Goal: Task Accomplishment & Management: Manage account settings

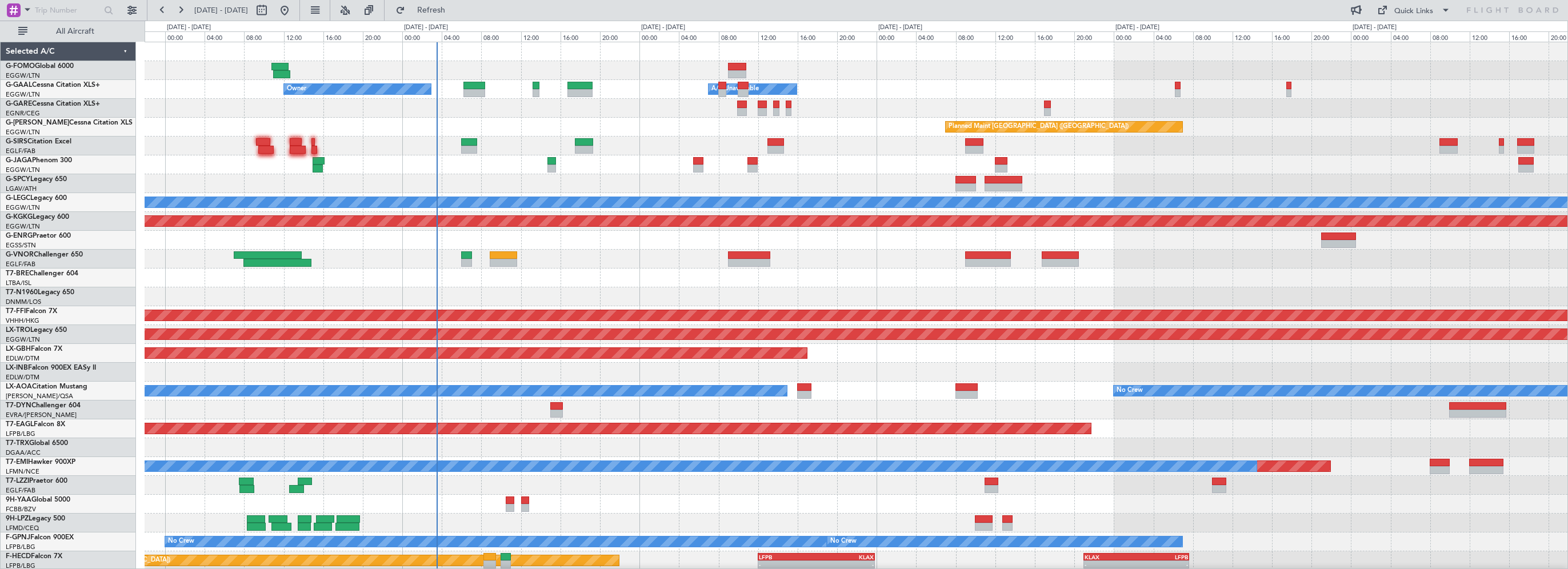
click at [414, 146] on div "Owner Owner A/C Unavailable A/C Unavailable Planned Maint London (Luton) Unplan…" at bounding box center [856, 344] width 1423 height 603
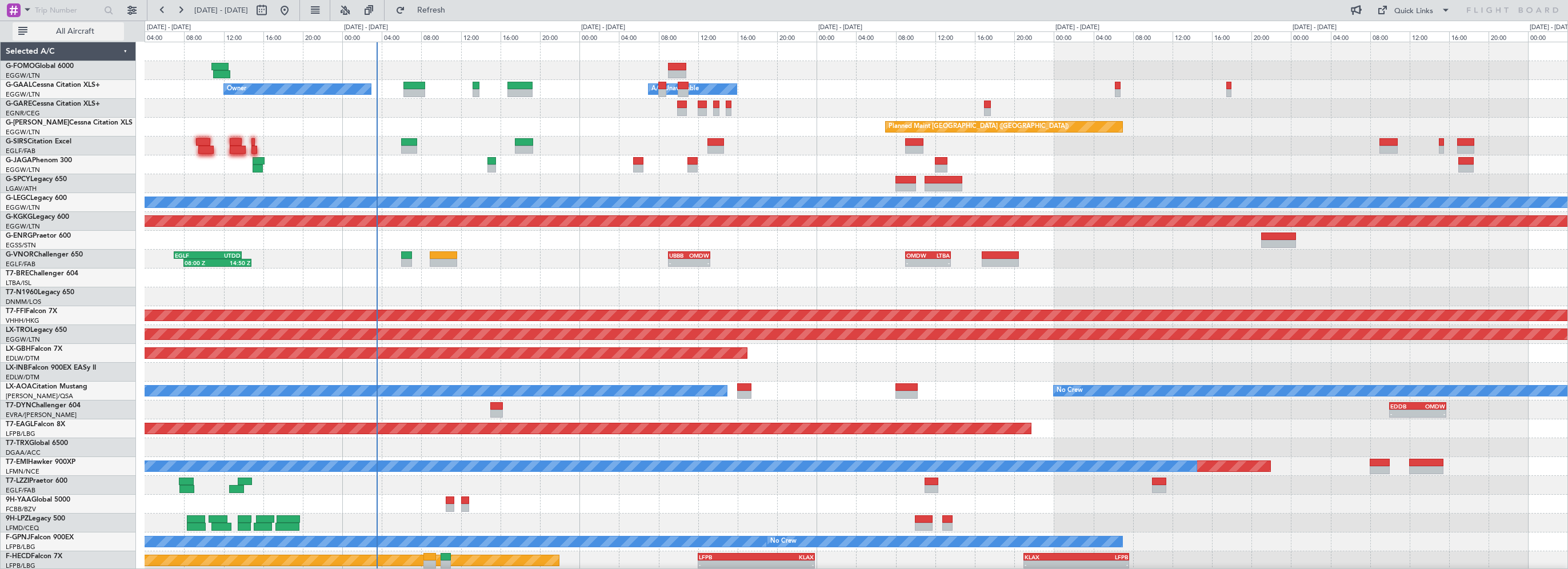
drag, startPoint x: 75, startPoint y: 28, endPoint x: 92, endPoint y: 25, distance: 17.3
click at [75, 28] on span "All Aircraft" at bounding box center [75, 31] width 91 height 8
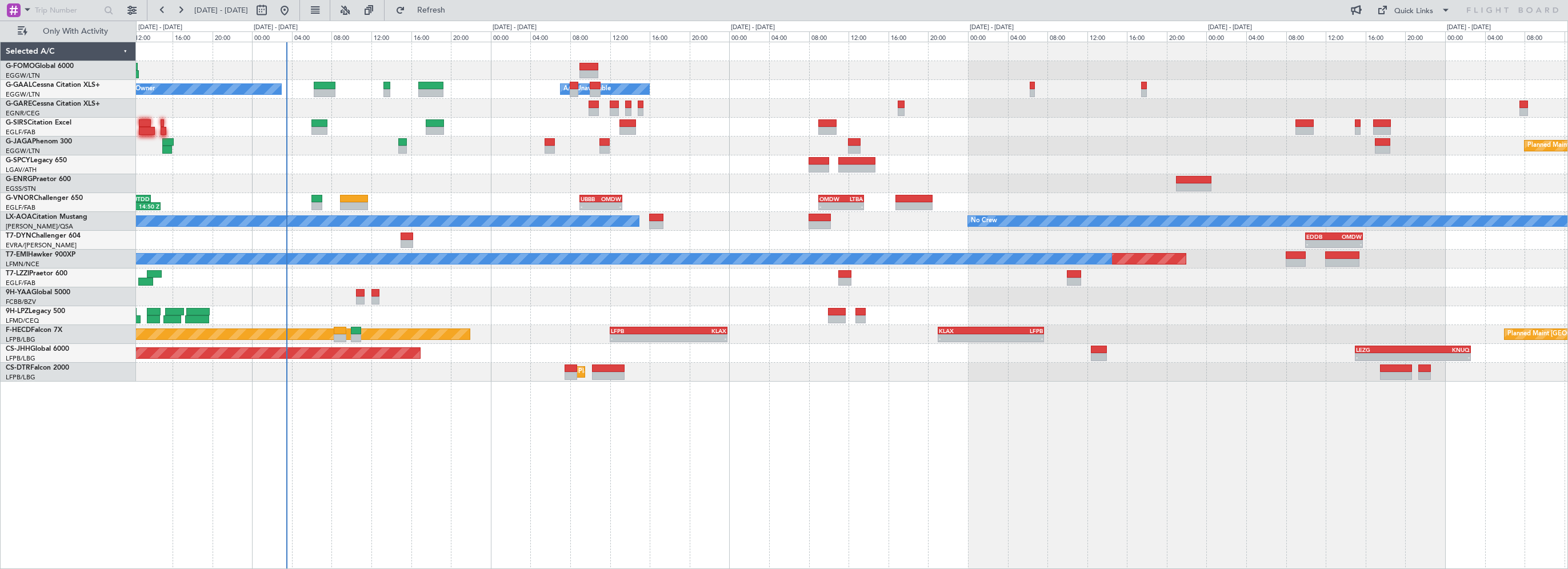
click at [509, 173] on div at bounding box center [851, 165] width 1431 height 19
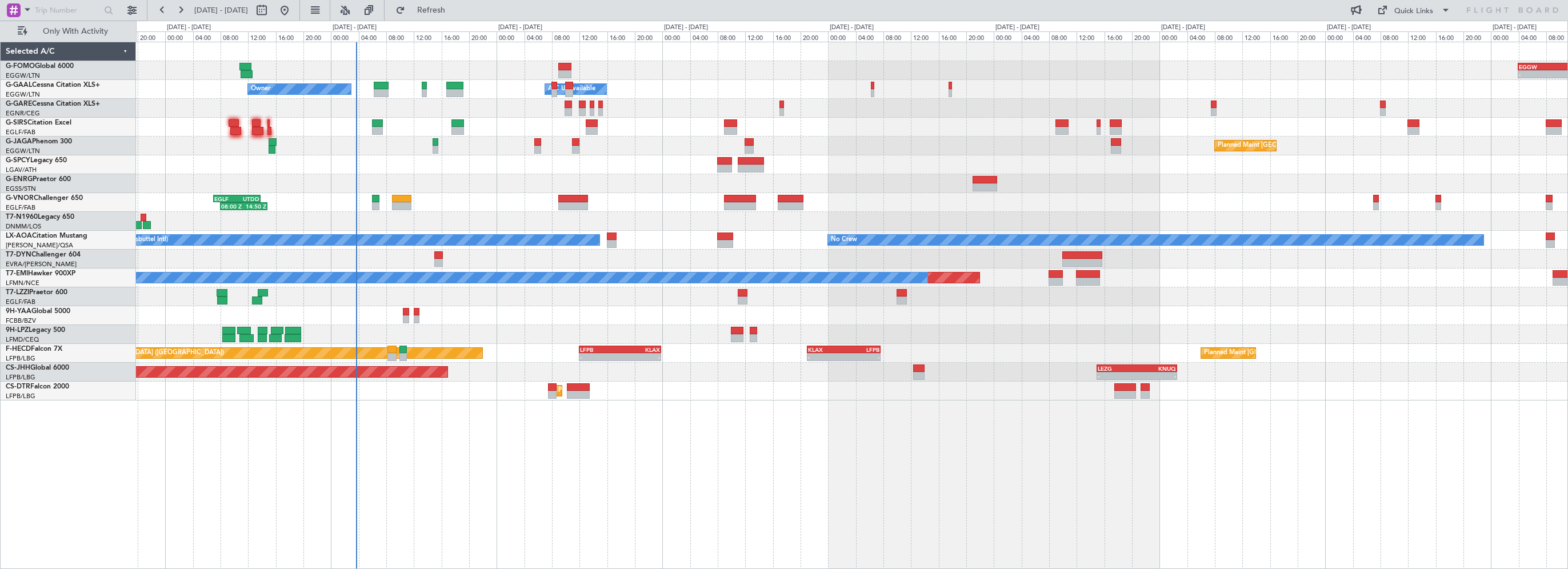
click at [1170, 512] on div "- - EGGW 03:55 Z KSFO 14:45 Z - - KSFO 22:15 Z EGGW 08:00 Z Owner Owner A/C Una…" at bounding box center [851, 305] width 1432 height 528
click at [528, 566] on div "- - EGGW 03:55 Z KSFO 14:45 Z - - KSFO 22:15 Z EGGW 08:00 Z Owner Owner A/C Una…" at bounding box center [851, 305] width 1432 height 528
click at [455, 11] on span "Refresh" at bounding box center [432, 10] width 48 height 8
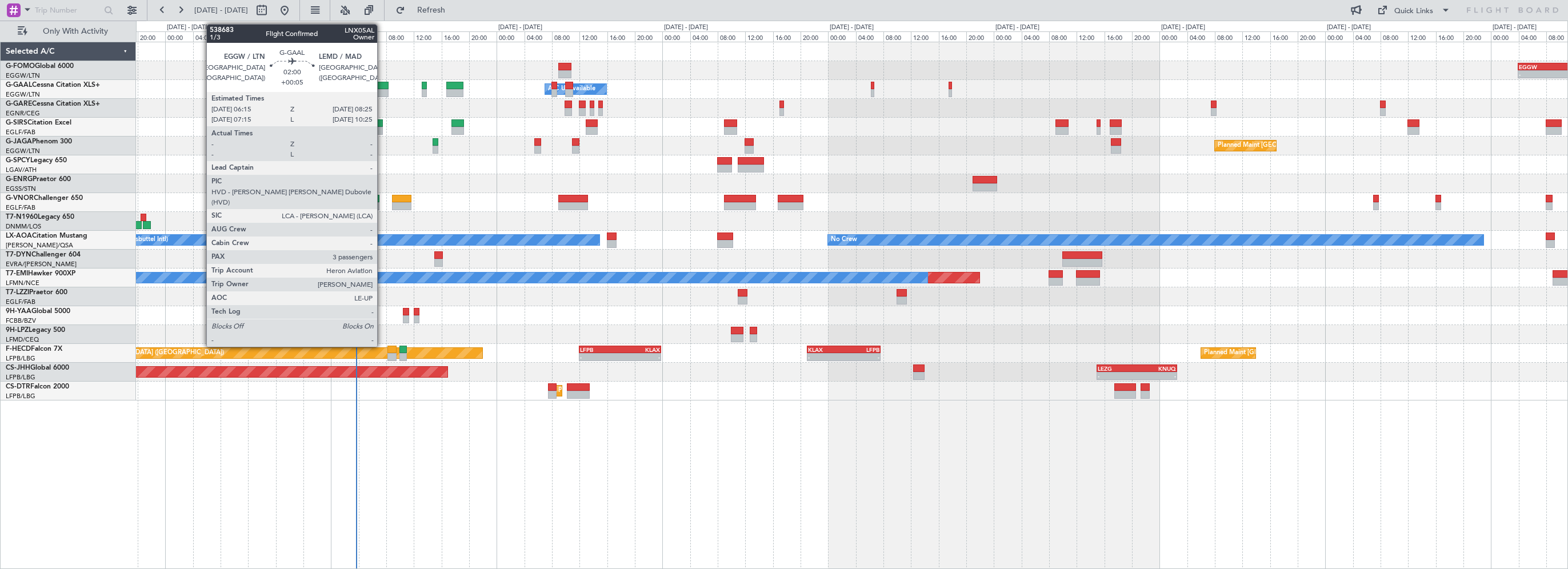
click at [382, 87] on div at bounding box center [381, 85] width 16 height 8
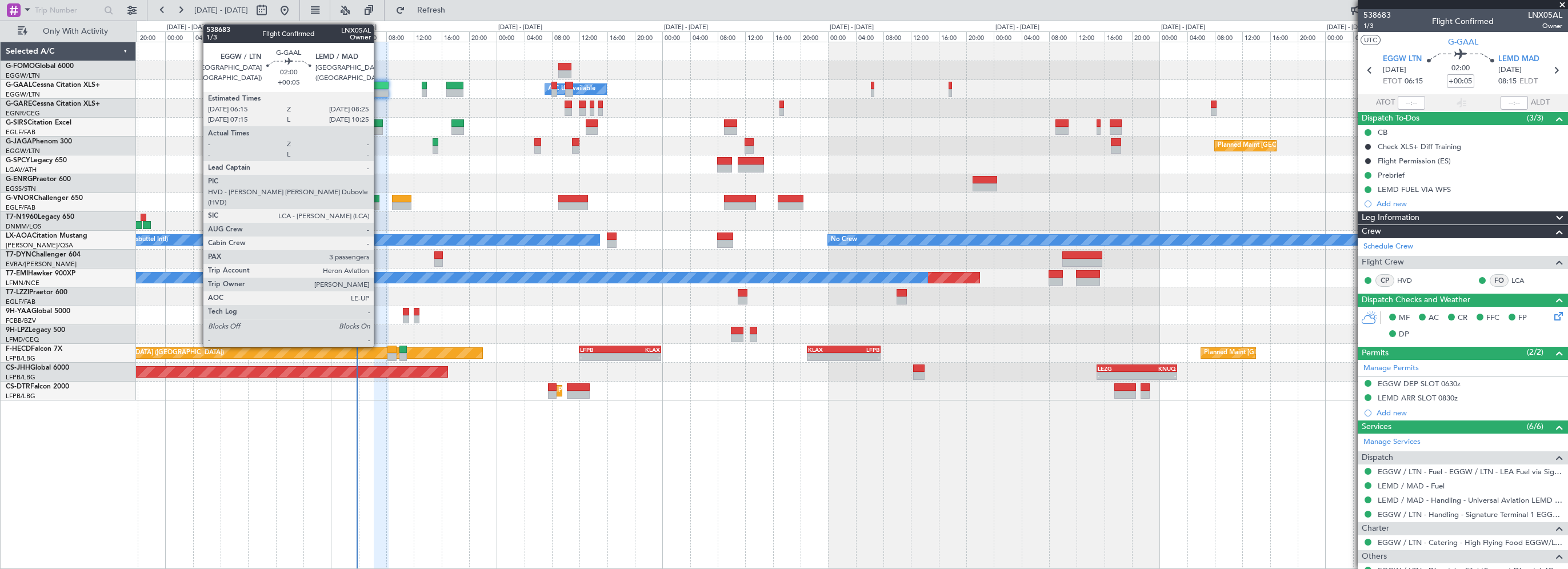
click at [379, 85] on div at bounding box center [381, 85] width 16 height 8
click at [378, 86] on div at bounding box center [381, 85] width 16 height 8
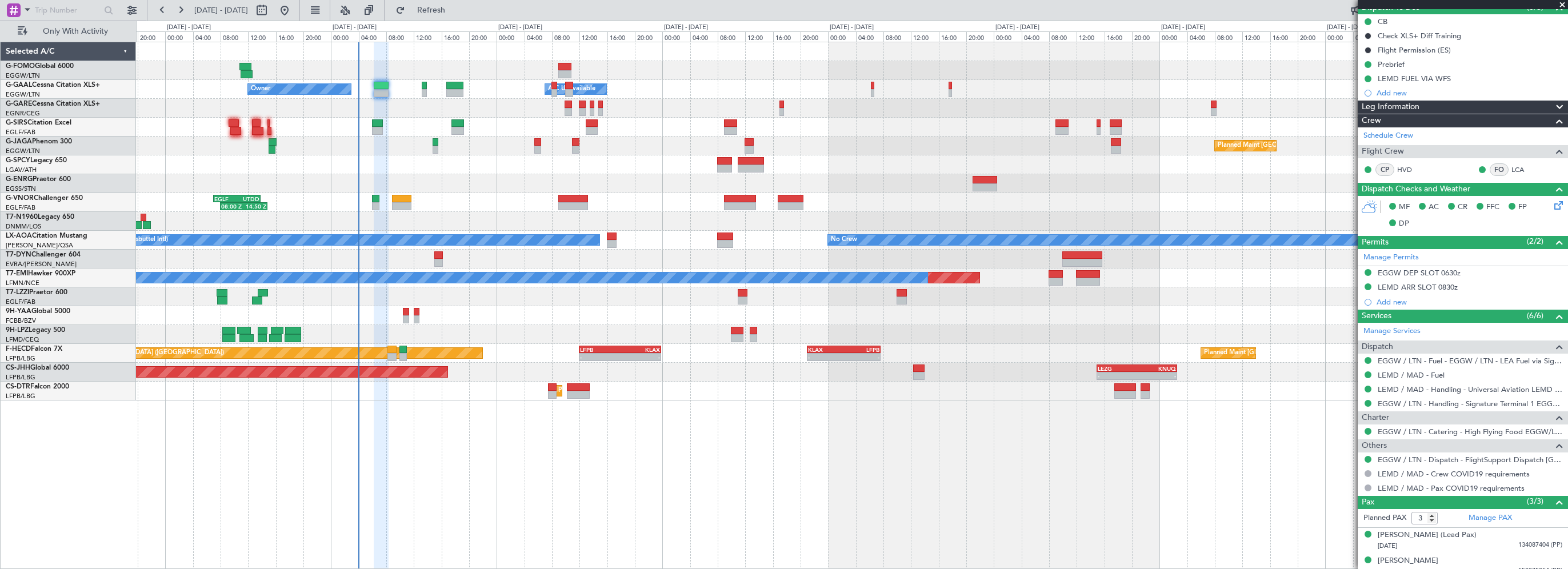
scroll to position [144, 0]
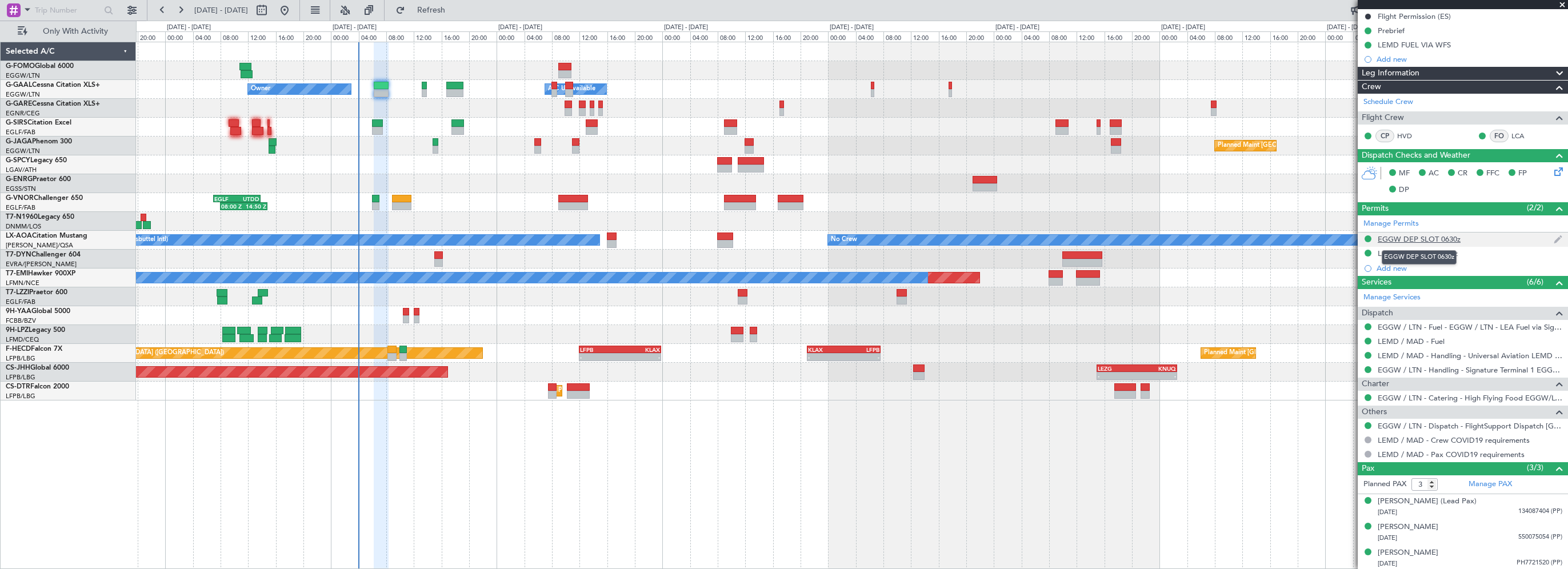
click at [1430, 236] on div "EGGW DEP SLOT 0630z" at bounding box center [1419, 239] width 83 height 9
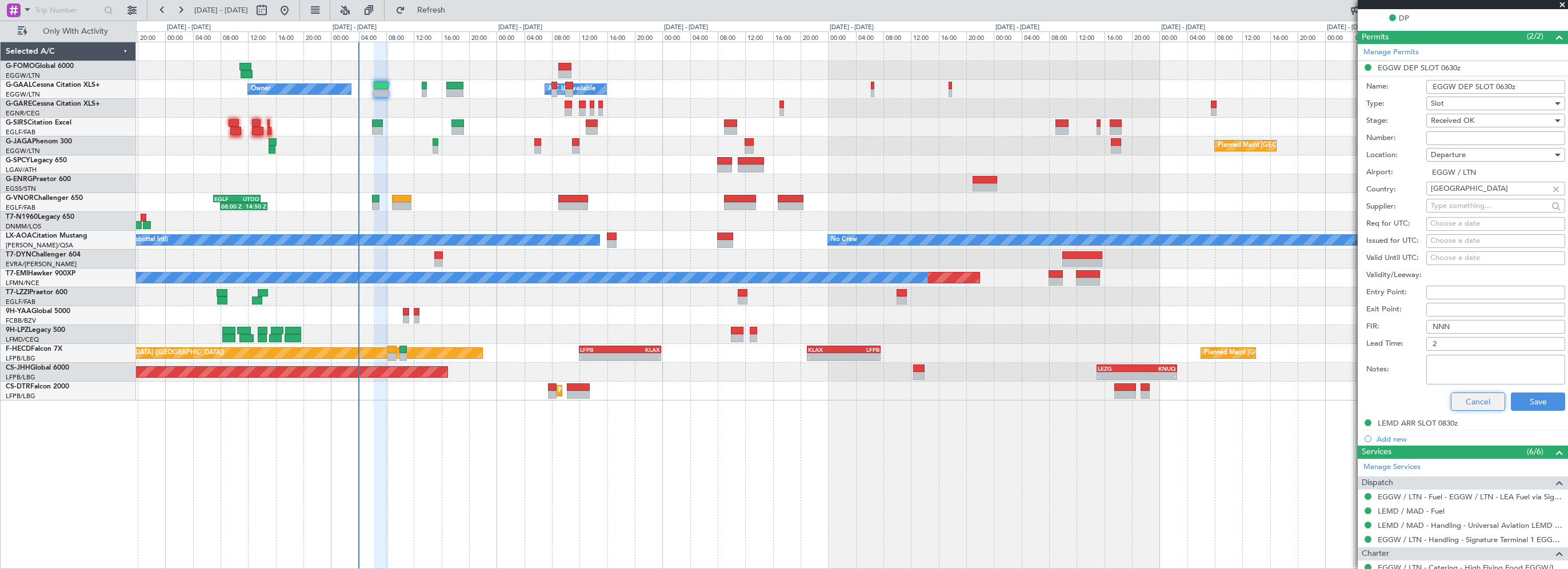
click at [1462, 402] on button "Cancel" at bounding box center [1478, 401] width 54 height 18
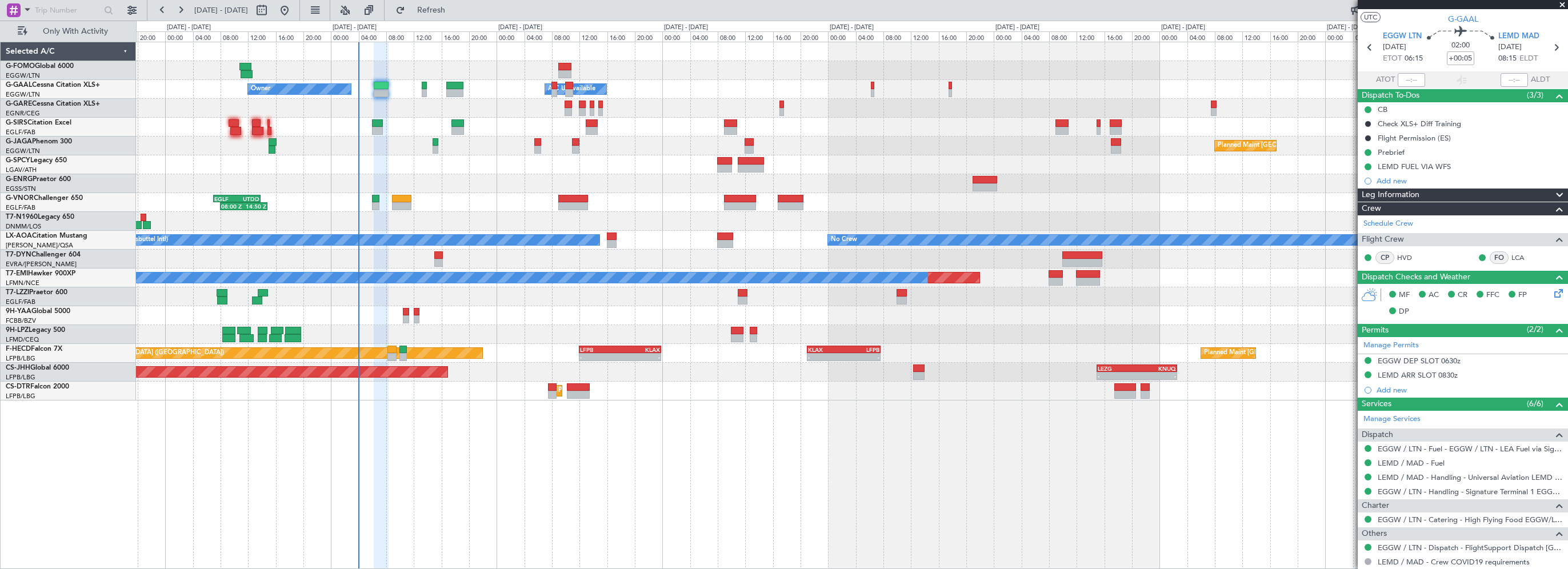
scroll to position [0, 0]
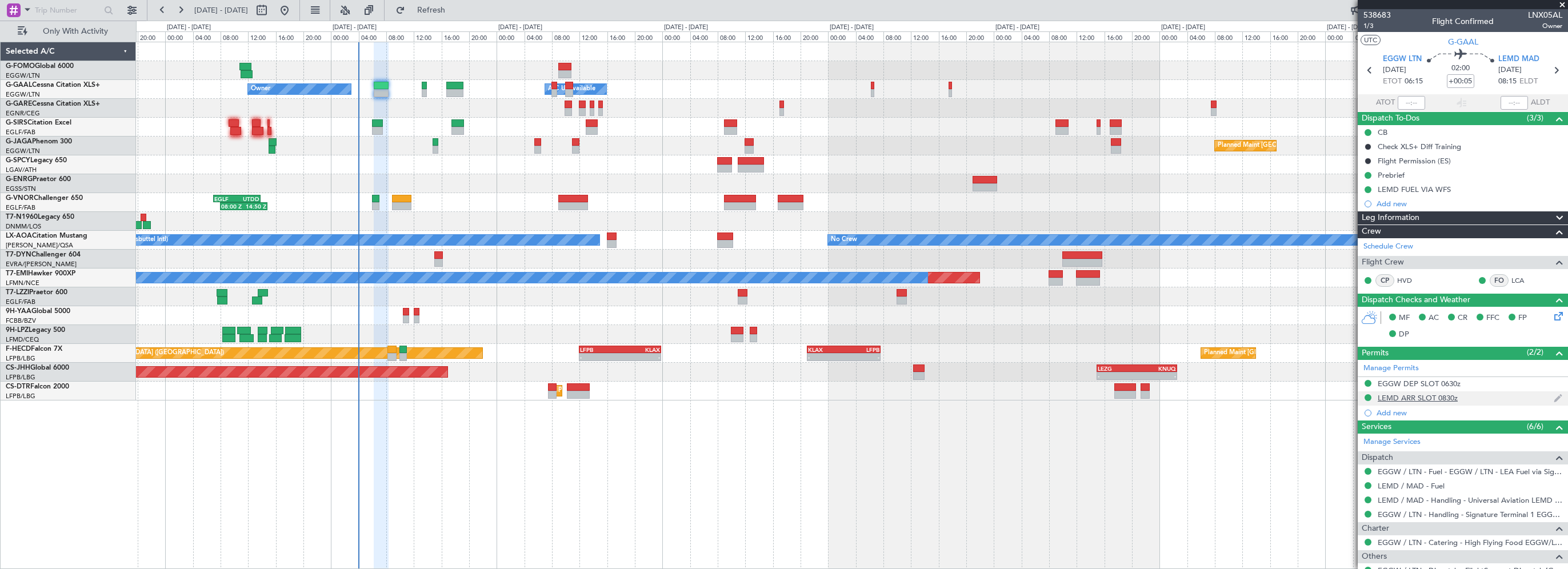
click at [1437, 398] on div "LEMD ARR SLOT 0830z" at bounding box center [1417, 398] width 80 height 9
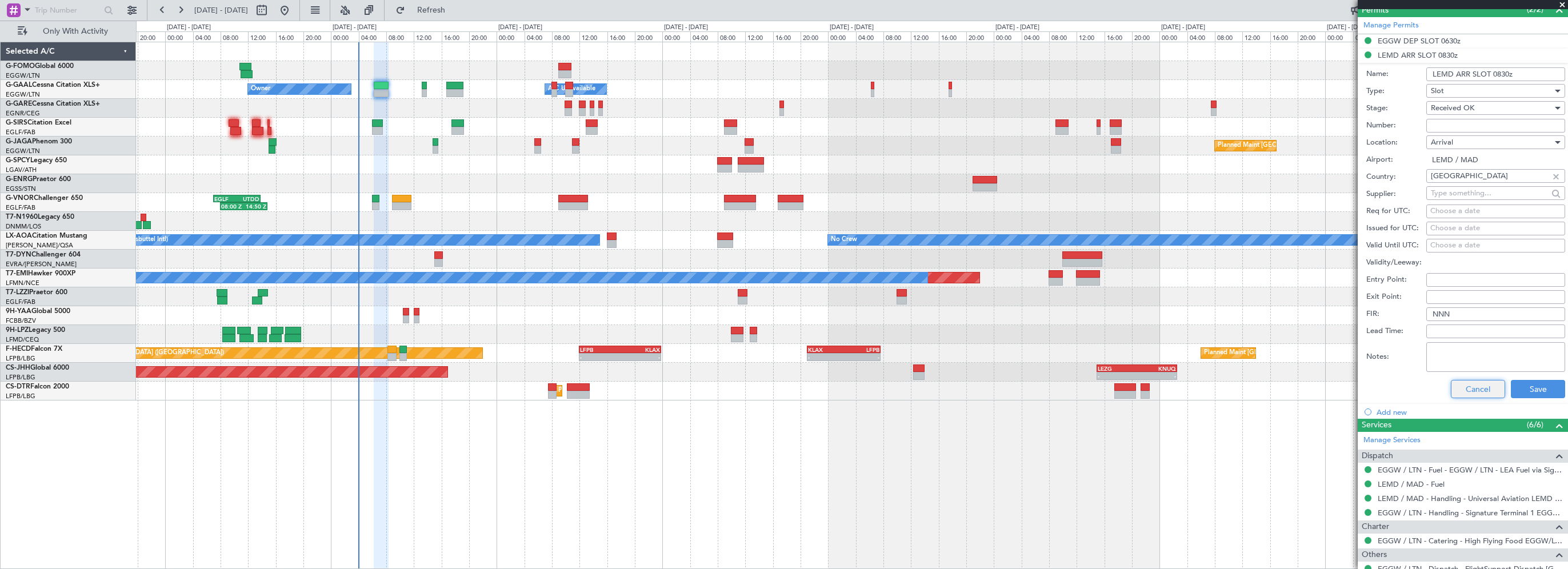
click at [1473, 394] on button "Cancel" at bounding box center [1478, 389] width 54 height 18
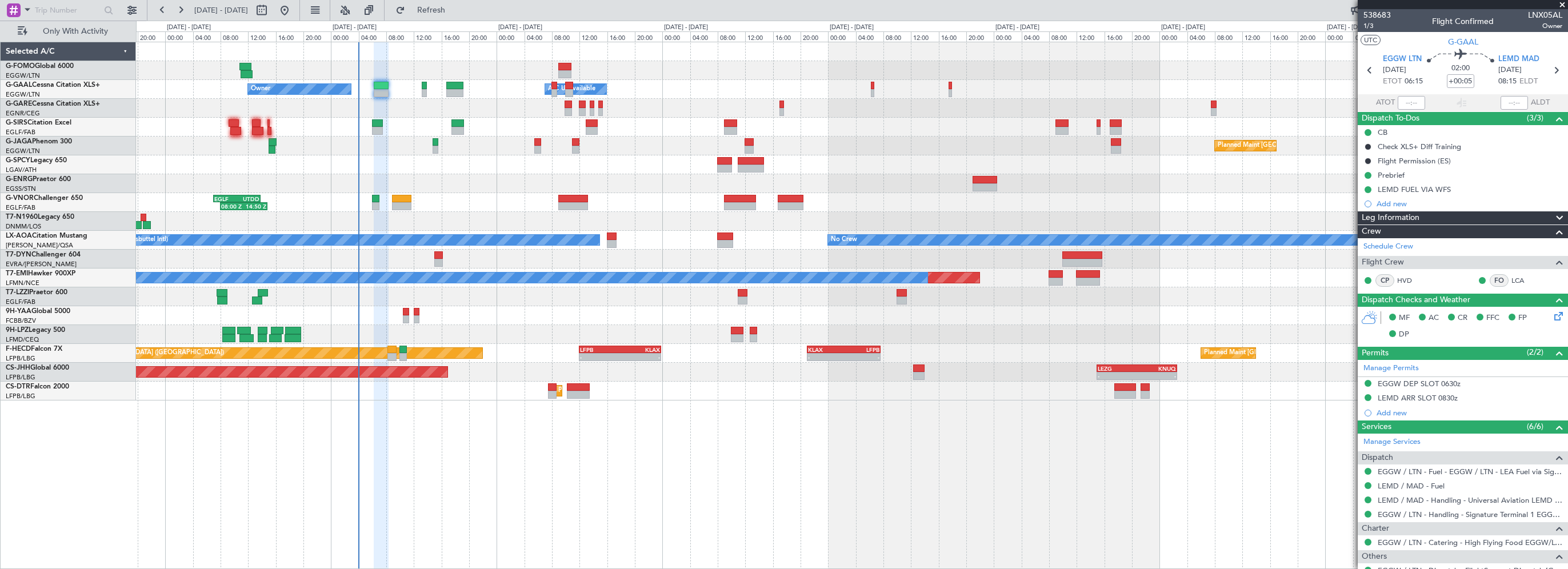
click at [1415, 222] on span "Leg Information" at bounding box center [1390, 218] width 58 height 13
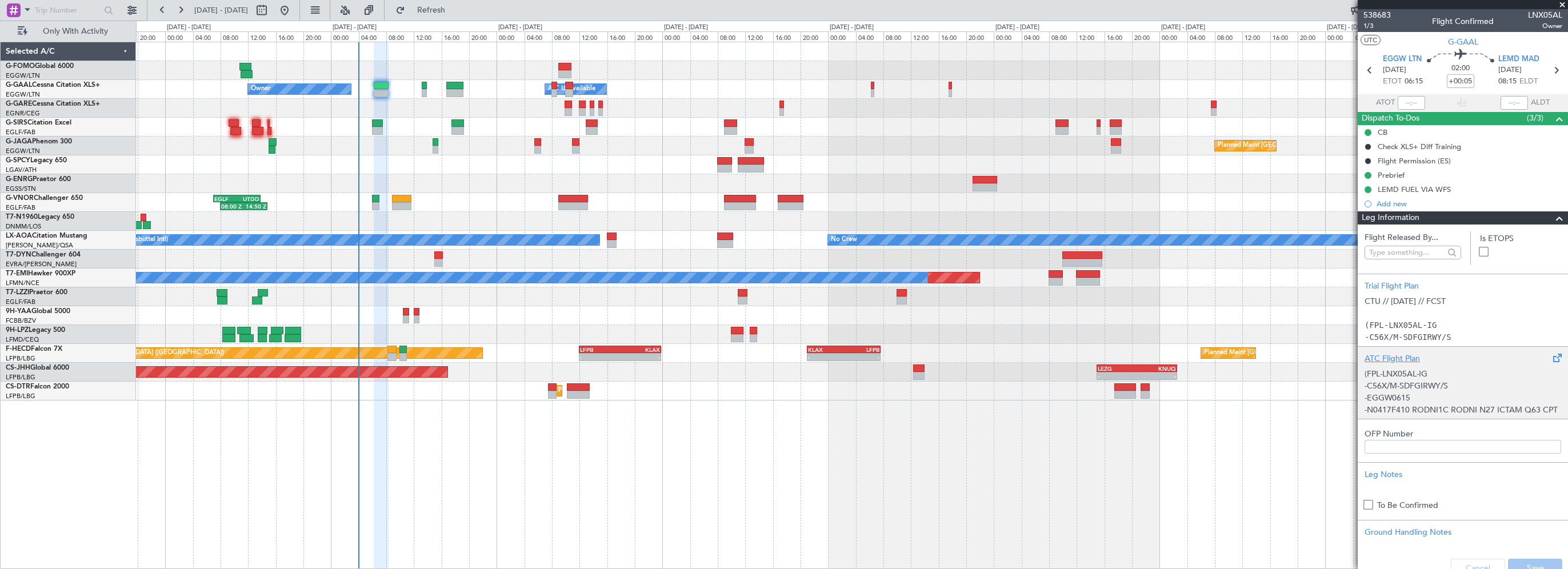
click at [1393, 357] on div "ATC Flight Plan" at bounding box center [1462, 358] width 197 height 12
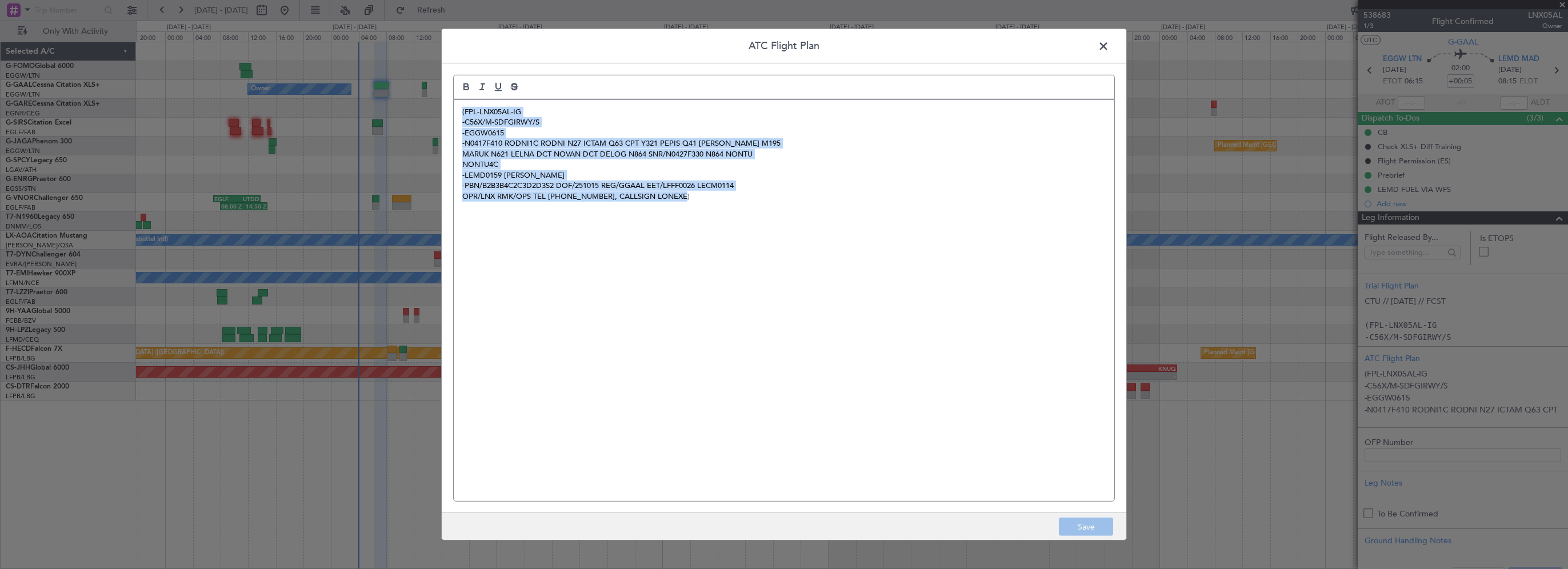
drag, startPoint x: 699, startPoint y: 195, endPoint x: 470, endPoint y: 116, distance: 242.2
click at [458, 105] on div "(FPL-LNX05AL-IG -C56X/M-SDFGIRWY/S -EGGW0615 -N0417F410 RODNI1C RODNI N27 ICTAM…" at bounding box center [783, 300] width 660 height 401
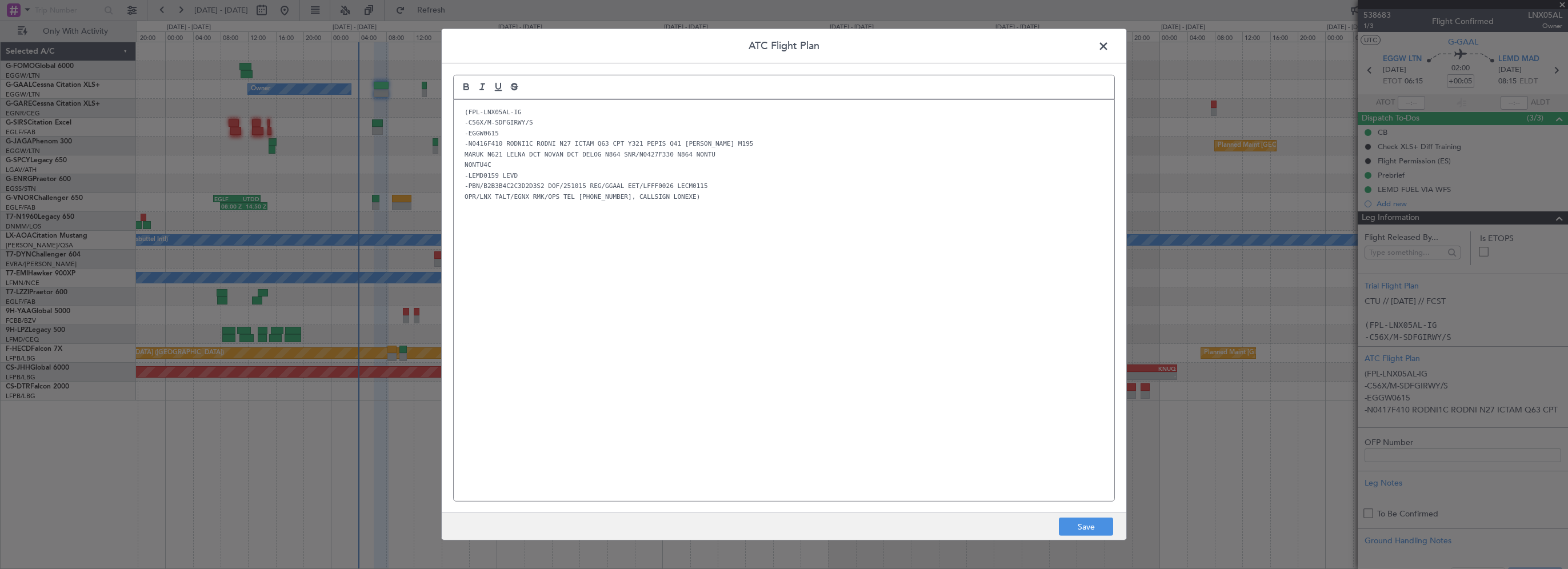
click at [683, 355] on div "(FPL-LNX05AL-IG -C56X/M-SDFGIRWY/S -EGGW0615 -N0416F410 RODNI1C RODNI N27 ICTAM…" at bounding box center [783, 300] width 660 height 401
click at [1091, 526] on button "Save" at bounding box center [1086, 526] width 54 height 18
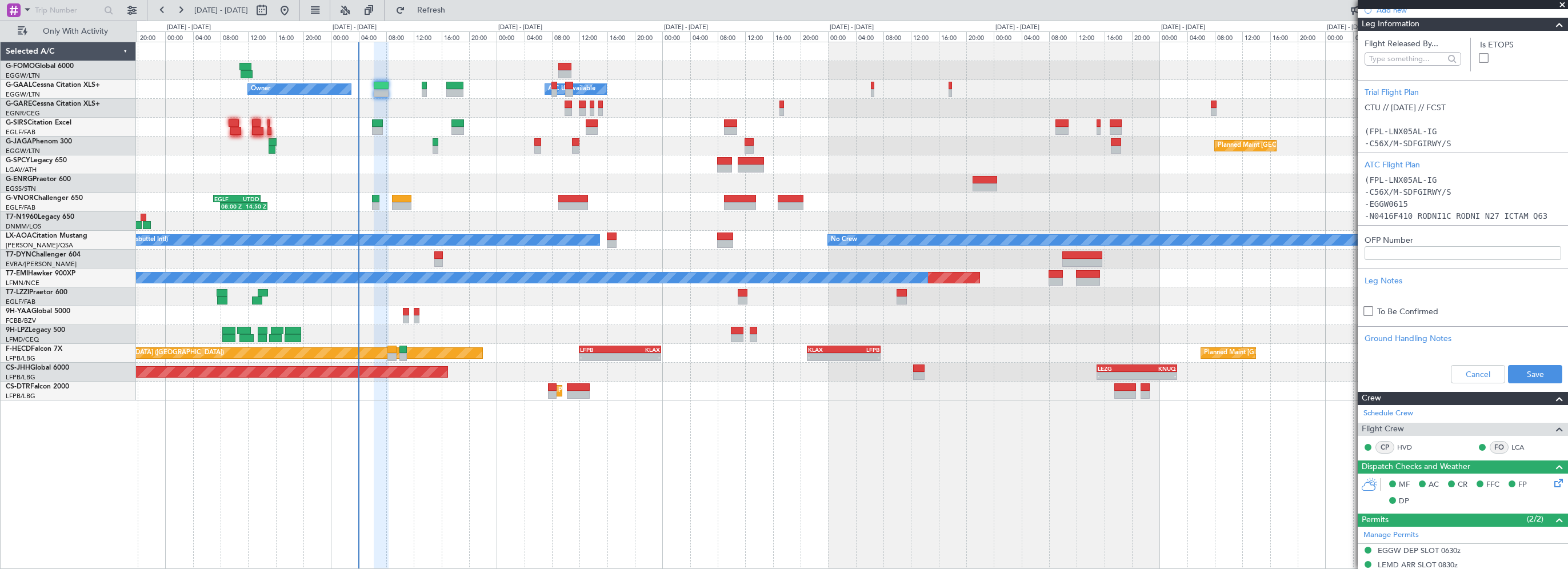
scroll to position [286, 0]
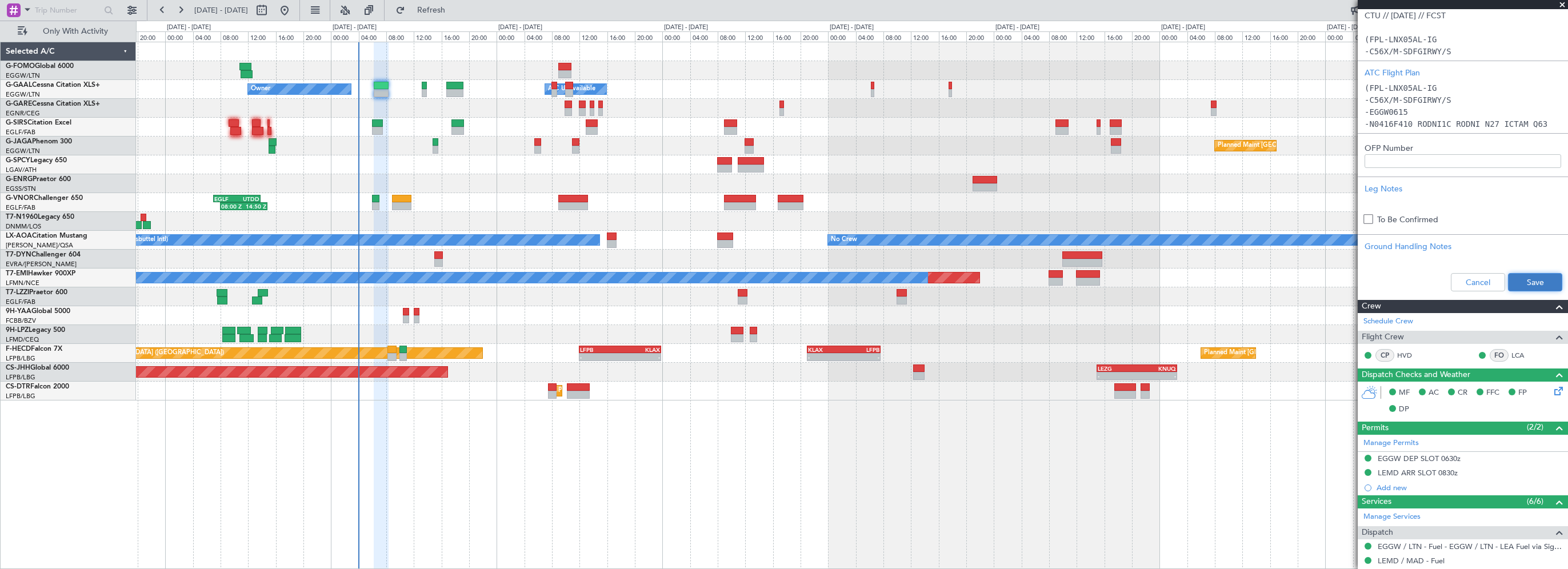
click at [1511, 282] on button "Save" at bounding box center [1535, 282] width 54 height 18
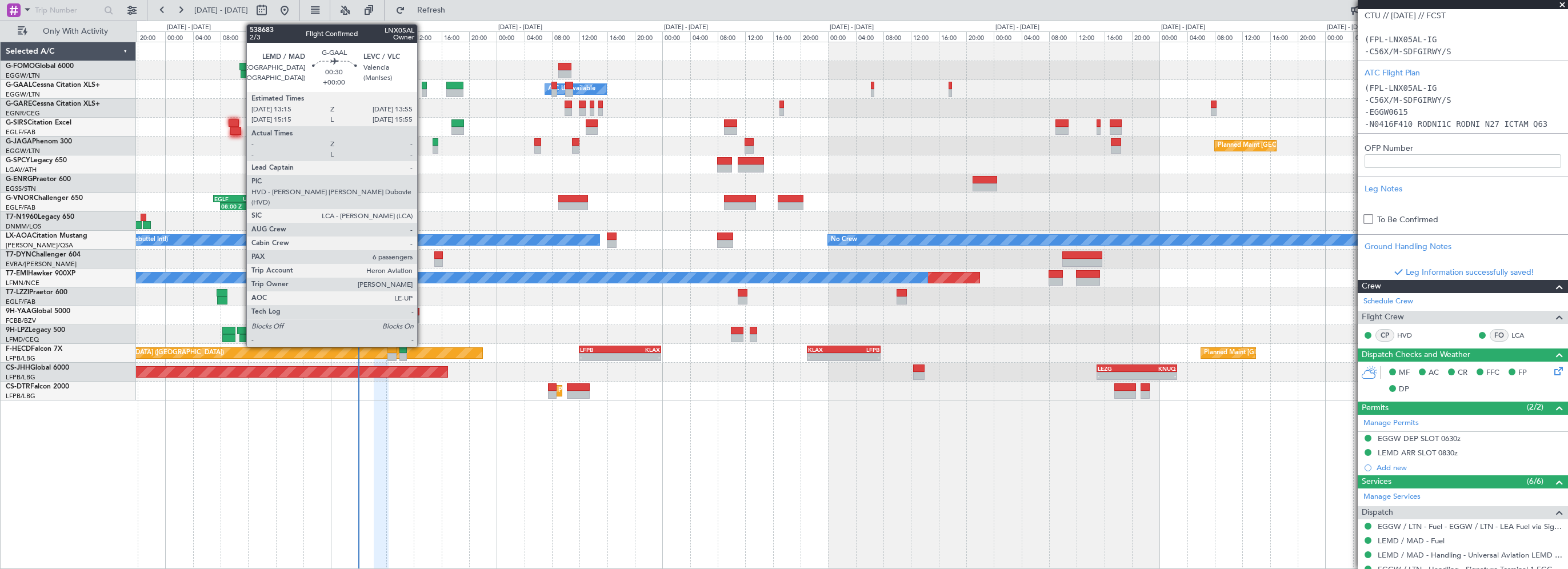
click at [422, 87] on div at bounding box center [424, 85] width 5 height 8
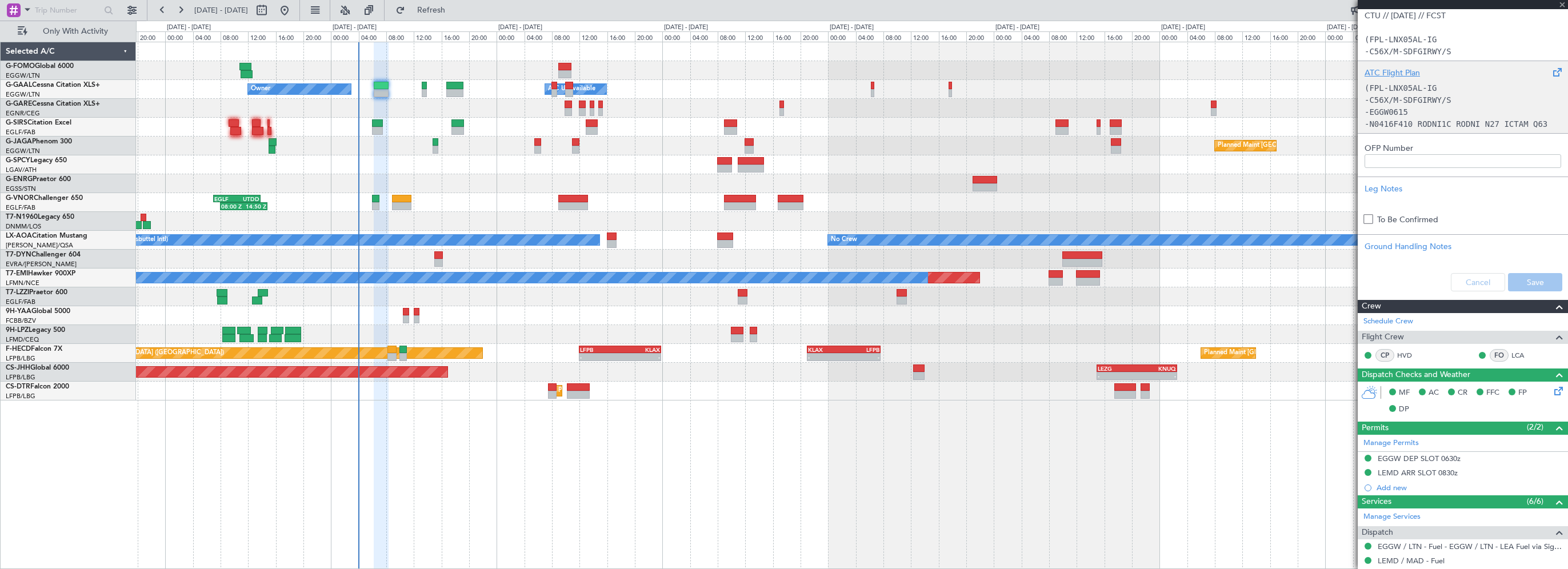
type input "6"
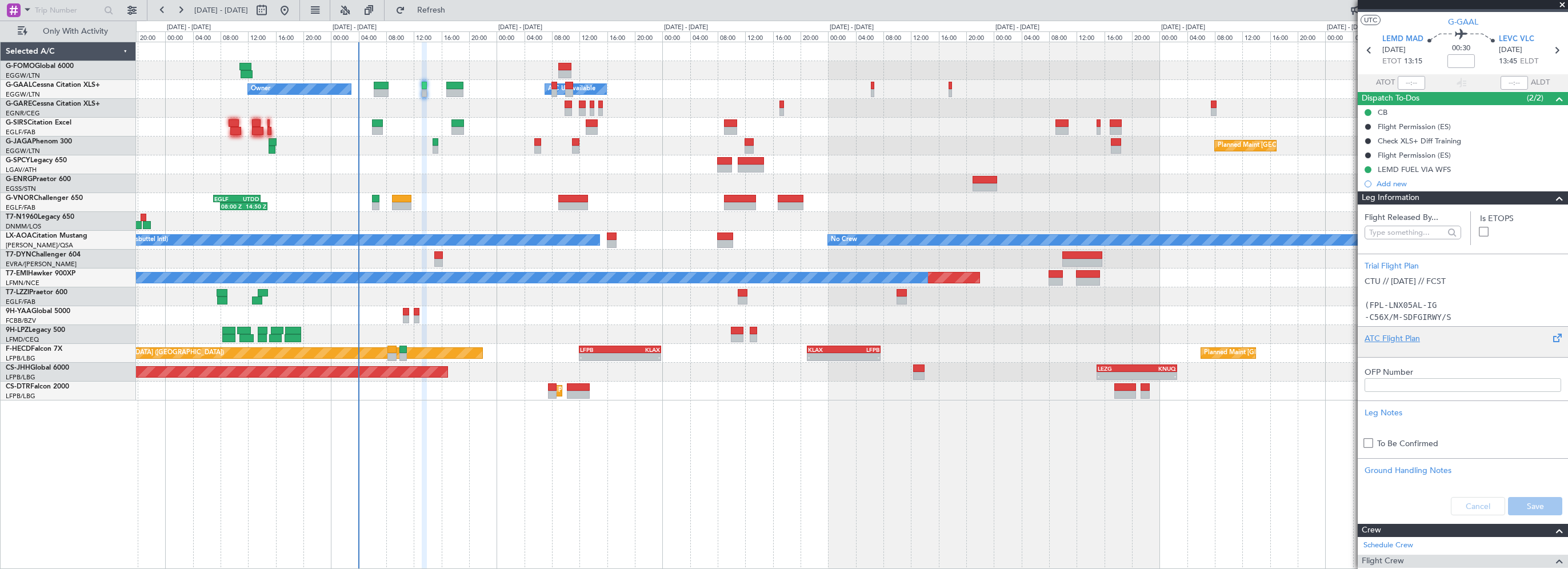
scroll to position [0, 0]
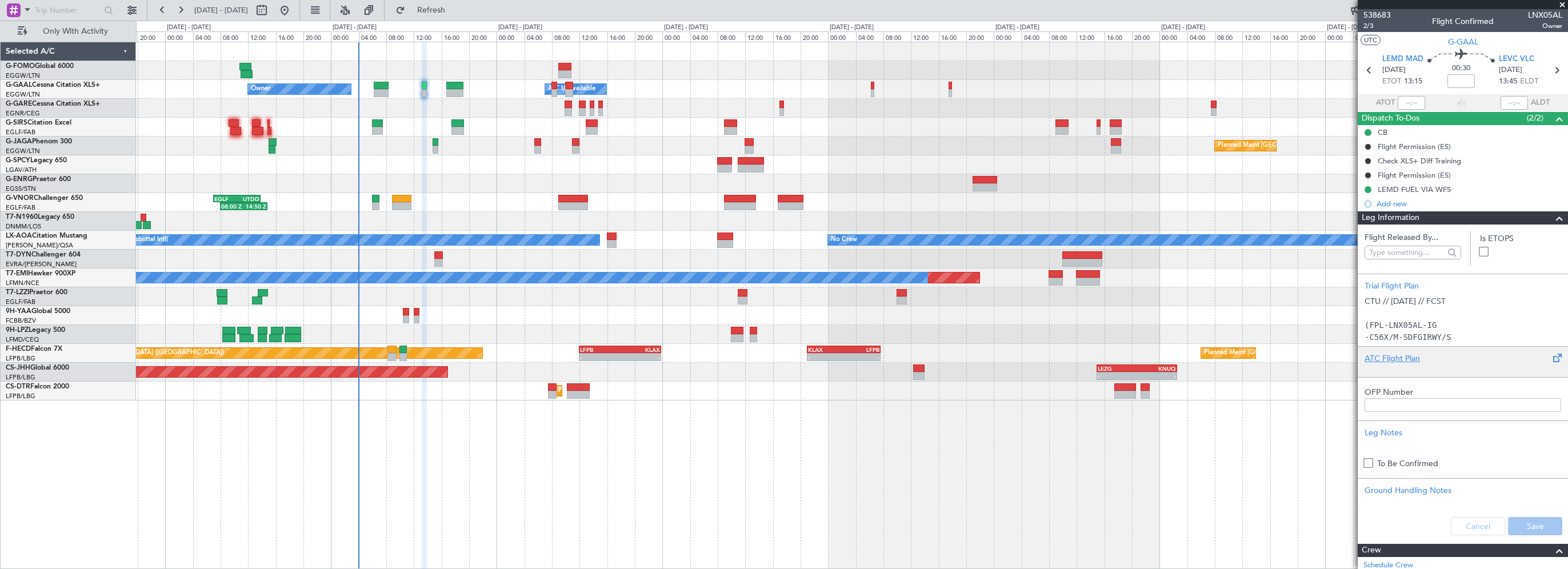
click at [1552, 219] on span at bounding box center [1559, 219] width 14 height 14
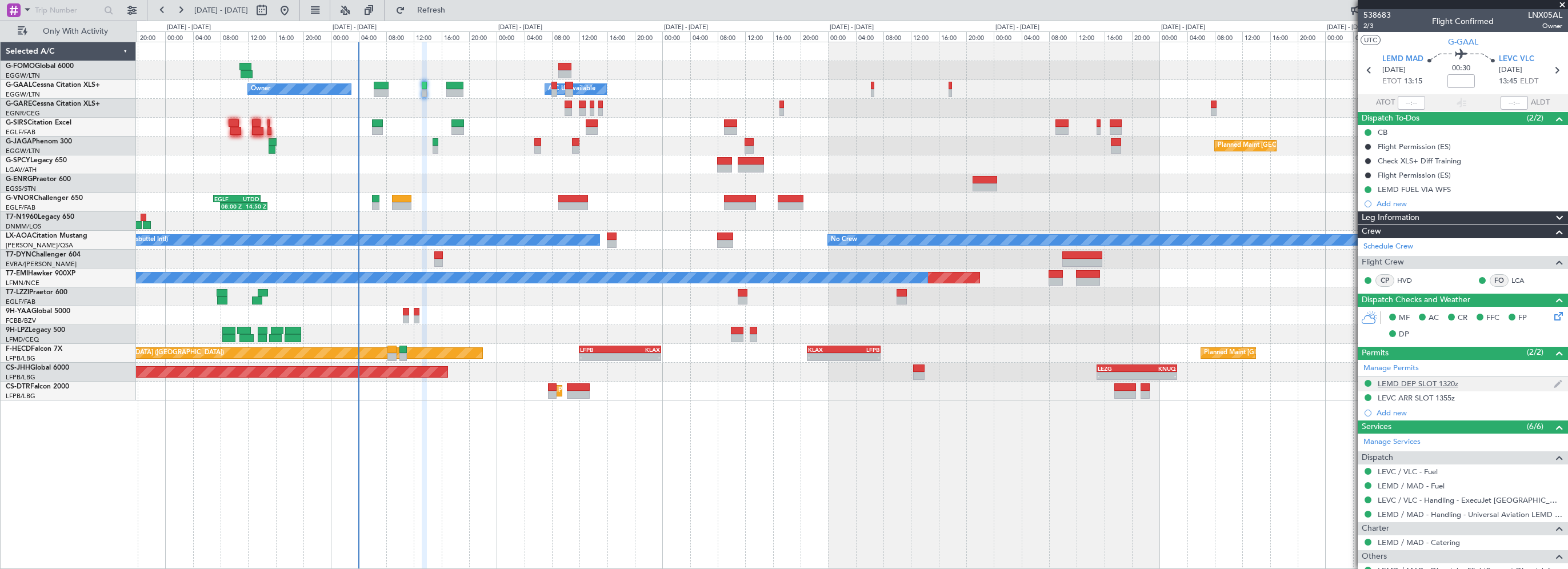
click at [1415, 387] on mat-tooltip-component "LEMD DEP SLOT 1320z" at bounding box center [1418, 403] width 88 height 30
click at [1418, 384] on div "LEMD DEP SLOT 1320z" at bounding box center [1418, 383] width 80 height 9
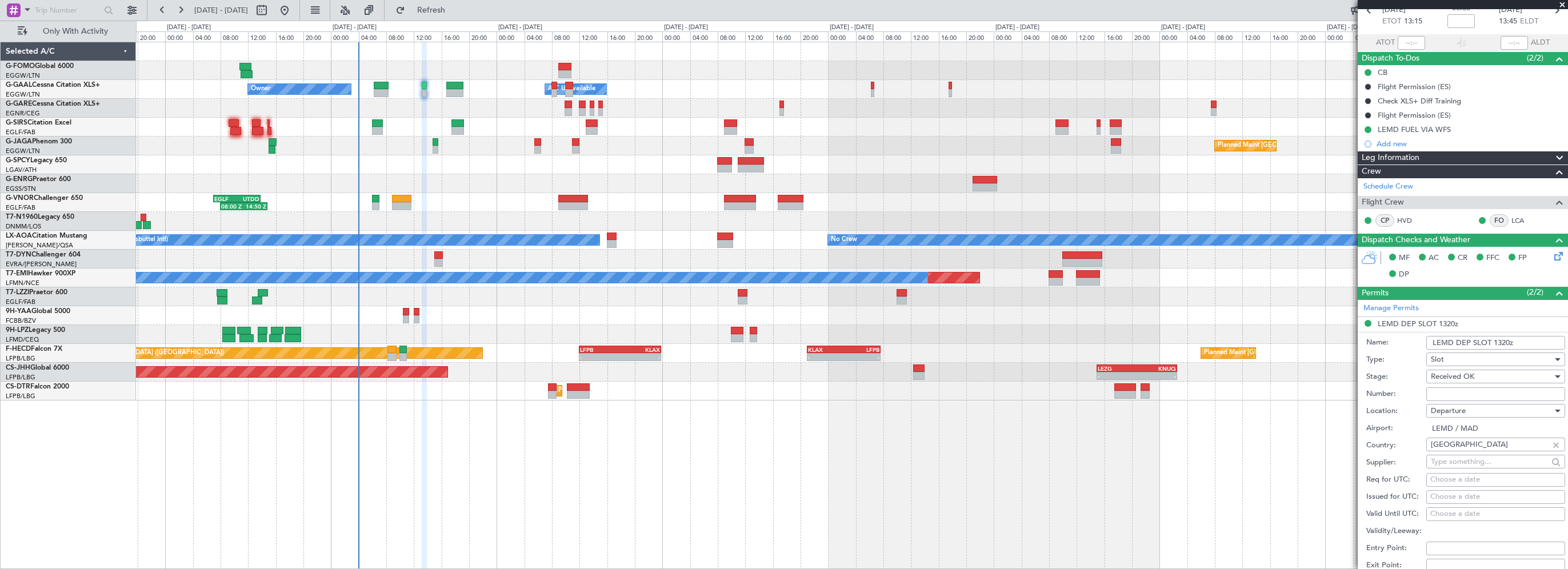
scroll to position [171, 0]
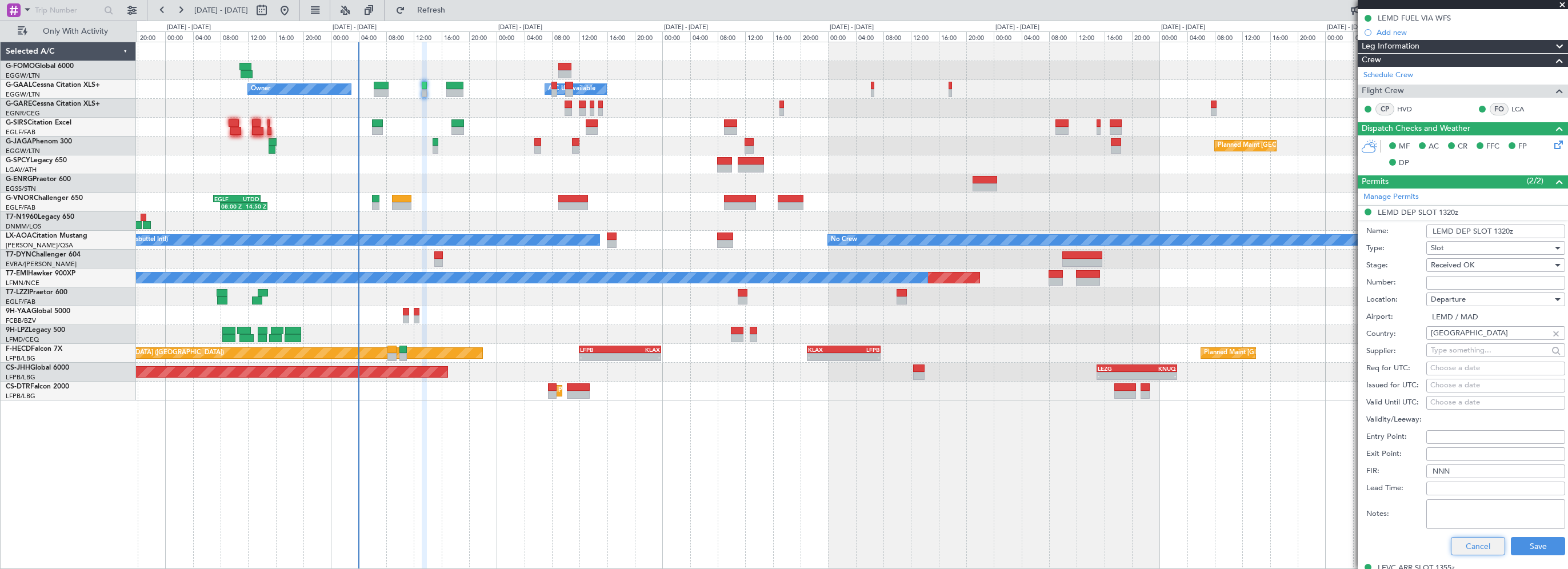
click at [1466, 543] on button "Cancel" at bounding box center [1478, 546] width 54 height 18
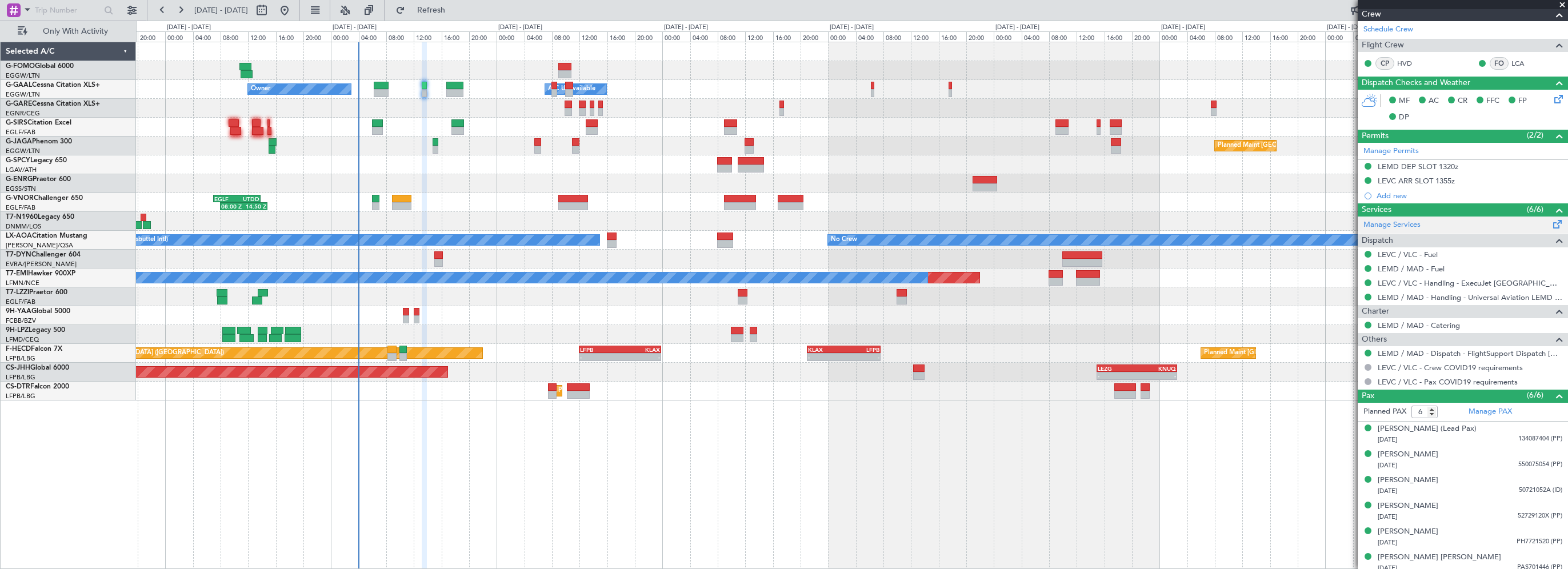
scroll to position [222, 0]
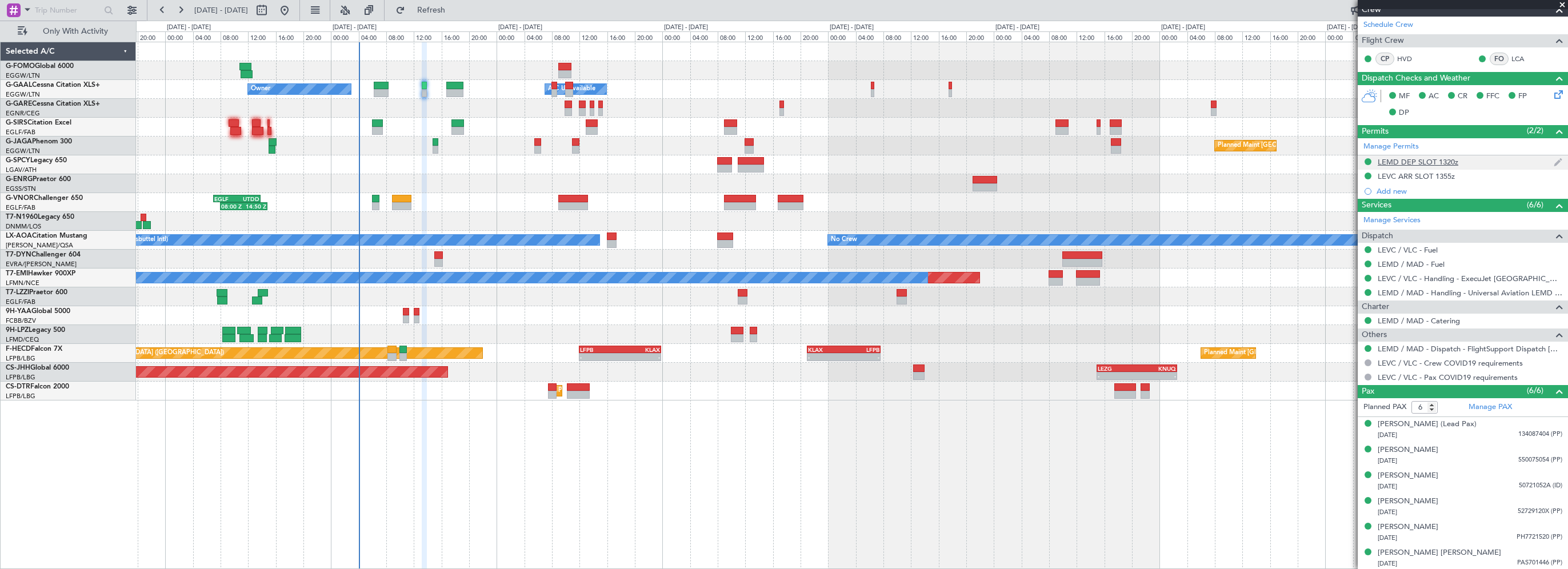
click at [1405, 160] on div "LEMD DEP SLOT 1320z" at bounding box center [1418, 161] width 80 height 9
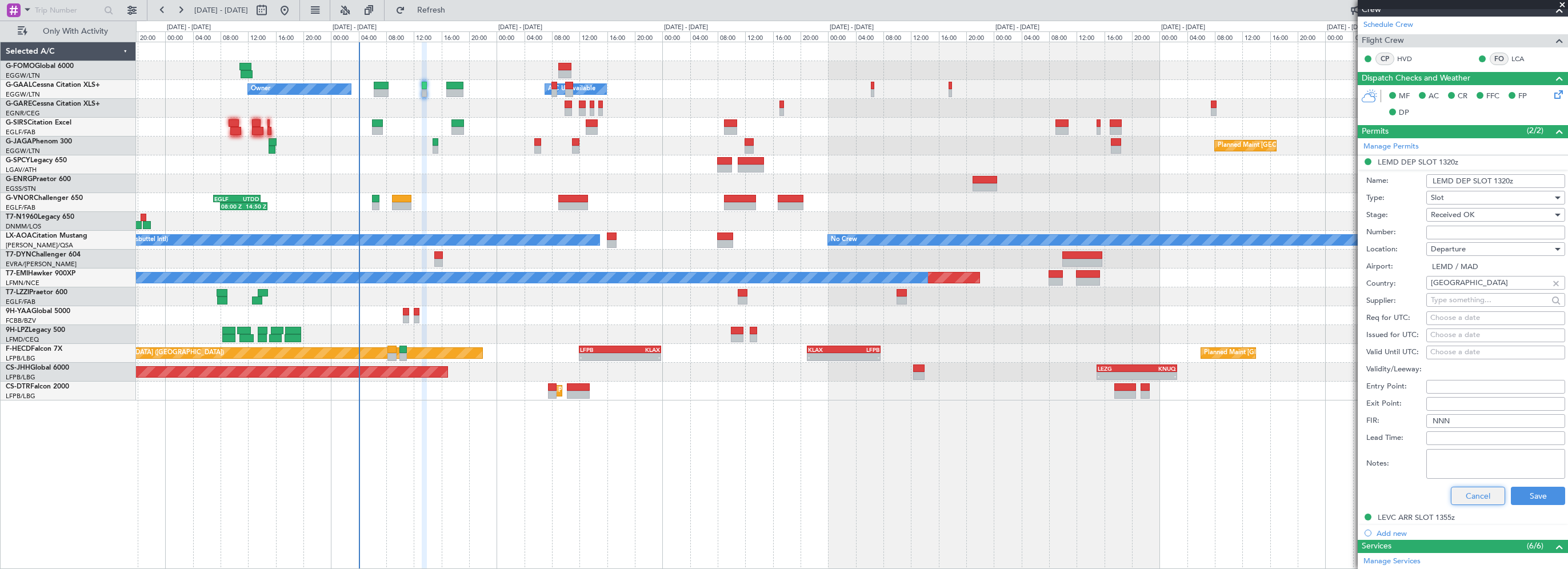
click at [1466, 498] on button "Cancel" at bounding box center [1478, 496] width 54 height 18
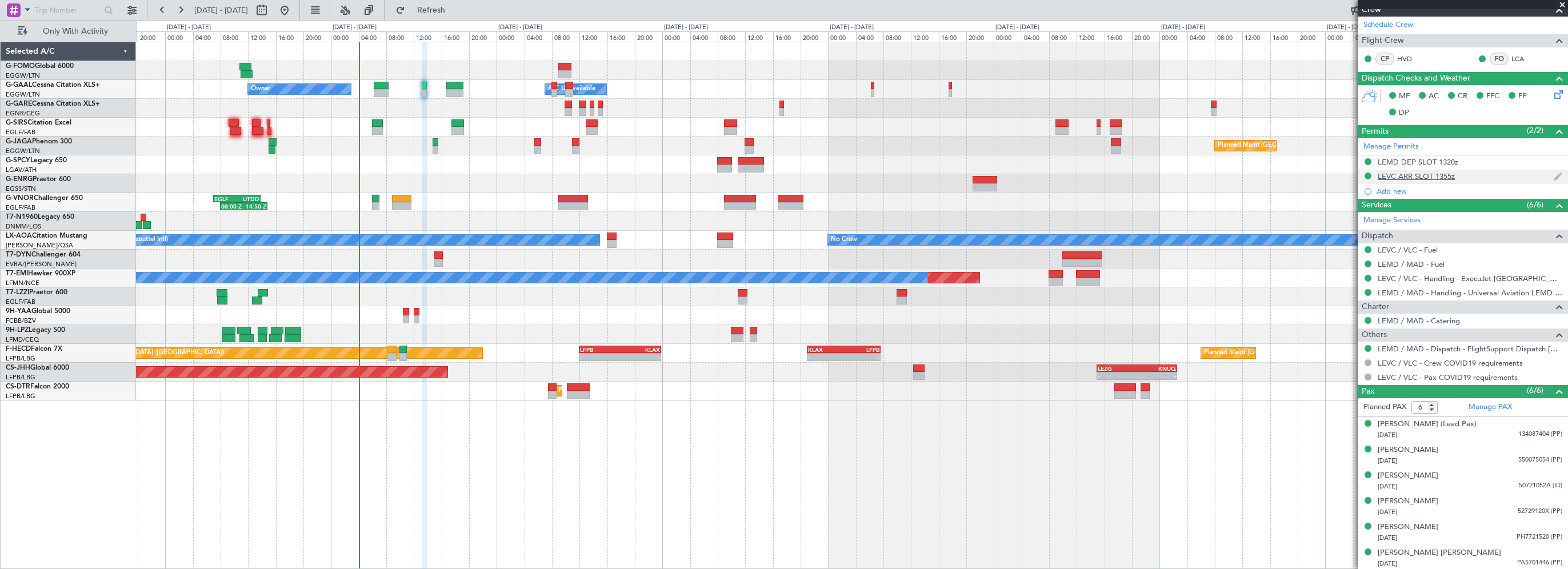
click at [1398, 176] on div "LEVC ARR SLOT 1355z" at bounding box center [1416, 176] width 77 height 9
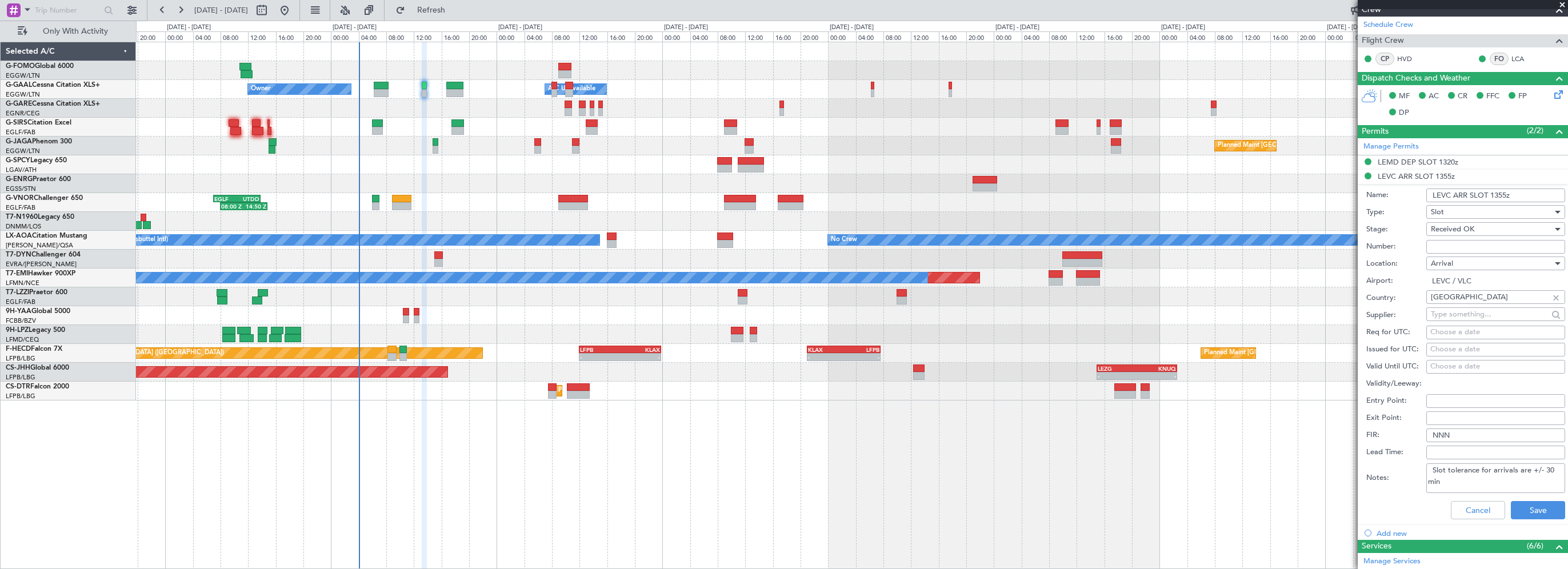
drag, startPoint x: 1433, startPoint y: 469, endPoint x: 1438, endPoint y: 464, distance: 7.1
click at [1433, 469] on textarea "Slot tolerance for arrivals are +/- 30 min" at bounding box center [1495, 478] width 139 height 30
click at [1528, 512] on button "Save" at bounding box center [1538, 510] width 54 height 18
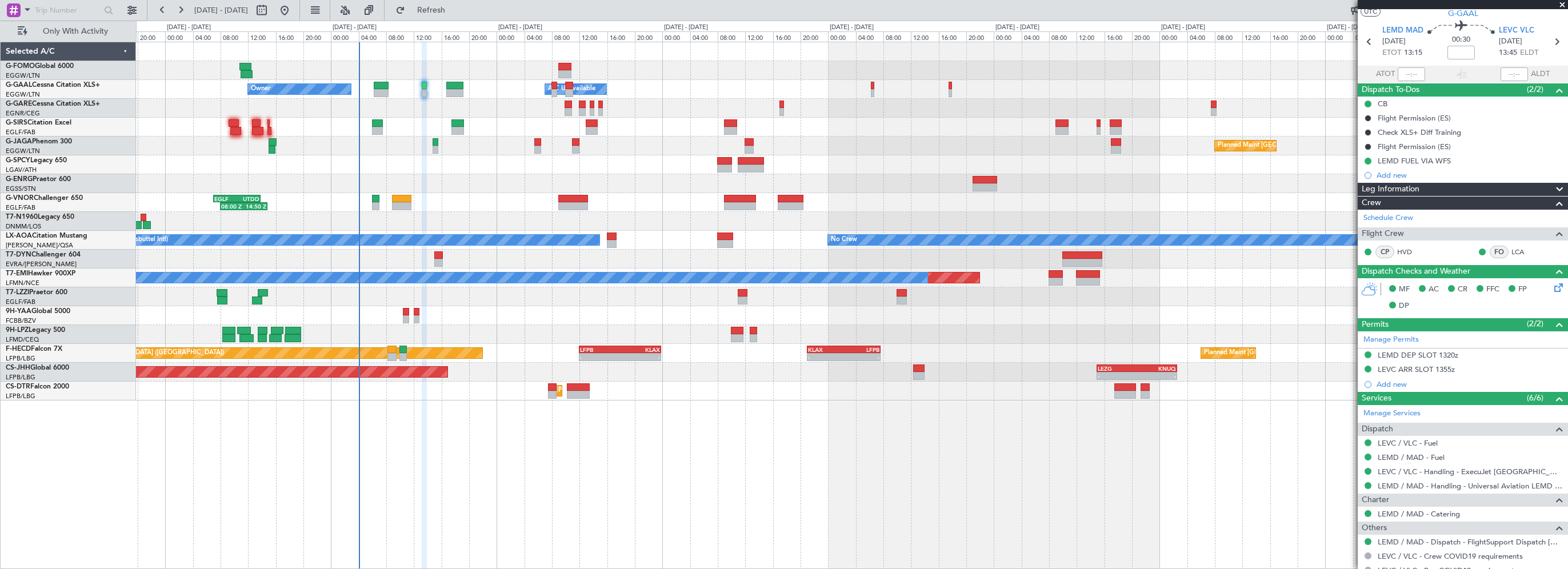
scroll to position [0, 0]
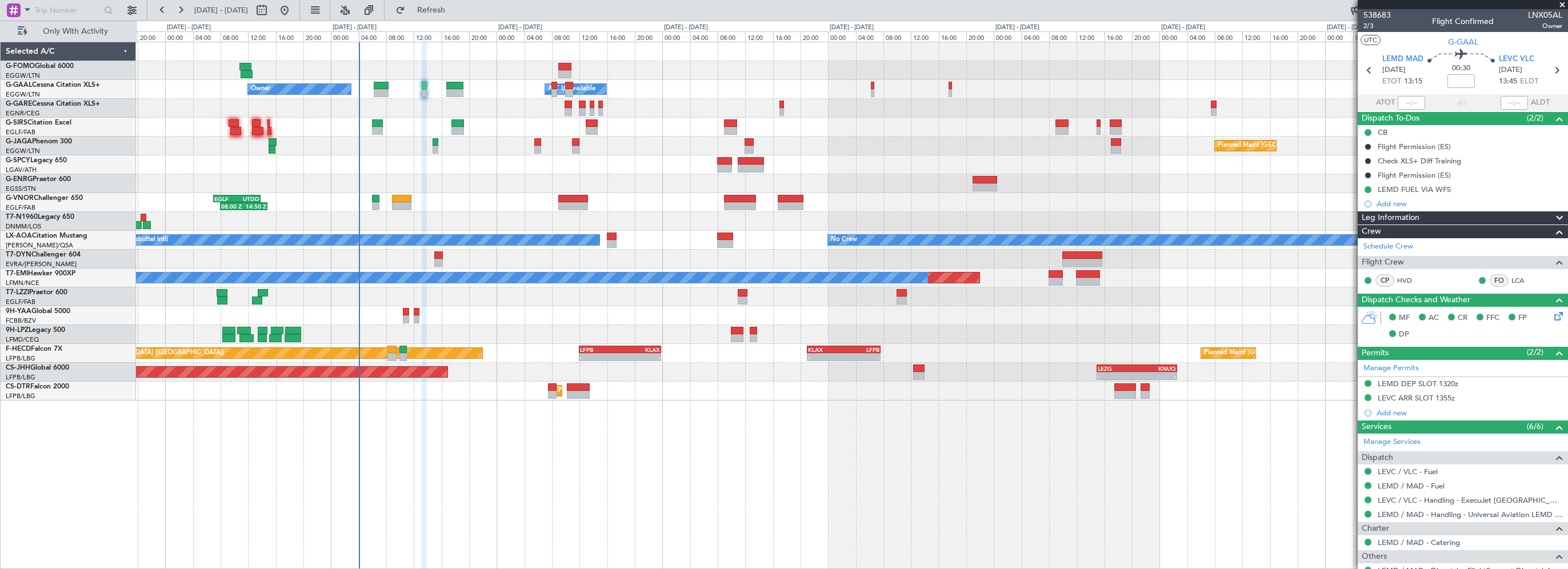
click at [1430, 215] on div "Leg Information" at bounding box center [1462, 218] width 210 height 13
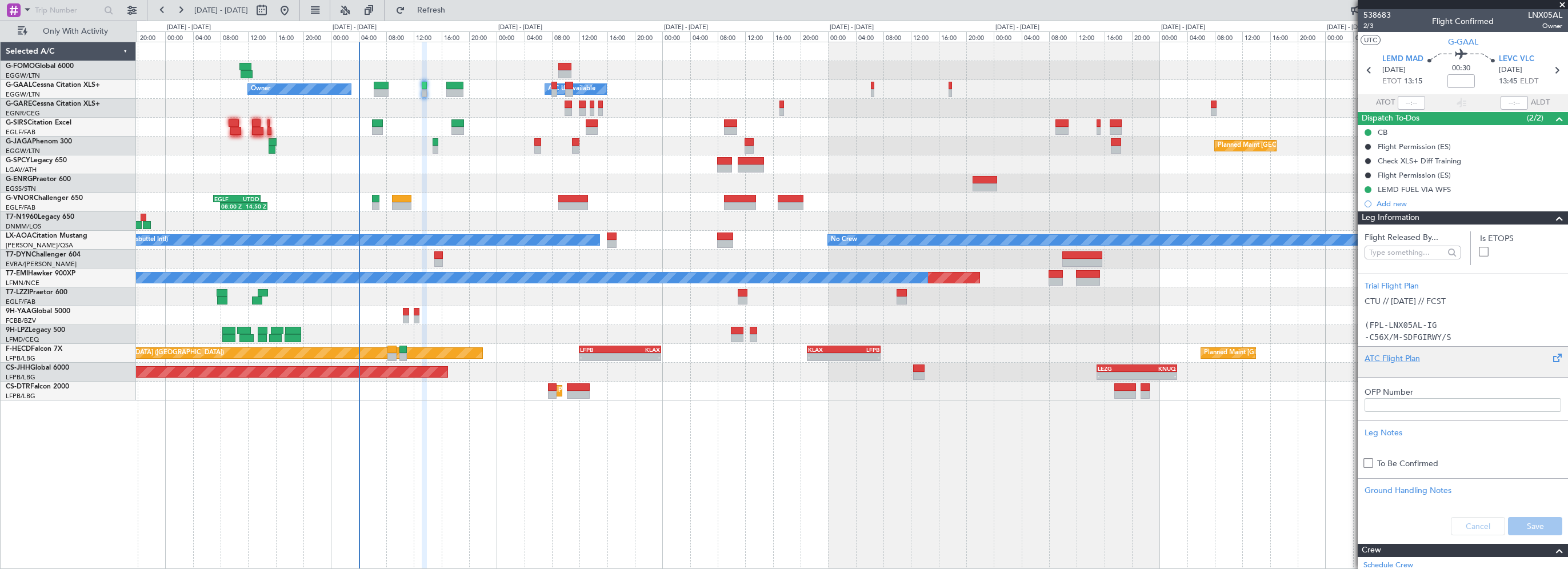
click at [1385, 360] on div "ATC Flight Plan" at bounding box center [1462, 358] width 197 height 12
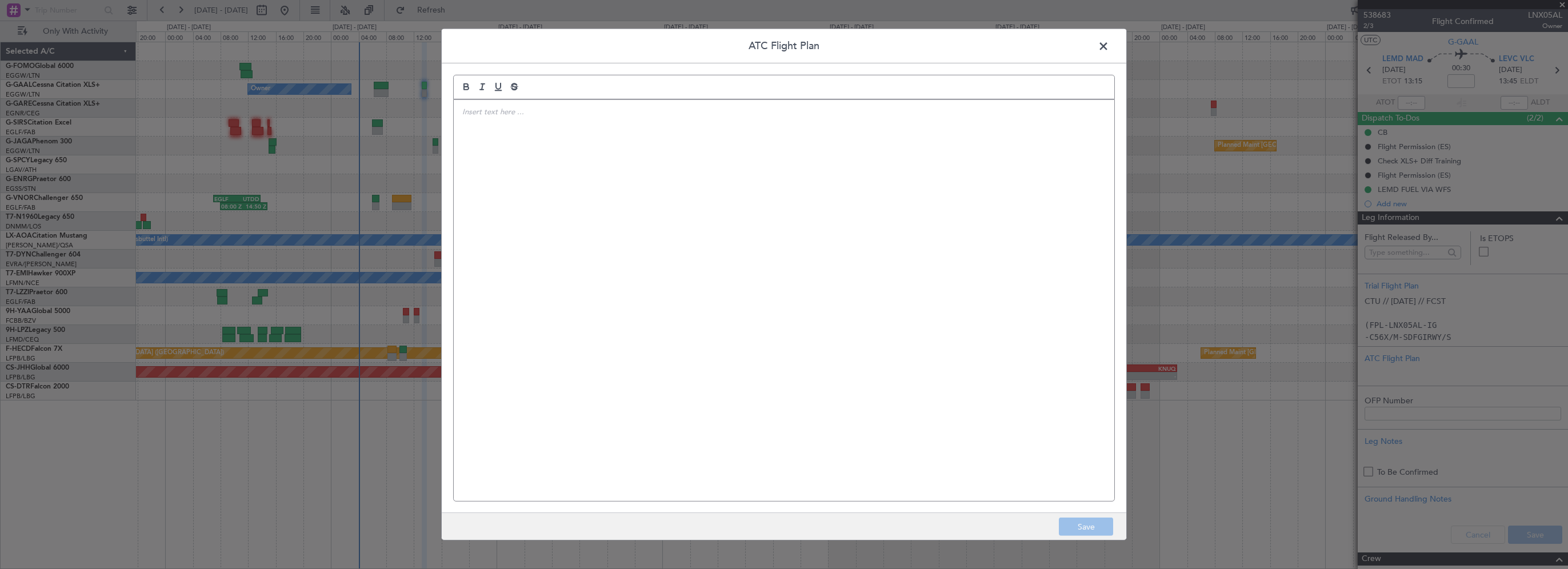
click at [1109, 43] on span at bounding box center [1109, 49] width 0 height 23
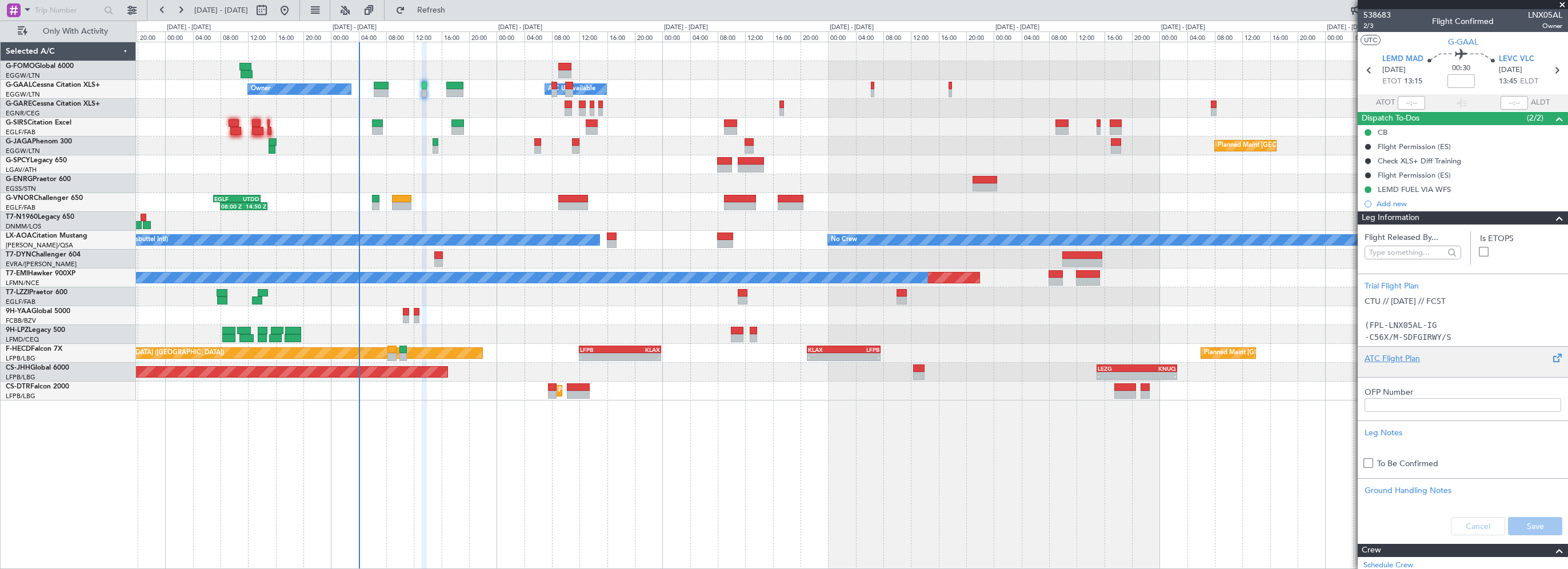
click at [1410, 359] on div "ATC Flight Plan" at bounding box center [1462, 358] width 197 height 12
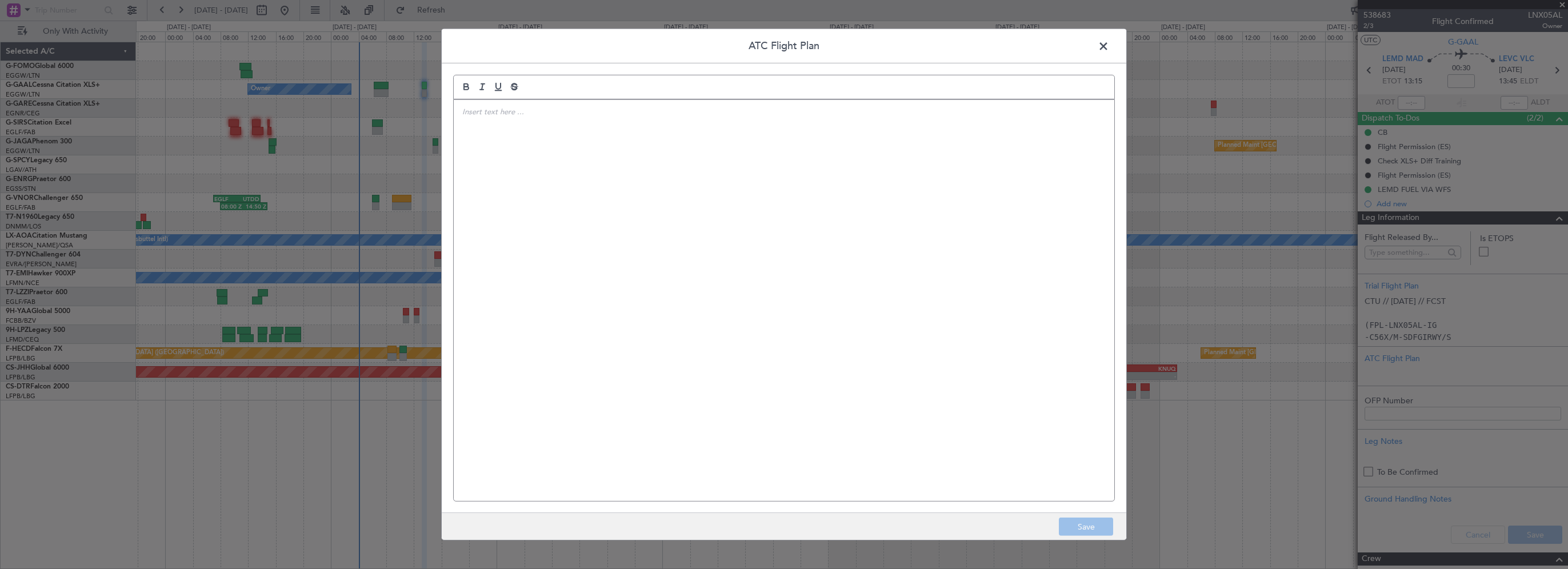
click at [633, 157] on div at bounding box center [783, 300] width 660 height 401
click at [641, 282] on div "(FPL-LNX05AL-IG -C56X/M-SDFGIRWY/S -LEMD1320 -N0396F200 NANDO3N NANDO M871 ABOS…" at bounding box center [783, 300] width 660 height 401
drag, startPoint x: 1099, startPoint y: 527, endPoint x: 1349, endPoint y: 505, distance: 251.0
click at [1102, 527] on button "Save" at bounding box center [1086, 526] width 54 height 18
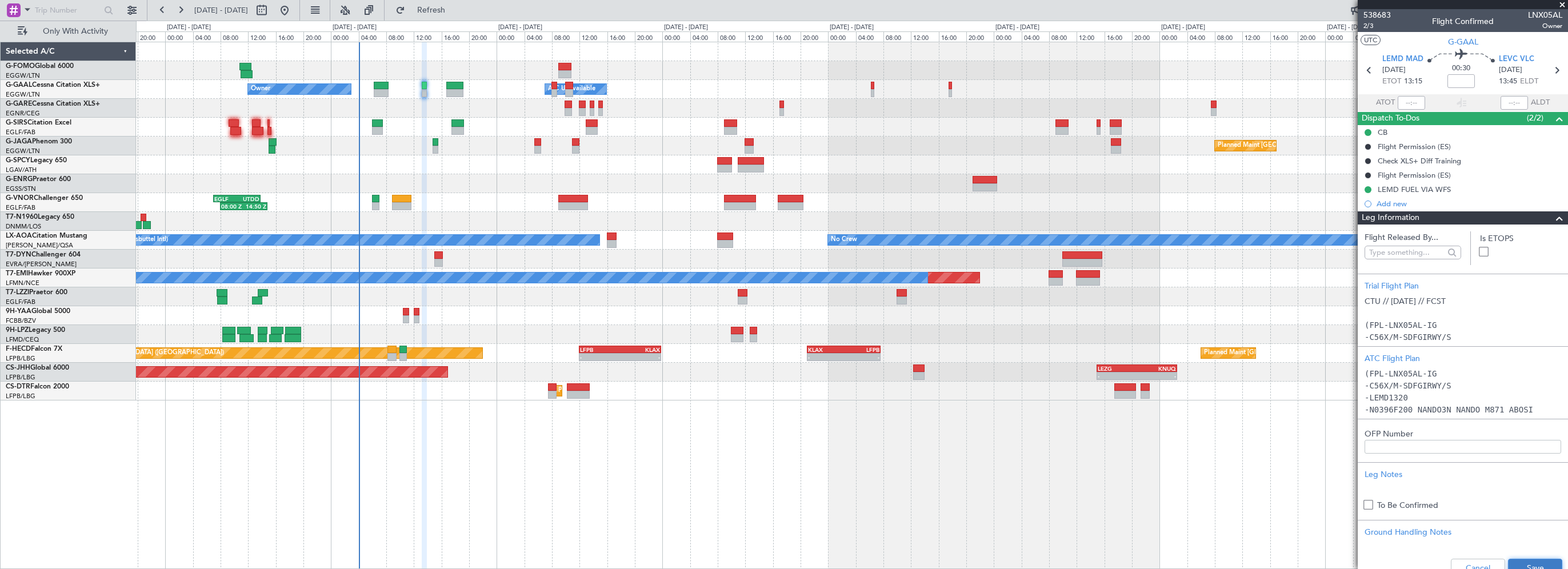
click at [1513, 563] on button "Save" at bounding box center [1535, 568] width 54 height 18
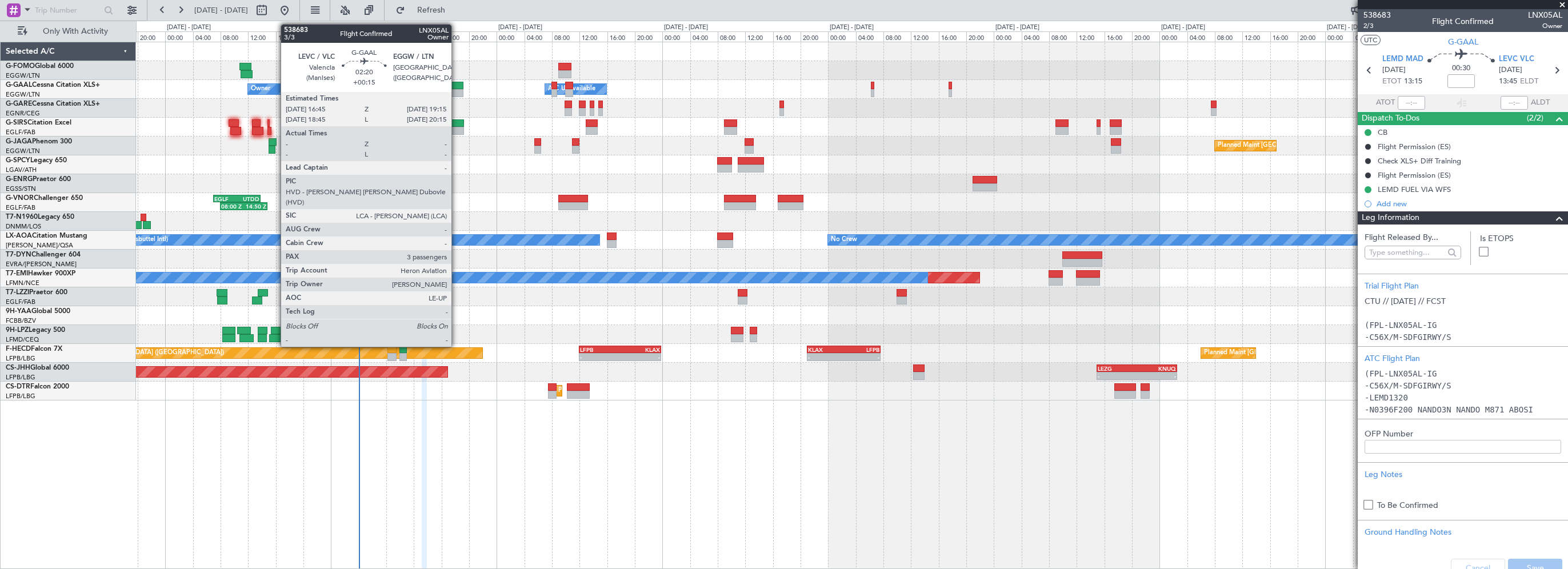
click at [457, 82] on div at bounding box center [455, 85] width 18 height 8
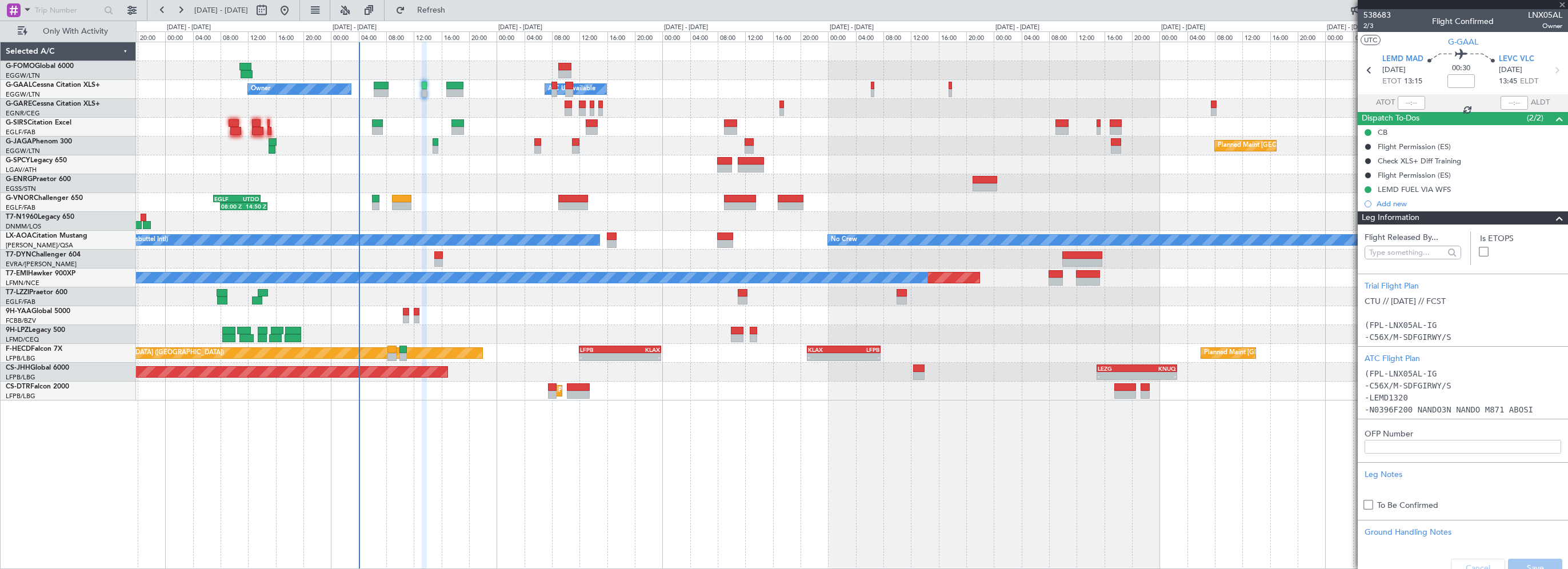
type input "+00:15"
type input "3"
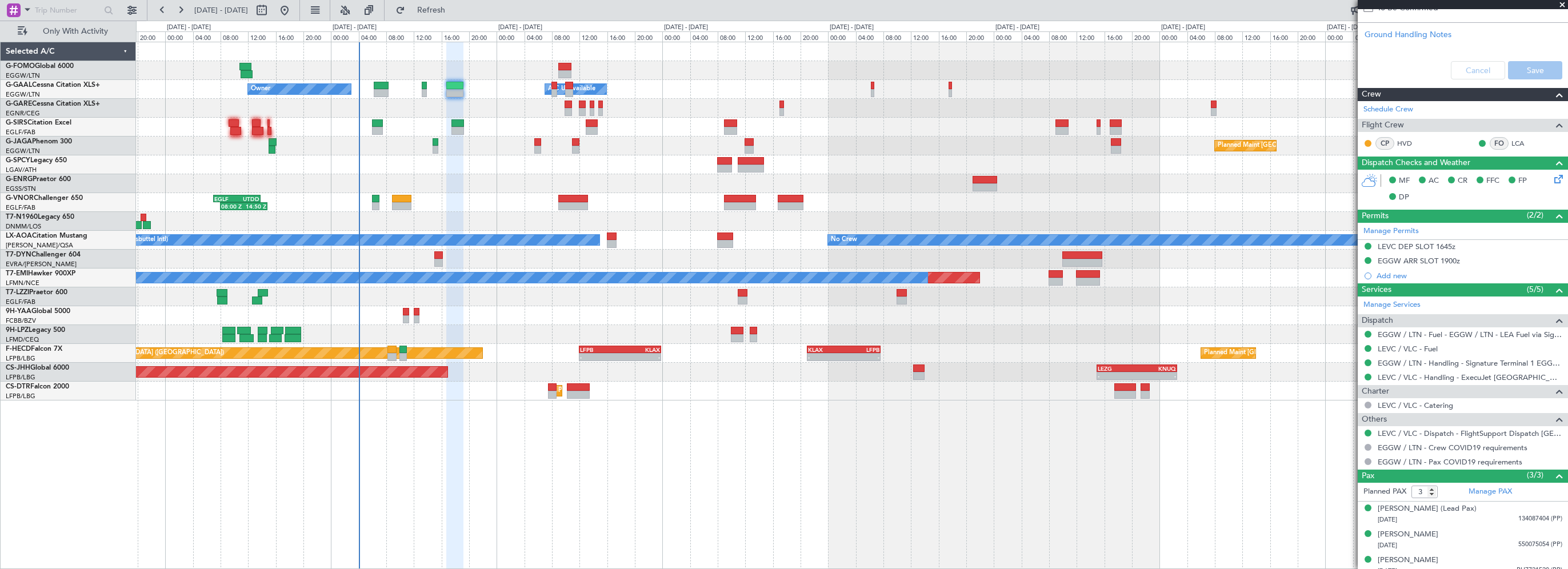
scroll to position [490, 0]
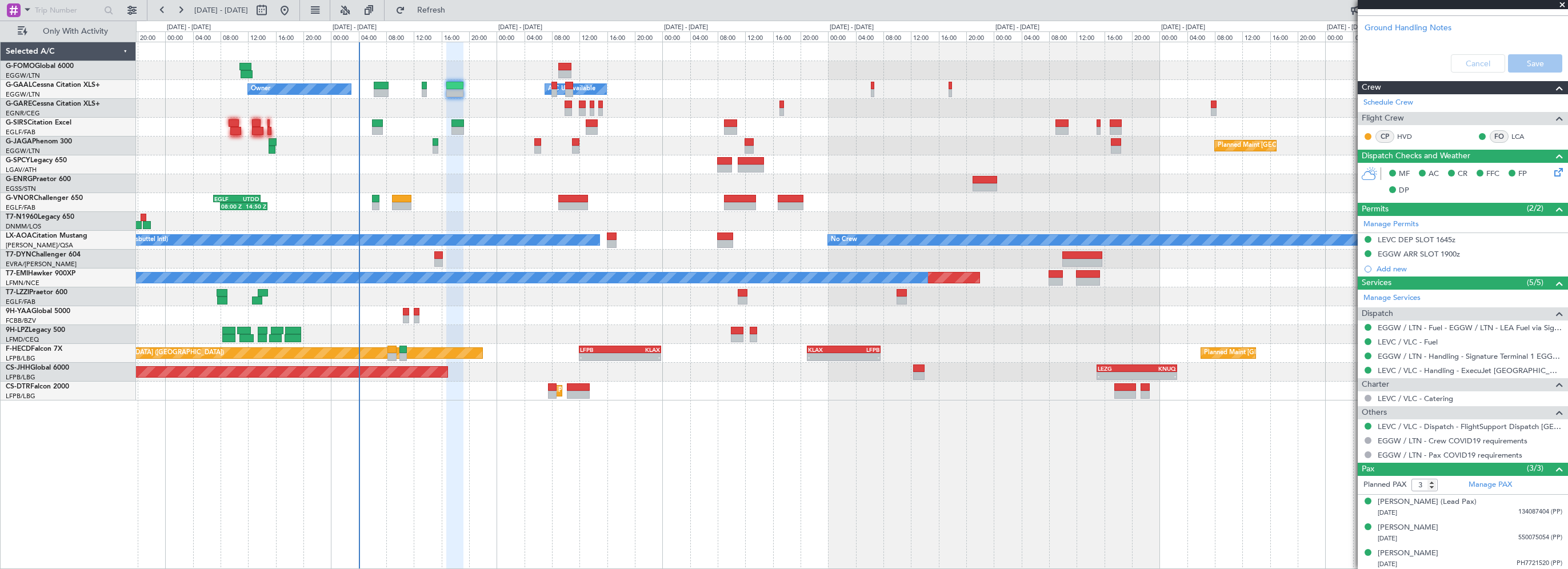
click at [565, 476] on div "- - EGGW 03:55 Z KSFO 14:45 Z - - KSFO 22:15 Z EGGW 08:00 Z Owner Owner A/C Una…" at bounding box center [851, 305] width 1432 height 528
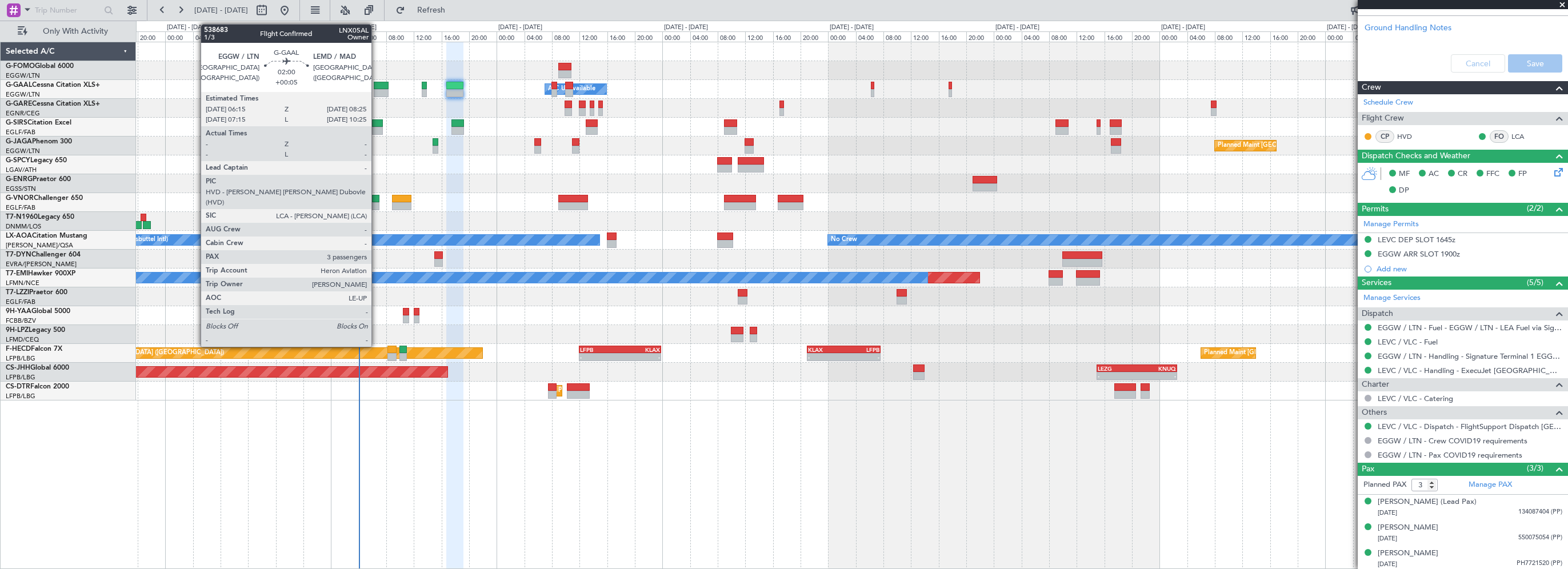
click at [376, 85] on div at bounding box center [381, 85] width 16 height 8
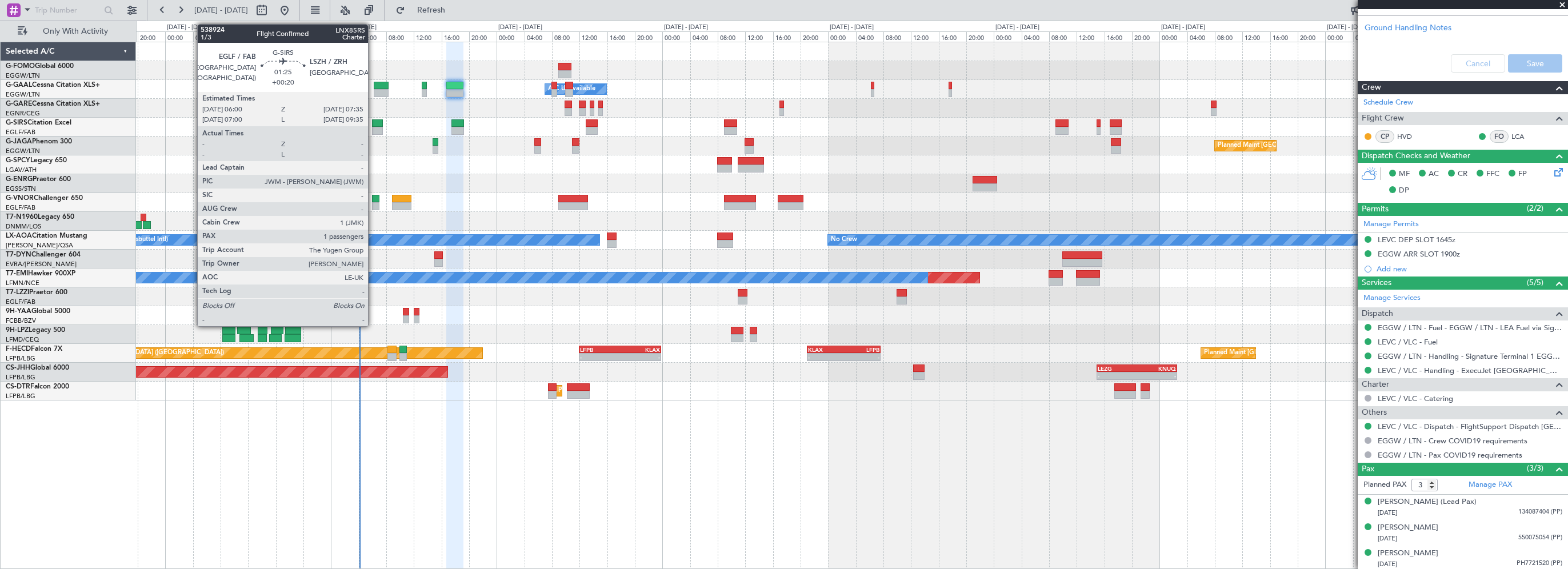
click at [373, 122] on div at bounding box center [378, 123] width 11 height 8
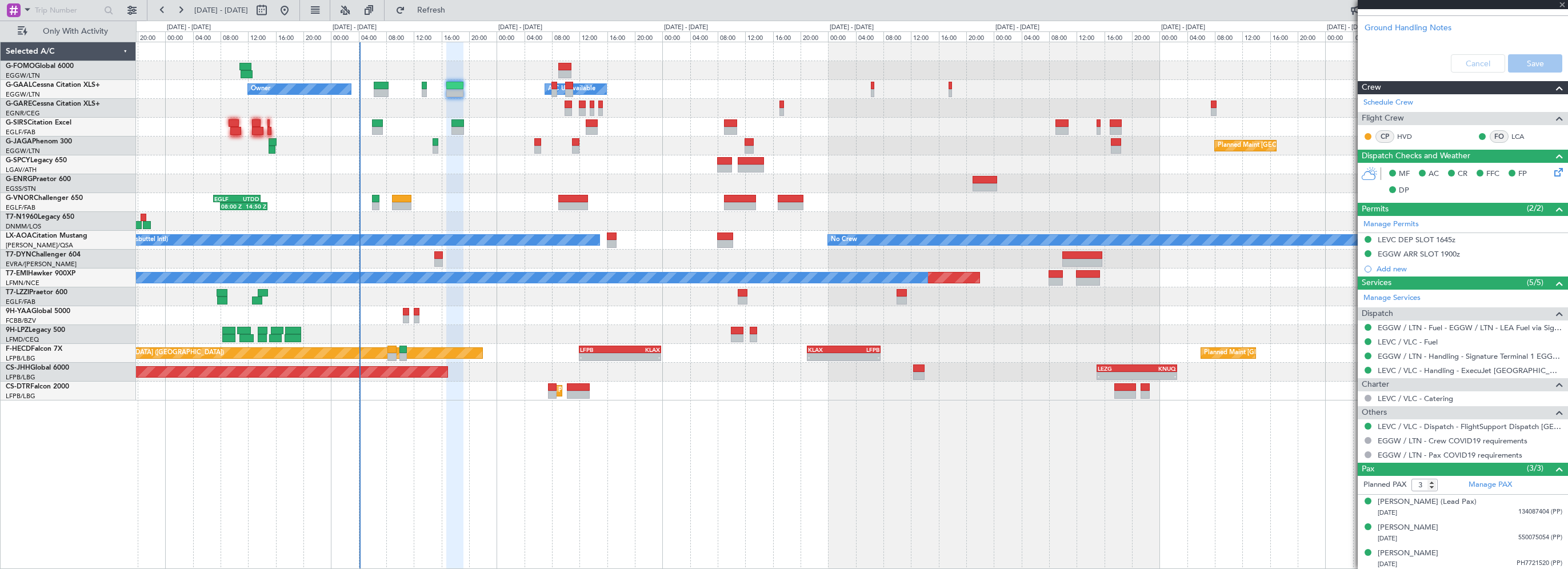
type input "+00:20"
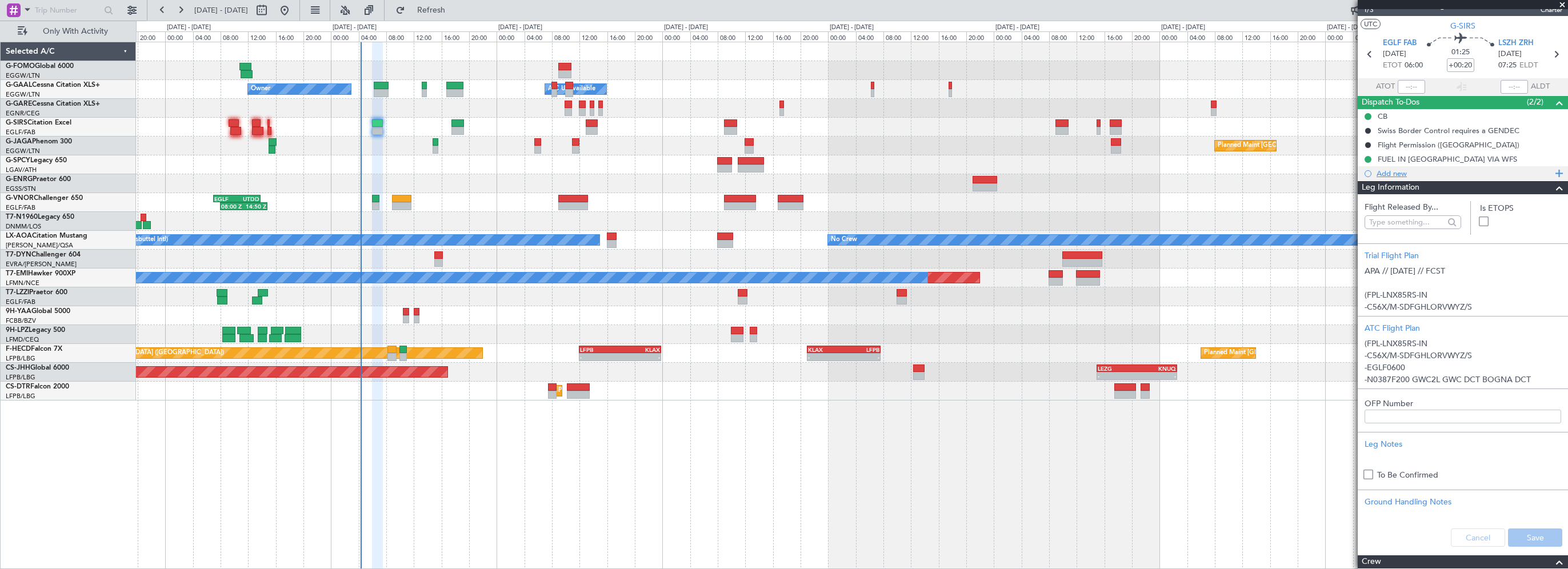
scroll to position [3, 0]
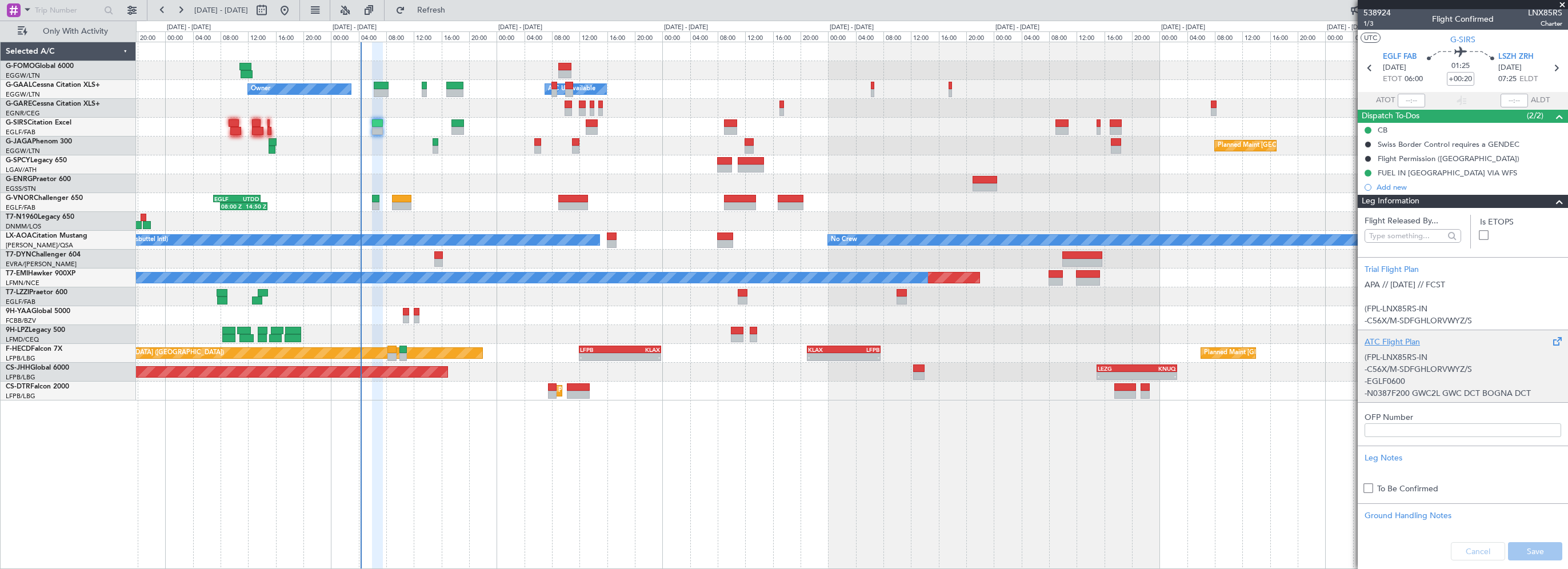
click at [1392, 340] on div "ATC Flight Plan" at bounding box center [1462, 342] width 197 height 12
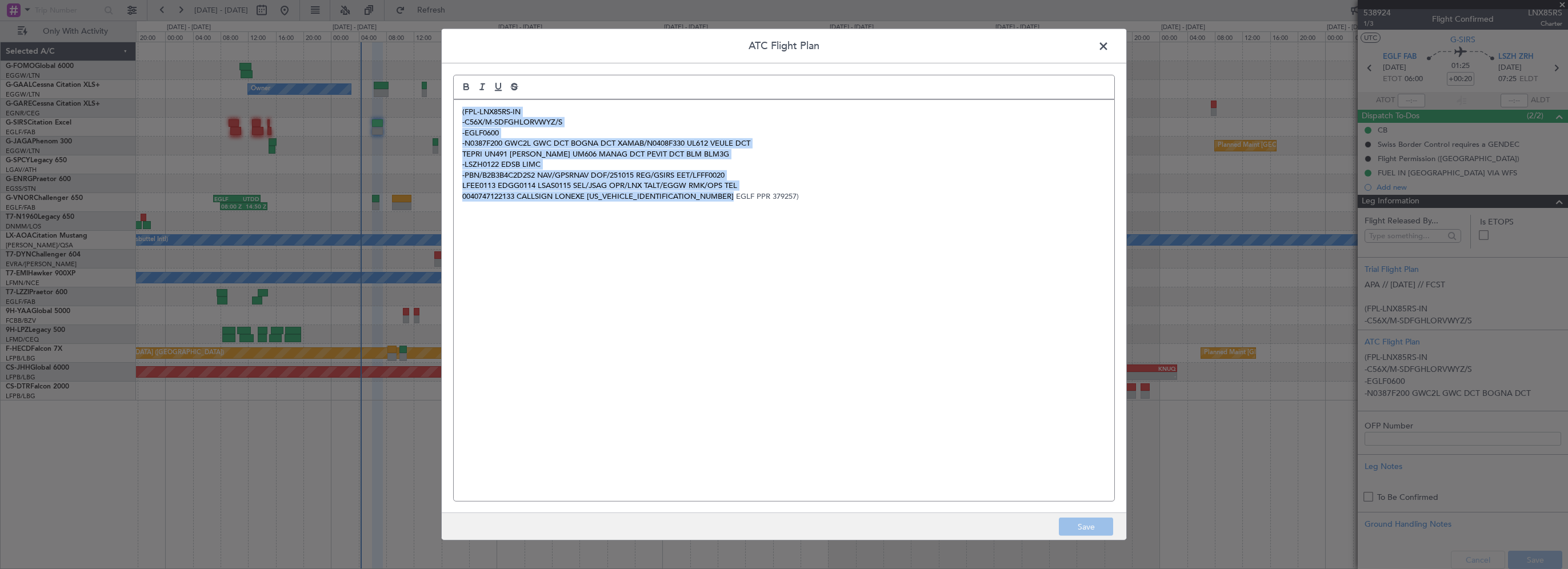
drag, startPoint x: 734, startPoint y: 199, endPoint x: 439, endPoint y: 94, distance: 313.1
click at [439, 92] on div "ATC Flight Plan (FPL-LNX85RS-IN -C56X/M-SDFGHLORVWYZ/S -EGLF0600 -N0387F200 GWC…" at bounding box center [784, 284] width 1568 height 569
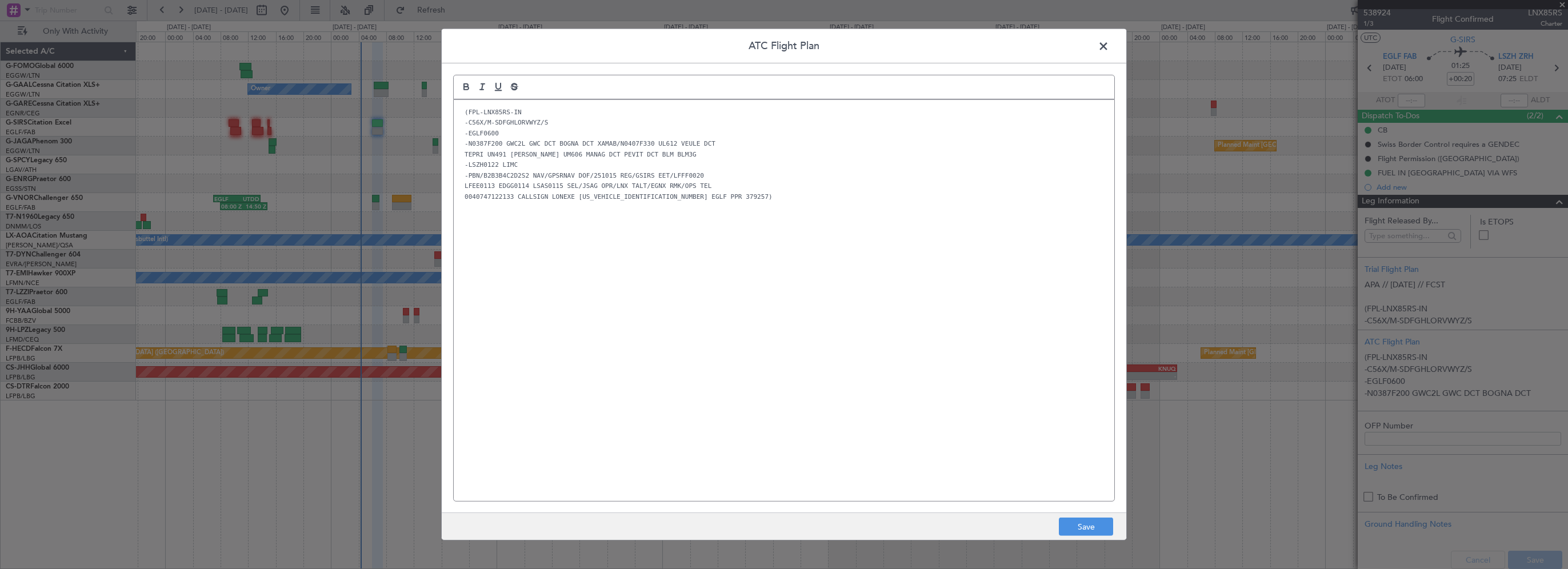
scroll to position [0, 0]
click at [730, 308] on div "(FPL-LNX85RS-IN -C56X/M-SDFGHLORVWYZ/S -EGLF0600 -N0387F200 GWC2L GWC DCT BOGNA…" at bounding box center [783, 300] width 660 height 401
click at [1102, 530] on button "Save" at bounding box center [1086, 526] width 54 height 18
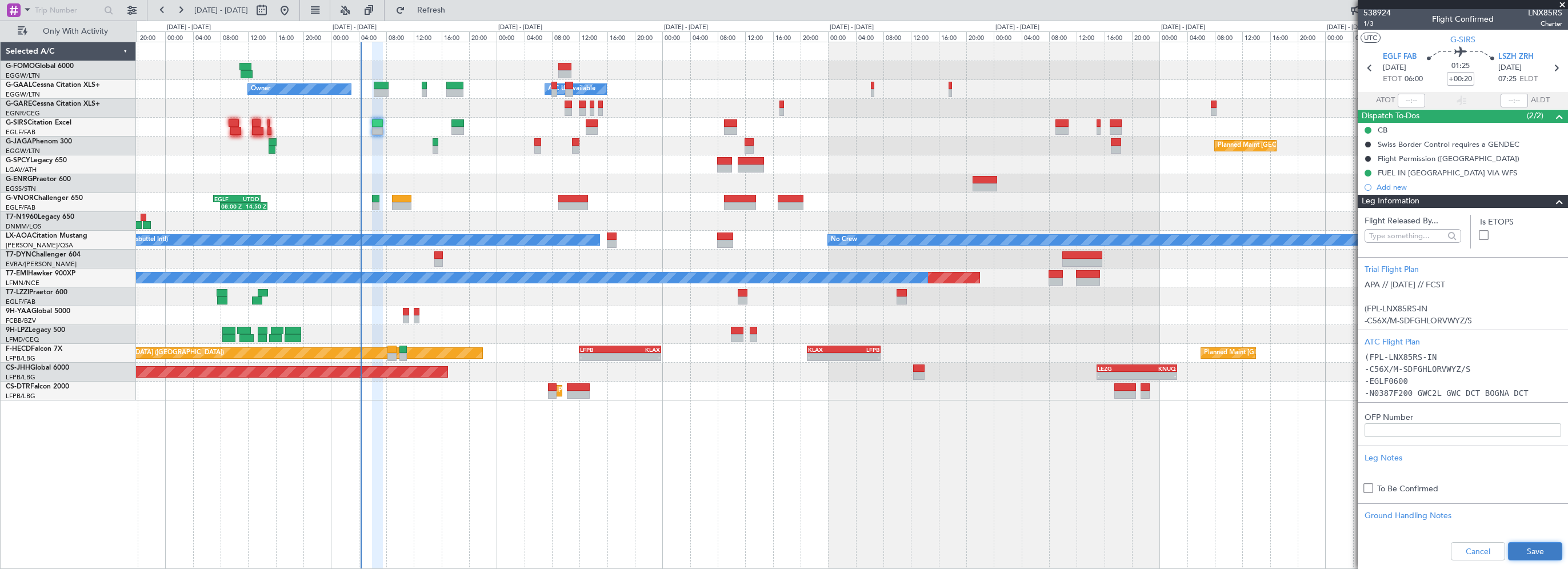
click at [1520, 546] on button "Save" at bounding box center [1535, 551] width 54 height 18
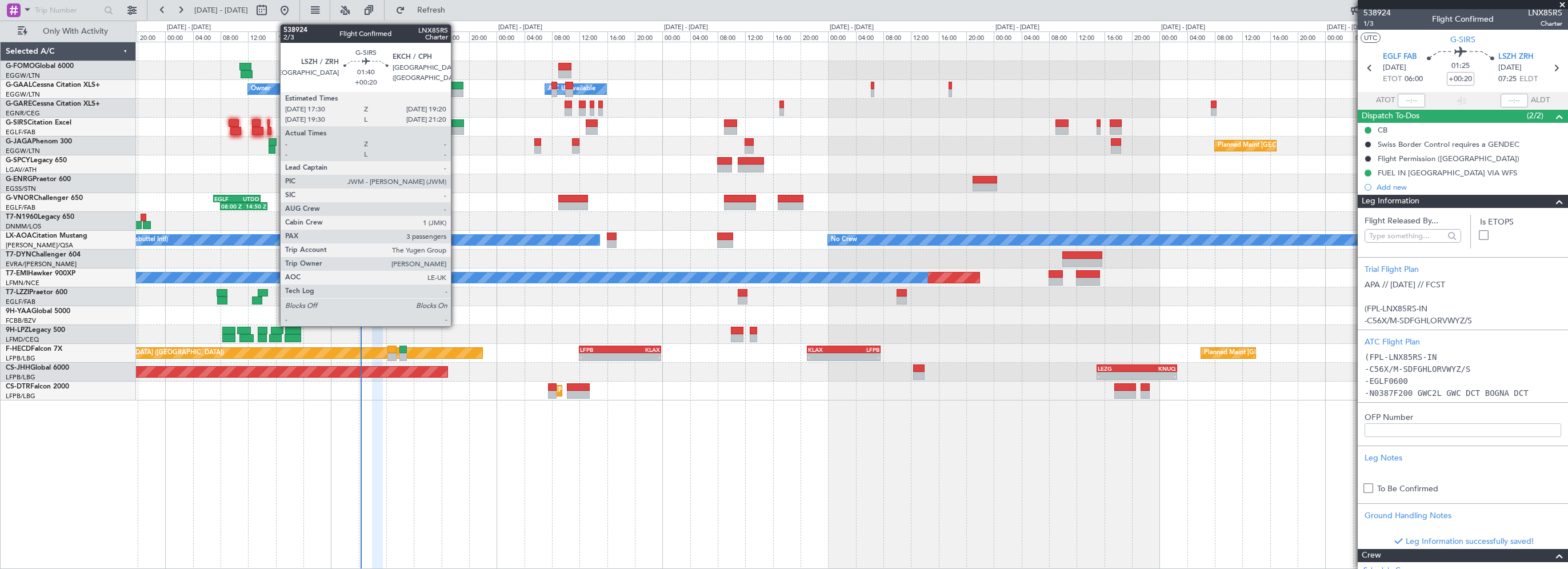
click at [456, 122] on div at bounding box center [458, 123] width 13 height 8
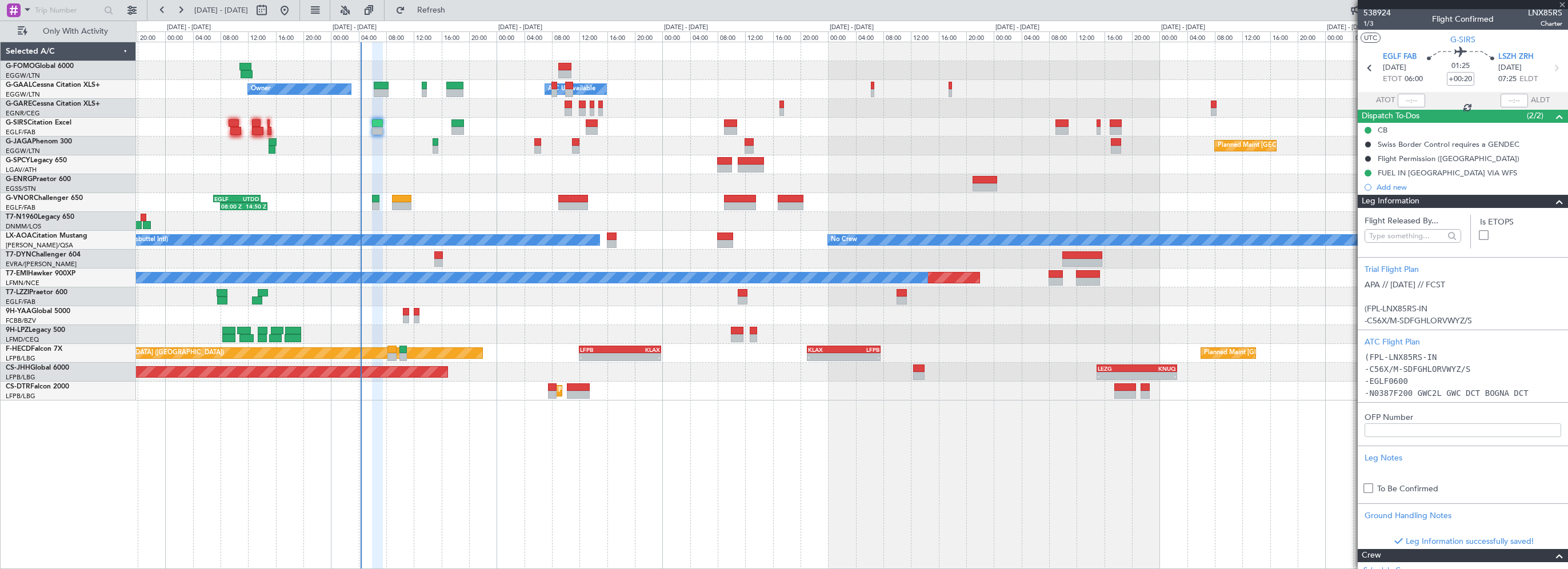
type input "3"
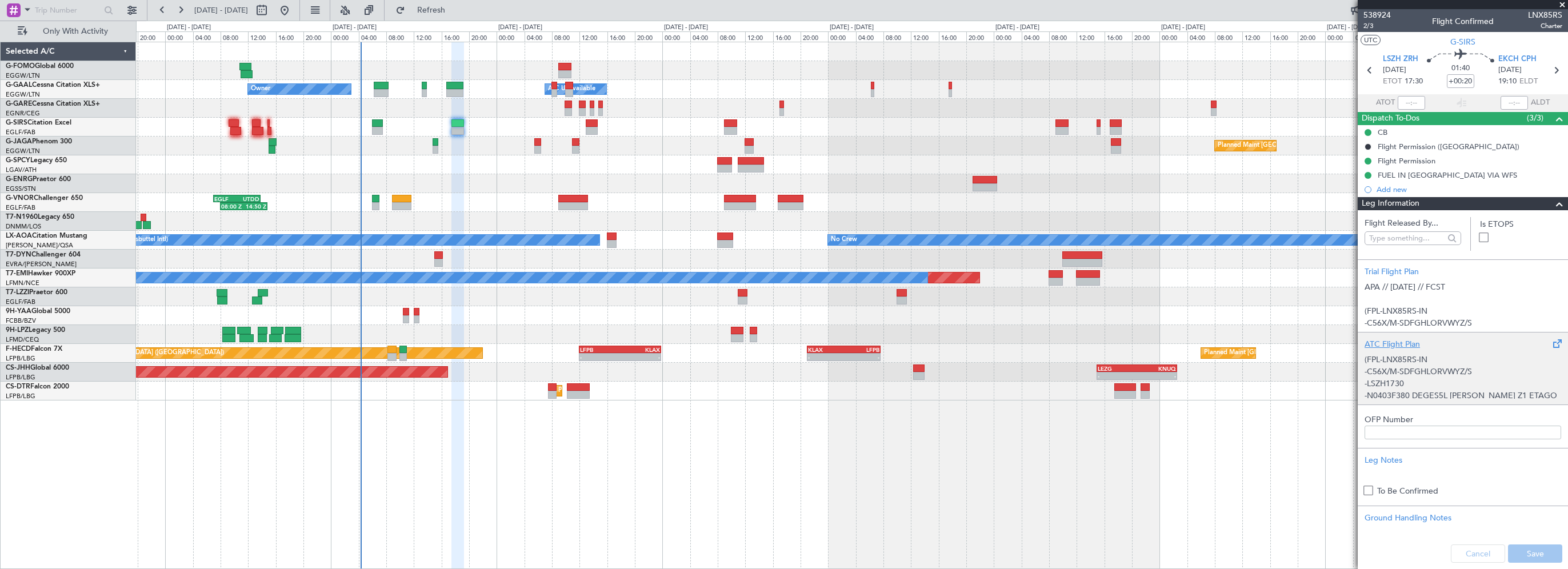
click at [1402, 345] on div "ATC Flight Plan" at bounding box center [1462, 344] width 197 height 12
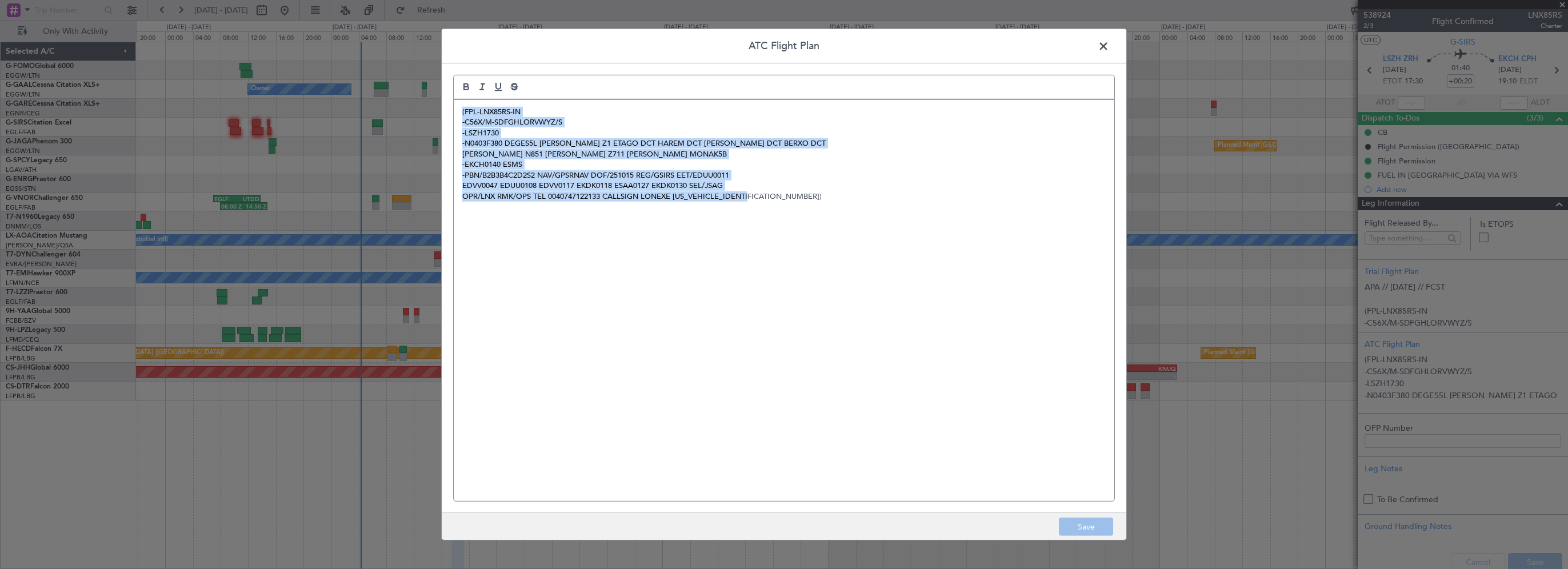
drag, startPoint x: 784, startPoint y: 203, endPoint x: 486, endPoint y: 146, distance: 303.4
click at [406, 89] on div "ATC Flight Plan (FPL-LNX85RS-IN -C56X/M-SDFGHLORVWYZ/S -LSZH1730 -N0403F380 DEG…" at bounding box center [784, 284] width 1568 height 569
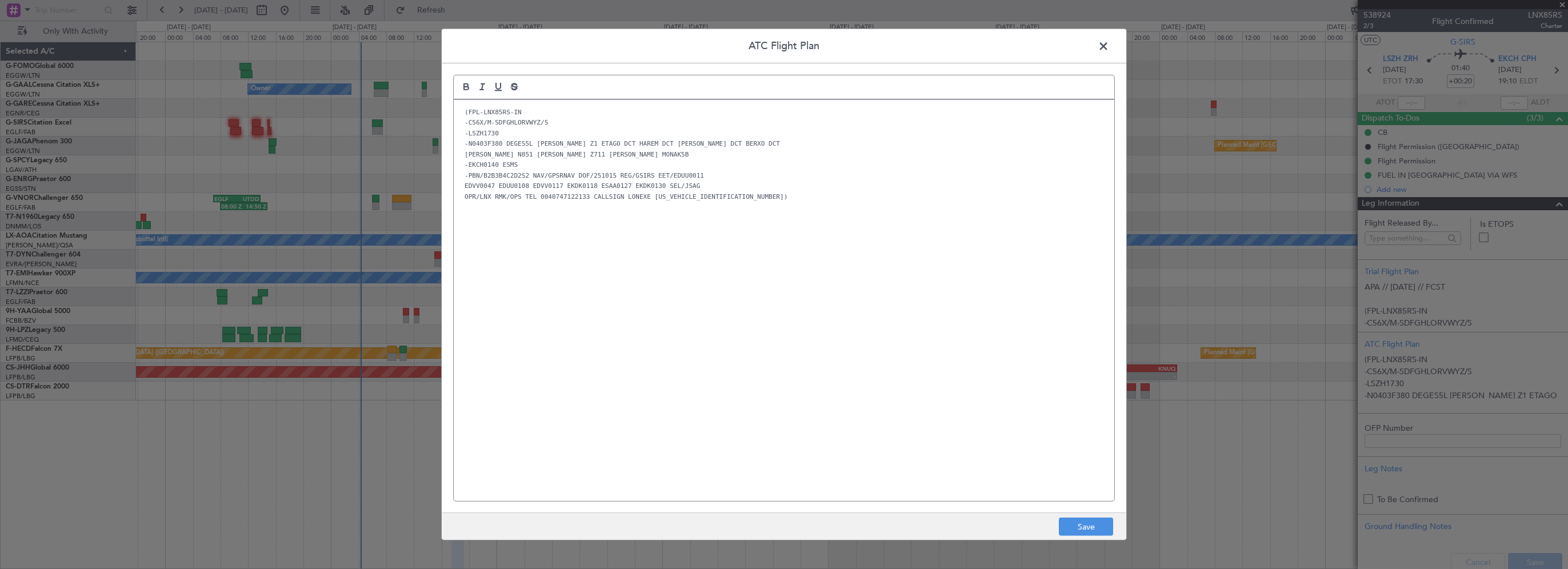
click at [819, 340] on div "(FPL-LNX85RS-IN -C56X/M-SDFGHLORVWYZ/S -LSZH1730 -N0403F380 DEGES5L DEGES Z1 ET…" at bounding box center [783, 300] width 660 height 401
click at [1099, 528] on button "Save" at bounding box center [1086, 526] width 54 height 18
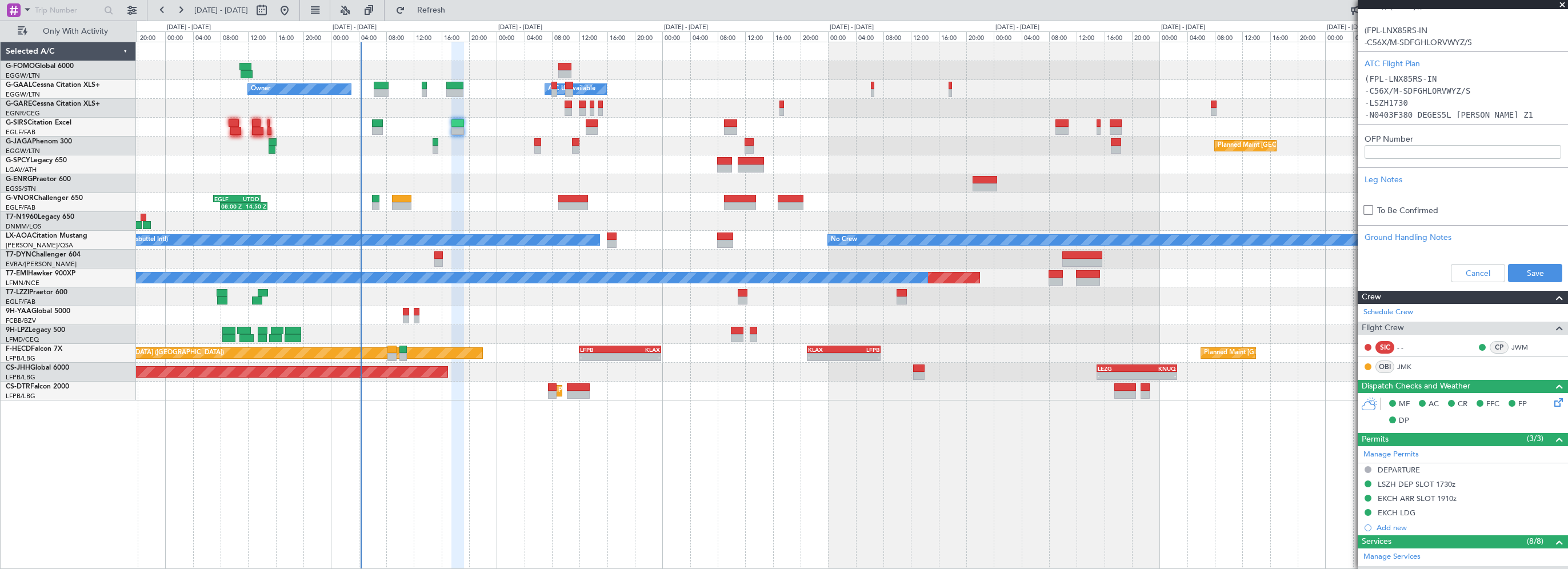
scroll to position [400, 0]
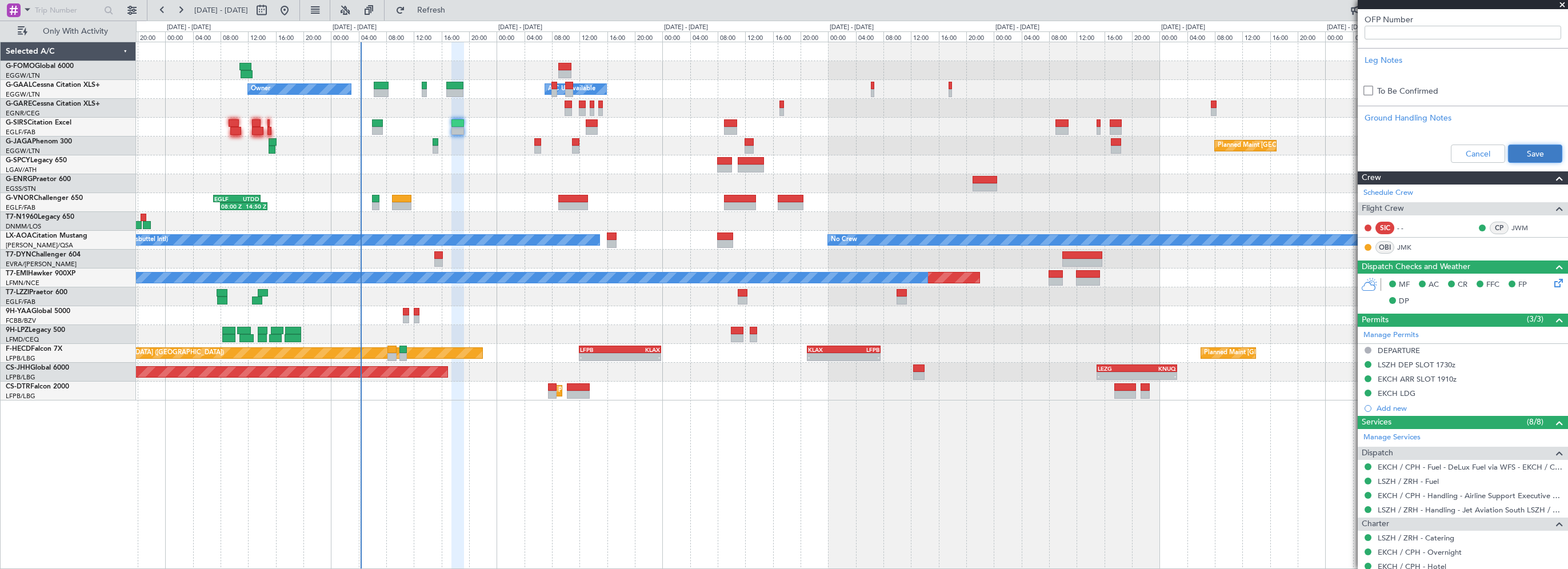
click at [1527, 155] on button "Save" at bounding box center [1535, 153] width 54 height 18
click at [844, 490] on div "- - EGGW 03:55 Z KSFO 14:45 Z - - KSFO 22:15 Z EGGW 08:00 Z Owner Owner A/C Una…" at bounding box center [851, 305] width 1432 height 528
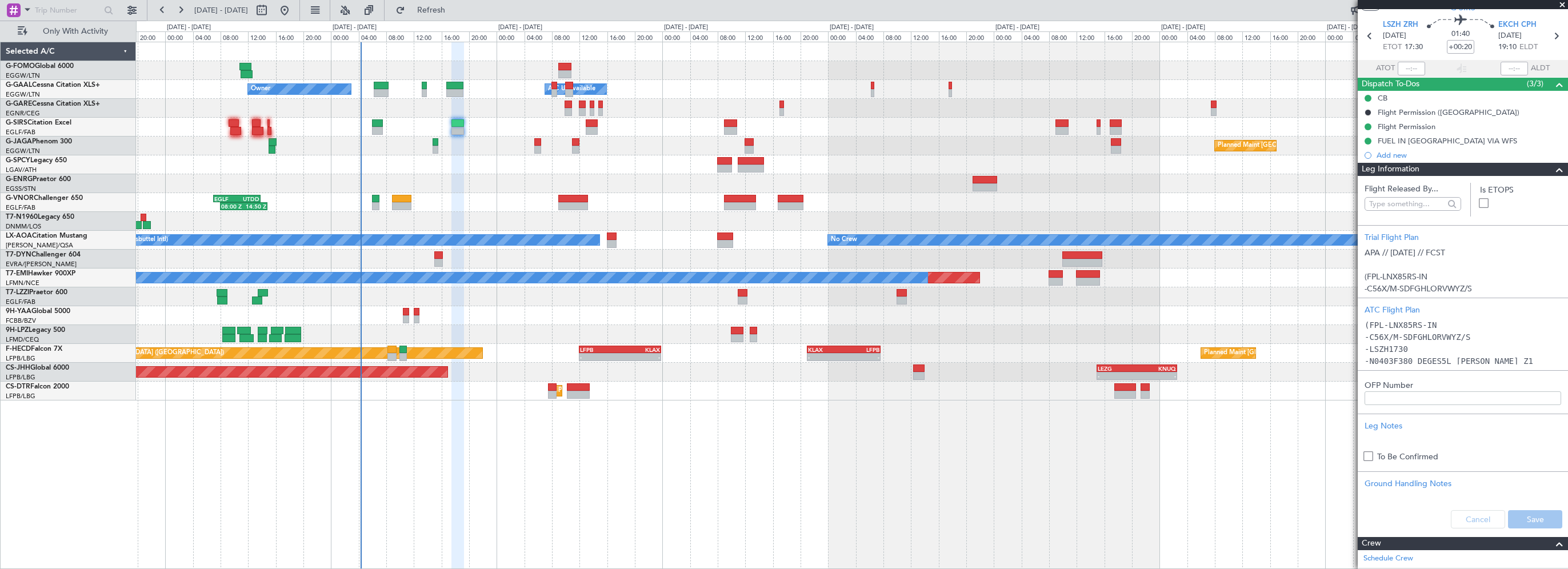
scroll to position [0, 0]
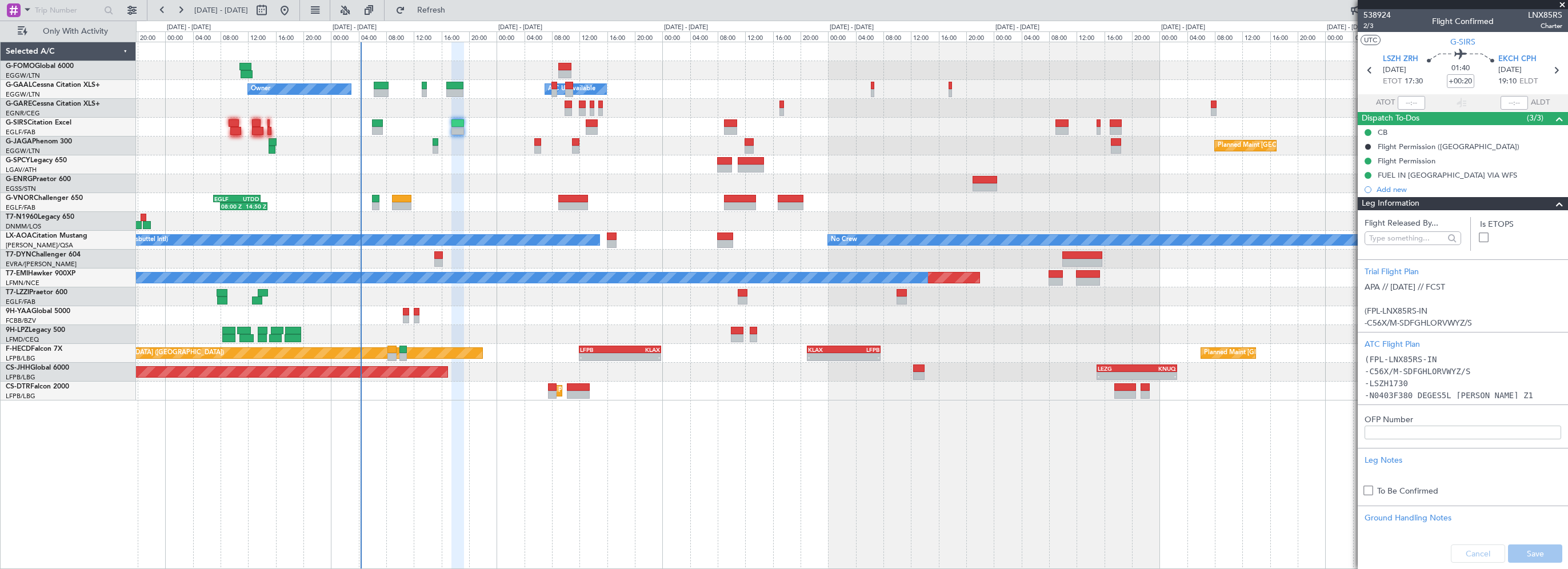
click at [1552, 202] on span at bounding box center [1559, 204] width 14 height 14
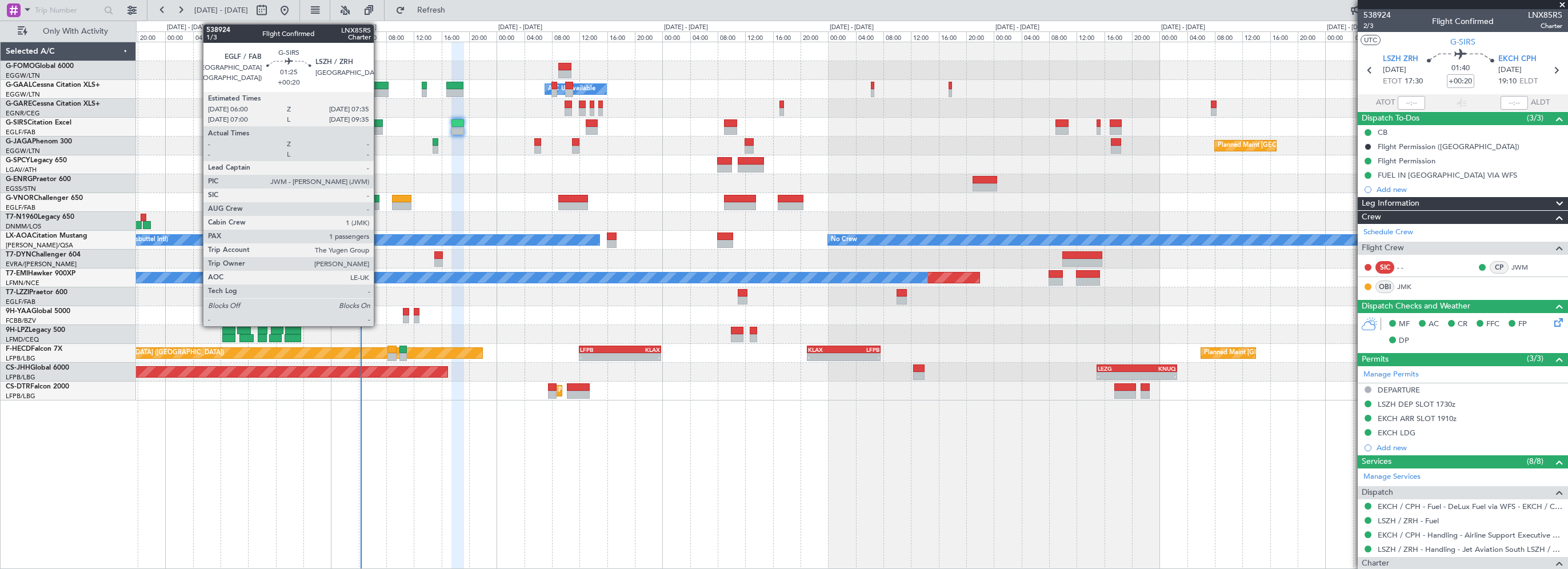
click at [379, 125] on div at bounding box center [378, 123] width 11 height 8
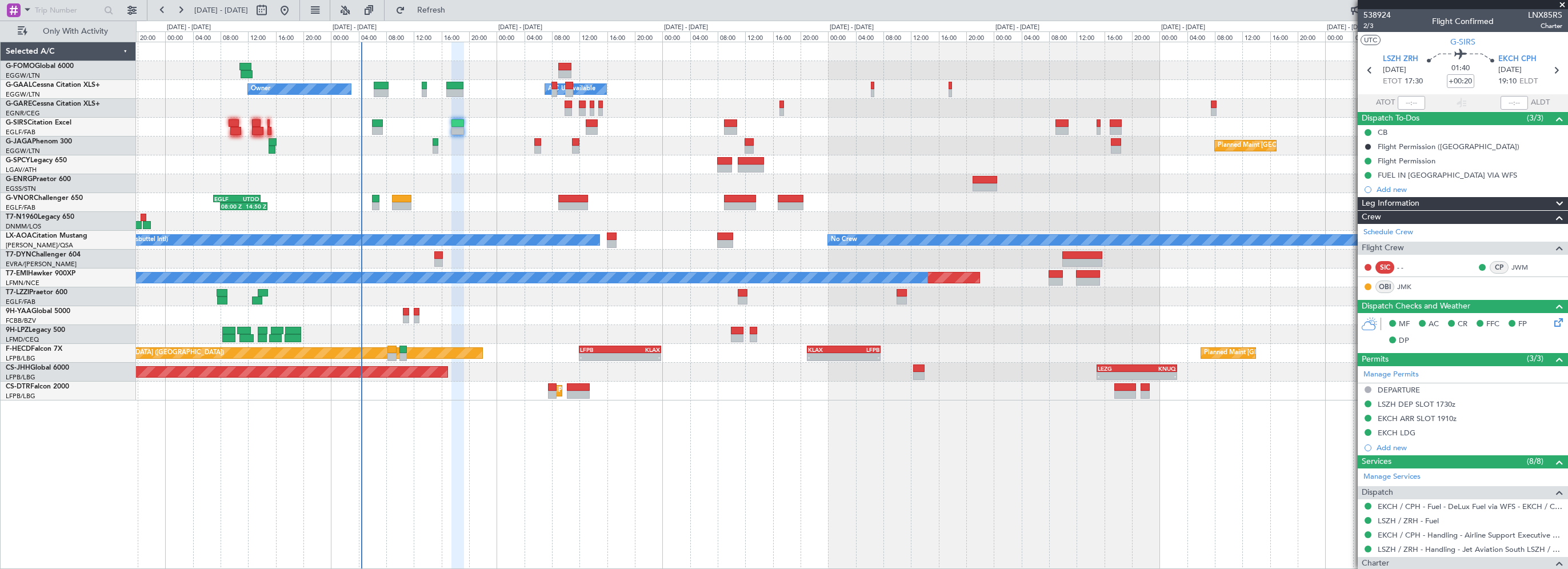
click at [466, 166] on div at bounding box center [851, 165] width 1431 height 19
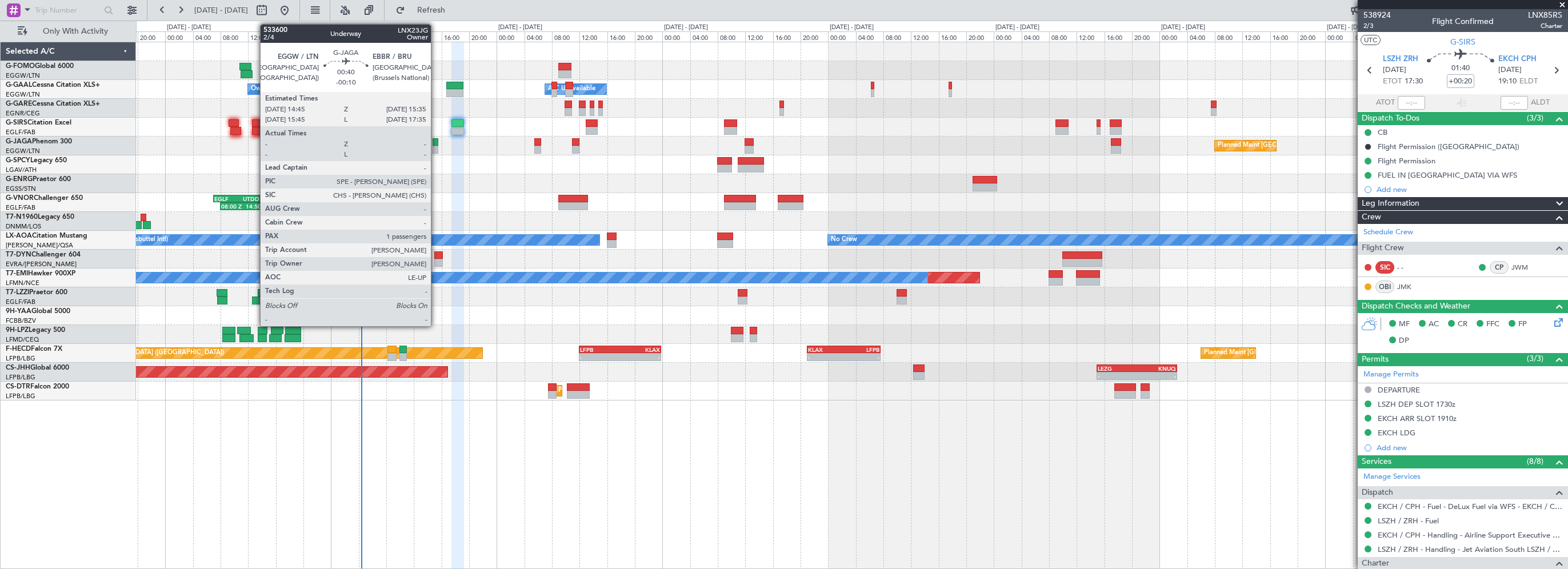
click at [438, 140] on div "Planned Maint [GEOGRAPHIC_DATA] ([GEOGRAPHIC_DATA]) No Crew" at bounding box center [851, 146] width 1431 height 19
click at [433, 142] on div at bounding box center [436, 142] width 6 height 8
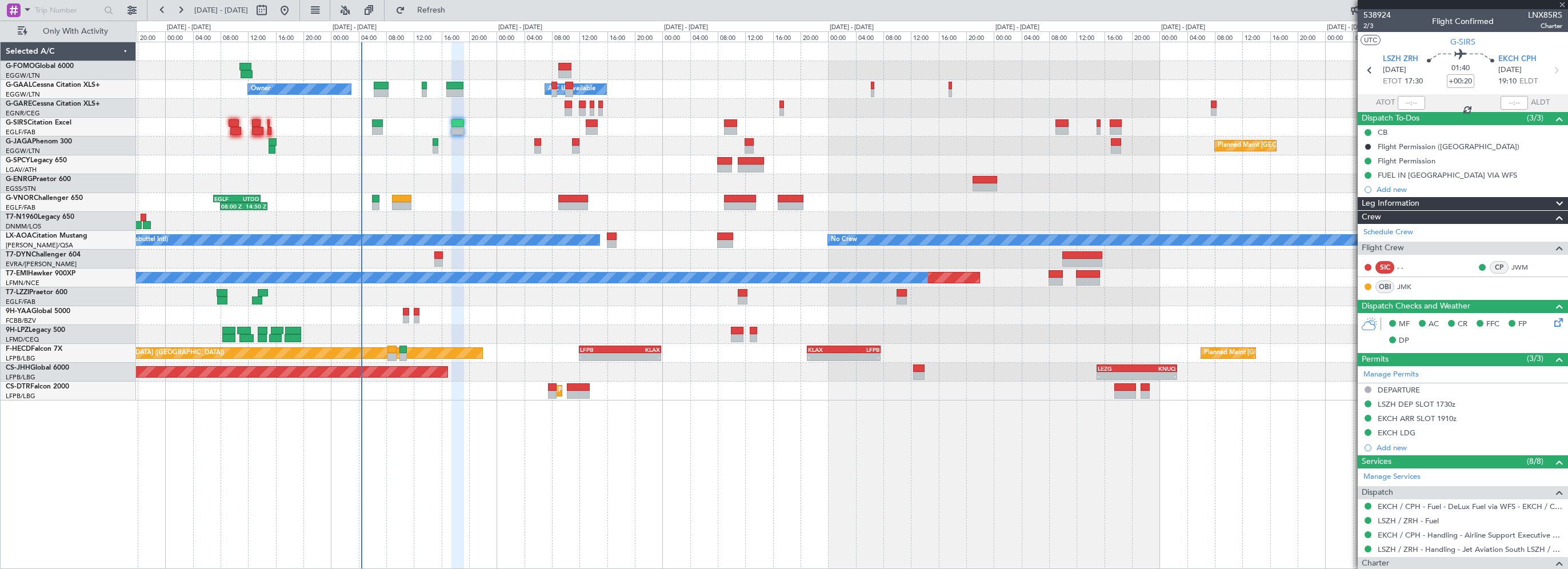
type input "-00:10"
type input "1"
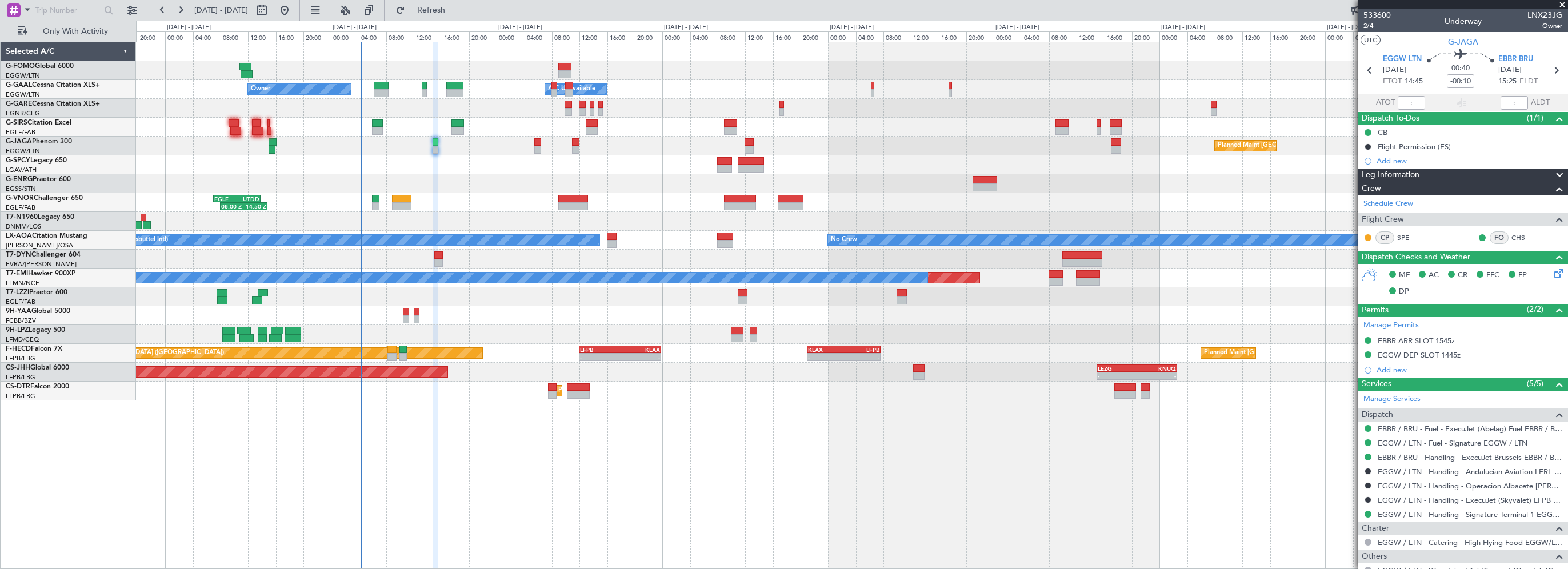
click at [546, 479] on div "- - EGGW 03:55 Z KSFO 14:45 Z - - KSFO 22:15 Z EGGW 08:00 Z Owner Owner A/C Una…" at bounding box center [851, 305] width 1432 height 528
click at [657, 491] on div "- - EGGW 03:55 Z KSFO 14:45 Z - - KSFO 22:15 Z EGGW 08:00 Z Owner Owner A/C Una…" at bounding box center [851, 305] width 1432 height 528
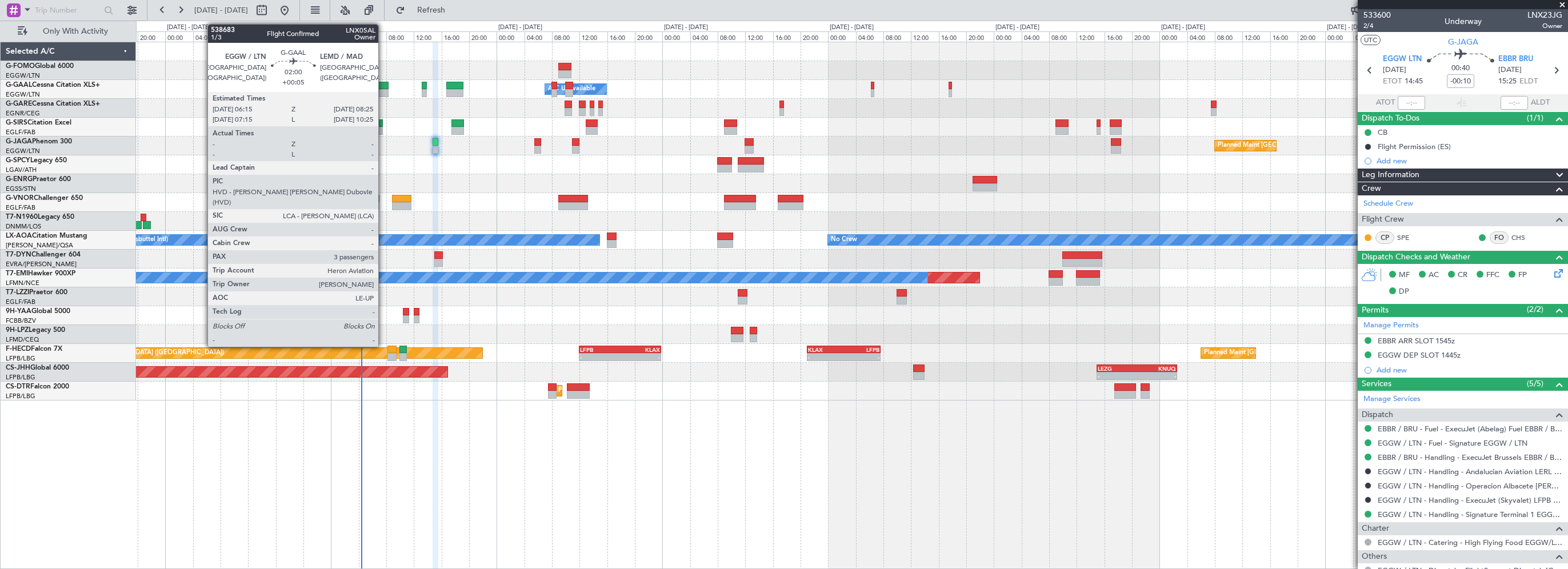
click at [383, 87] on div at bounding box center [381, 85] width 16 height 8
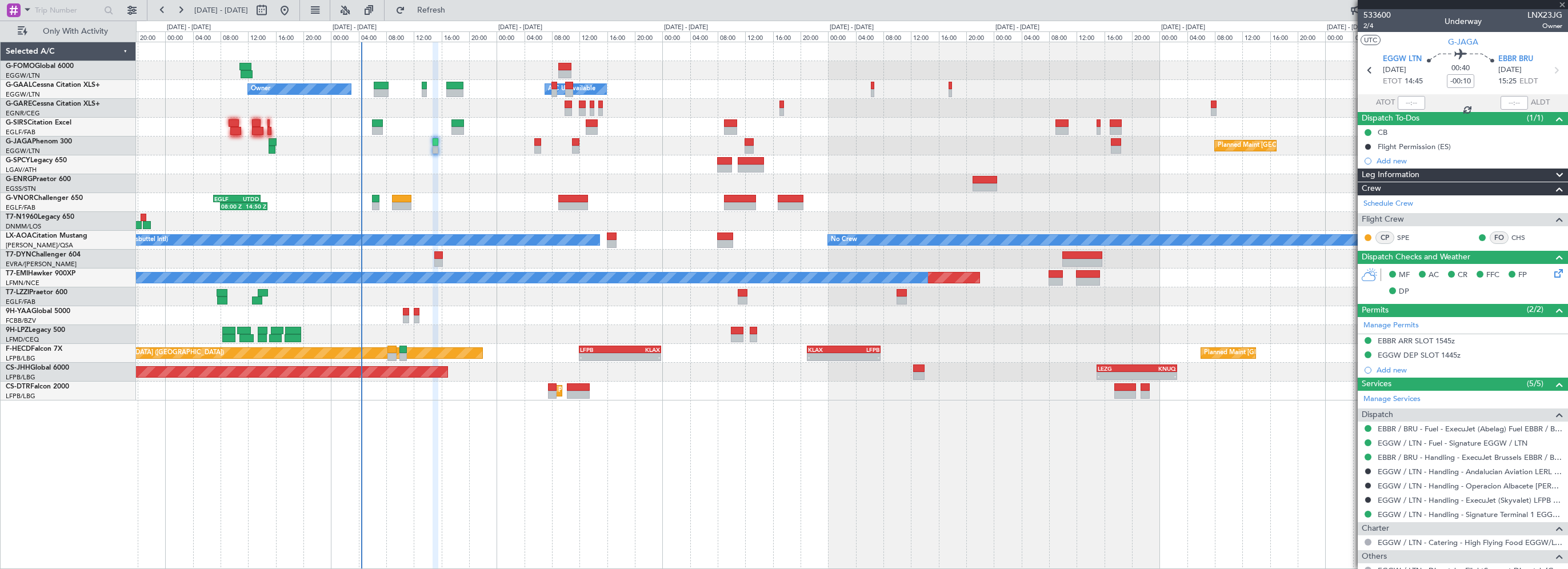
type input "+00:05"
type input "3"
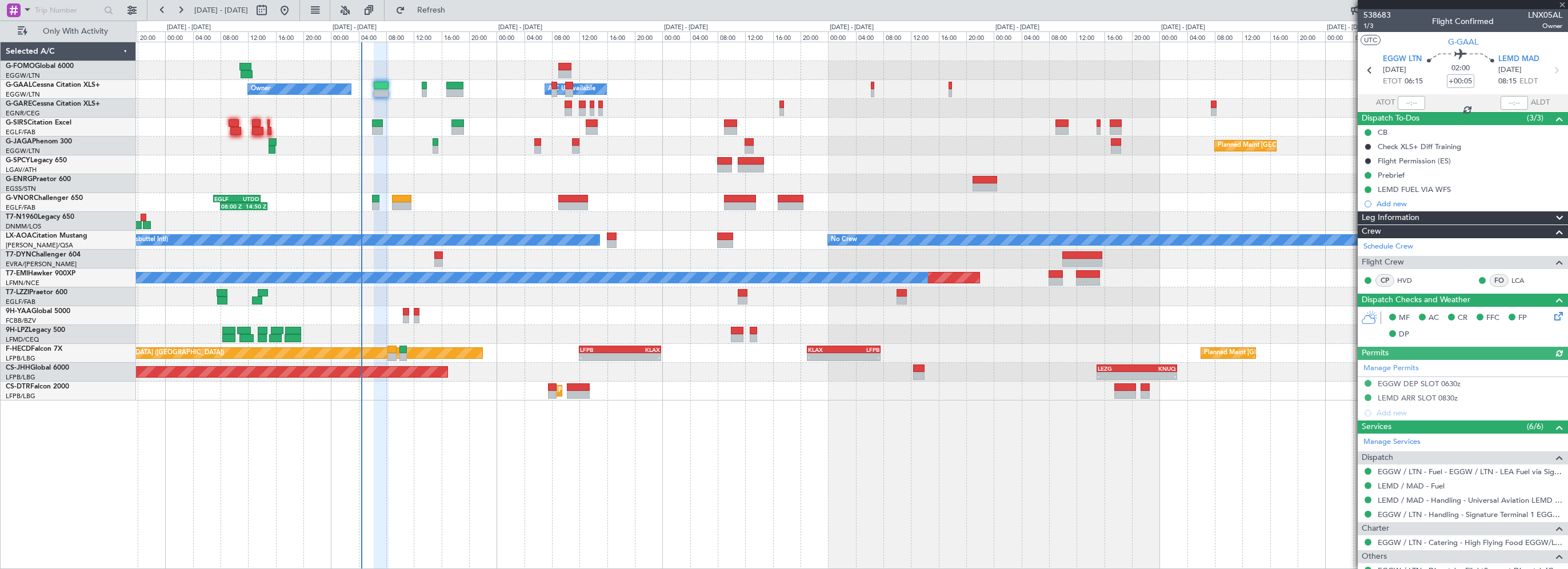
click at [1454, 215] on div "Leg Information" at bounding box center [1462, 218] width 210 height 13
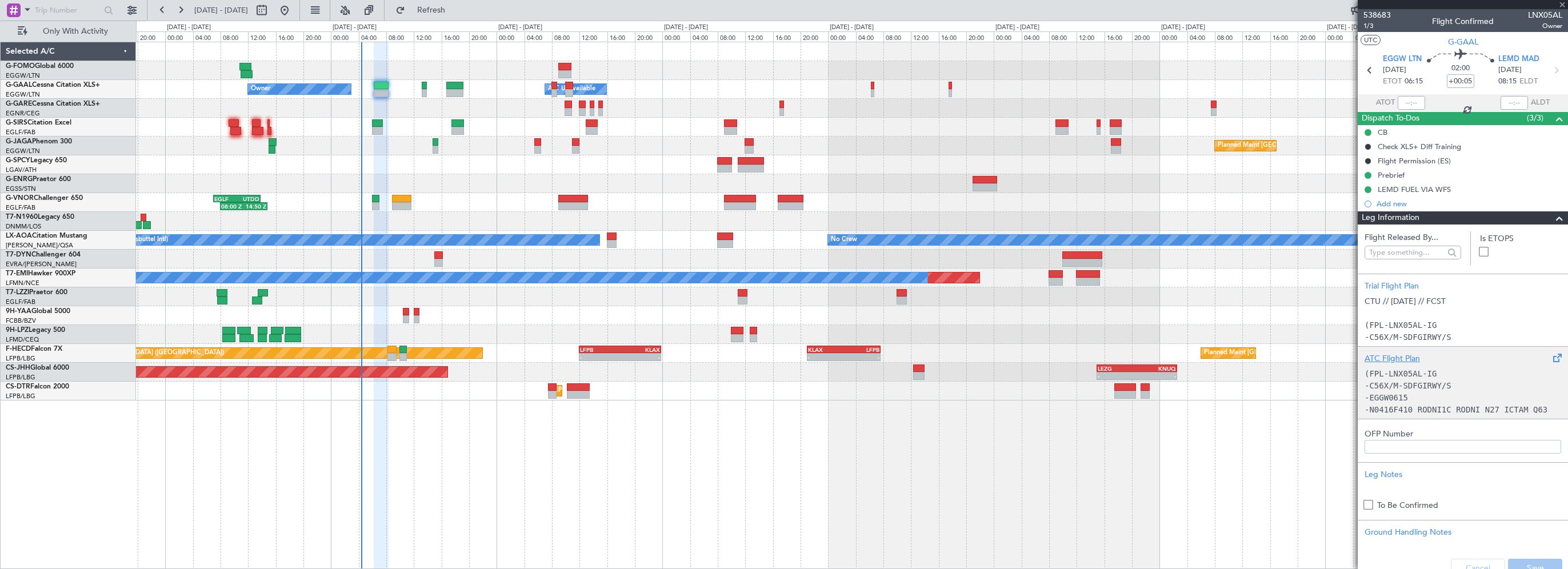
click at [1396, 361] on div "ATC Flight Plan" at bounding box center [1462, 358] width 197 height 12
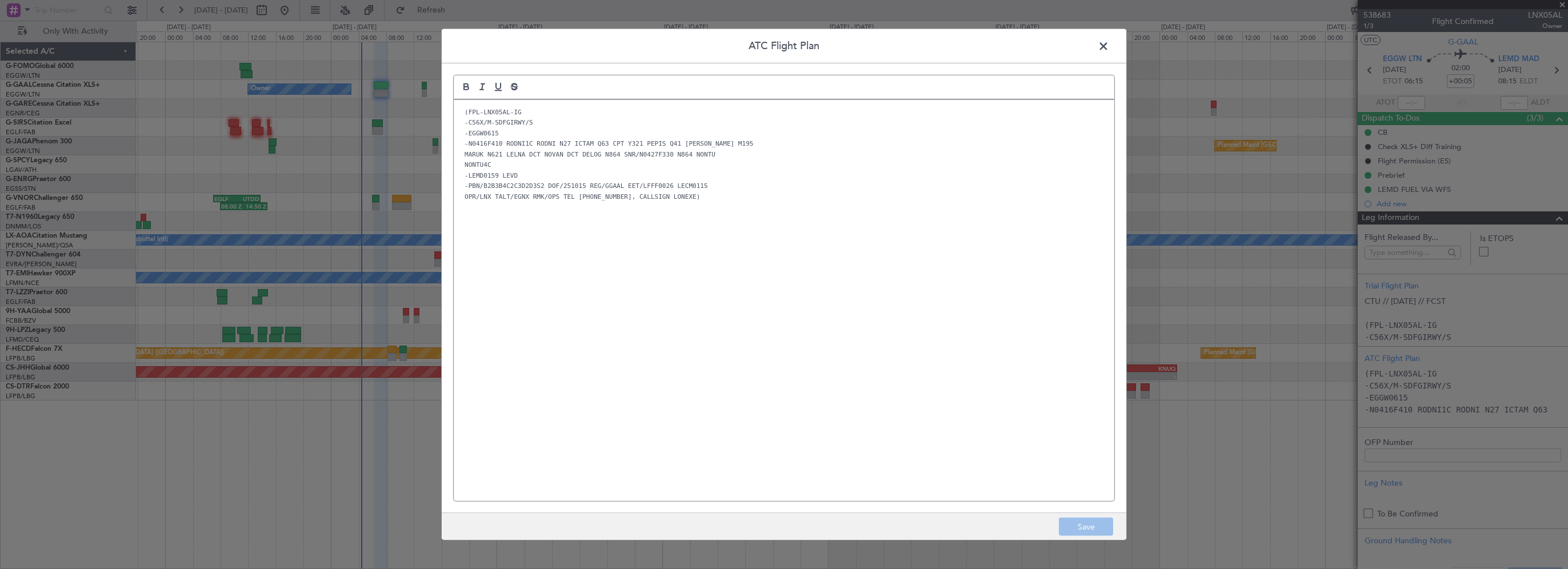
click at [1109, 43] on span at bounding box center [1109, 49] width 0 height 23
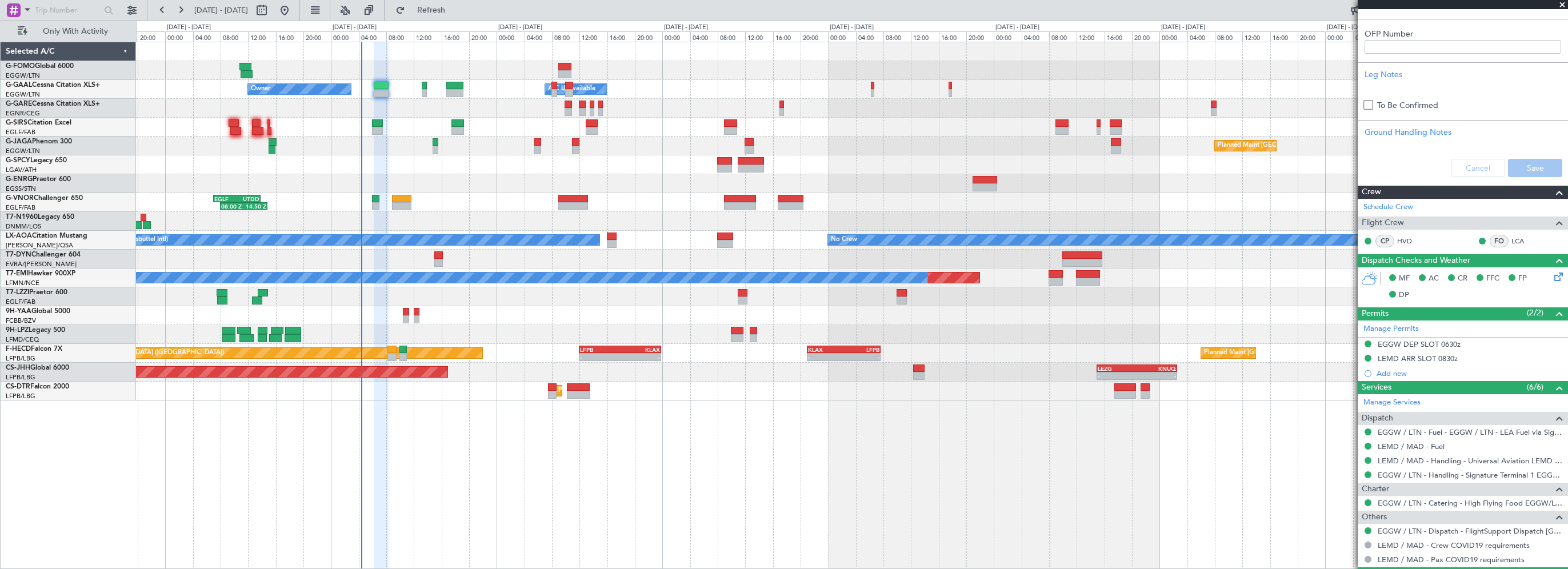
scroll to position [504, 0]
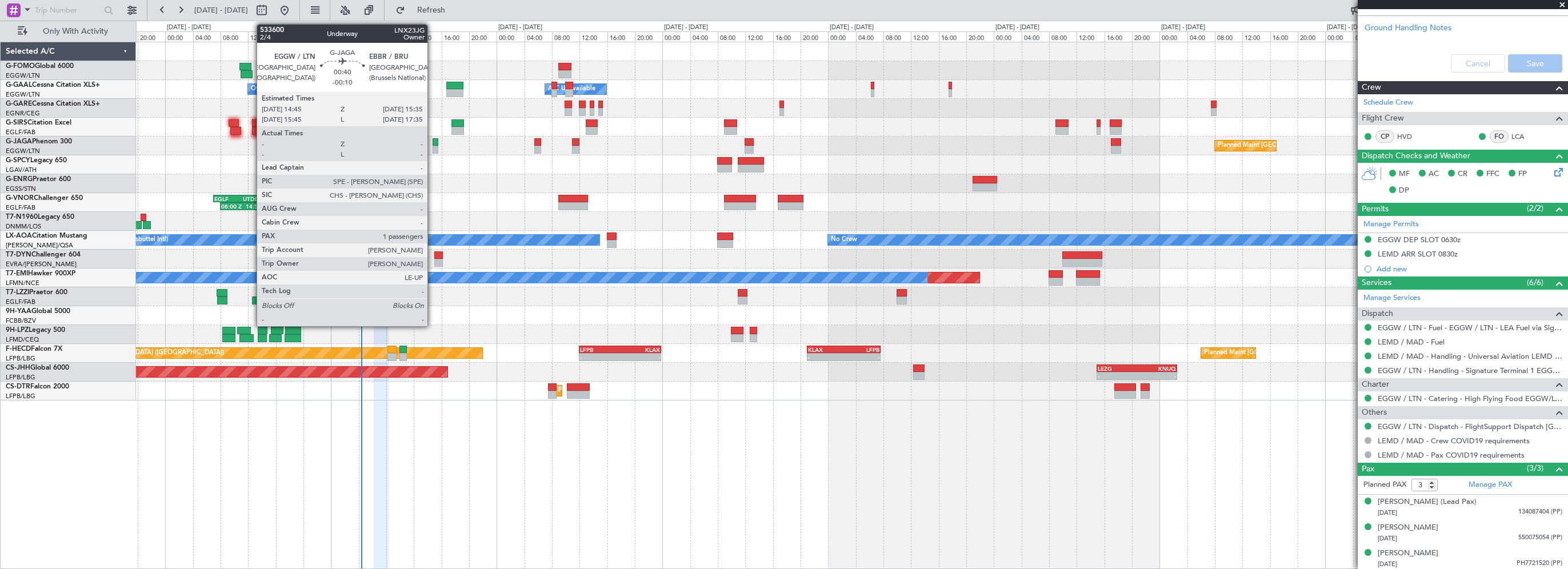
click at [433, 141] on div at bounding box center [436, 142] width 6 height 8
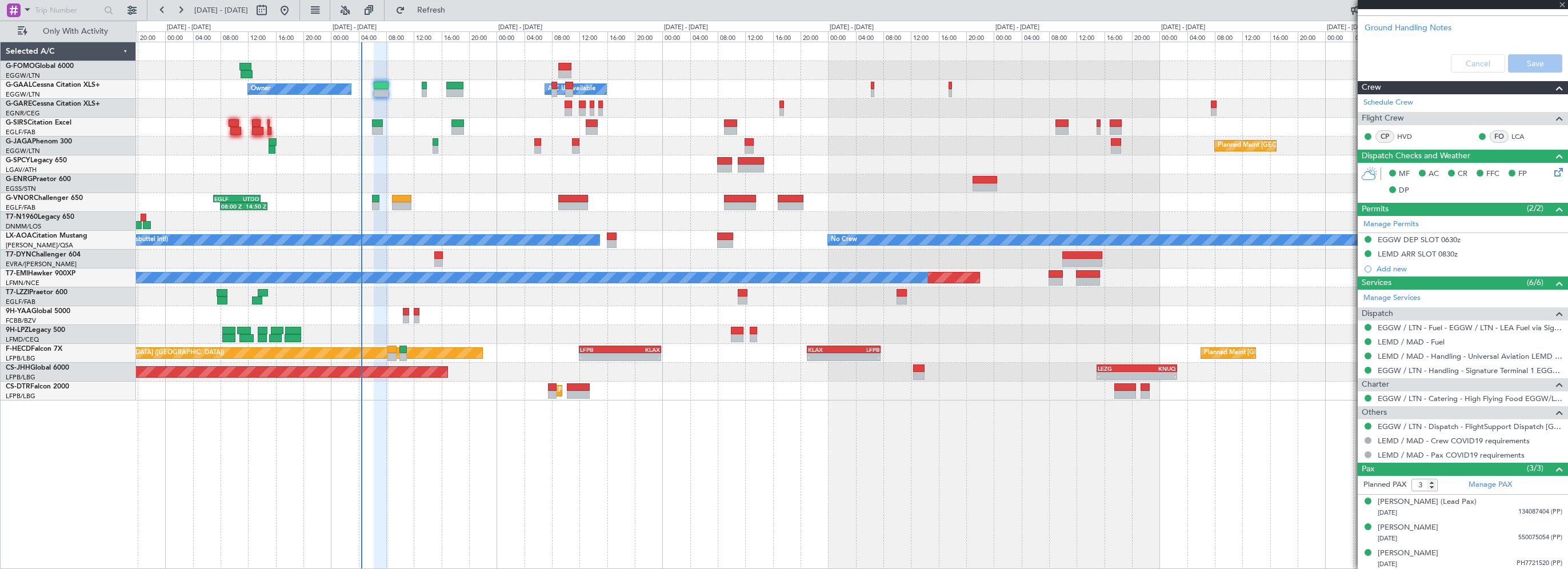
type input "-00:10"
type input "1"
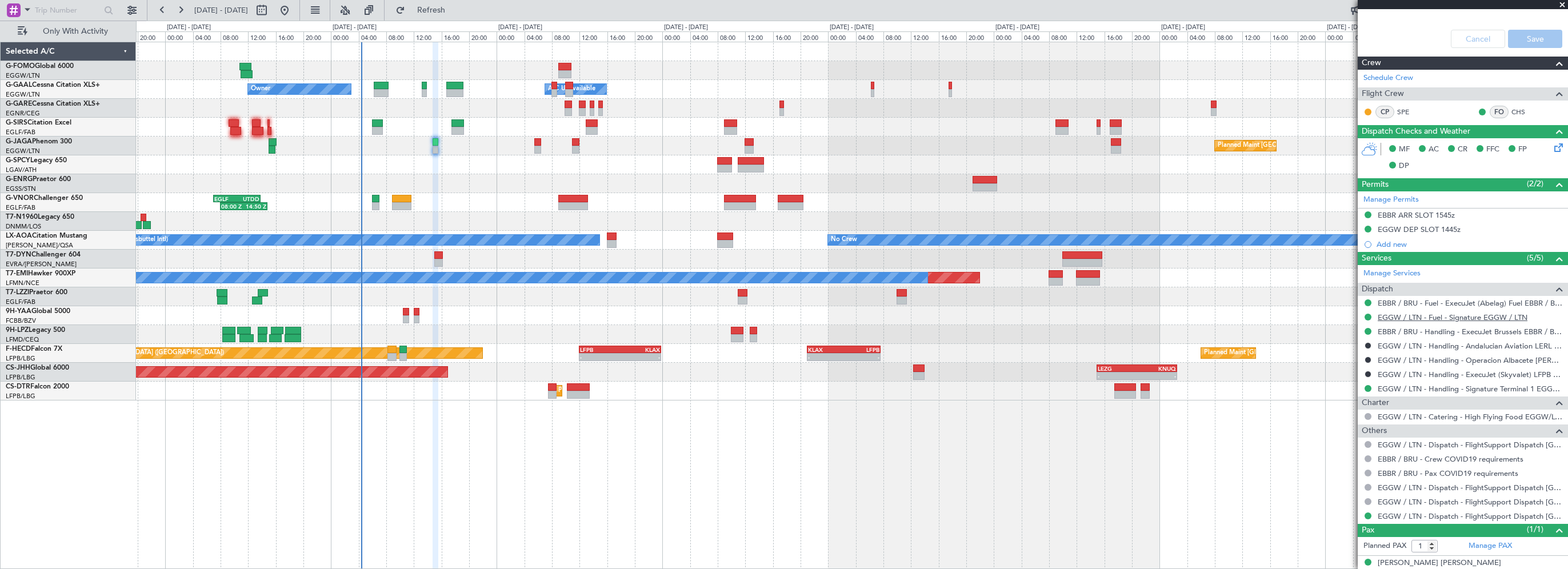
scroll to position [496, 0]
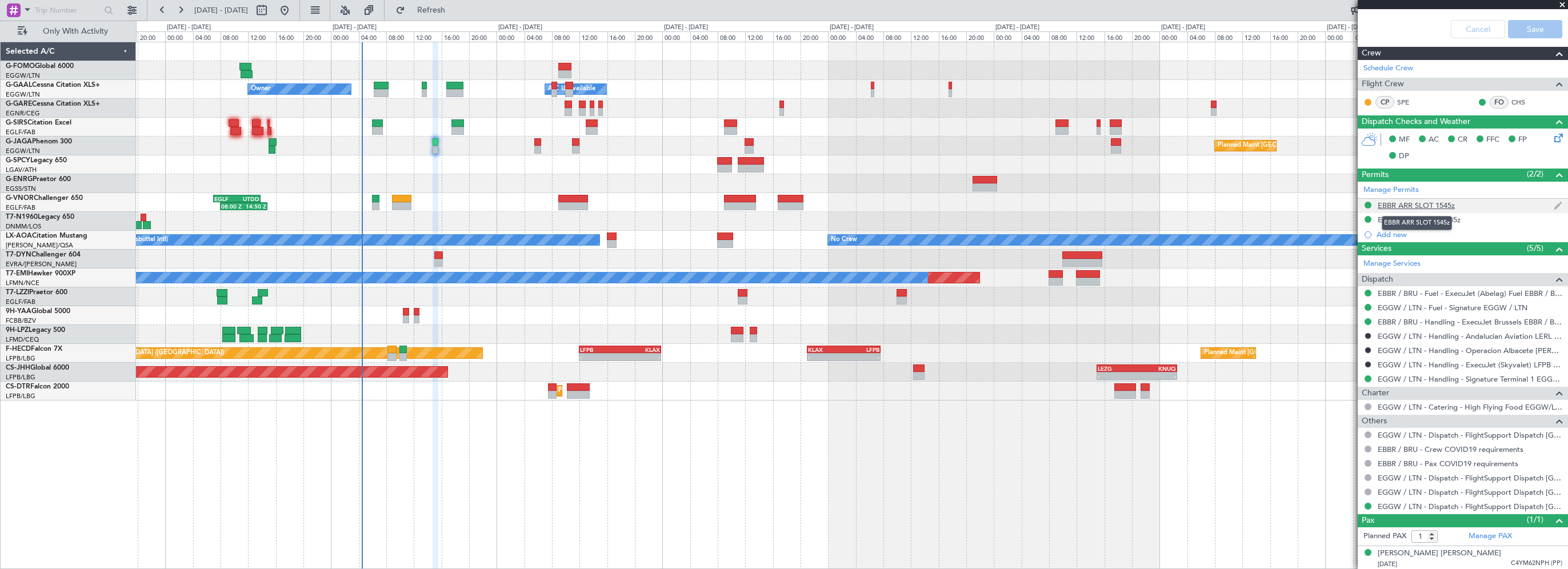
click at [1425, 201] on div "EBBR ARR SLOT 1545z" at bounding box center [1416, 205] width 77 height 9
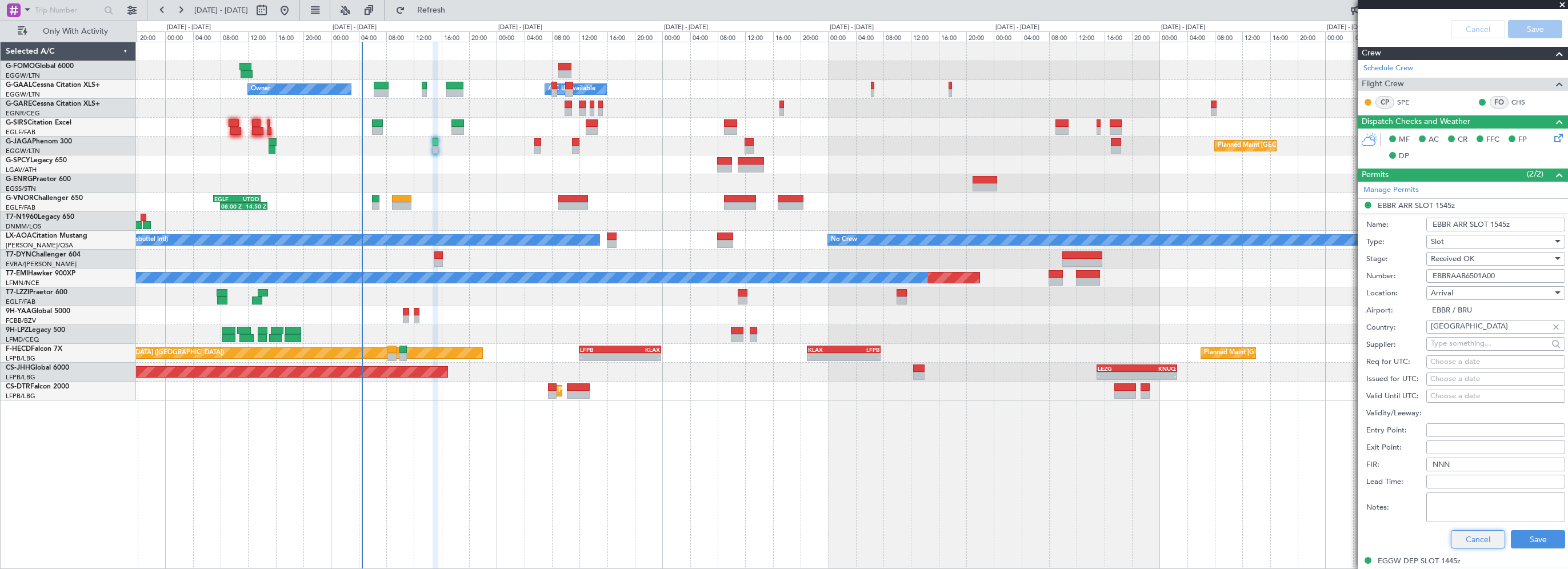
click at [1472, 538] on button "Cancel" at bounding box center [1478, 539] width 54 height 18
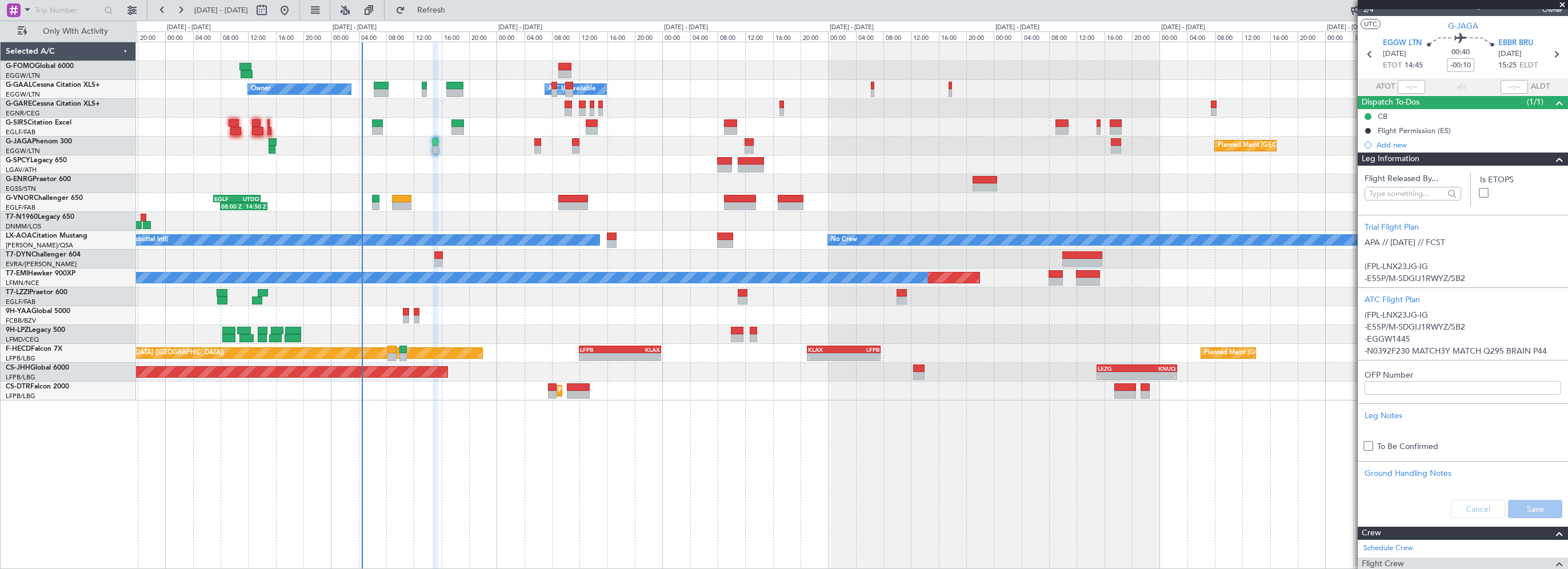
scroll to position [0, 0]
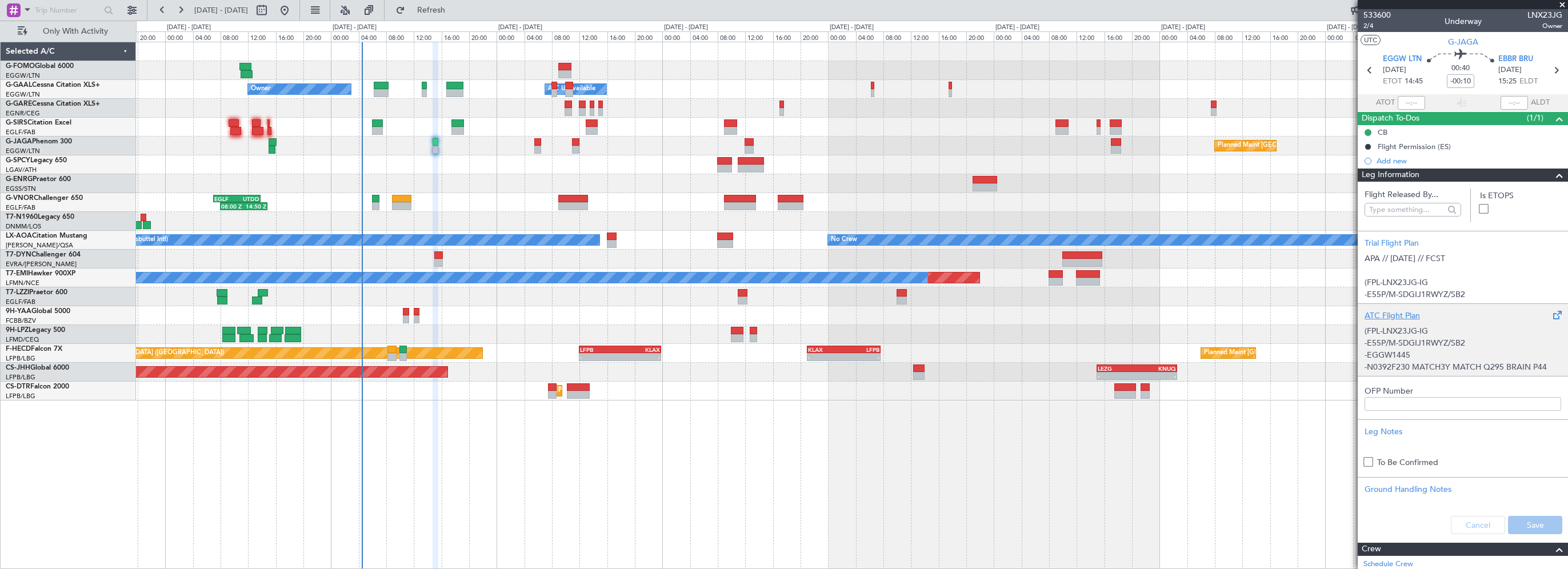
click at [1393, 318] on div "ATC Flight Plan" at bounding box center [1462, 315] width 197 height 12
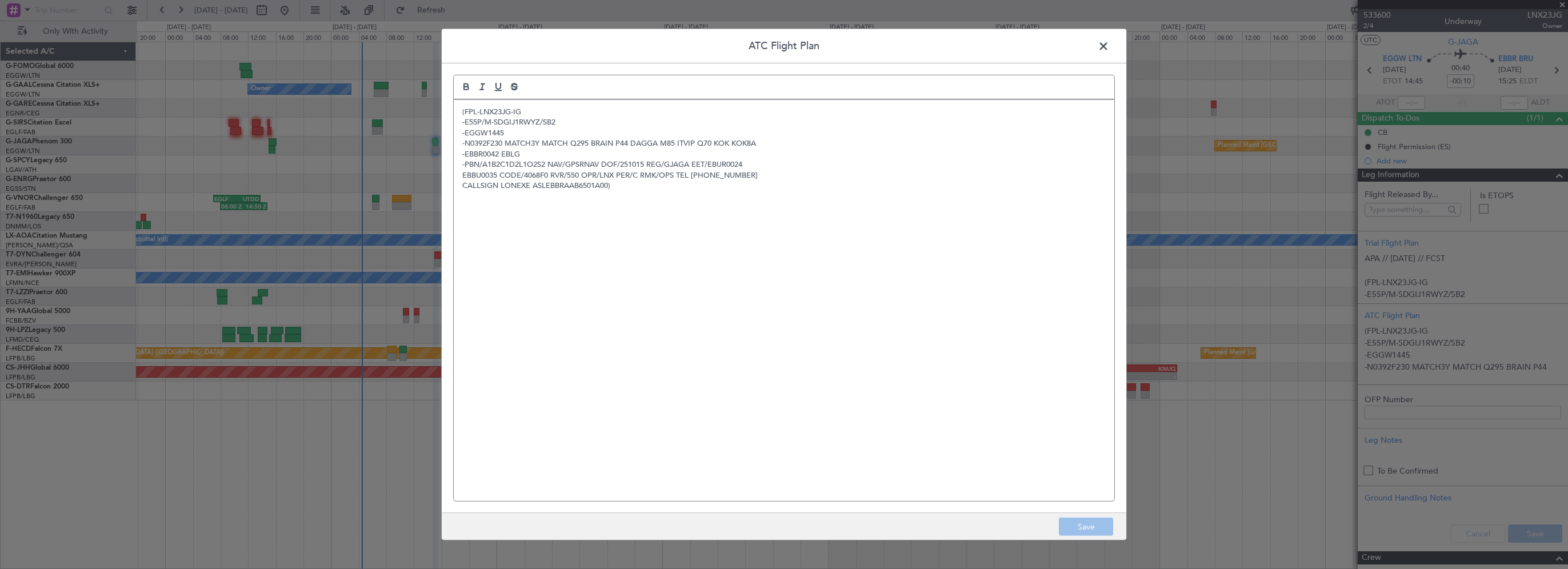
drag, startPoint x: 702, startPoint y: 258, endPoint x: 673, endPoint y: 242, distance: 33.1
click at [701, 258] on div "(FPL-LNX23JG-IG -E55P/M-SDGIJ1RWYZ/SB2 -EGGW1445 -N0392F230 MATCH3Y MATCH Q295 …" at bounding box center [783, 300] width 660 height 401
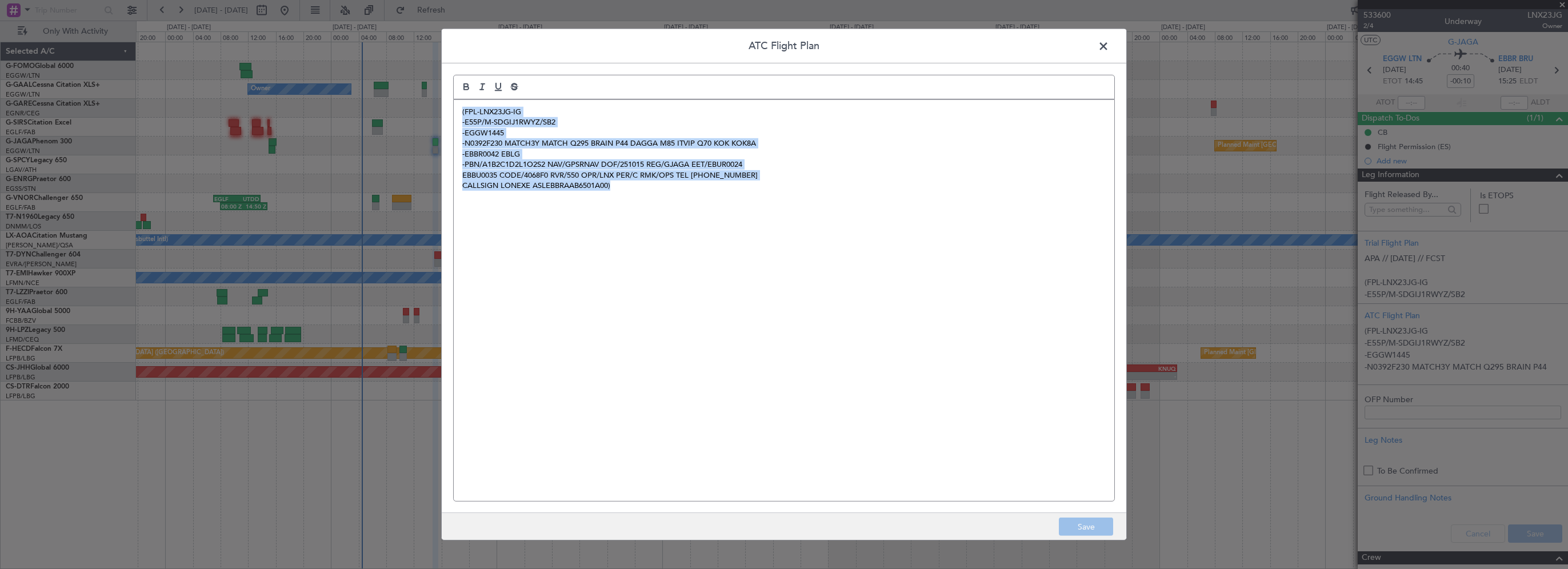
drag, startPoint x: 565, startPoint y: 187, endPoint x: 452, endPoint y: 104, distance: 140.2
click at [452, 104] on div "ATC Flight Plan (FPL-LNX23JG-IG -E55P/M-SDGIJ1RWYZ/SB2 -EGGW1445 -N0392F230 MAT…" at bounding box center [783, 284] width 685 height 512
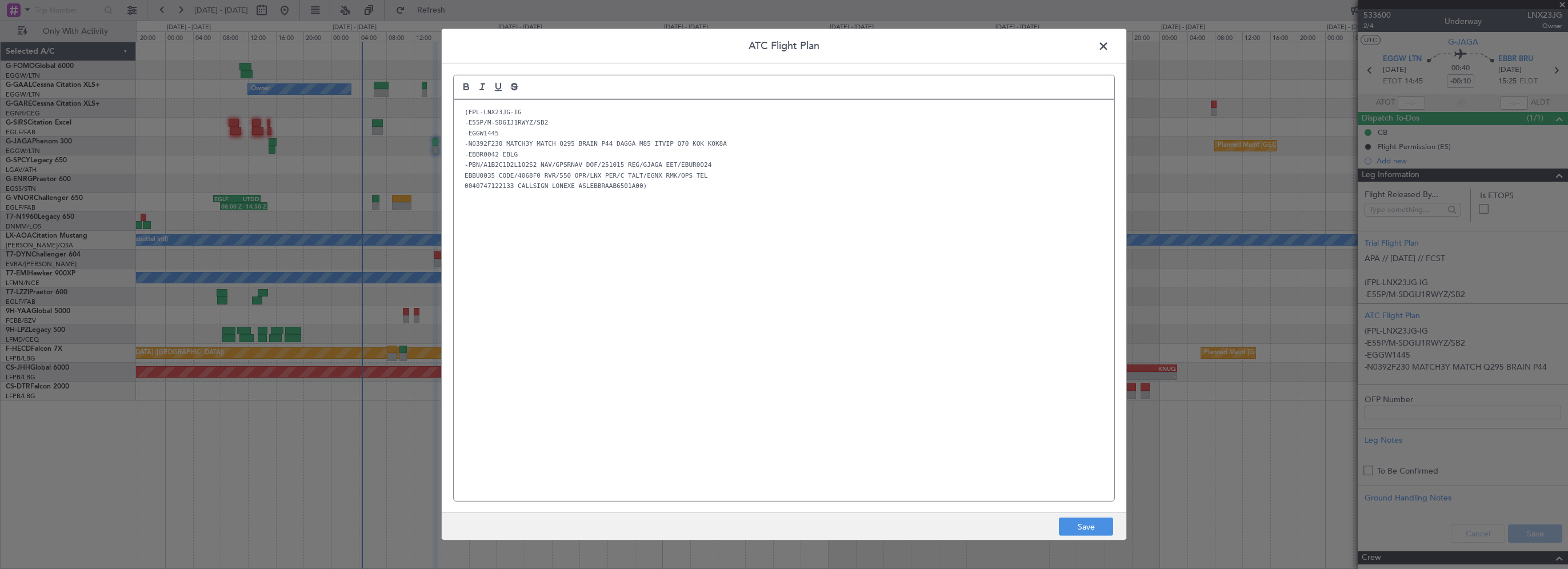
click at [672, 307] on div "(FPL-LNX23JG-IG -E55P/M-SDGIJ1RWYZ/SB2 -EGGW1445 -N0392F230 MATCH3Y MATCH Q295 …" at bounding box center [783, 300] width 660 height 401
click at [1101, 528] on button "Save" at bounding box center [1086, 526] width 54 height 18
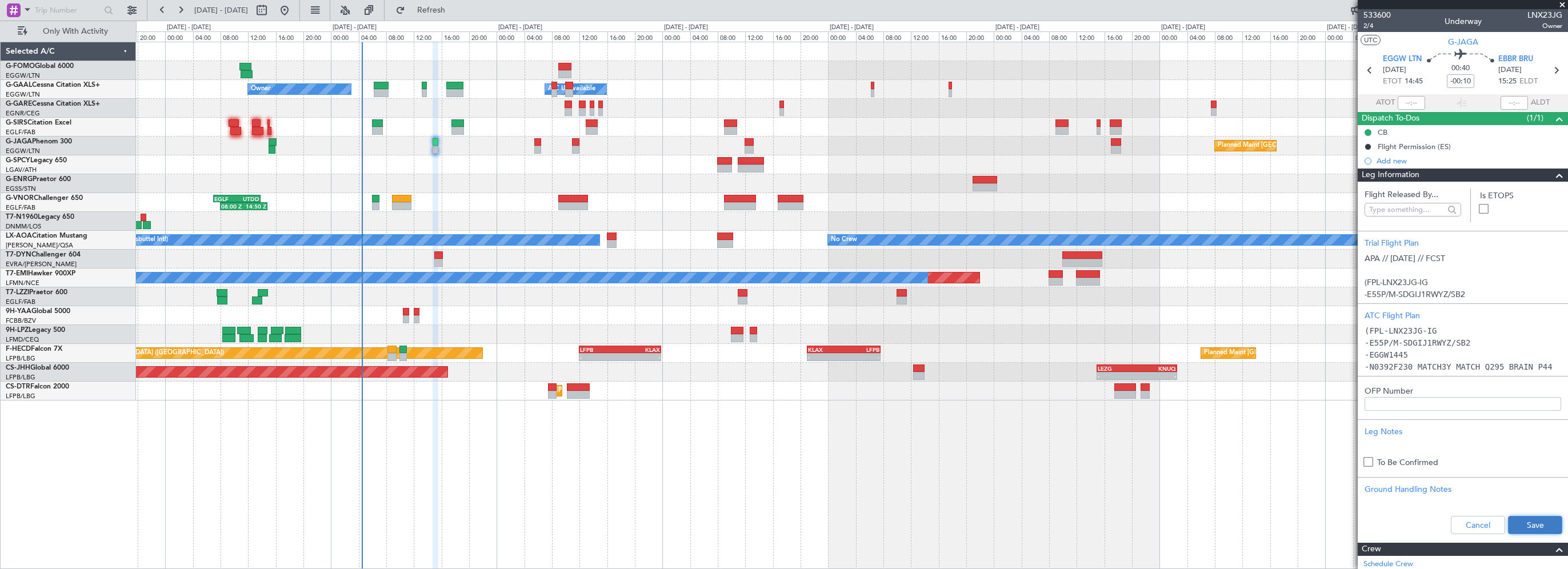
click at [1535, 524] on button "Save" at bounding box center [1535, 524] width 54 height 18
click at [535, 458] on div "- - EGGW 03:55 Z KSFO 14:45 Z - - KSFO 22:15 Z EGGW 08:00 Z Owner Owner A/C Una…" at bounding box center [851, 305] width 1432 height 528
click at [454, 169] on div at bounding box center [851, 165] width 1431 height 19
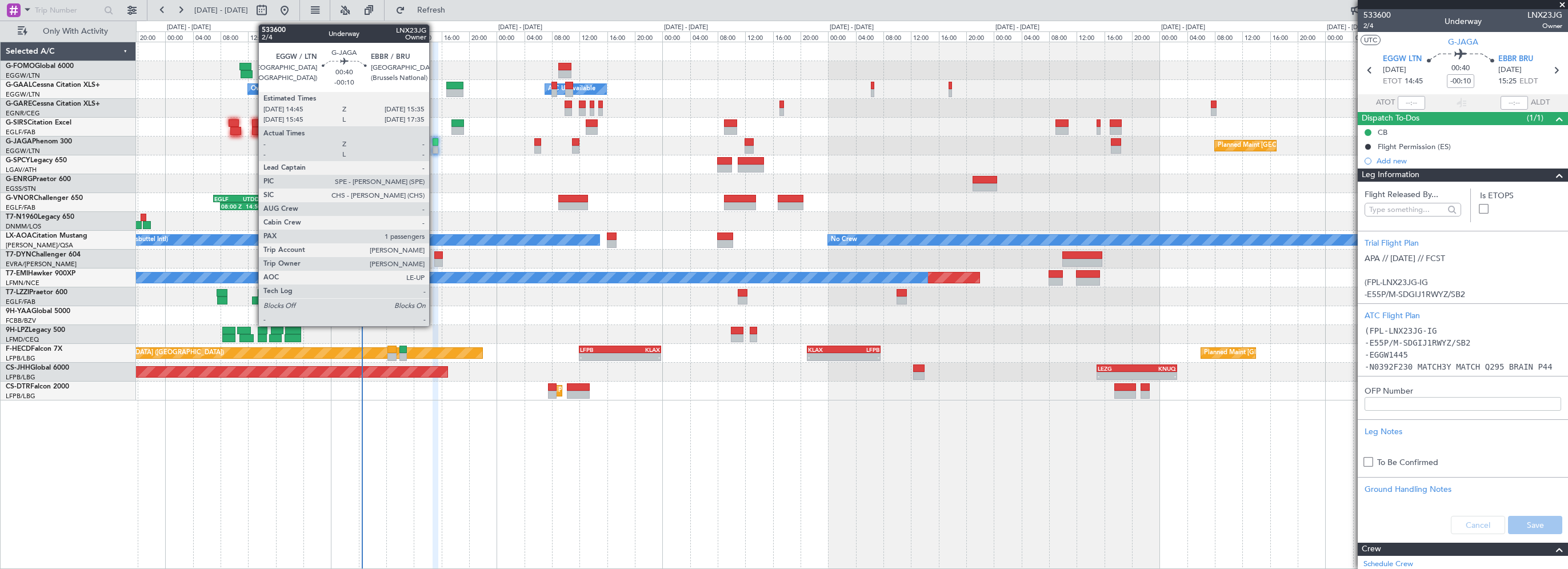
click at [435, 141] on div at bounding box center [436, 142] width 6 height 8
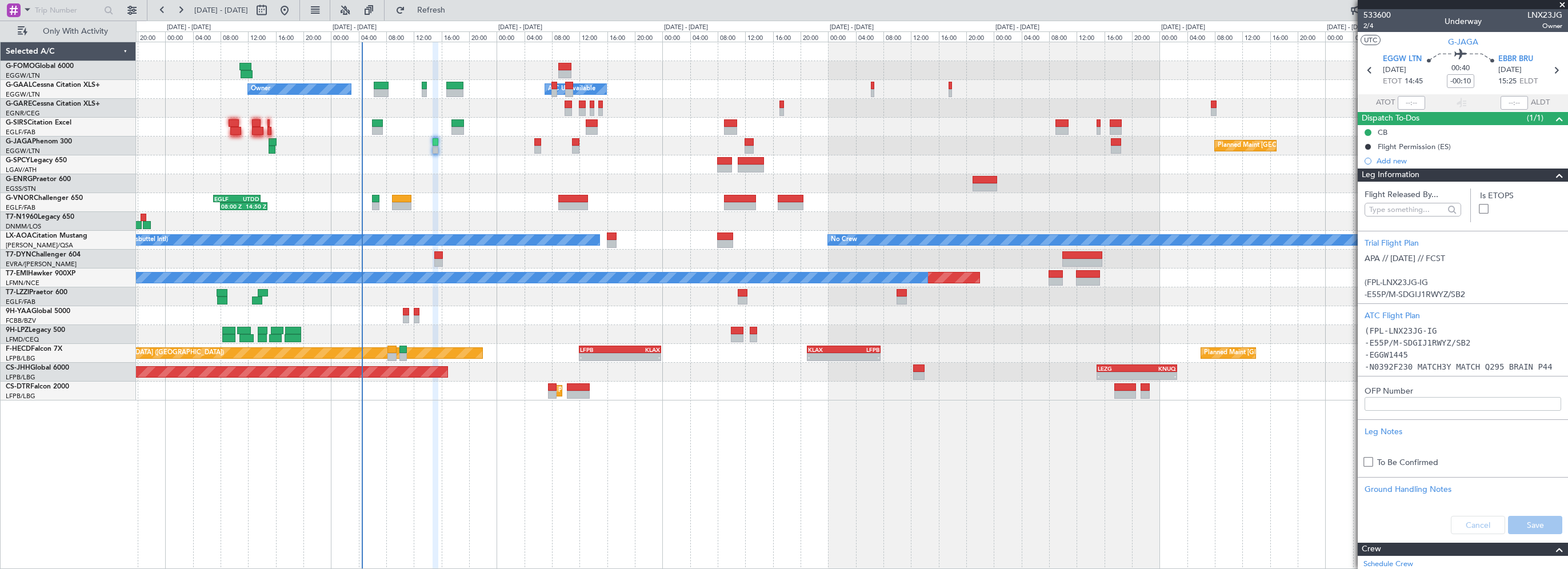
click at [454, 178] on div "13:25 Z 20:05 Z EGSS 12:45 Z KBGR 19:40 Z - - KLGA 23:00 Z EGSS 05:40 Z" at bounding box center [851, 183] width 1431 height 19
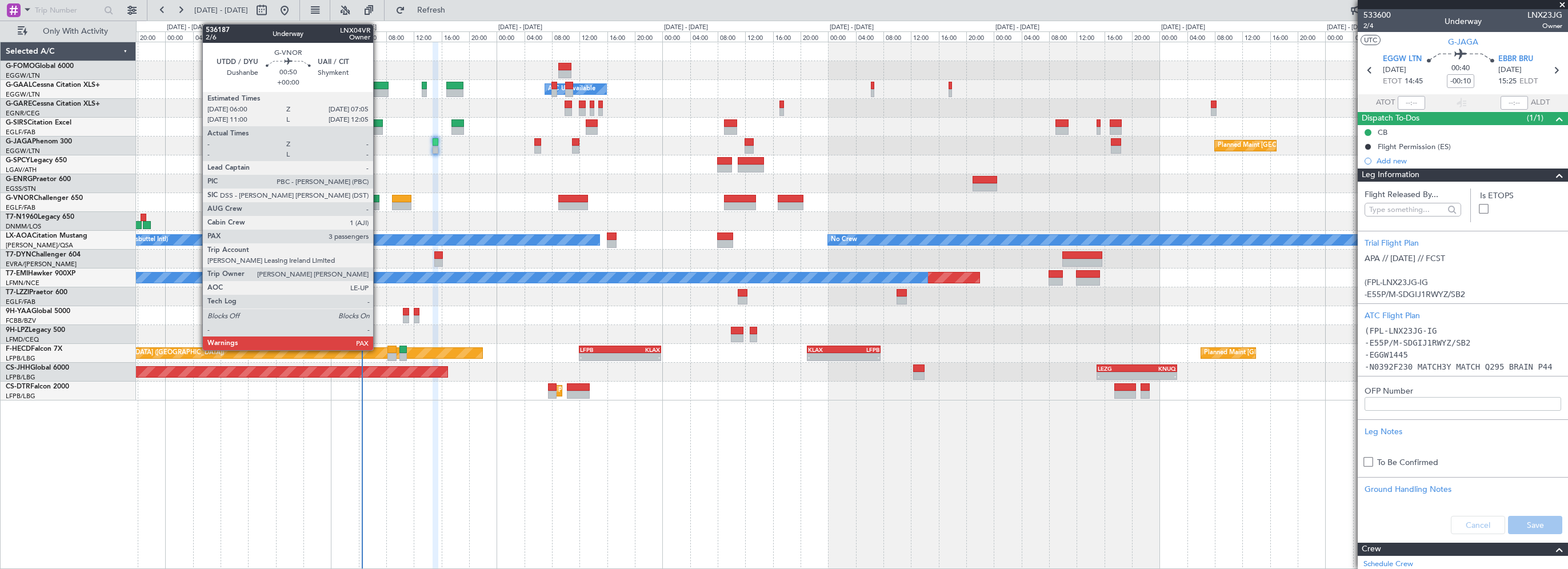
click at [378, 199] on div at bounding box center [376, 198] width 8 height 8
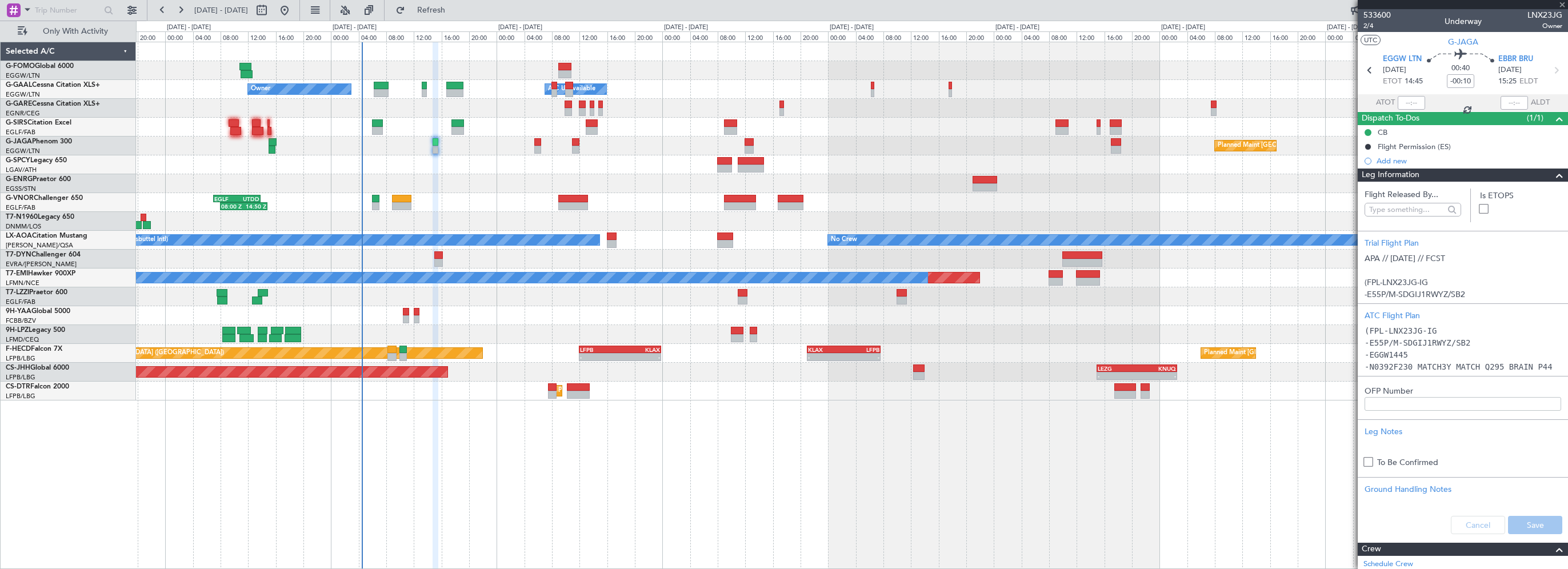
type input "3"
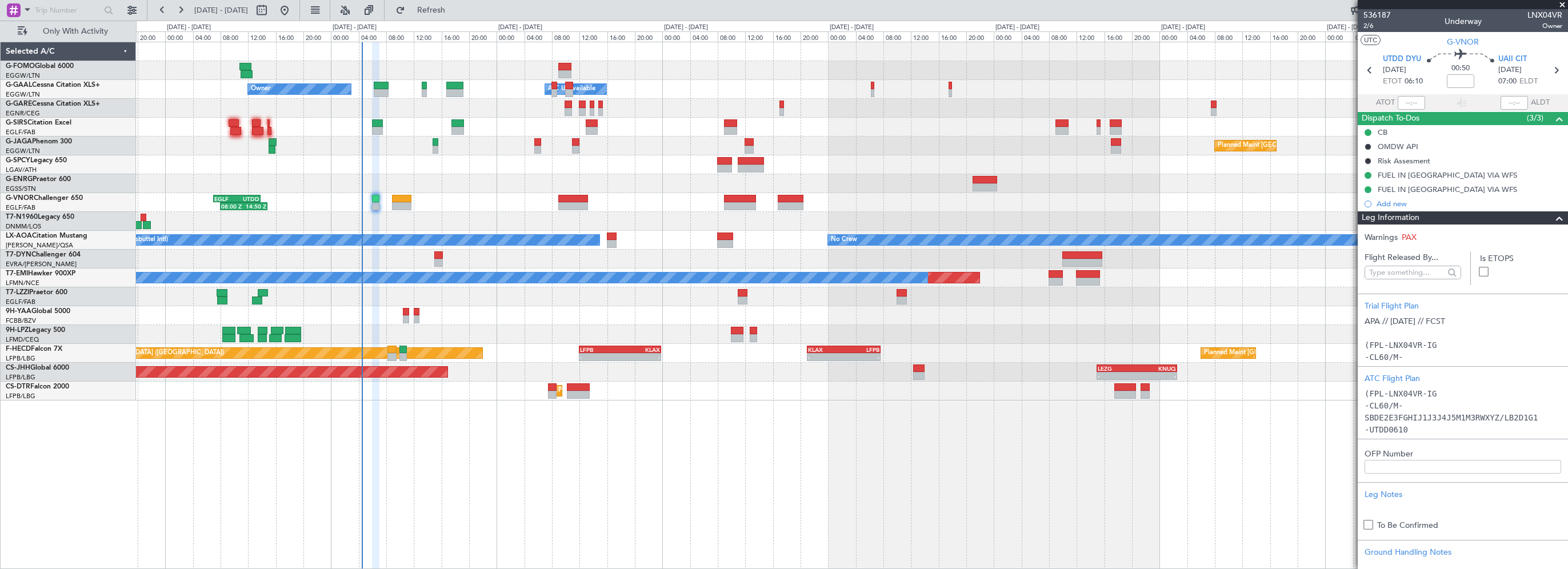
click at [565, 448] on div "- - EGGW 03:55 Z KSFO 14:45 Z - - KSFO 22:15 Z EGGW 08:00 Z Owner Owner A/C Una…" at bounding box center [851, 305] width 1432 height 528
click at [572, 472] on div "- - EGGW 03:55 Z KSFO 14:45 Z - - KSFO 22:15 Z EGGW 08:00 Z Owner Owner A/C Una…" at bounding box center [851, 305] width 1432 height 528
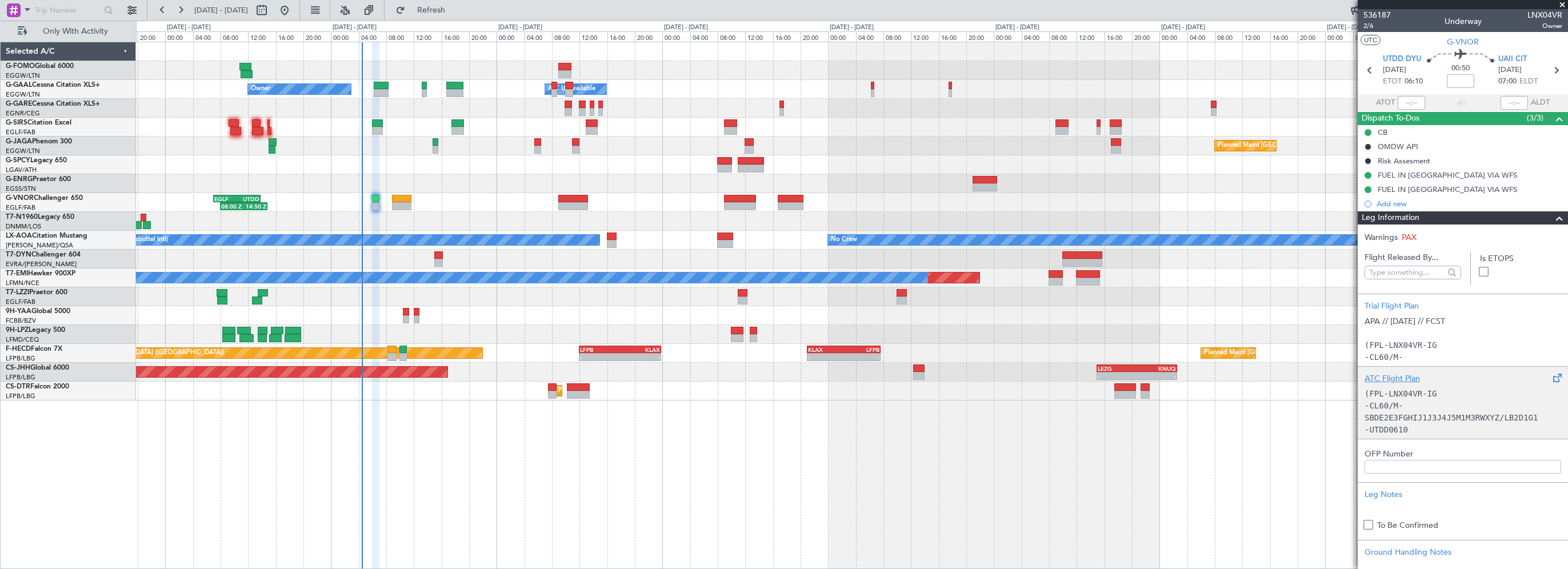
click at [1396, 384] on div "(FPL-LNX04VR-IG -CL60/M-SBDE2E3FGHIJ1J3J4J5M1M3RWXYZ/LB2D1G1 -UTDD0610 -N0485F3…" at bounding box center [1462, 408] width 197 height 48
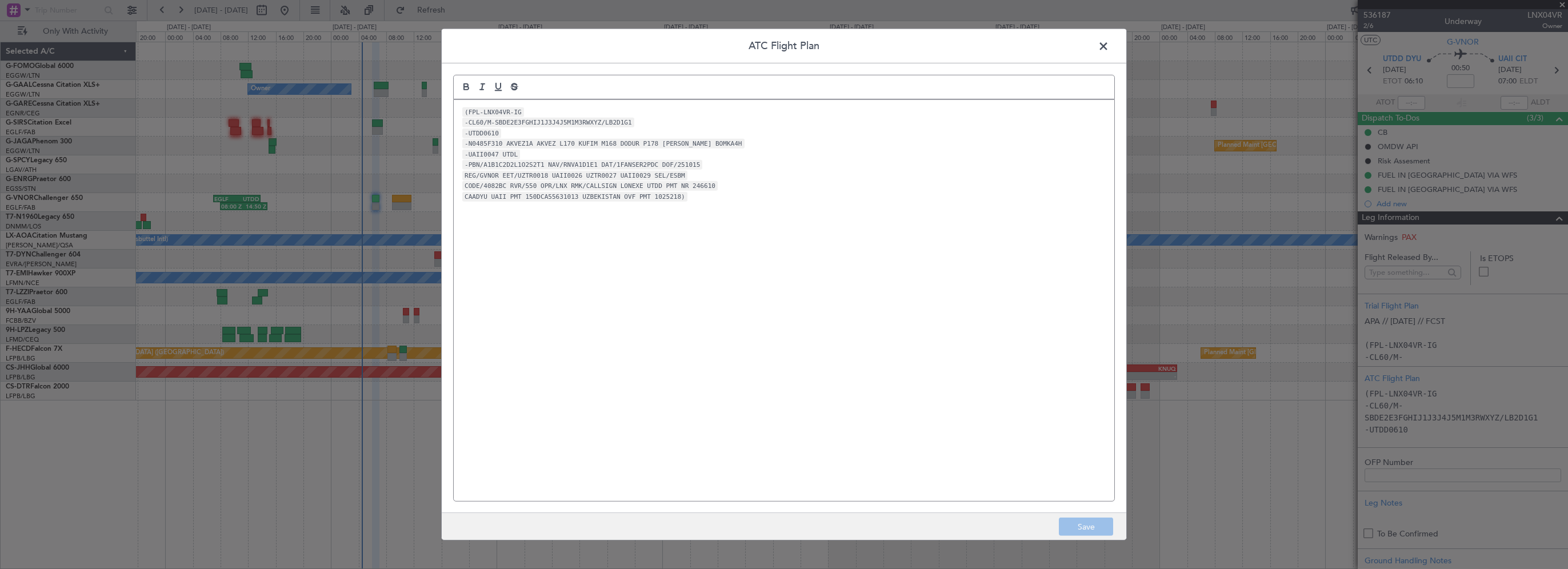
click at [608, 244] on div "(FPL-LNX04VR-IG -CL60/M-SBDE2E3FGHIJ1J3J4J5M1M3RWXYZ/LB2D1G1 -UTDD0610 -N0485F3…" at bounding box center [783, 300] width 660 height 401
drag, startPoint x: 1097, startPoint y: 47, endPoint x: 1307, endPoint y: 180, distance: 248.6
click at [1109, 47] on span at bounding box center [1109, 49] width 0 height 23
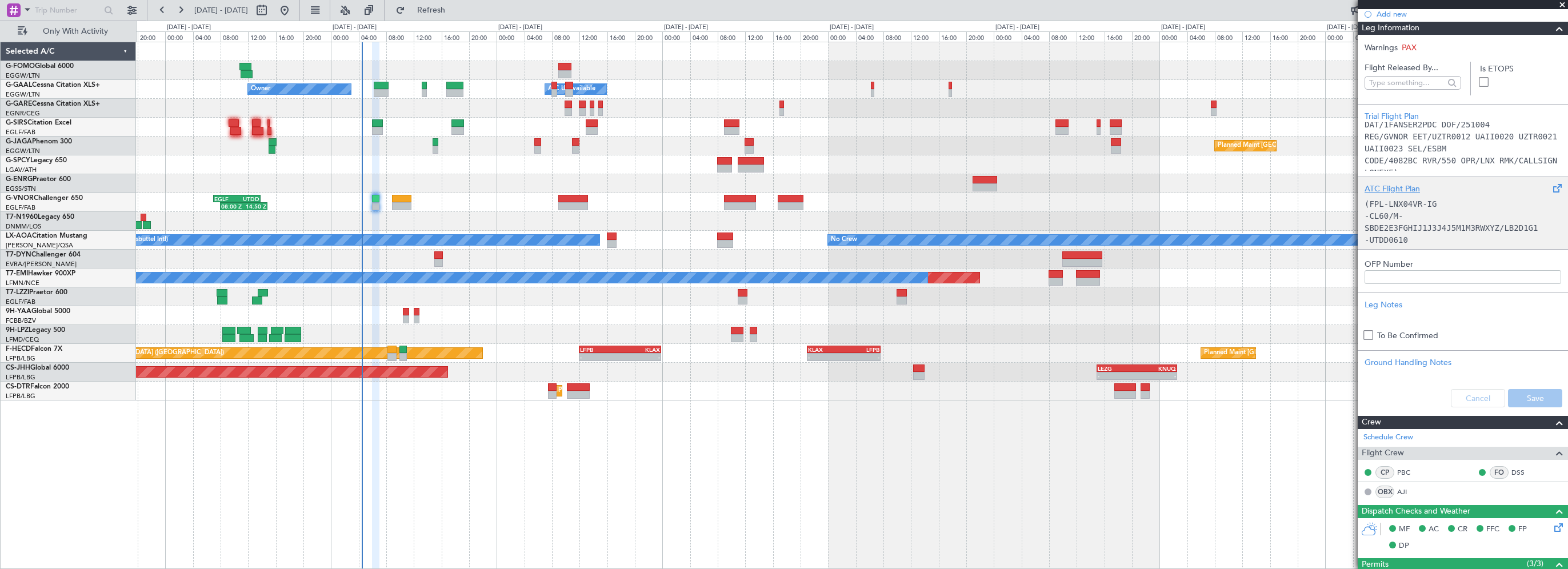
scroll to position [343, 0]
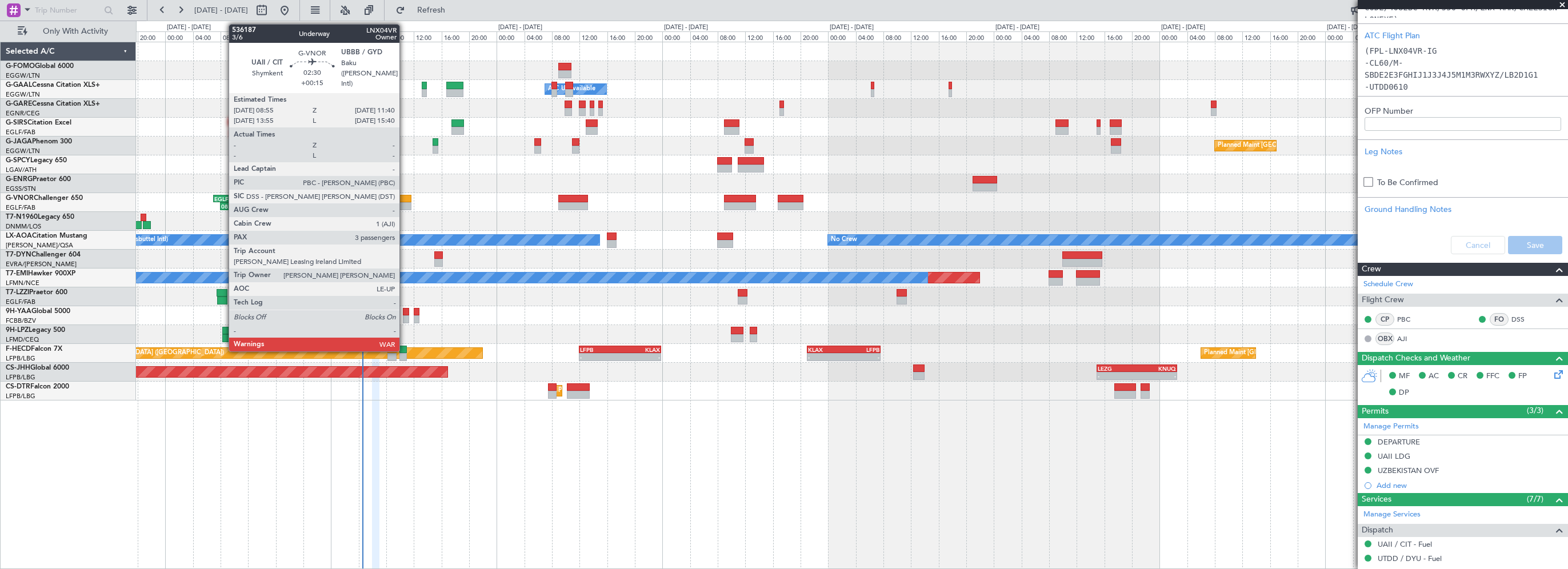
click at [405, 199] on div at bounding box center [401, 198] width 19 height 8
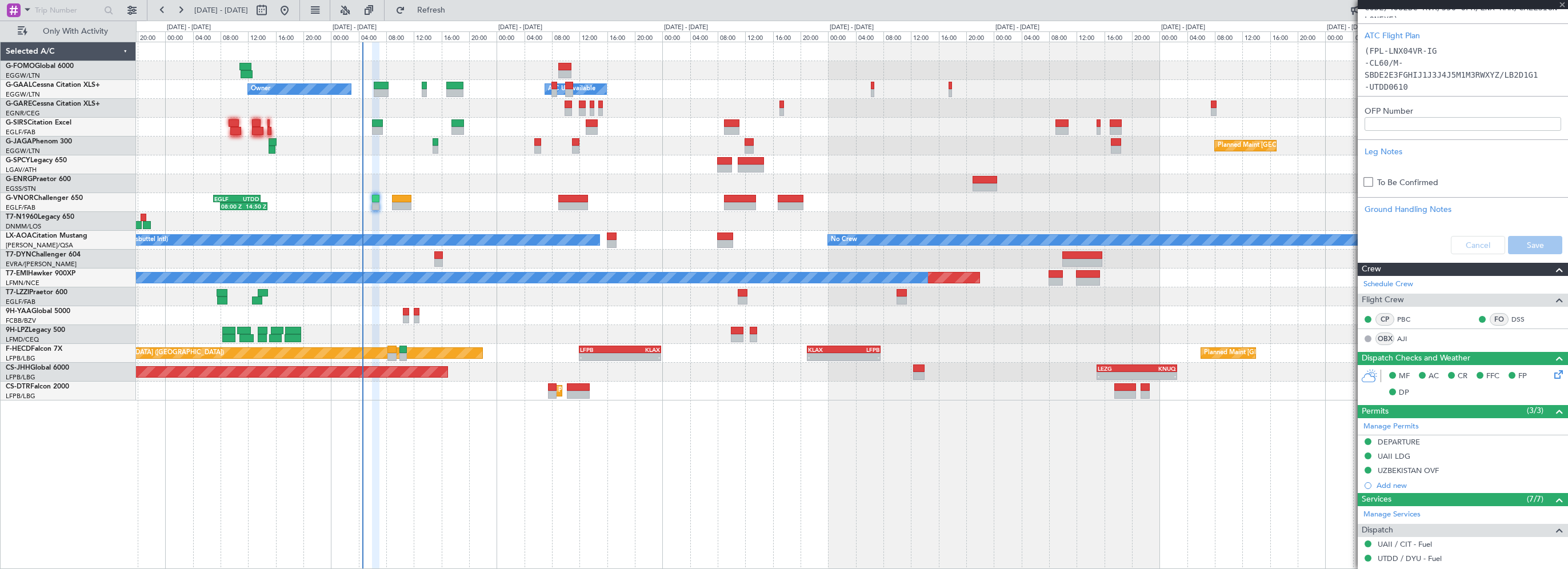
type input "+00:15"
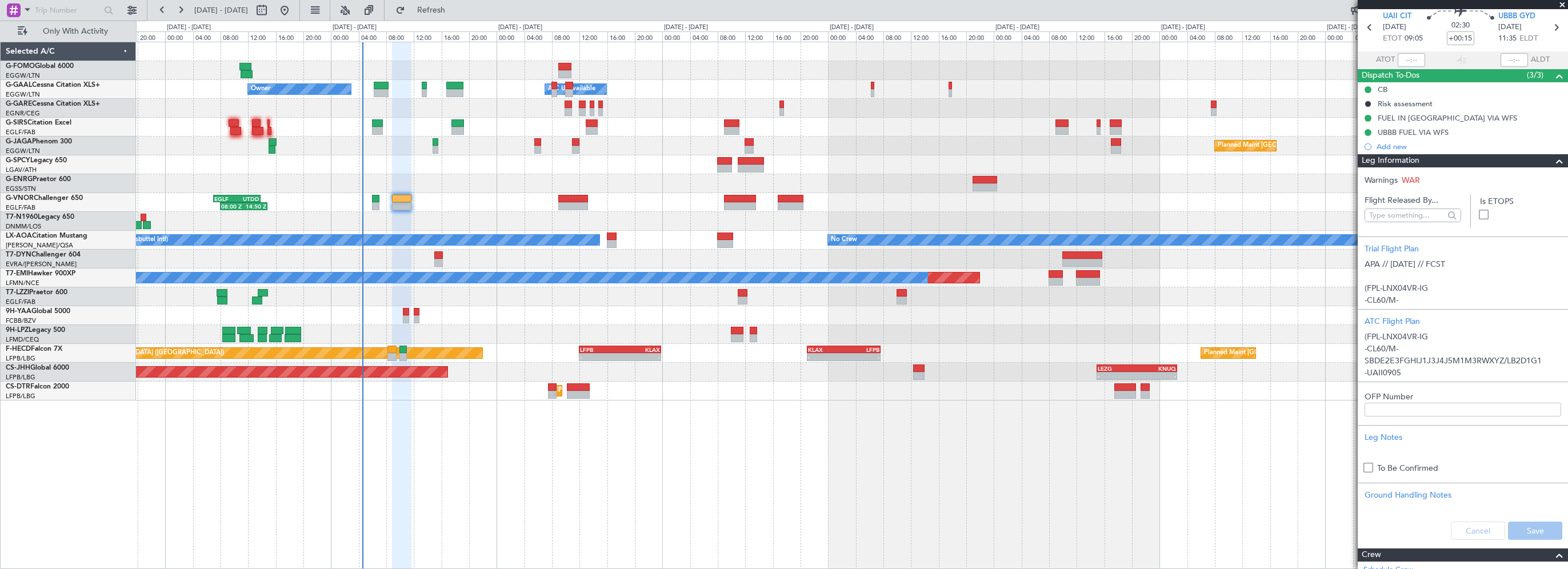
scroll to position [0, 0]
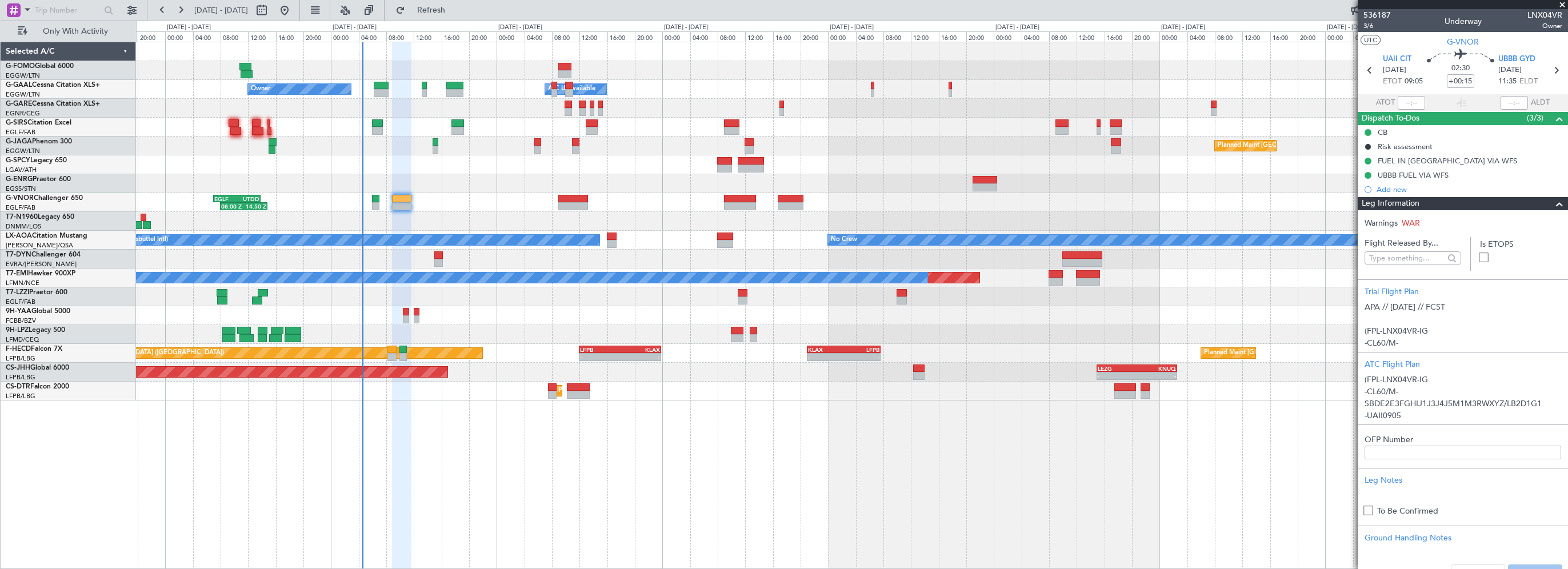
click at [1210, 516] on div "- - EGGW 03:55 Z KSFO 14:45 Z - - KSFO 22:15 Z EGGW 08:00 Z Owner Owner A/C Una…" at bounding box center [851, 305] width 1432 height 528
click at [662, 487] on div "- - EGGW 03:55 Z KSFO 14:45 Z - - KSFO 22:15 Z EGGW 08:00 Z Owner Owner A/C Una…" at bounding box center [851, 305] width 1432 height 528
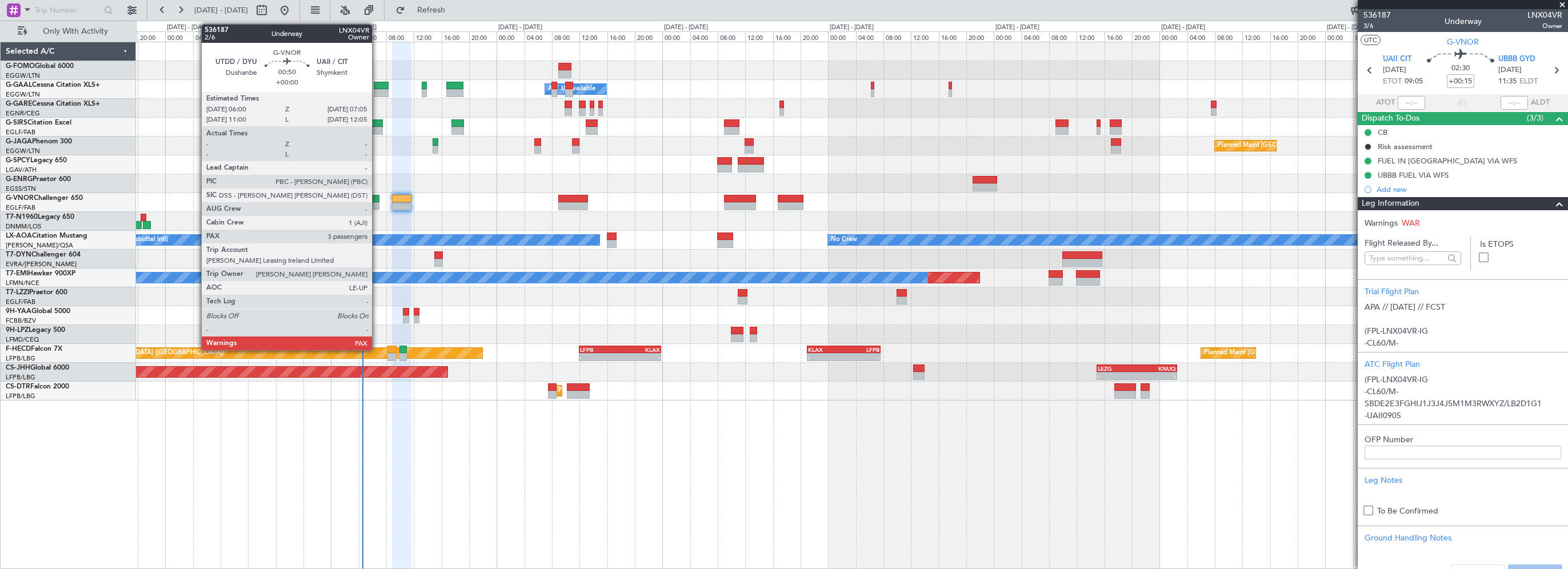
click at [376, 199] on div at bounding box center [376, 198] width 8 height 8
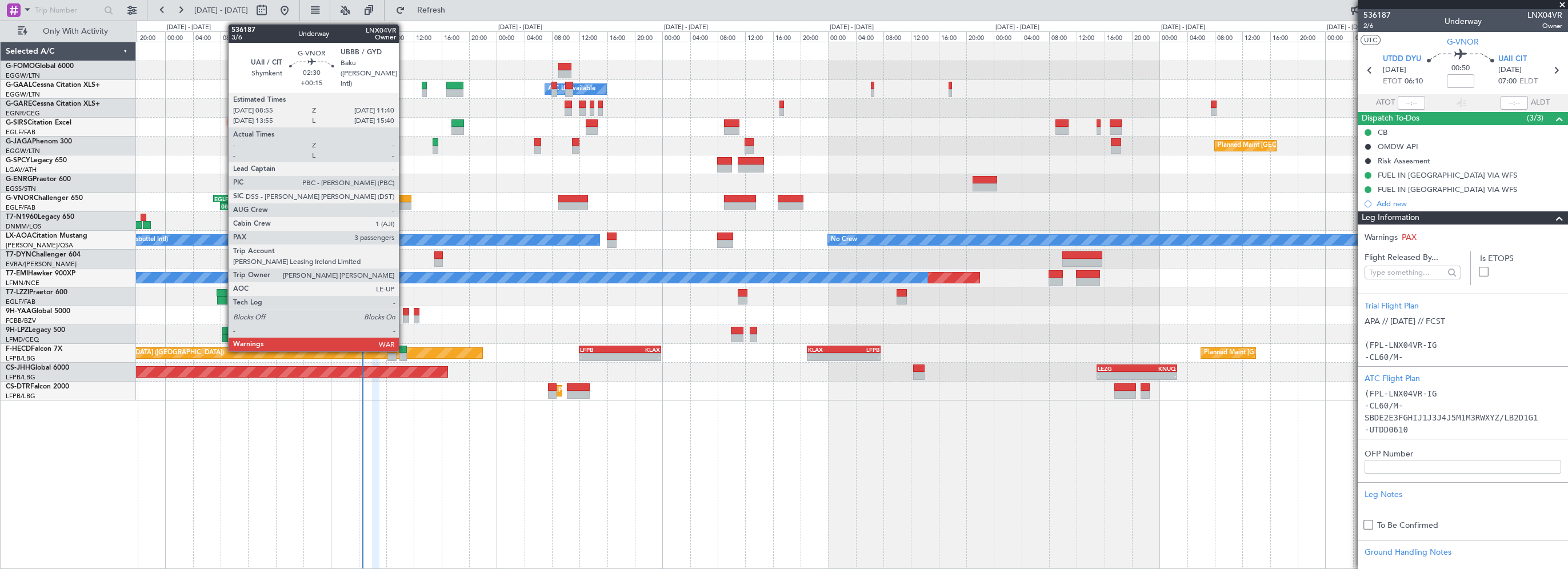
click at [404, 197] on div at bounding box center [401, 198] width 19 height 8
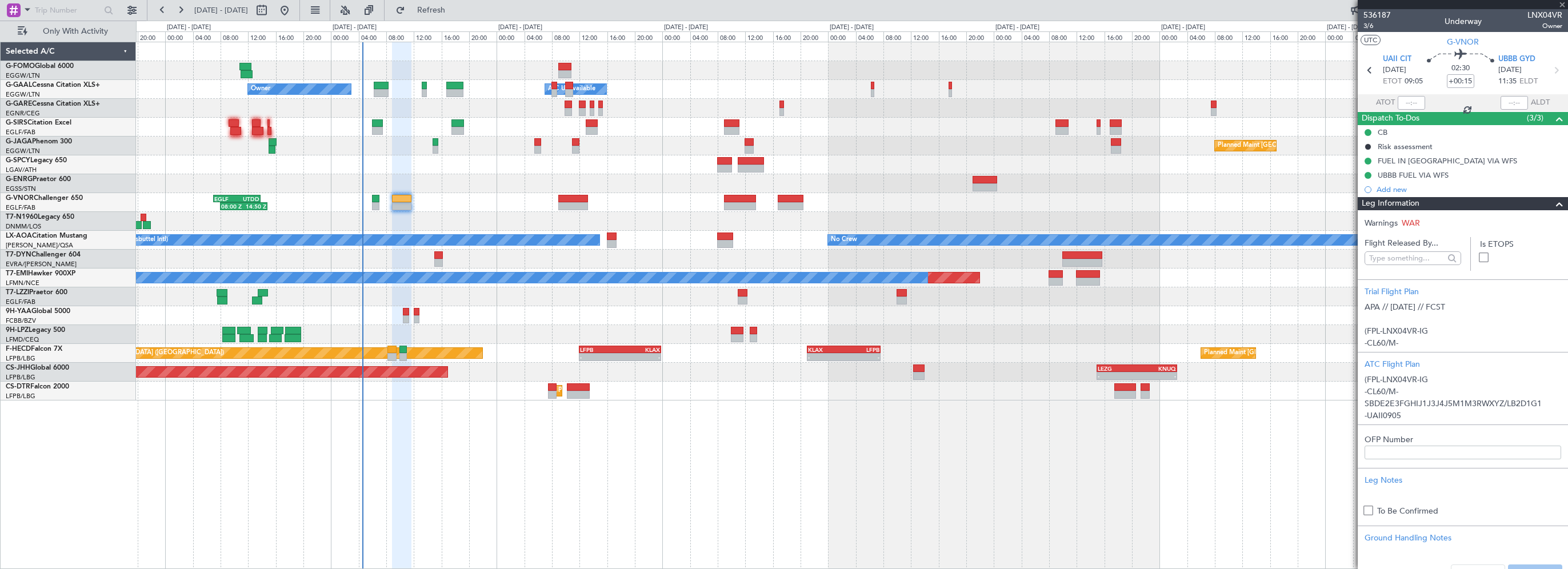
click at [1552, 204] on span at bounding box center [1559, 204] width 14 height 14
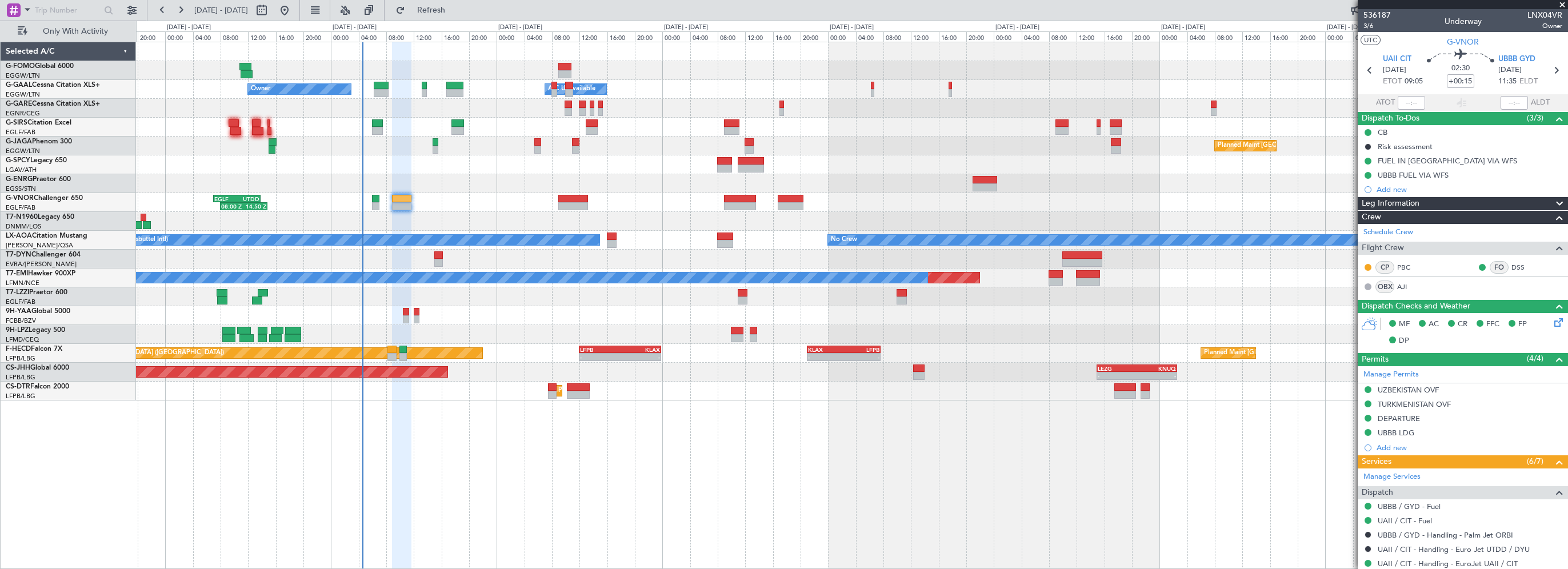
click at [1159, 476] on div "- - EGGW 03:55 Z KSFO 14:45 Z - - KSFO 22:15 Z EGGW 08:00 Z Owner Owner A/C Una…" at bounding box center [851, 305] width 1432 height 528
click at [1400, 284] on link "AJI" at bounding box center [1410, 286] width 26 height 10
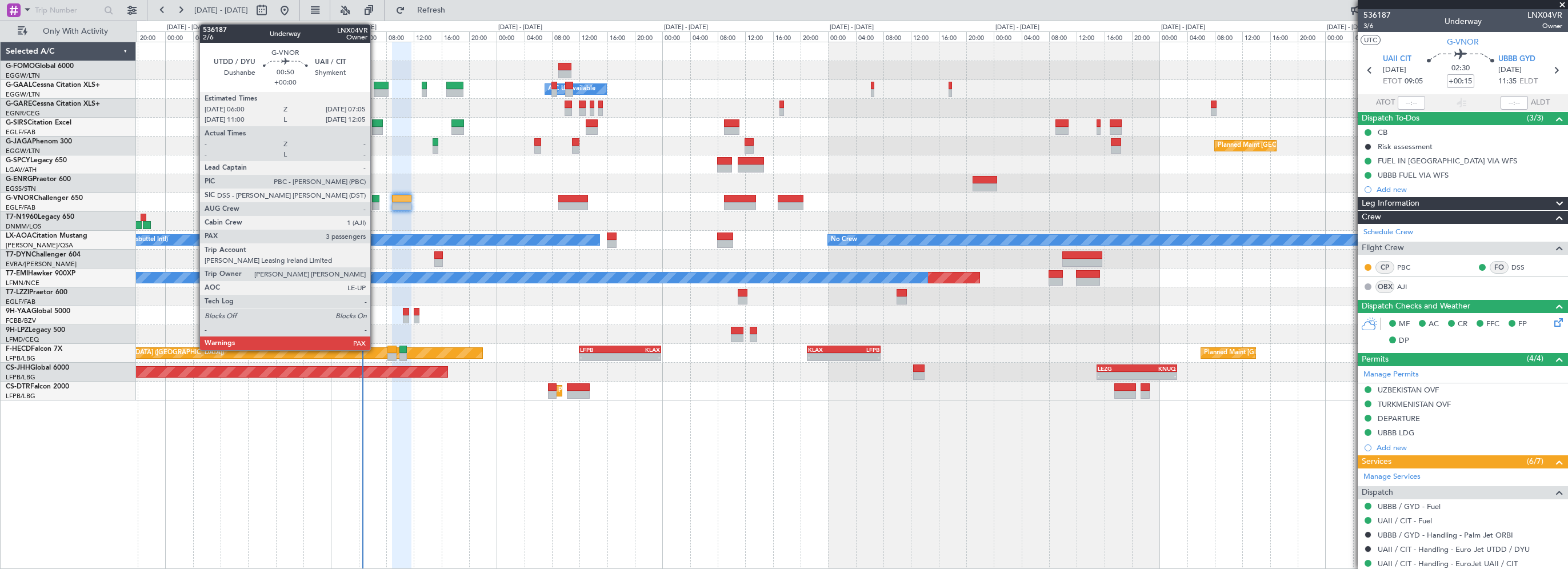
click at [376, 199] on div at bounding box center [376, 198] width 8 height 8
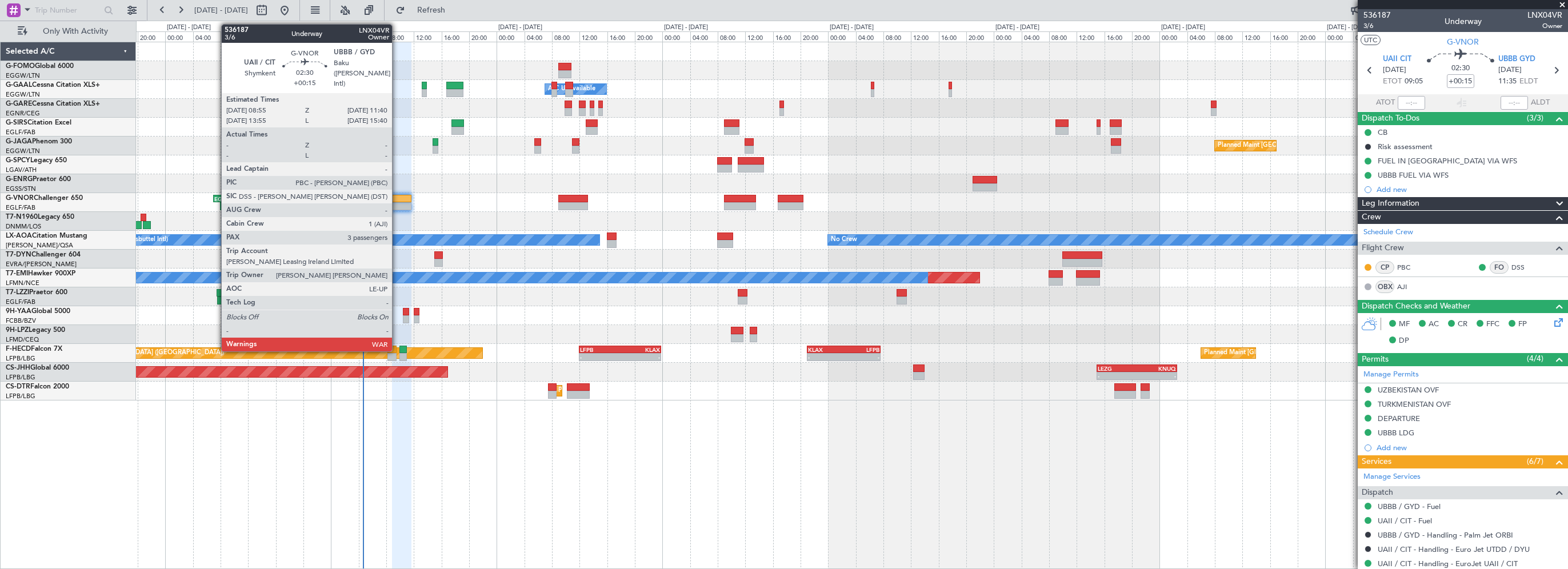
click at [397, 198] on div at bounding box center [401, 198] width 19 height 8
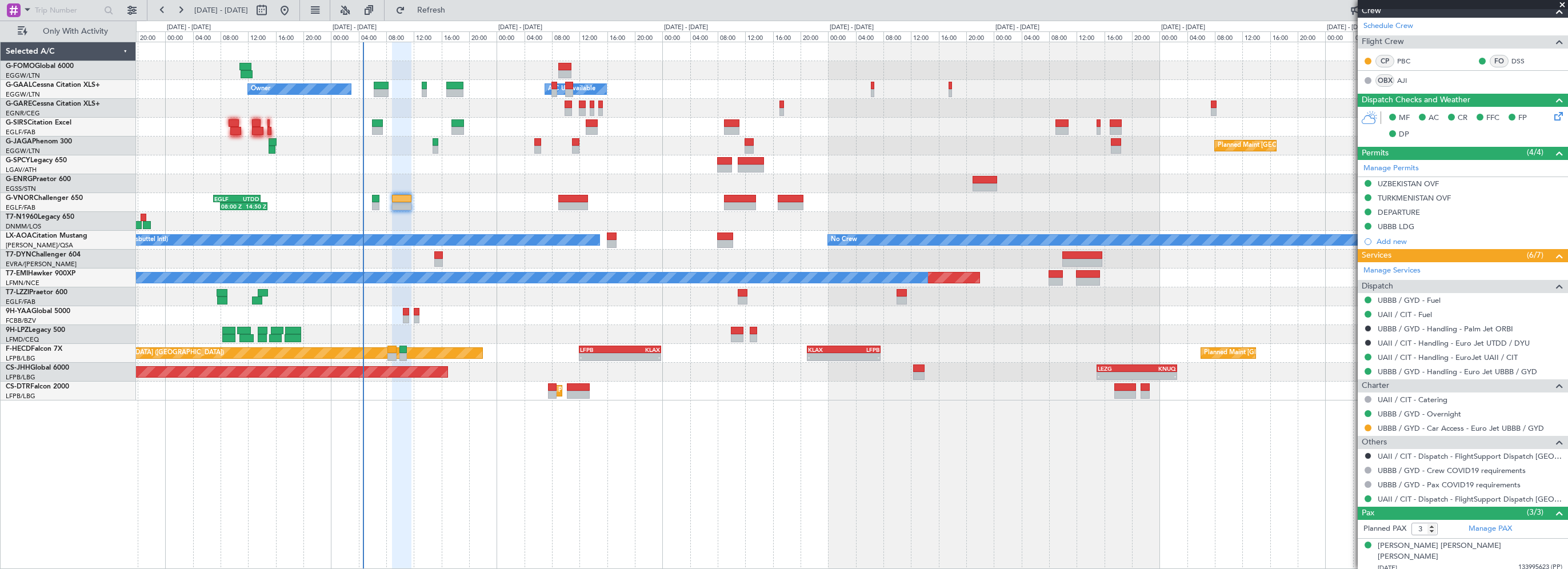
scroll to position [251, 0]
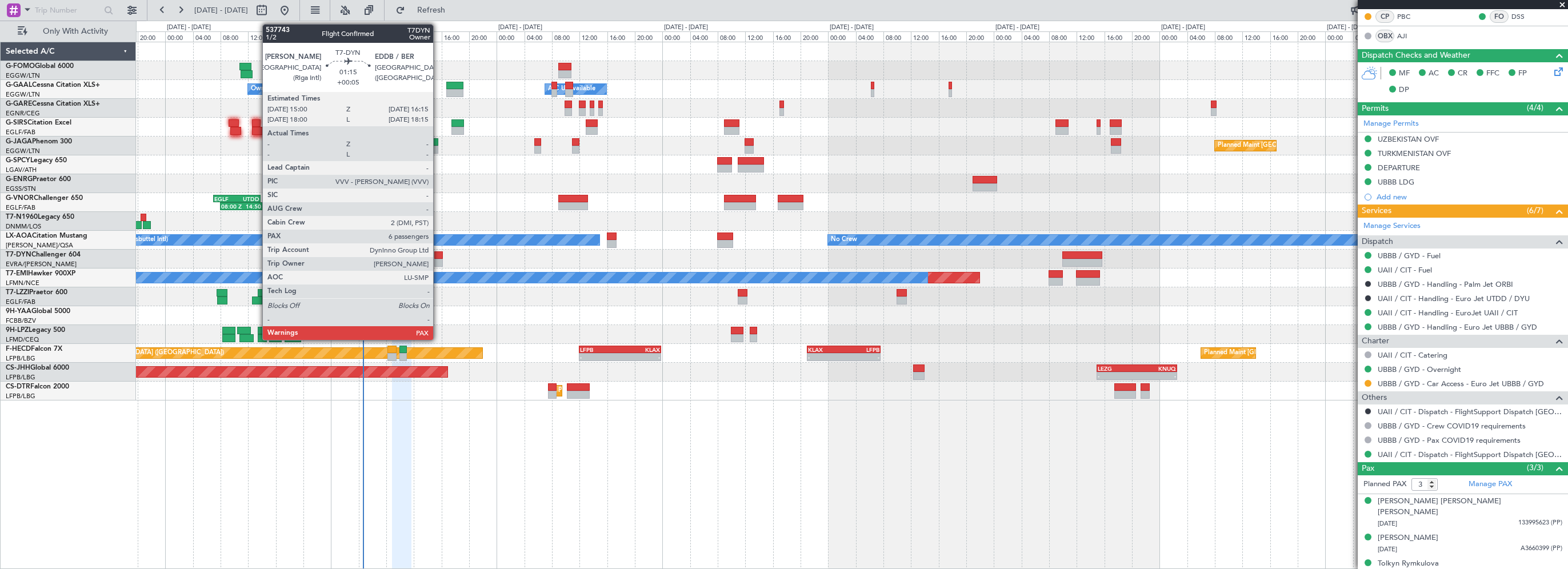
click at [439, 255] on div at bounding box center [438, 255] width 9 height 8
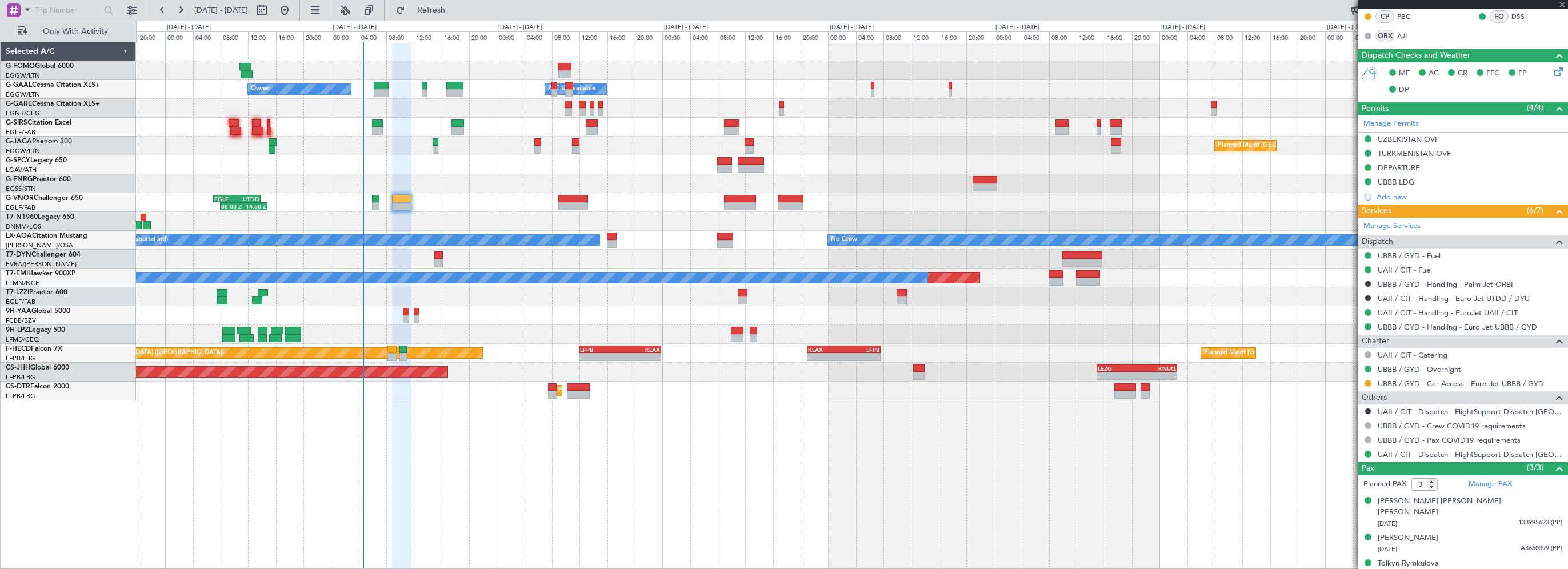
type input "+00:05"
type input "6"
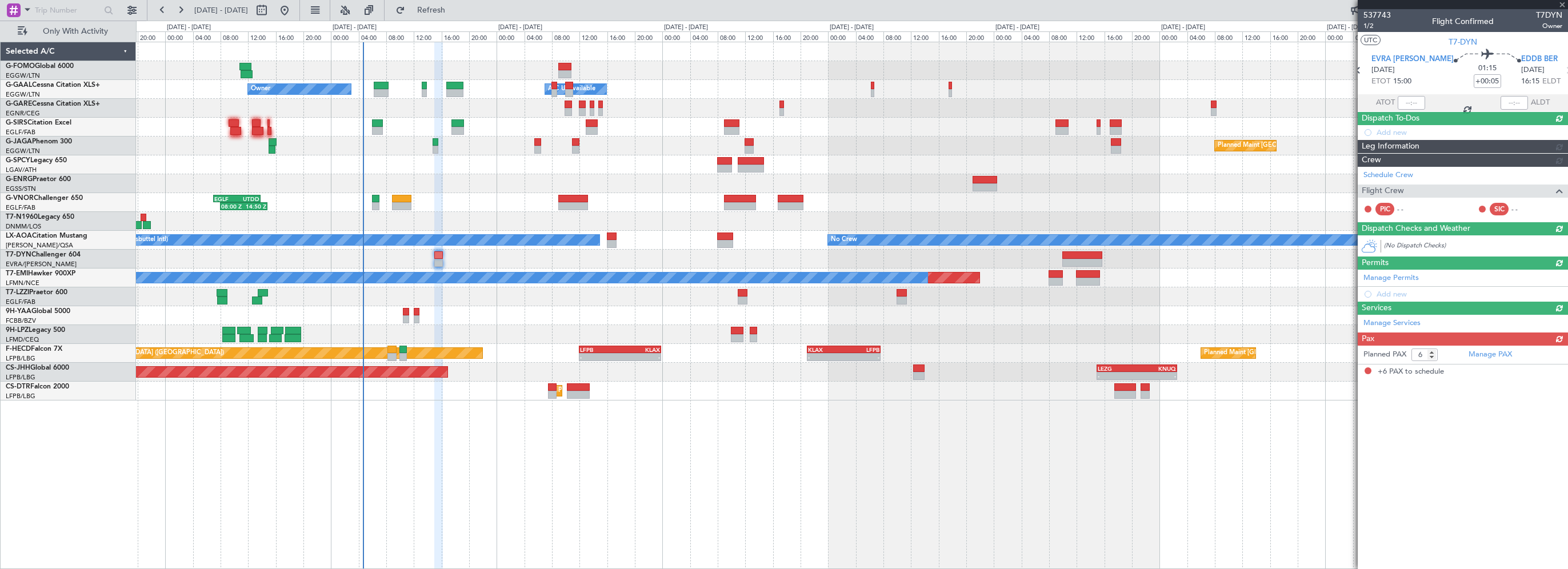
scroll to position [0, 0]
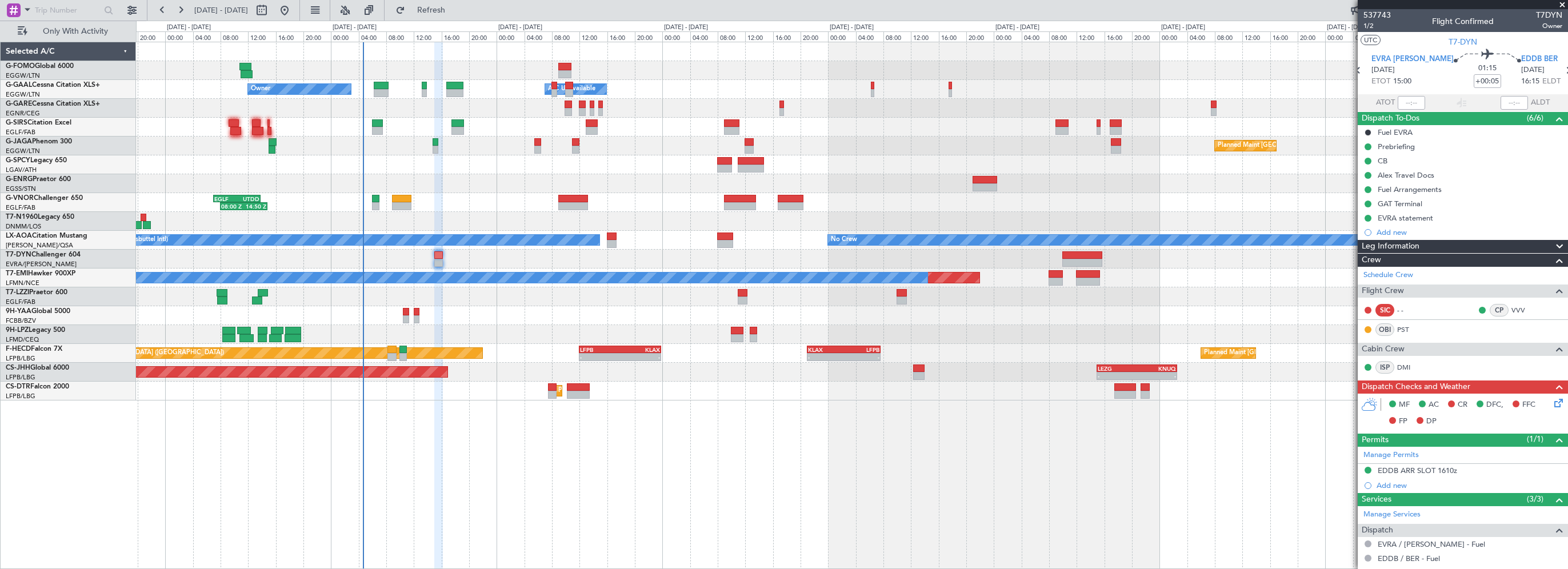
click at [800, 428] on div "- - EGGW 03:55 Z KSFO 14:45 Z - - KSFO 22:15 Z EGGW 08:00 Z Owner Owner A/C Una…" at bounding box center [851, 305] width 1432 height 528
click at [401, 411] on div "- - EGGW 03:55 Z KSFO 14:45 Z - - KSFO 22:15 Z EGGW 08:00 Z Owner Owner A/C Una…" at bounding box center [851, 305] width 1432 height 528
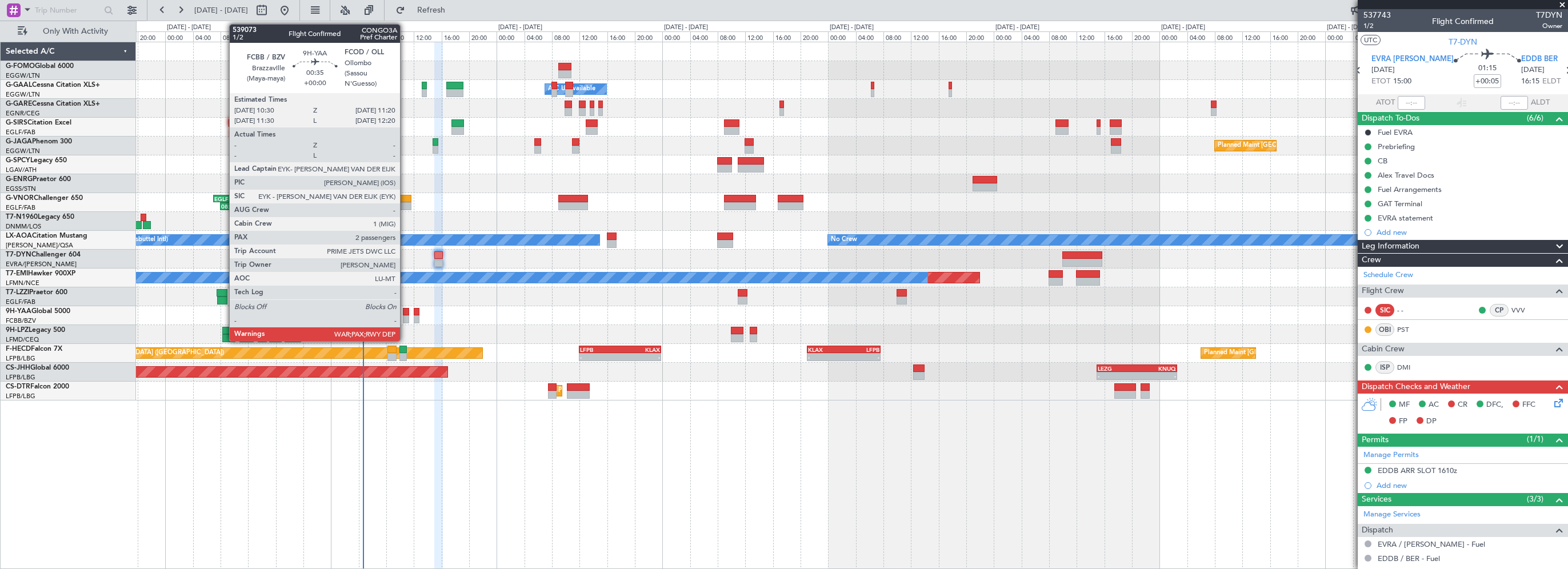
click at [405, 310] on div at bounding box center [406, 312] width 6 height 8
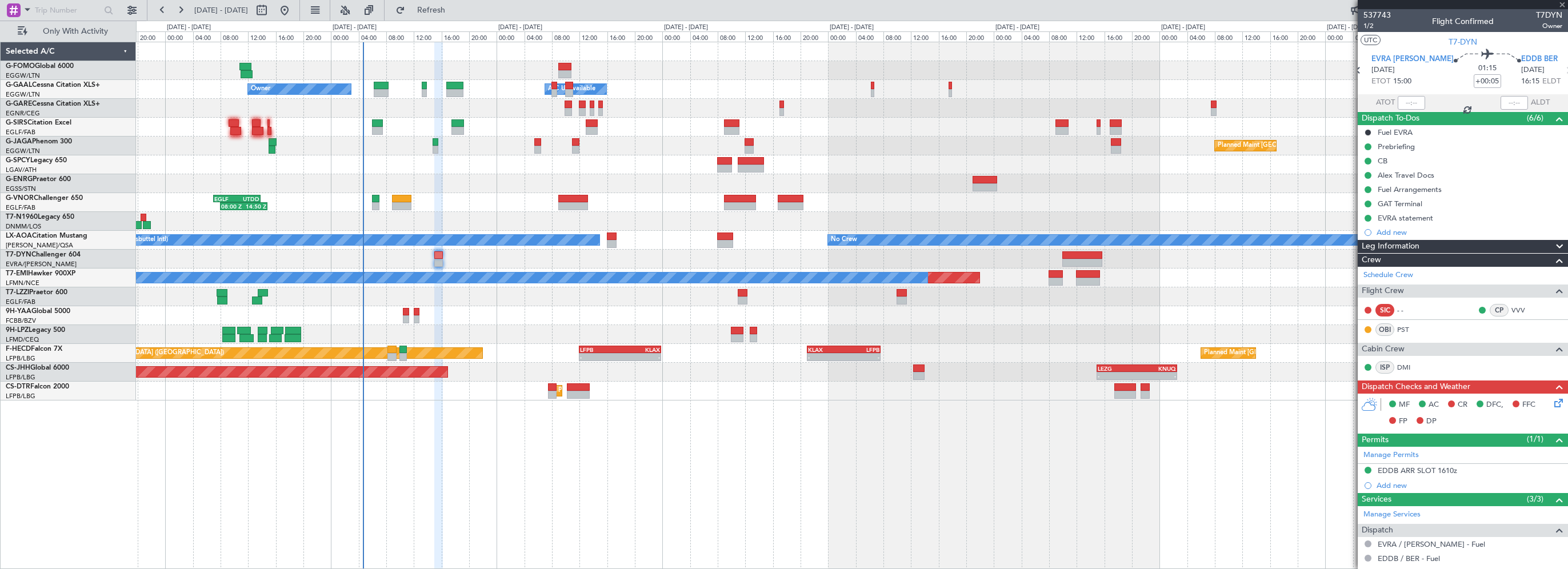
type input "2"
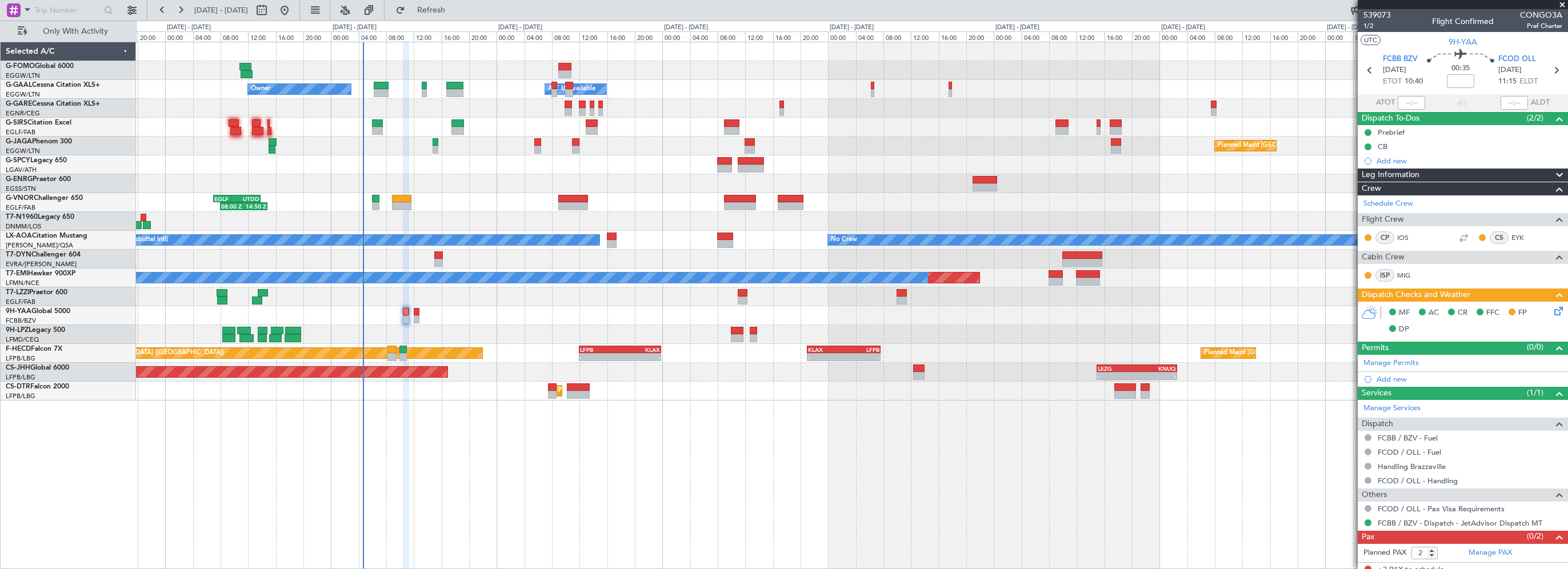
click at [616, 480] on div "- - EGGW 03:55 Z KSFO 14:45 Z - - KSFO 22:15 Z EGGW 08:00 Z Owner Owner A/C Una…" at bounding box center [851, 305] width 1432 height 528
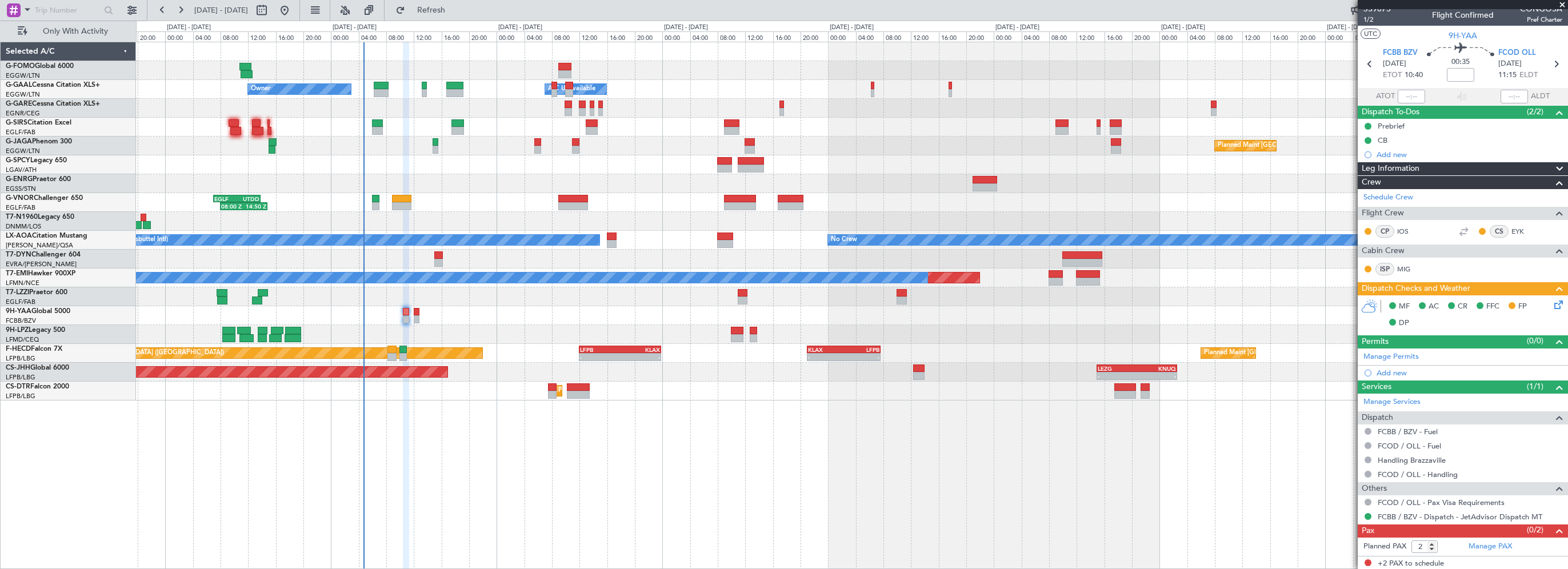
click at [694, 473] on div "- - EGGW 03:55 Z KSFO 14:45 Z - - KSFO 22:15 Z EGGW 08:00 Z Owner Owner A/C Una…" at bounding box center [851, 305] width 1432 height 528
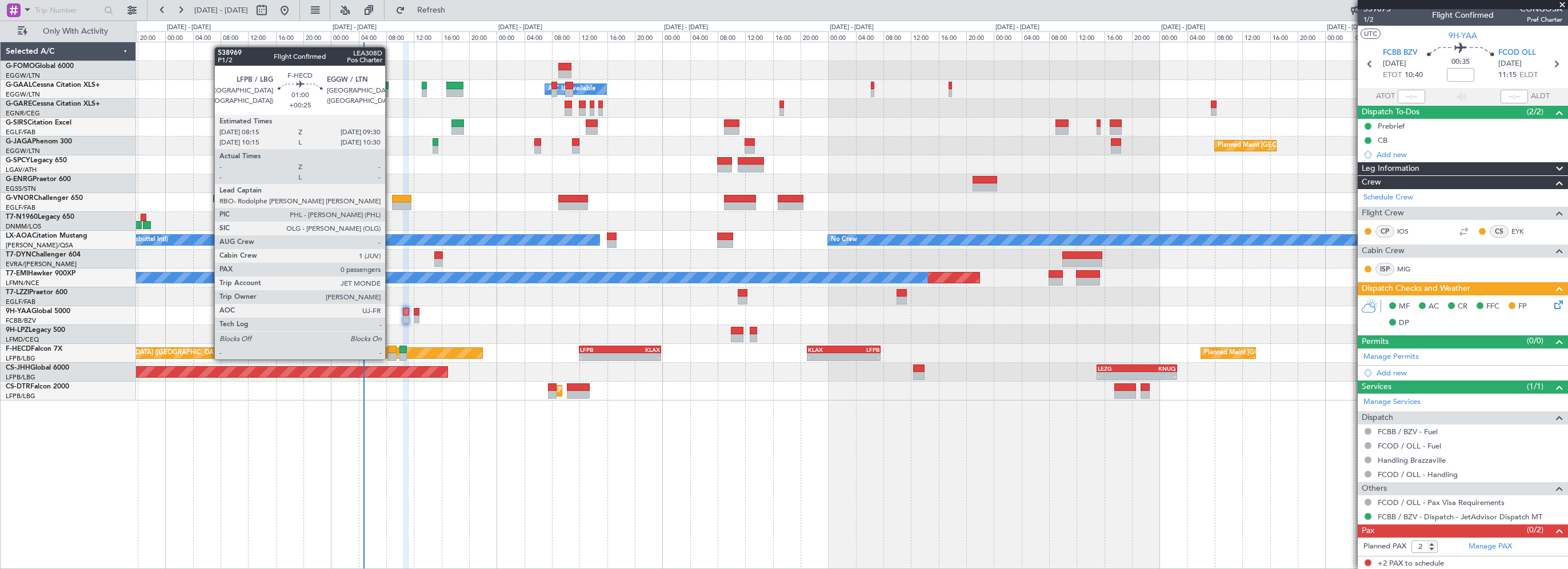
click at [390, 348] on div at bounding box center [392, 349] width 9 height 8
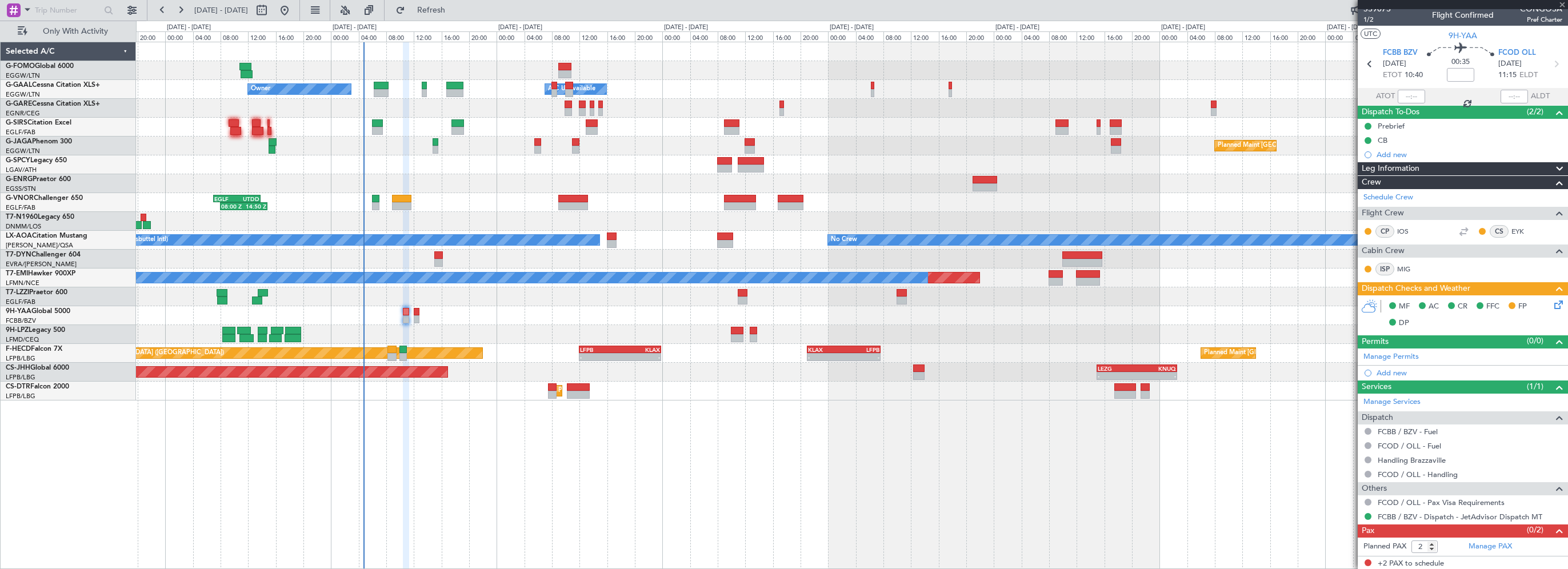
type input "+00:25"
type input "0"
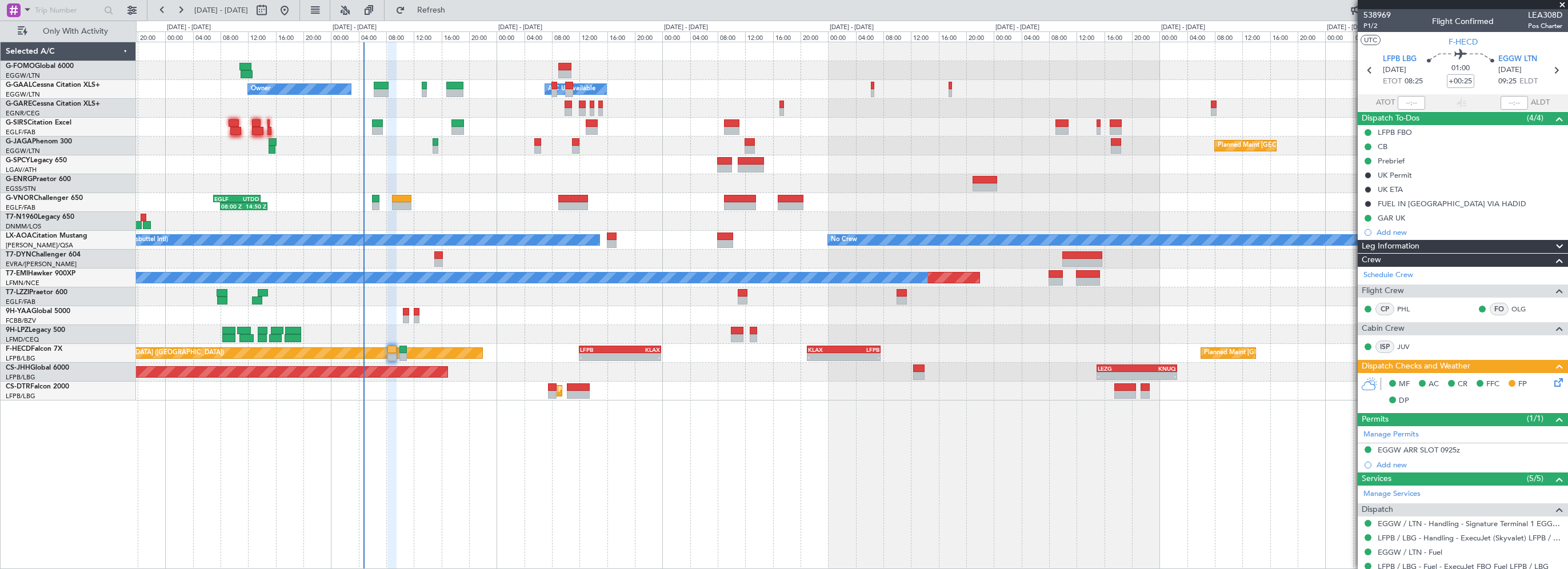
click at [562, 471] on div "- - EGGW 03:55 Z KSFO 14:45 Z - - KSFO 22:15 Z EGGW 08:00 Z Owner Owner A/C Una…" at bounding box center [851, 305] width 1432 height 528
click at [427, 443] on div "- - EGGW 03:55 Z KSFO 14:45 Z - - KSFO 22:15 Z EGGW 08:00 Z Owner Owner A/C Una…" at bounding box center [851, 305] width 1432 height 528
click at [427, 532] on div "- - EGGW 03:55 Z KSFO 14:45 Z - - KSFO 22:15 Z EGGW 08:00 Z Owner Owner A/C Una…" at bounding box center [851, 305] width 1432 height 528
click at [466, 484] on div "- - EGGW 03:55 Z KSFO 14:45 Z - - KSFO 22:15 Z EGGW 08:00 Z Owner Owner A/C Una…" at bounding box center [851, 305] width 1432 height 528
click at [1413, 248] on span "Leg Information" at bounding box center [1390, 246] width 58 height 13
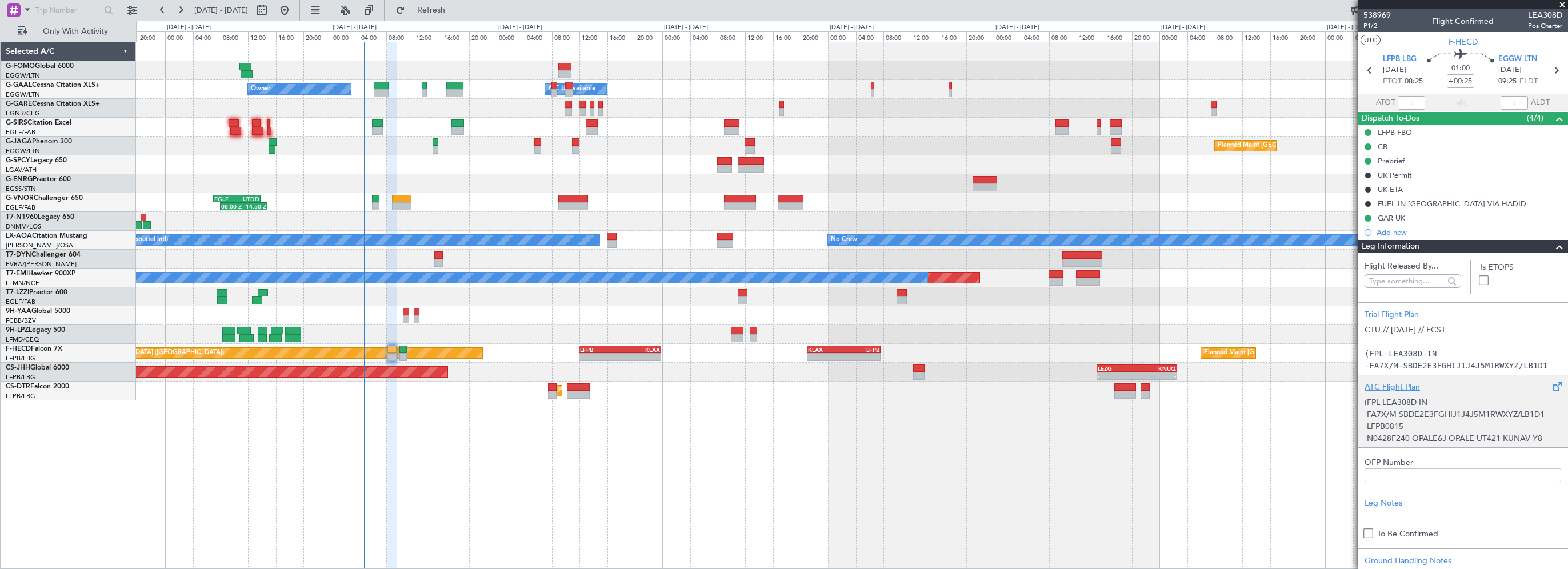
click at [1412, 378] on div "ATC Flight Plan (FPL-LEA308D-IN -FA7X/M-SBDE2E3FGHIJ1J4J5M1RWXYZ/LB1D1 -LFPB081…" at bounding box center [1462, 411] width 210 height 73
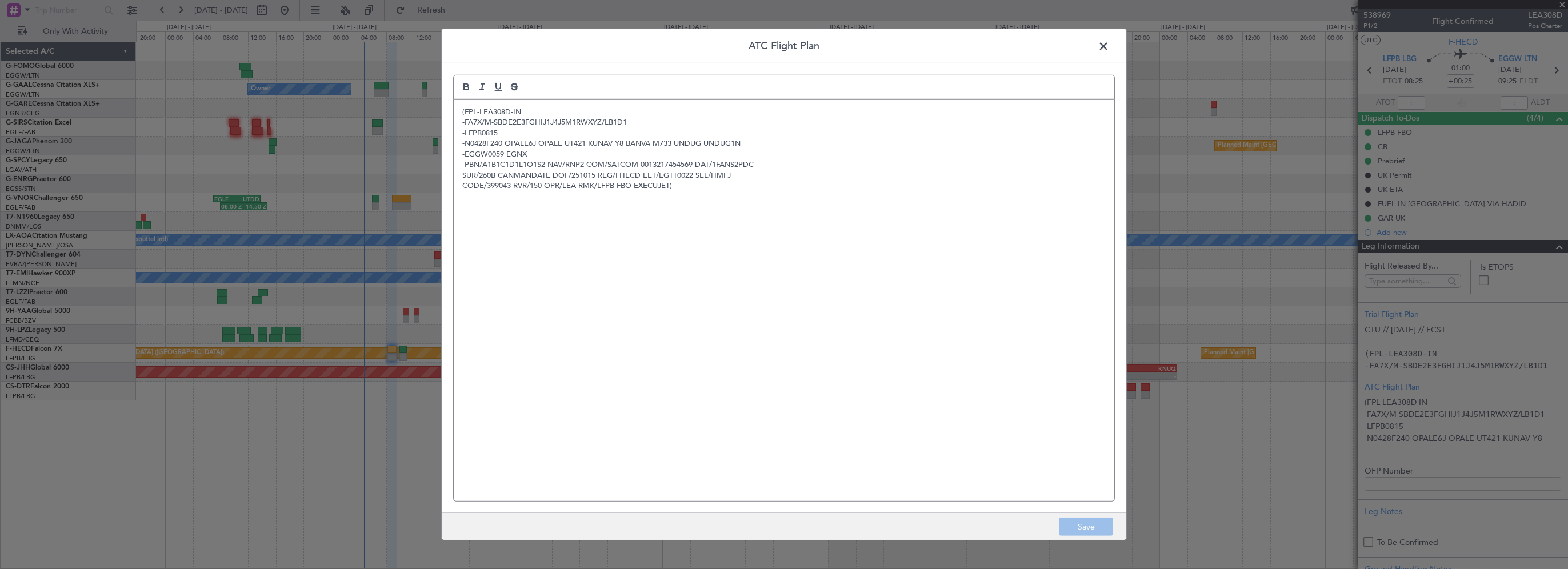
click at [597, 247] on div "(FPL-LEA308D-IN -FA7X/M-SBDE2E3FGHIJ1J4J5M1RWXYZ/LB1D1 -LFPB0815 -N0428F240 OPA…" at bounding box center [783, 300] width 660 height 401
click at [1109, 45] on span at bounding box center [1109, 49] width 0 height 23
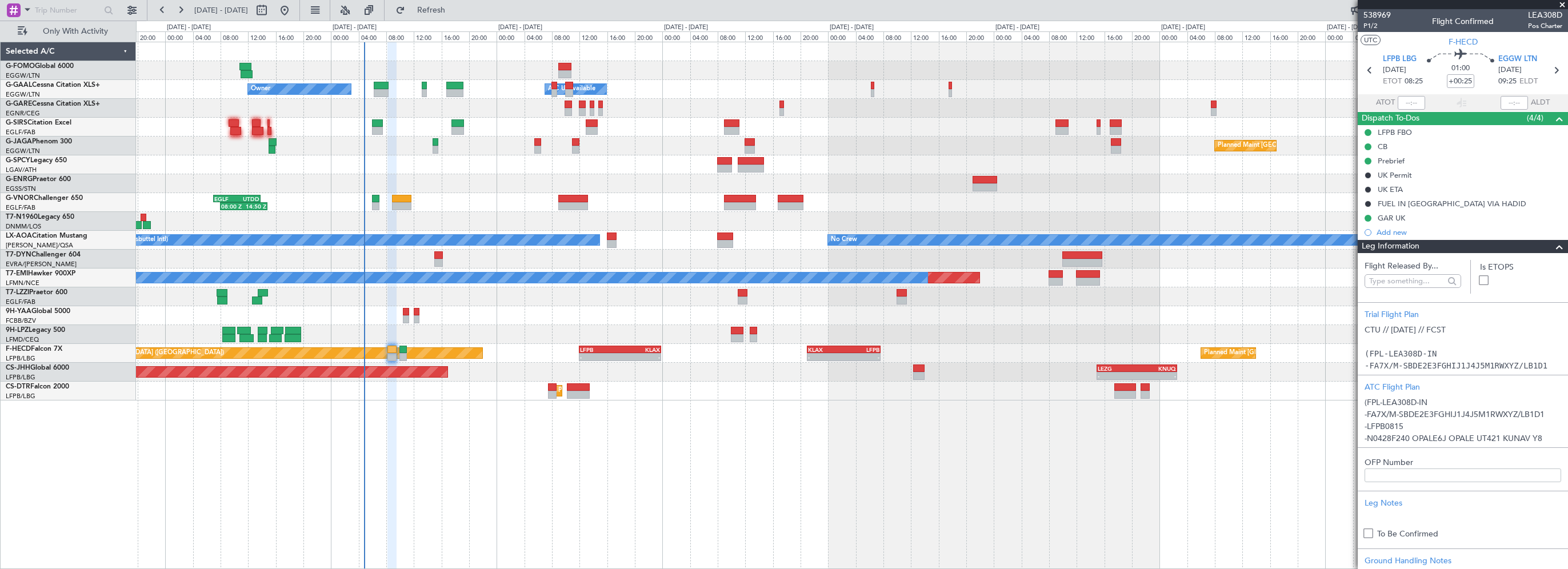
click at [1552, 242] on span at bounding box center [1559, 247] width 14 height 14
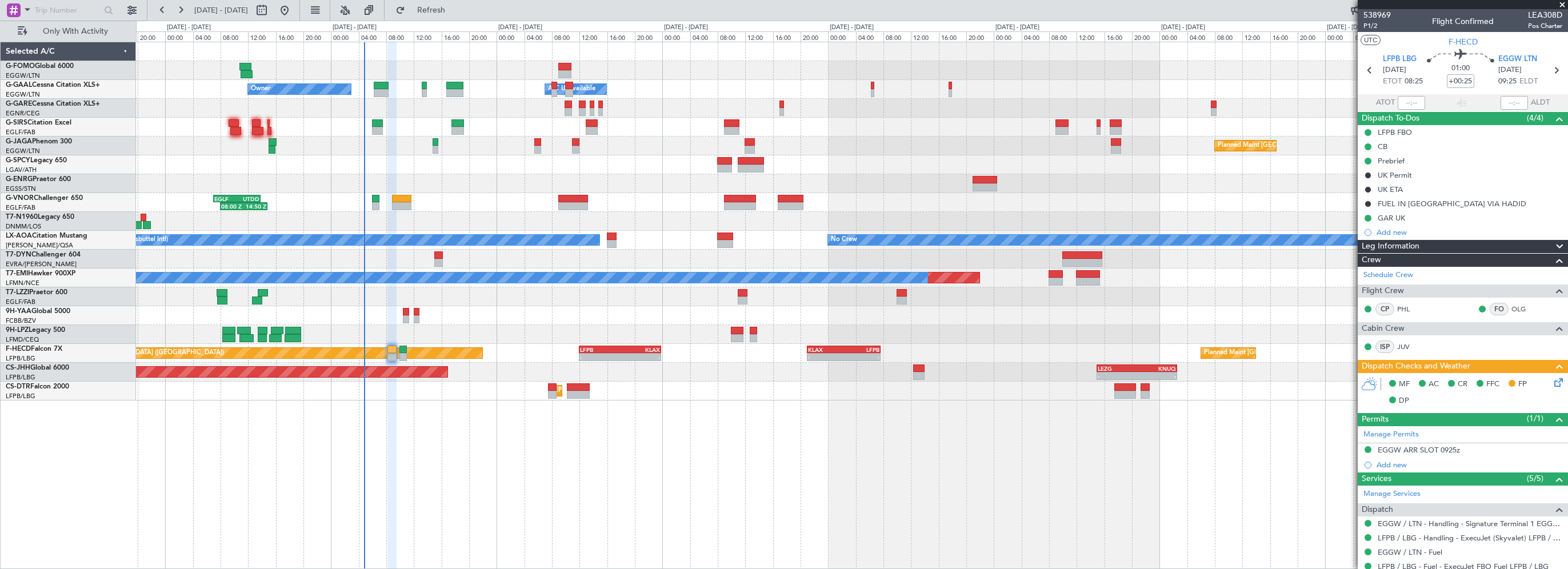
click at [1424, 246] on div "Leg Information" at bounding box center [1462, 246] width 210 height 13
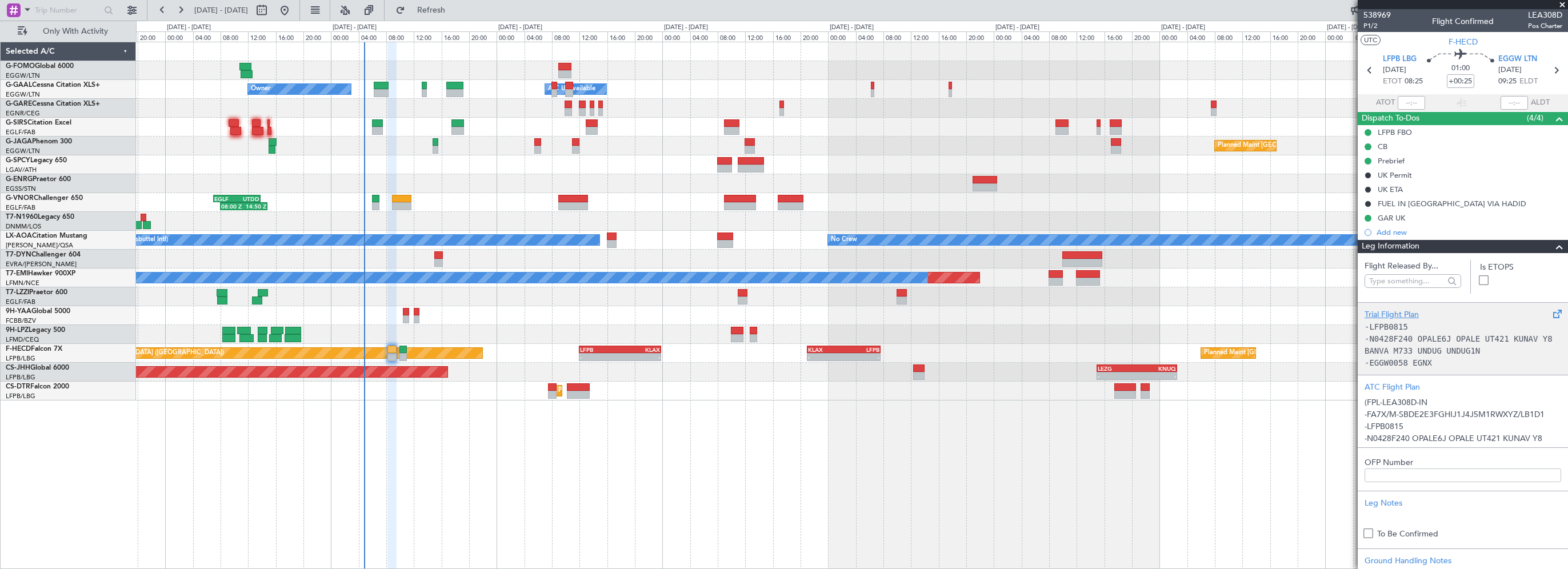
scroll to position [105, 0]
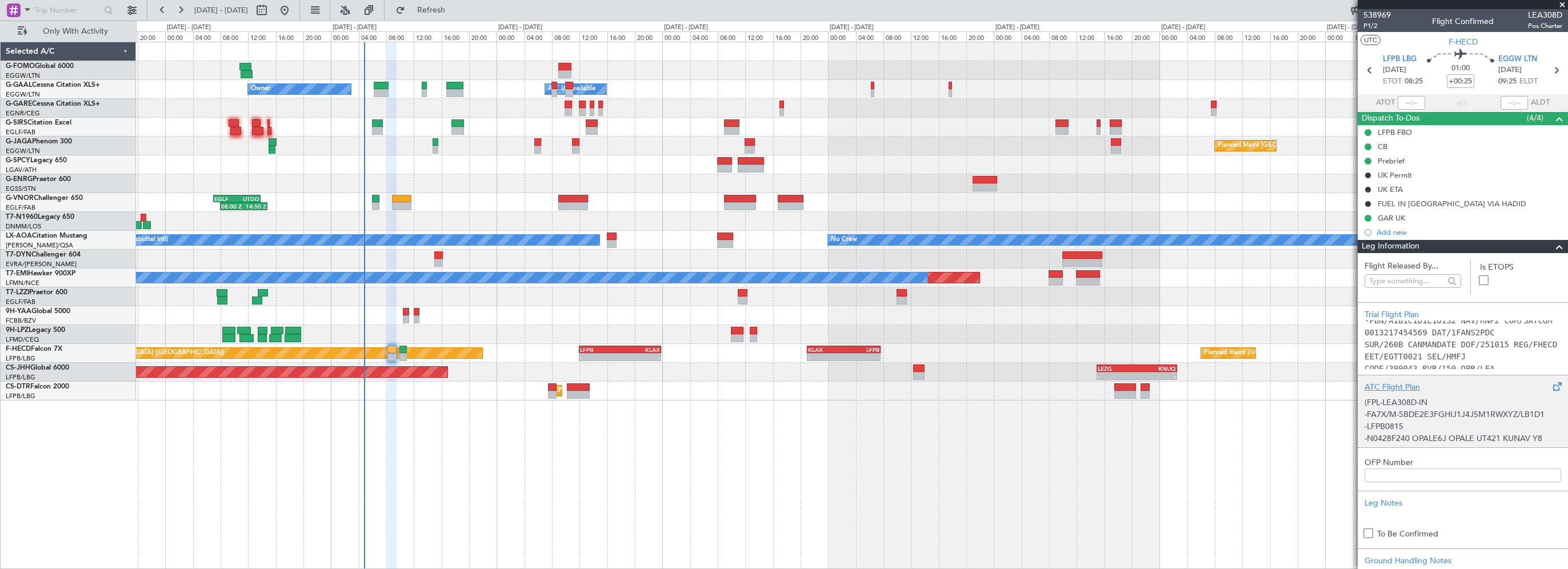
click at [1396, 389] on div "ATC Flight Plan" at bounding box center [1462, 387] width 197 height 12
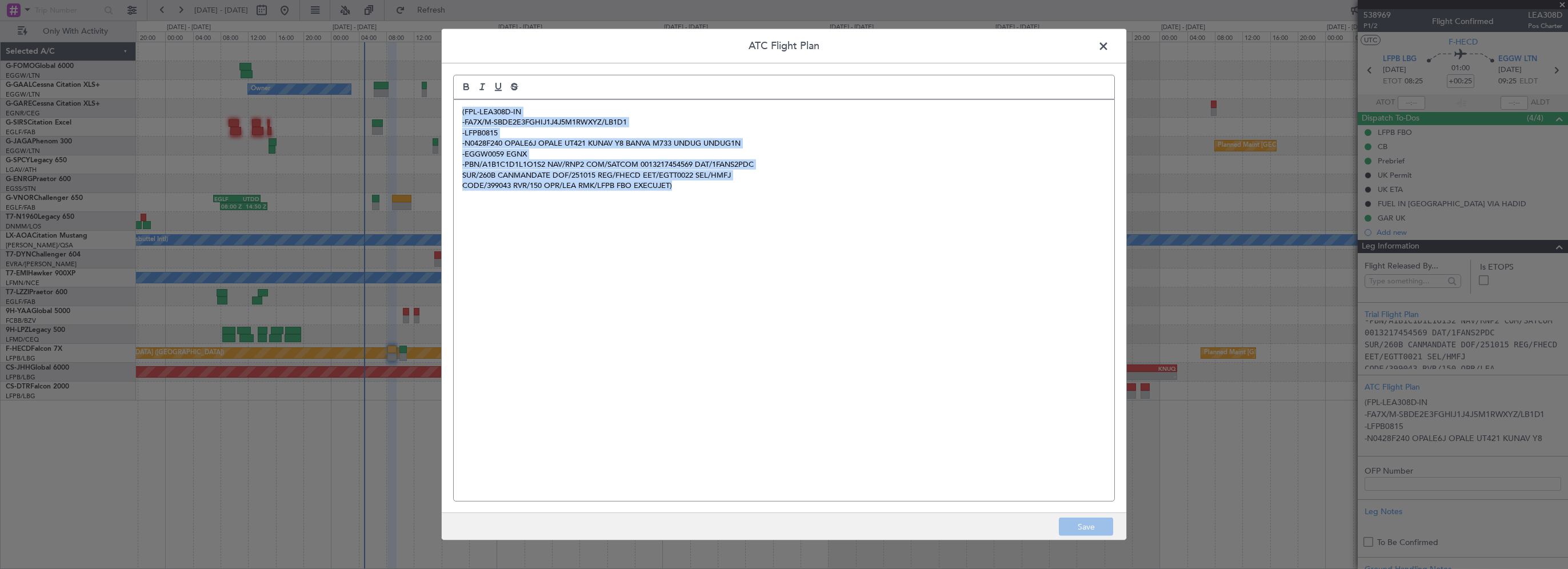
drag, startPoint x: 667, startPoint y: 192, endPoint x: 444, endPoint y: 100, distance: 241.2
click at [444, 100] on div "ATC Flight Plan (FPL-LEA308D-IN -FA7X/M-SBDE2E3FGHIJ1J4J5M1RWXYZ/LB1D1 -LFPB081…" at bounding box center [783, 284] width 685 height 512
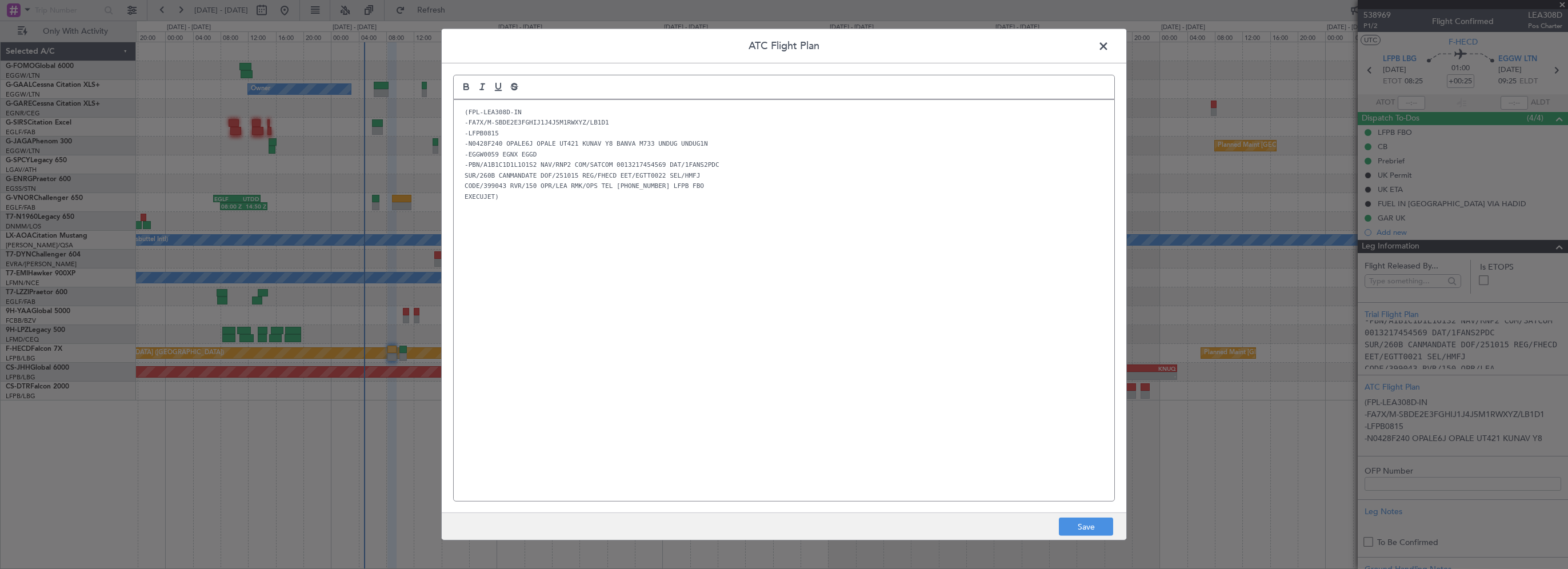
scroll to position [0, 0]
click at [862, 366] on div "(FPL-LEA308D-IN -FA7X/M-SBDE2E3FGHIJ1J4J5M1RWXYZ/LB1D1 -LFPB0815 -N0428F240 OPA…" at bounding box center [783, 300] width 660 height 401
click at [1090, 529] on button "Save" at bounding box center [1086, 526] width 54 height 18
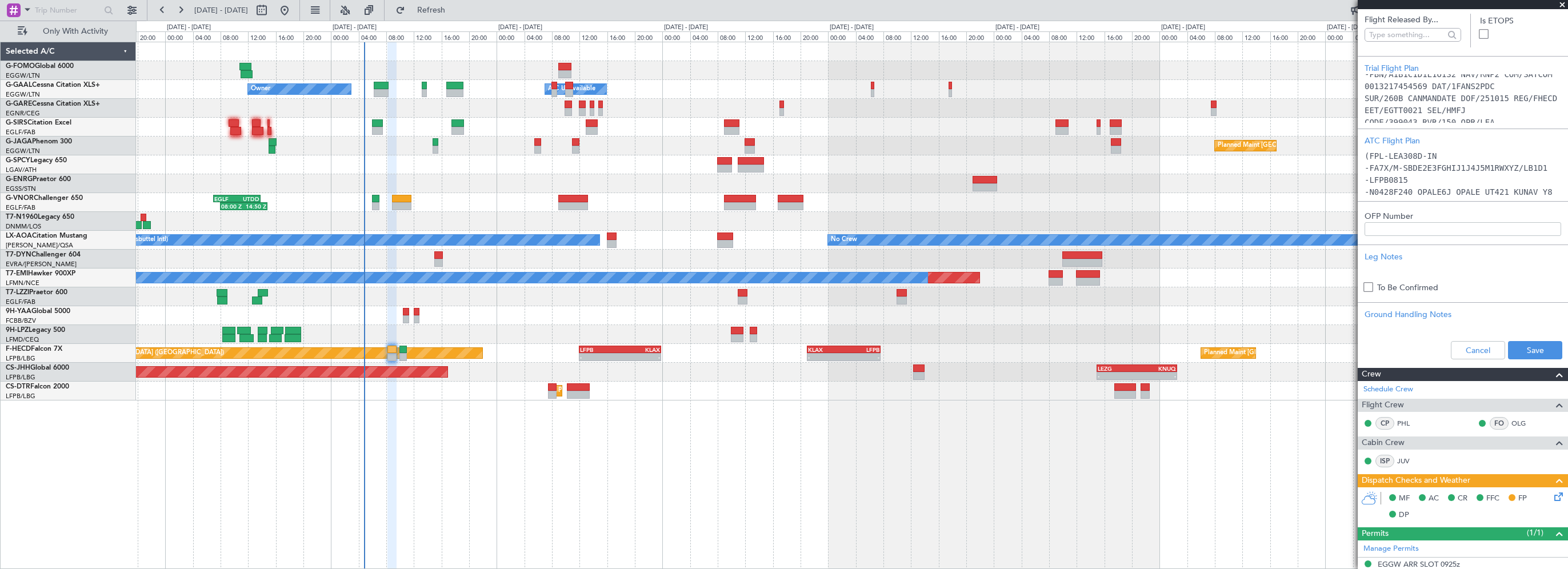
scroll to position [343, 0]
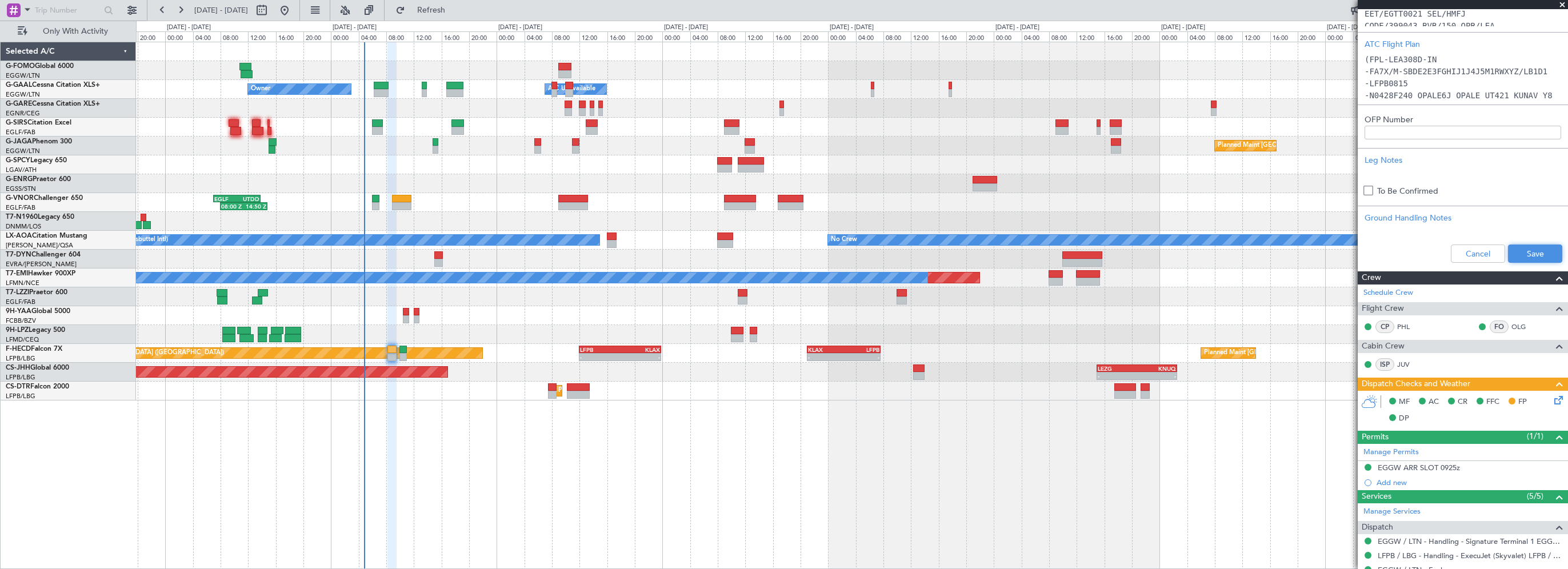
click at [1518, 252] on button "Save" at bounding box center [1535, 253] width 54 height 18
click at [475, 534] on div "- - EGGW 03:55 Z KSFO 14:45 Z - - KSFO 22:15 Z EGGW 08:00 Z Owner Owner A/C Una…" at bounding box center [851, 305] width 1432 height 528
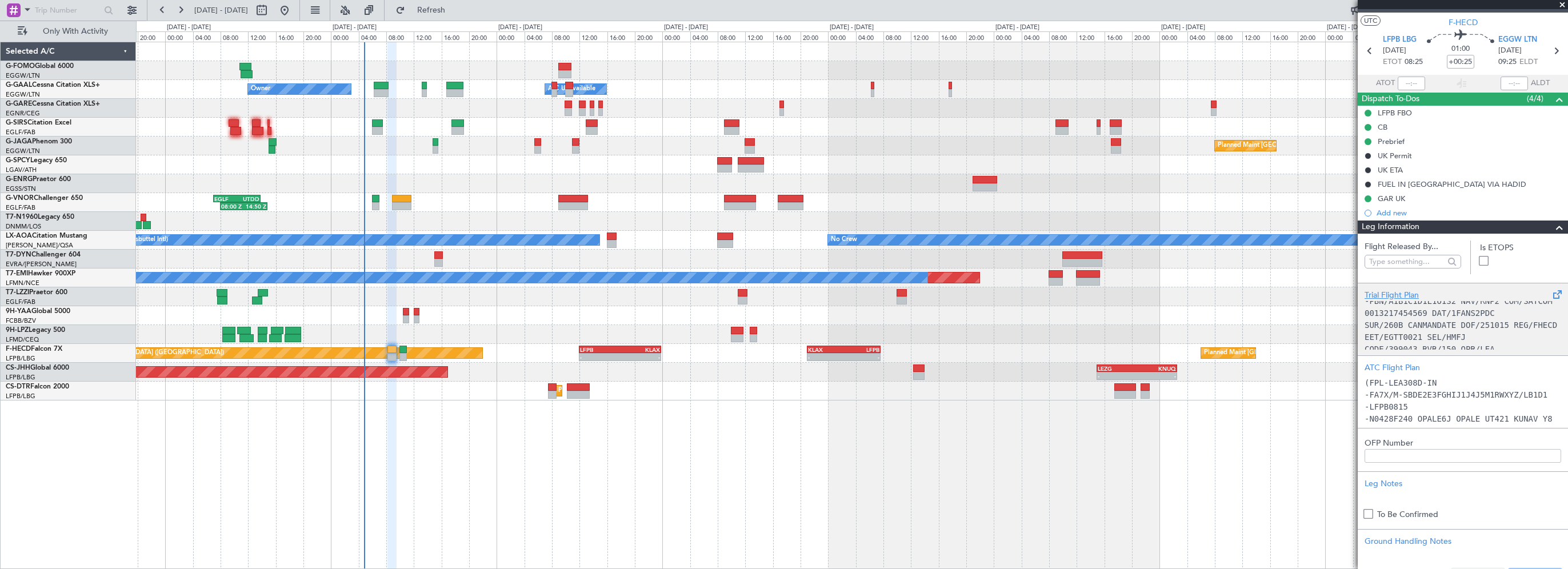
scroll to position [0, 0]
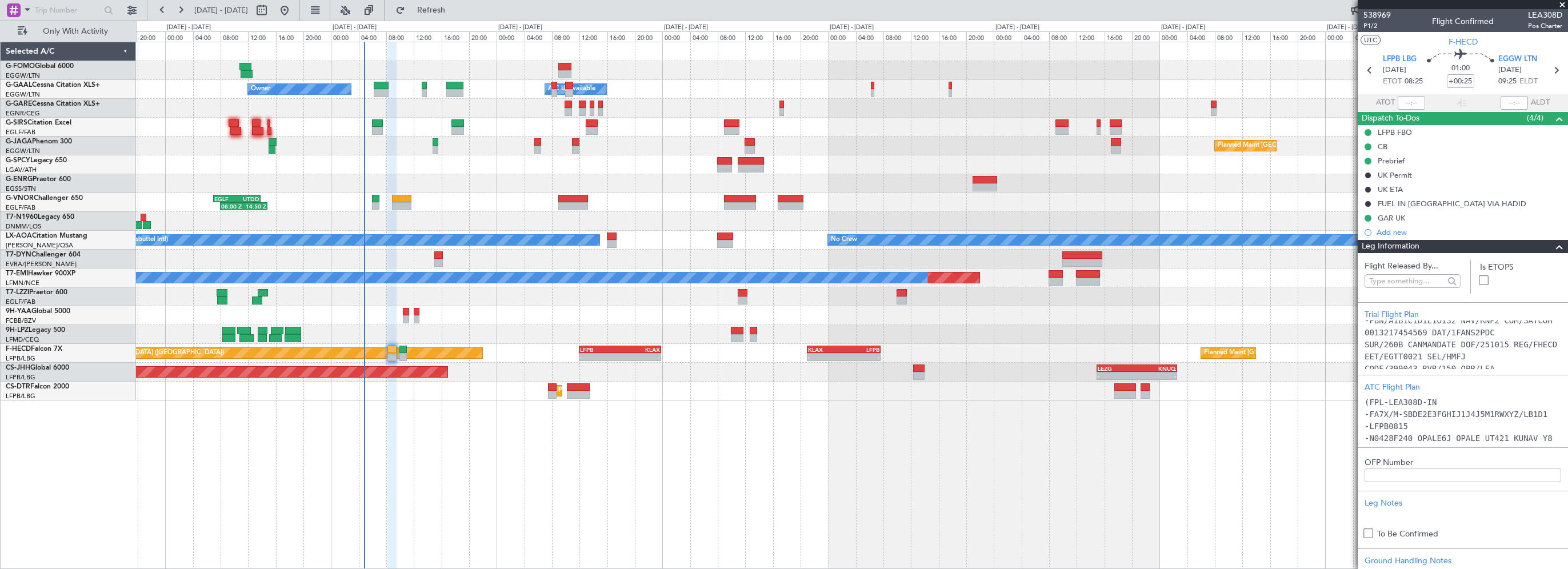
click at [1552, 249] on span at bounding box center [1559, 247] width 14 height 14
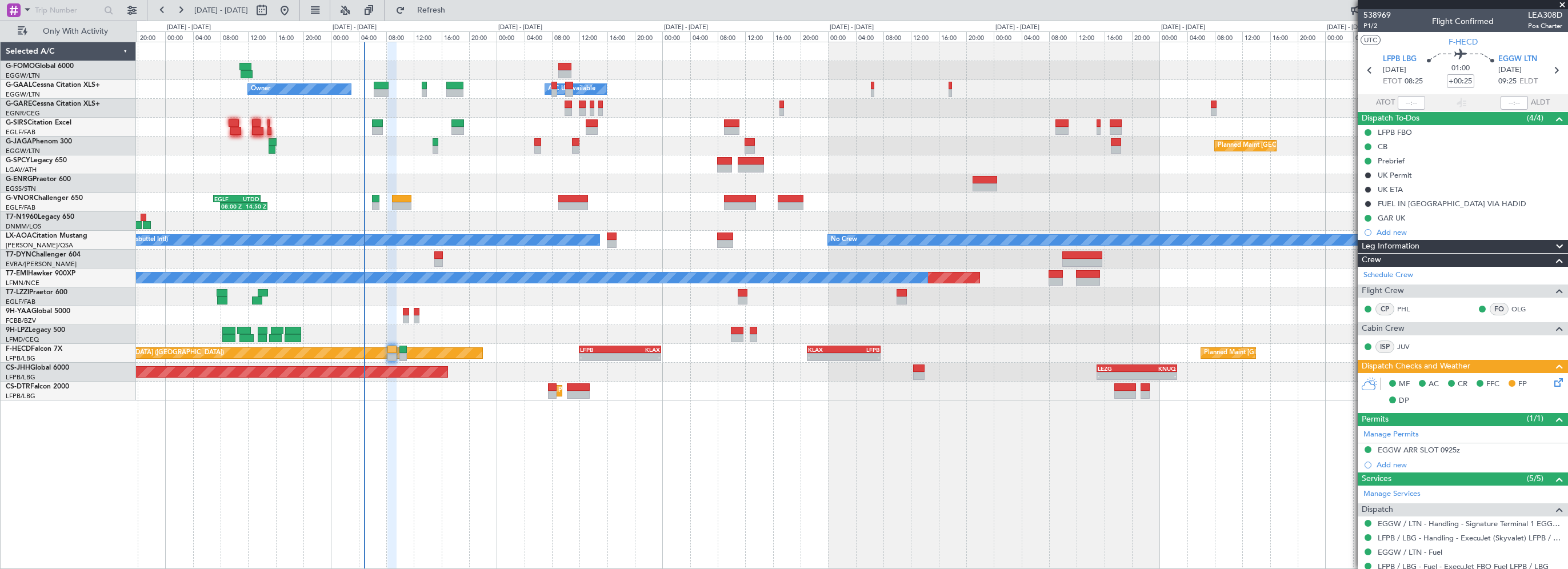
click at [1106, 477] on div "- - EGGW 03:55 Z KSFO 14:45 Z - - KSFO 22:15 Z EGGW 08:00 Z Owner Owner A/C Una…" at bounding box center [851, 305] width 1432 height 528
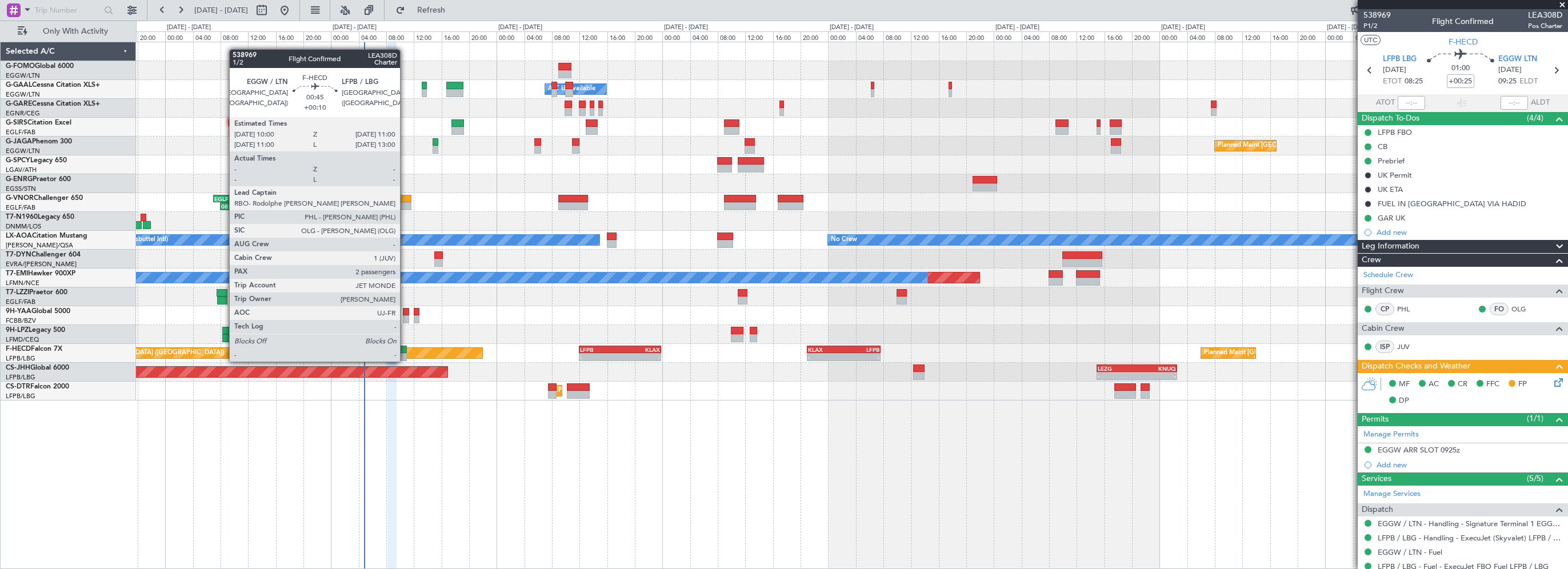
click at [406, 350] on div at bounding box center [403, 349] width 8 height 8
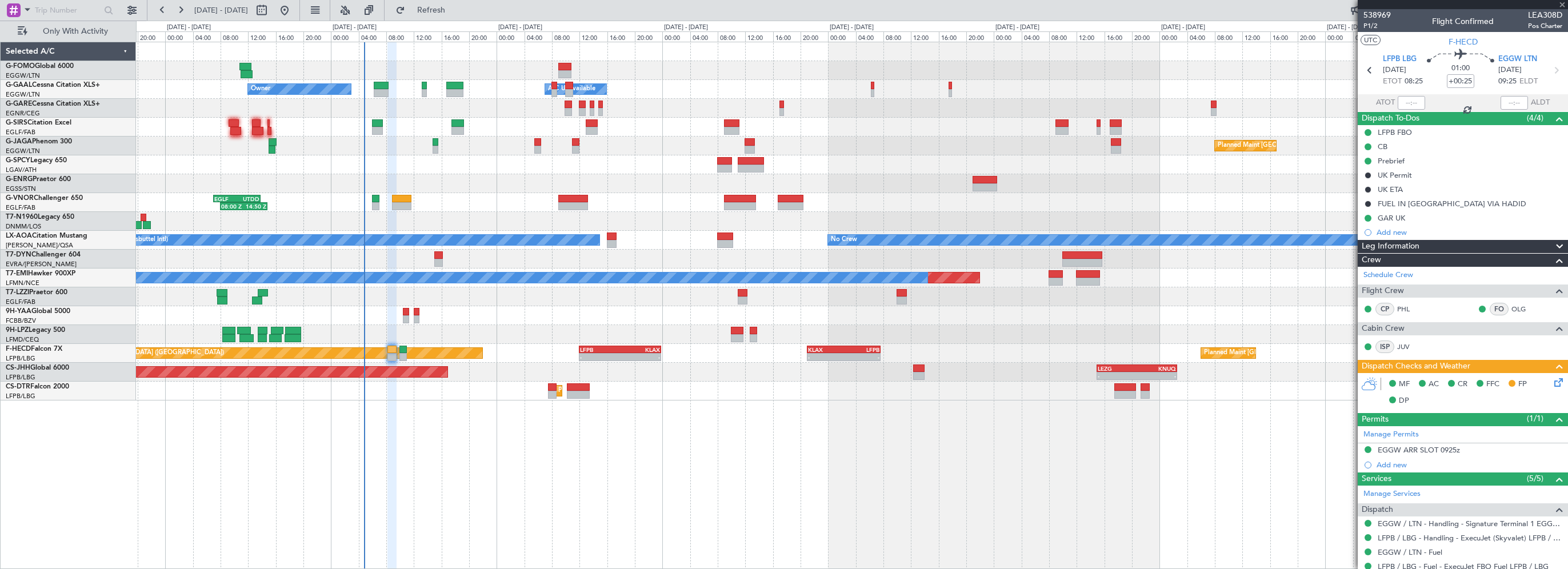
type input "+00:10"
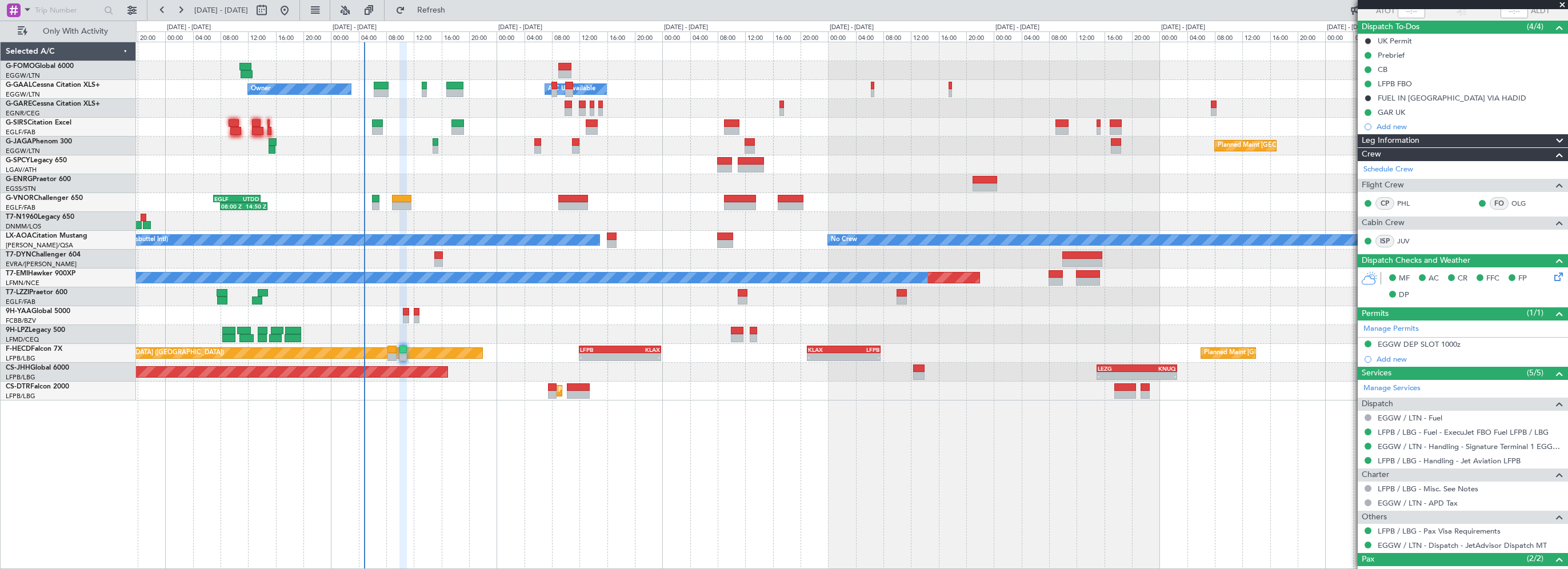
scroll to position [156, 0]
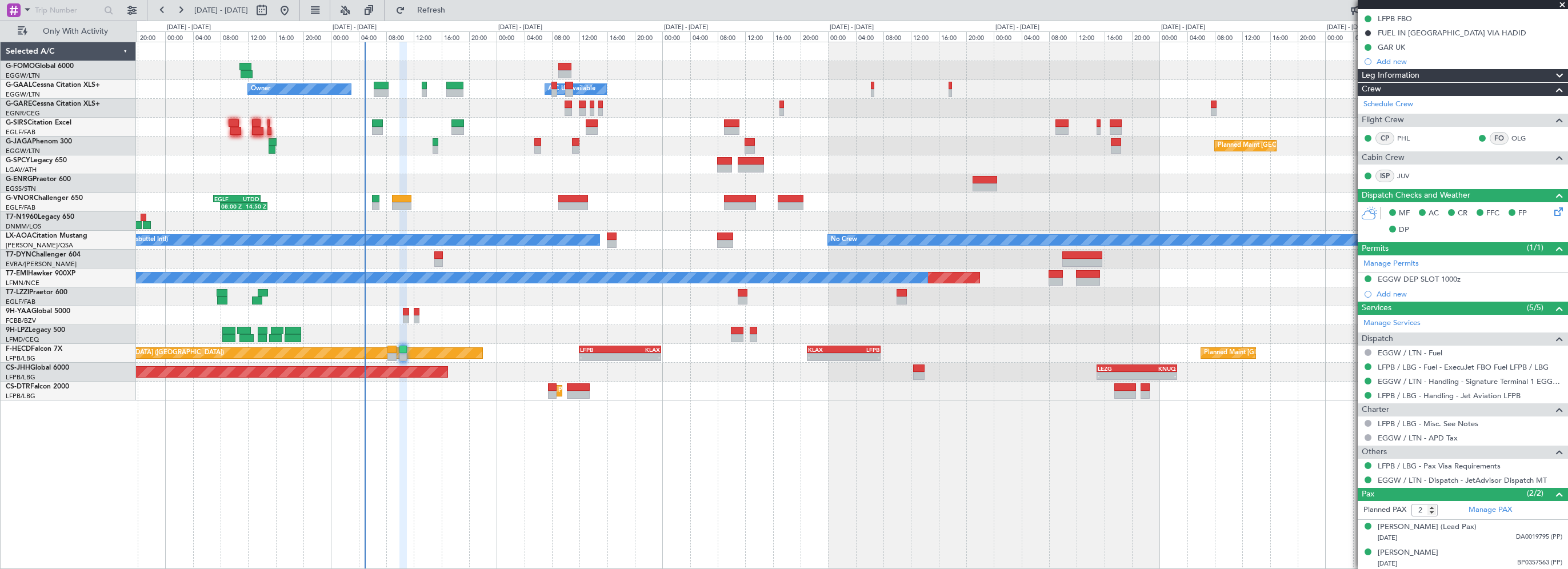
click at [1454, 75] on div "Leg Information" at bounding box center [1462, 75] width 210 height 13
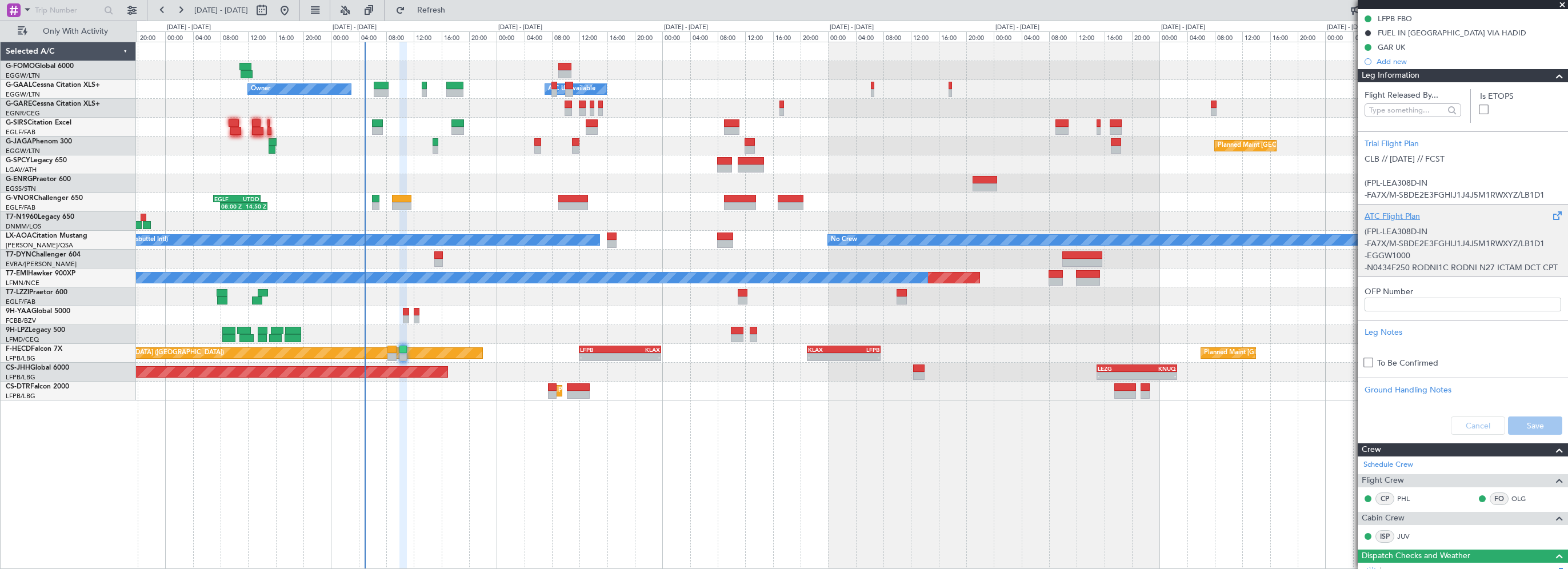
click at [1405, 215] on div "ATC Flight Plan" at bounding box center [1462, 216] width 197 height 12
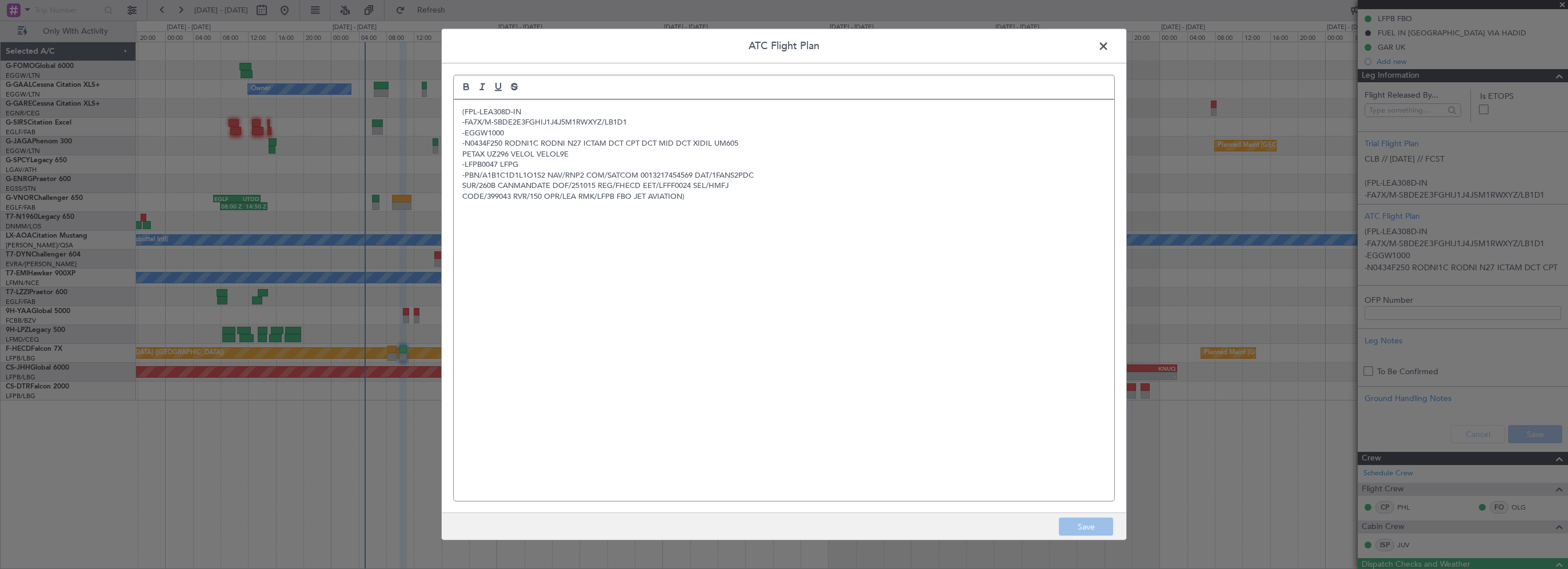
click at [602, 249] on div "(FPL-LEA308D-IN -FA7X/M-SBDE2E3FGHIJ1J4J5M1RWXYZ/LB1D1 -EGGW1000 -N0434F250 ROD…" at bounding box center [783, 300] width 660 height 401
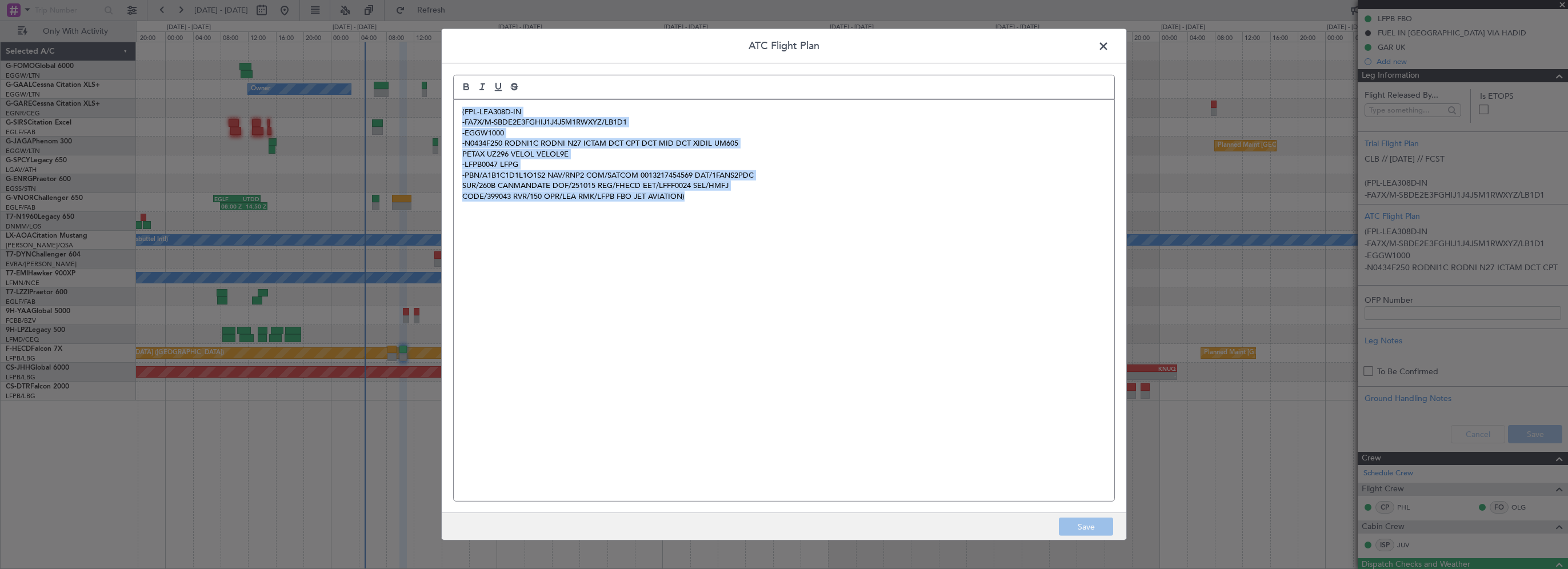
drag, startPoint x: 702, startPoint y: 199, endPoint x: 445, endPoint y: 107, distance: 273.0
click at [445, 107] on div "ATC Flight Plan (FPL-LEA308D-IN -FA7X/M-SBDE2E3FGHIJ1J4J5M1RWXYZ/LB1D1 -EGGW100…" at bounding box center [783, 284] width 685 height 512
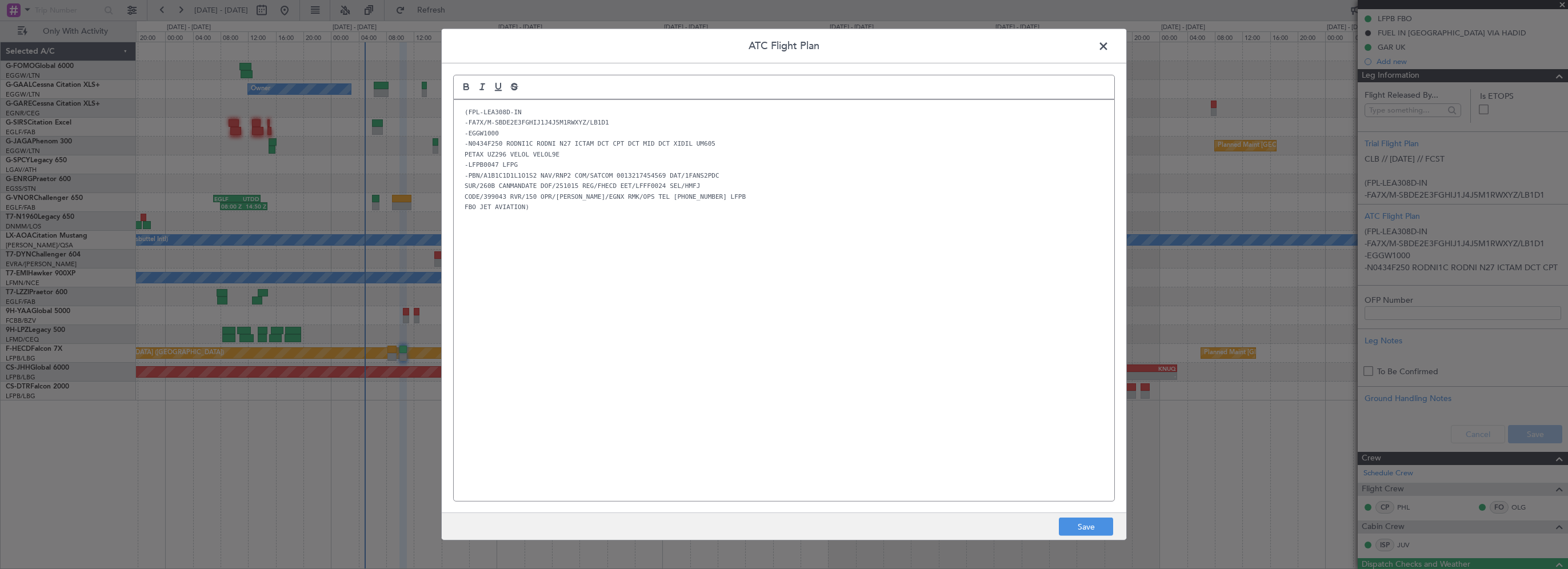
scroll to position [0, 0]
click at [778, 410] on div "(FPL-LEA308D-IN -FA7X/M-SBDE2E3FGHIJ1J4J5M1RWXYZ/LB1D1 -EGGW1000 -N0434F250 ROD…" at bounding box center [783, 300] width 660 height 401
click at [1077, 528] on button "Save" at bounding box center [1086, 526] width 54 height 18
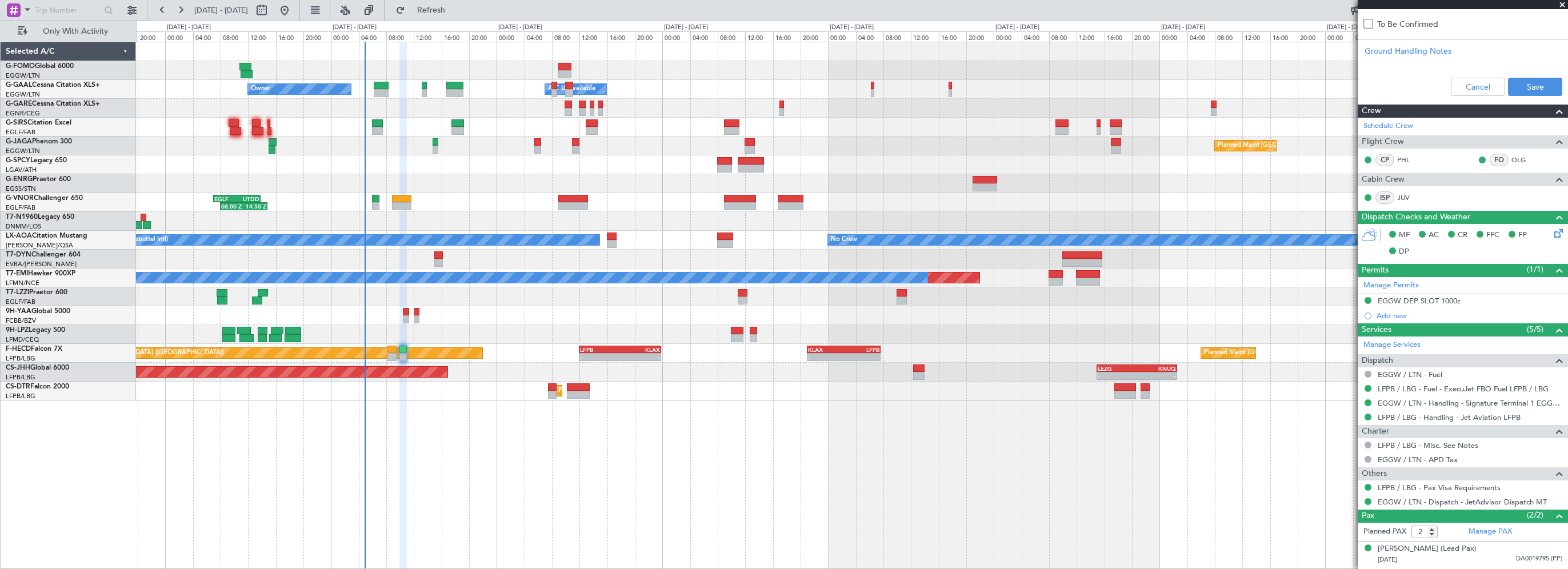
scroll to position [516, 0]
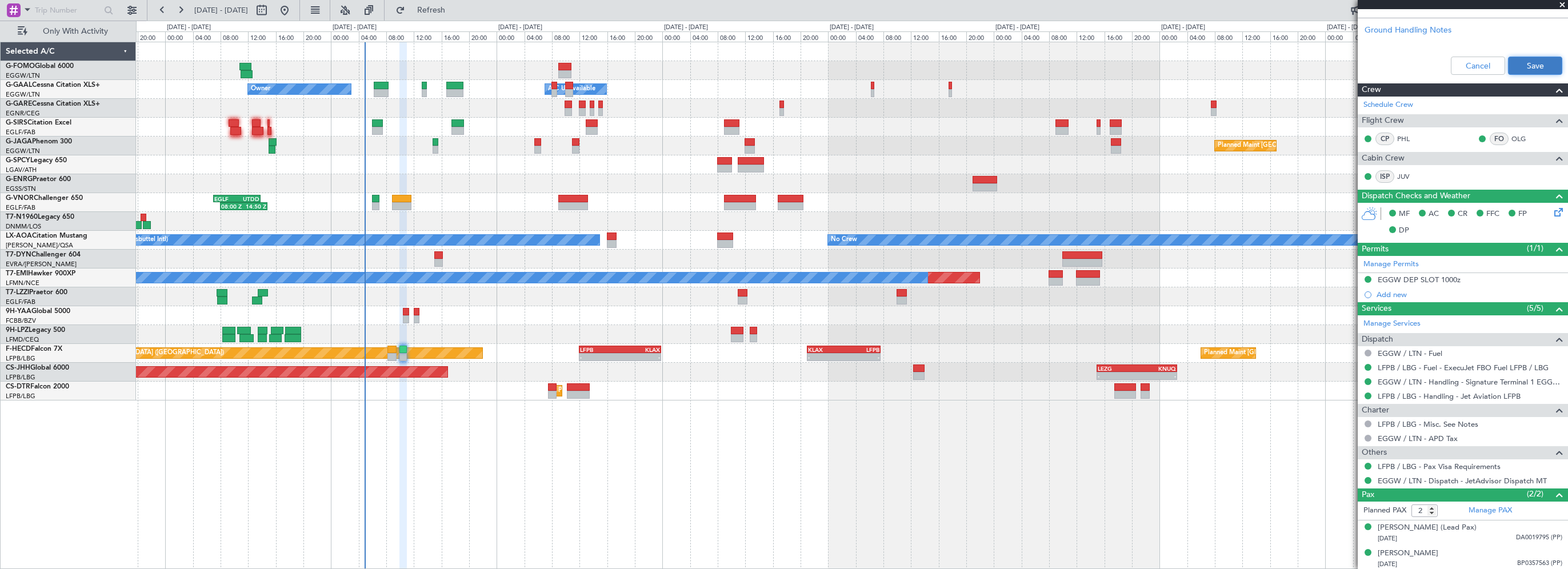
click at [1527, 67] on button "Save" at bounding box center [1535, 65] width 54 height 18
click at [415, 469] on div "- - EGGW 03:55 Z KSFO 14:45 Z - - KSFO 22:15 Z EGGW 08:00 Z Owner Owner A/C Una…" at bounding box center [851, 305] width 1432 height 528
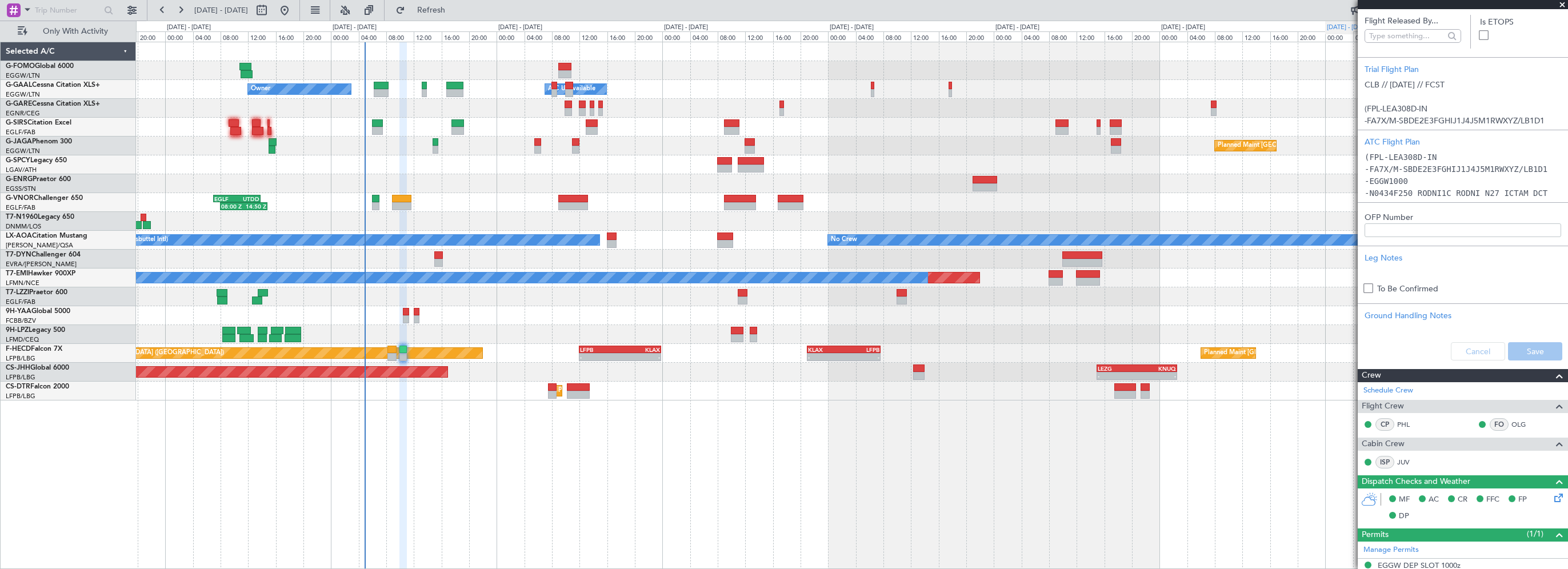
scroll to position [0, 0]
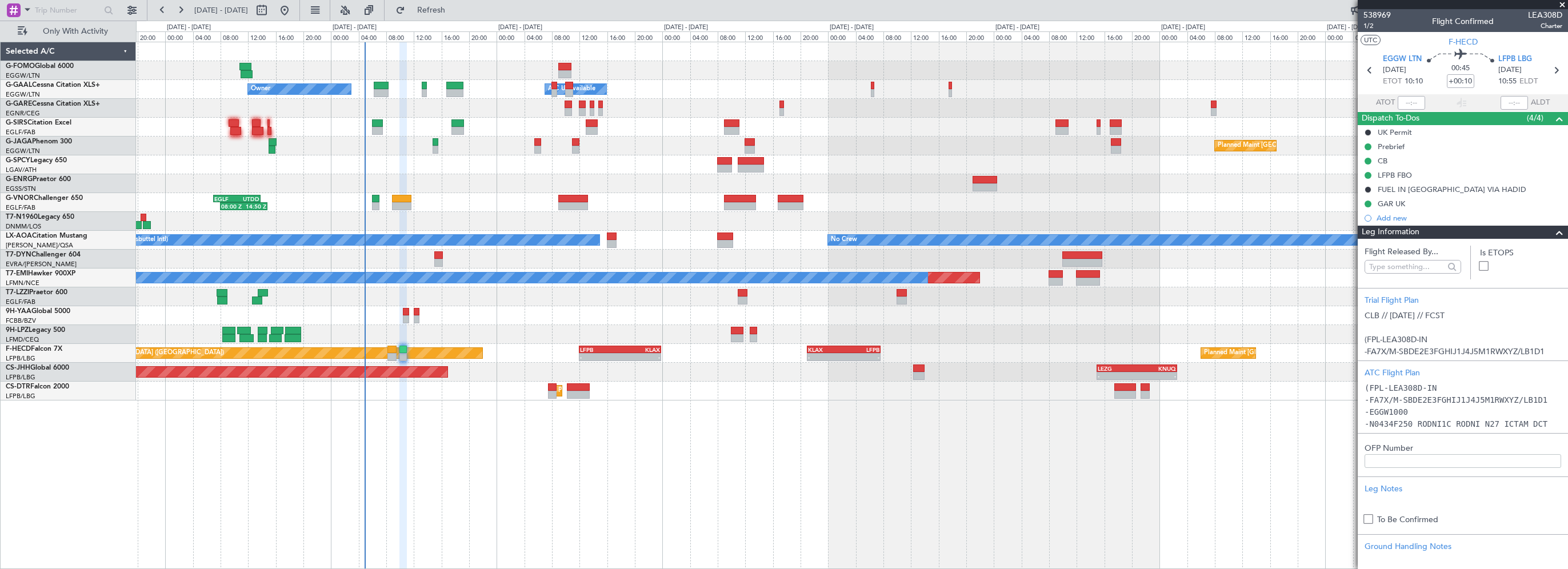
click at [523, 482] on div "- - EGGW 03:55 Z KSFO 14:45 Z - - KSFO 22:15 Z EGGW 08:00 Z Owner Owner A/C Una…" at bounding box center [851, 305] width 1432 height 528
click at [1552, 230] on span at bounding box center [1559, 232] width 14 height 14
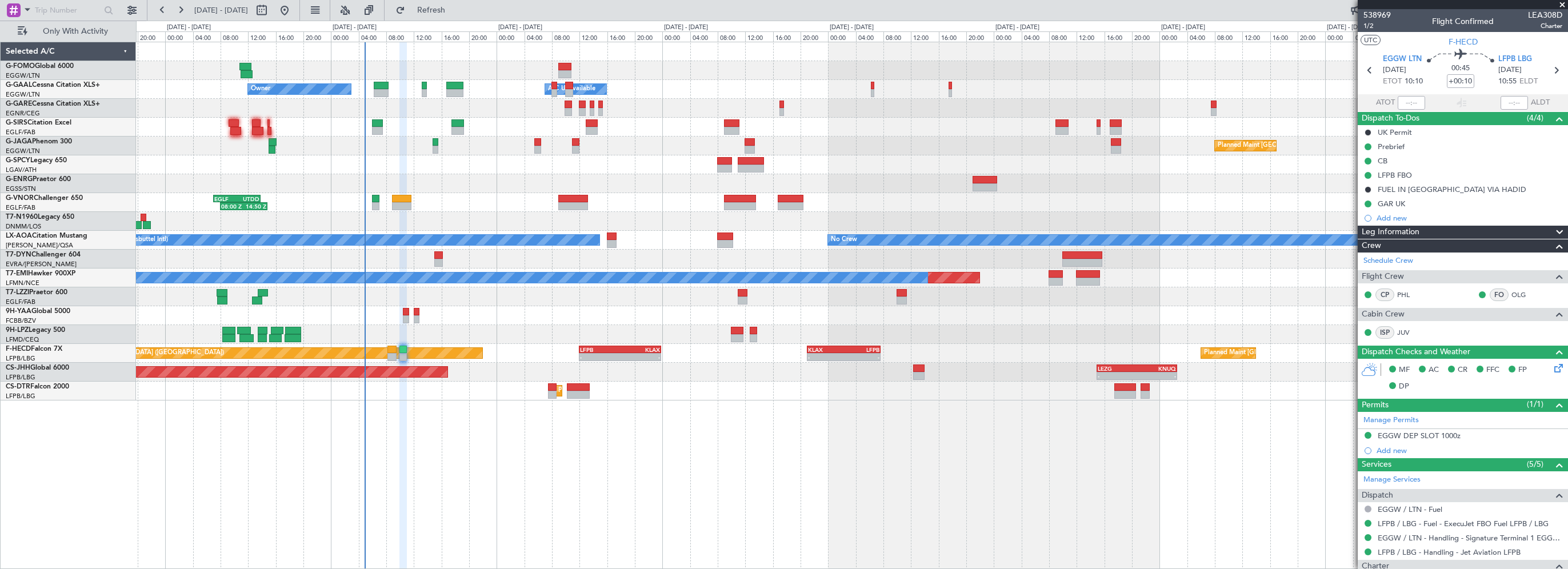
click at [901, 416] on div "- - EGGW 03:55 Z KSFO 14:45 Z - - KSFO 22:15 Z EGGW 08:00 Z Owner Owner A/C Una…" at bounding box center [851, 305] width 1432 height 528
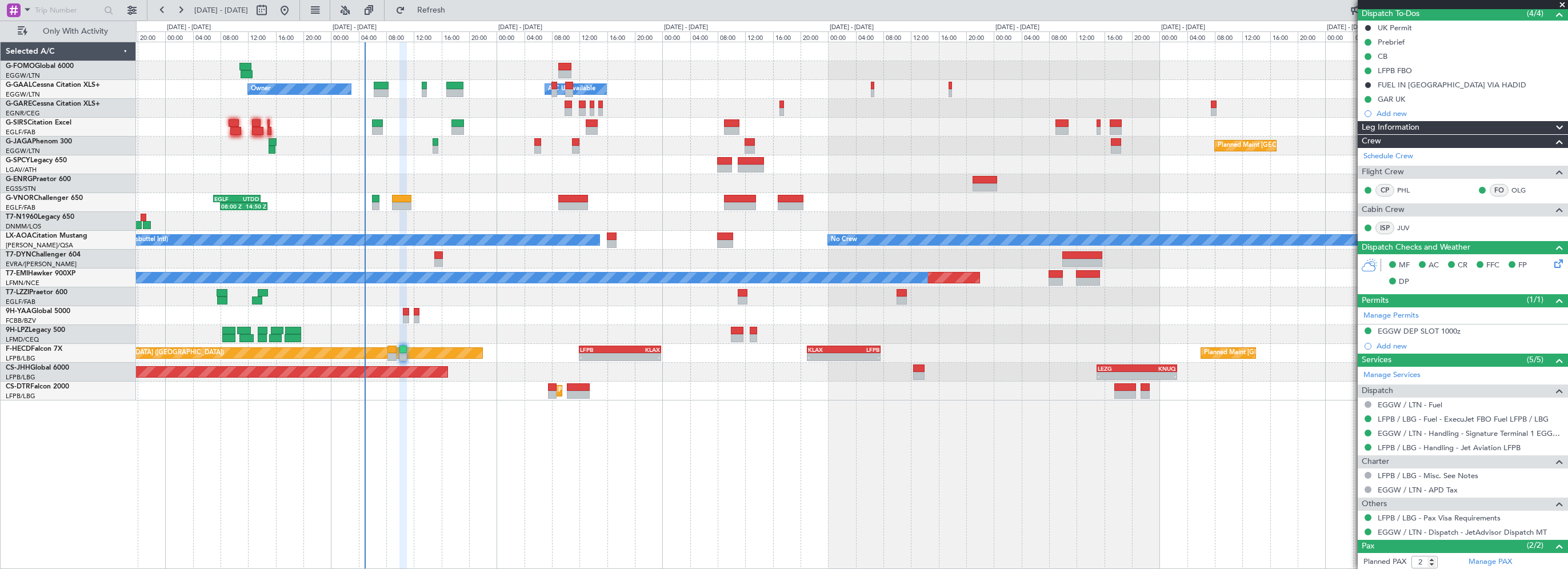
scroll to position [156, 0]
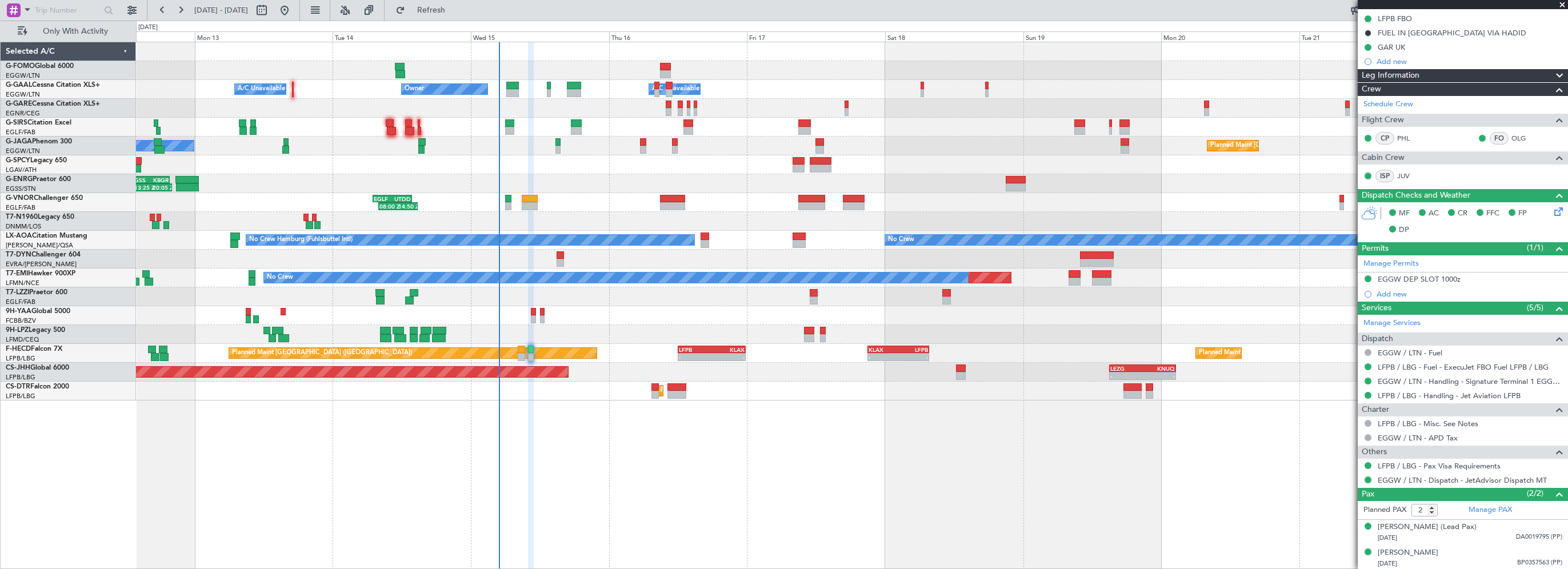
click at [1204, 487] on div "- - EGGW 03:55 Z KSFO 14:45 Z - - KSFO 22:15 Z EGGW 08:00 Z Owner Owner A/C Una…" at bounding box center [851, 305] width 1432 height 528
click at [677, 482] on div "- - EGGW 03:55 Z KSFO 14:45 Z - - KSFO 22:15 Z EGGW 08:00 Z Owner Owner A/C Una…" at bounding box center [851, 305] width 1432 height 528
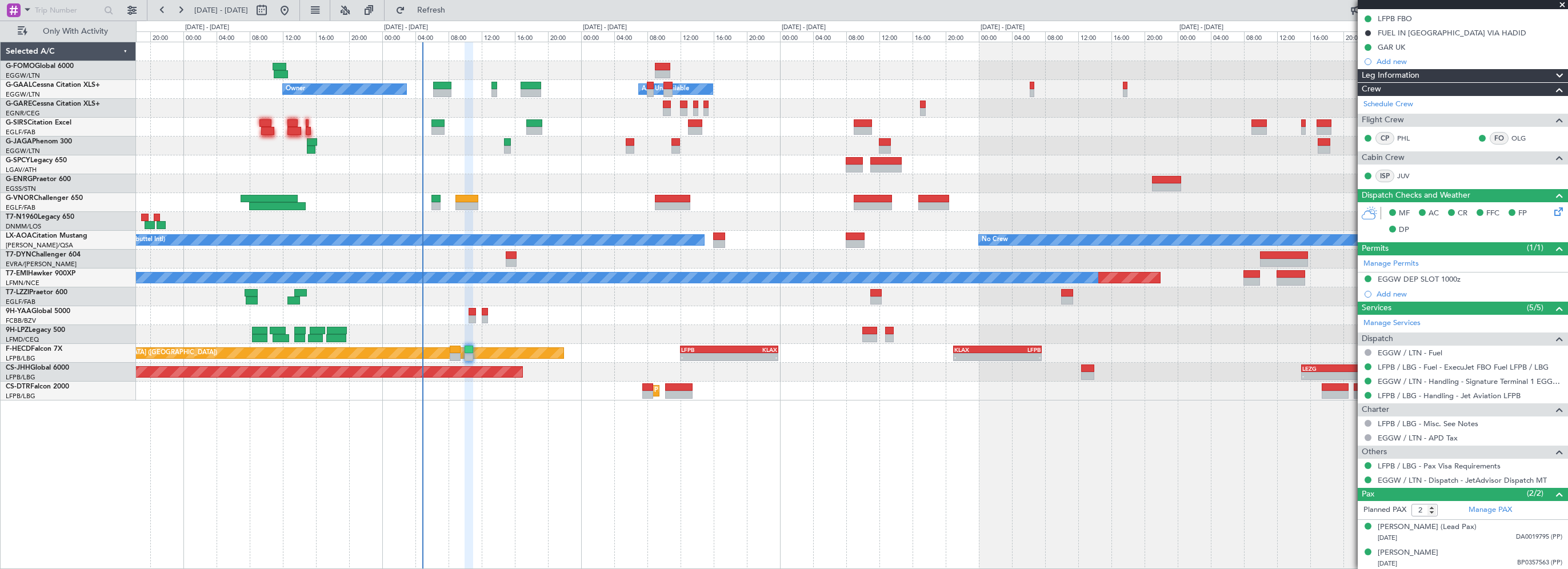
click at [648, 474] on div "- - EGGW 03:55 Z KSFO 14:45 Z Owner Owner A/C Unavailable A/C Unavailable Plann…" at bounding box center [851, 305] width 1432 height 528
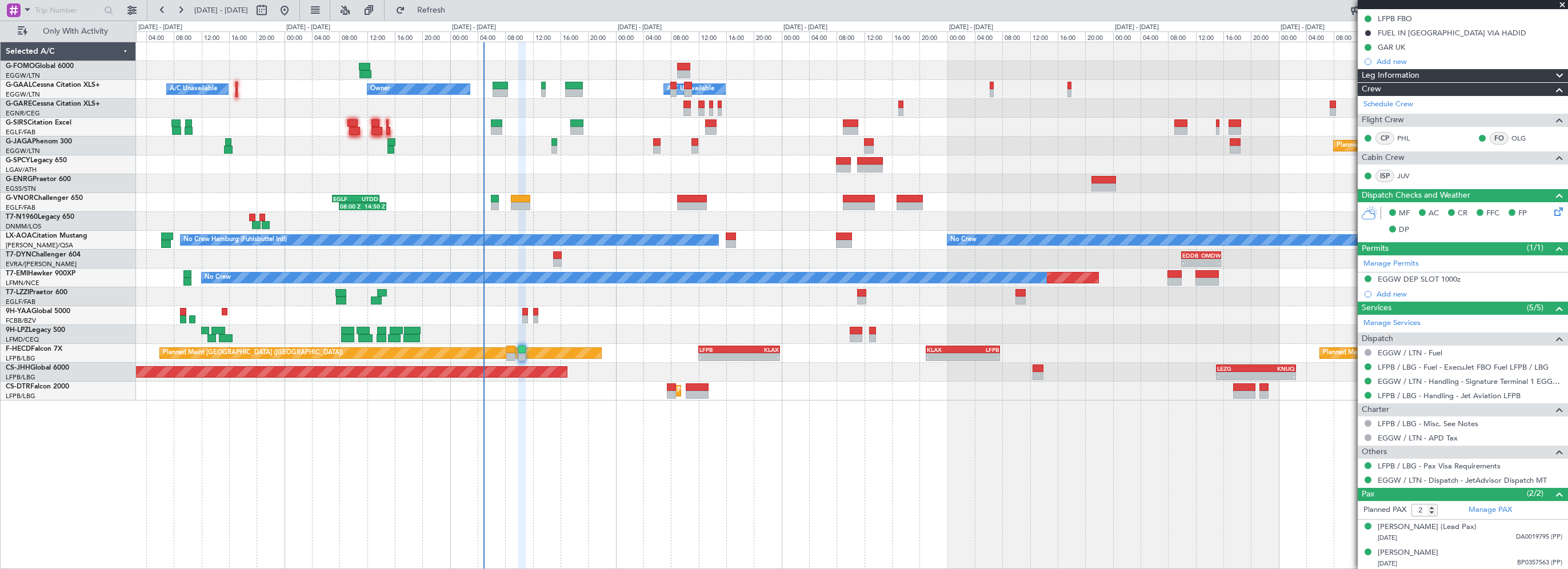
click at [651, 449] on div "- - EGGW 03:55 Z KSFO 14:45 Z Owner Owner A/C Unavailable A/C Unavailable Plann…" at bounding box center [851, 305] width 1432 height 528
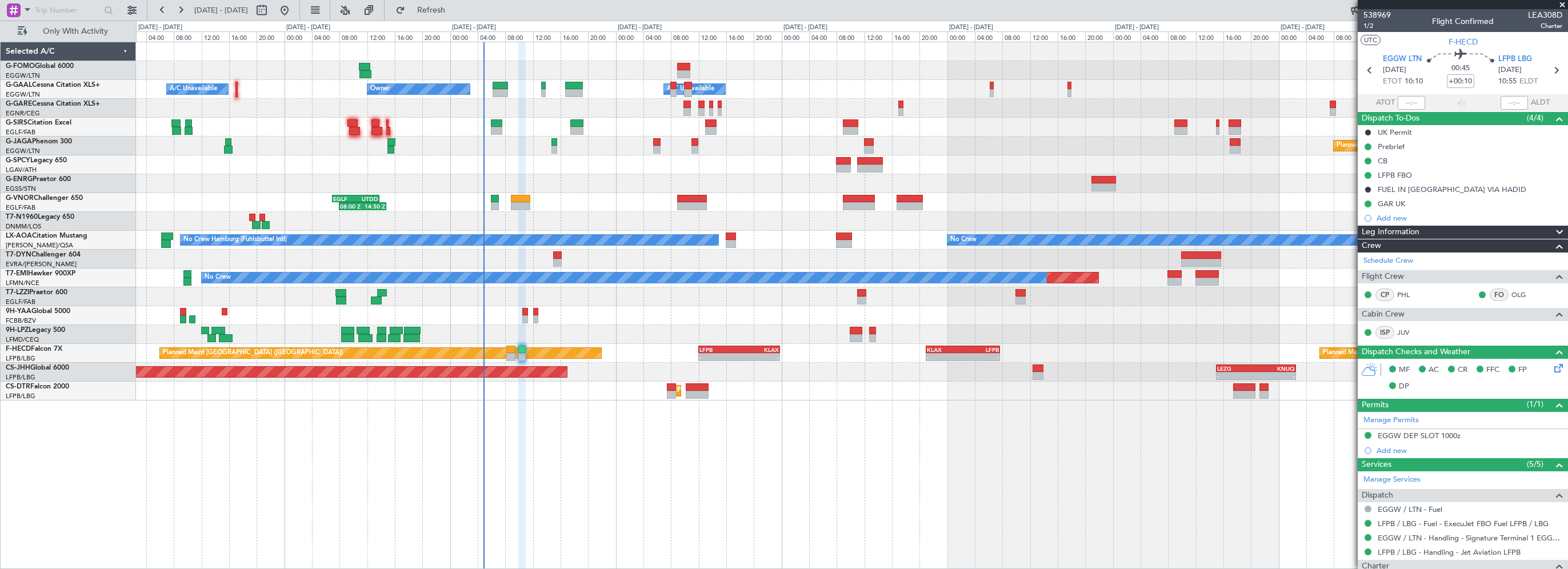
click at [1563, 3] on span at bounding box center [1562, 5] width 11 height 10
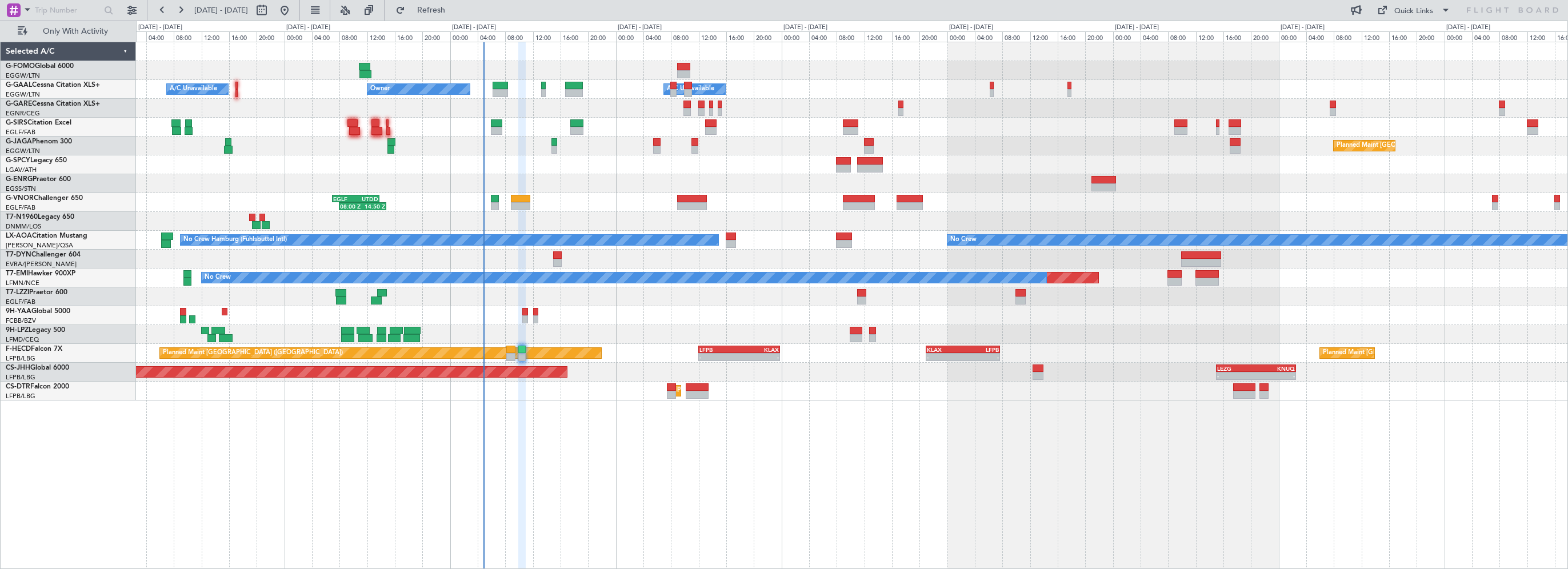
type input "0"
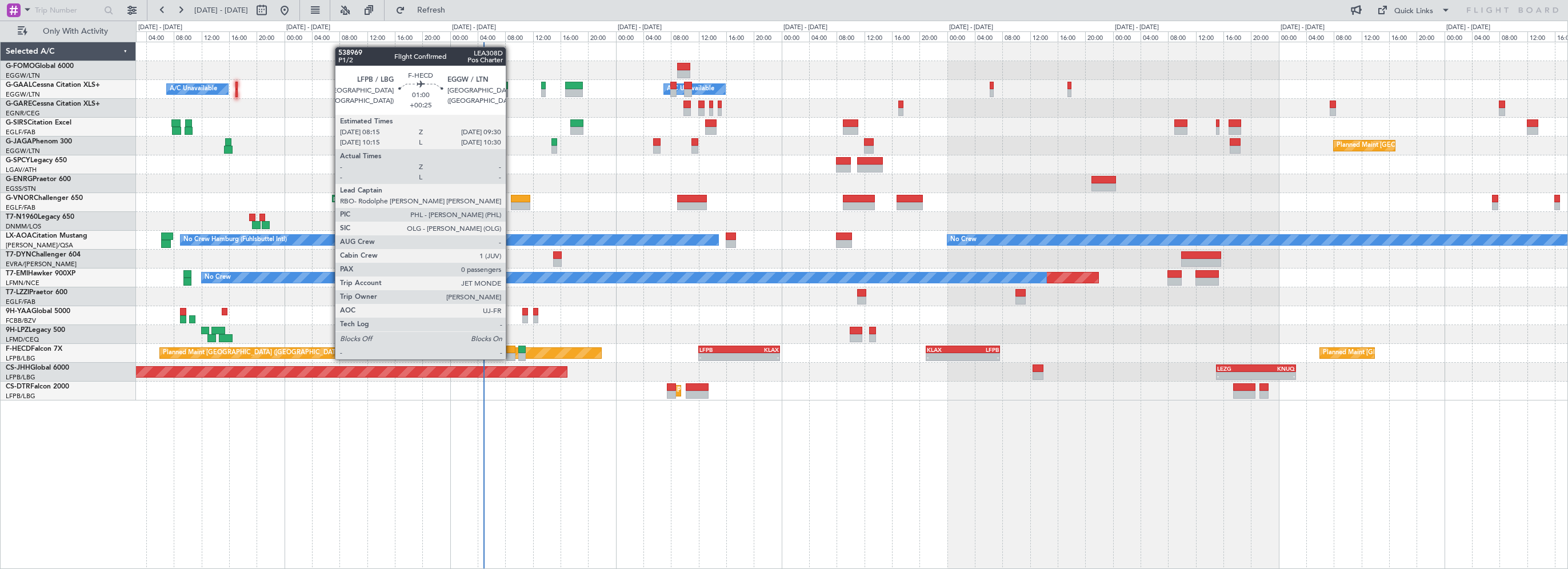
click at [511, 348] on div at bounding box center [511, 349] width 9 height 8
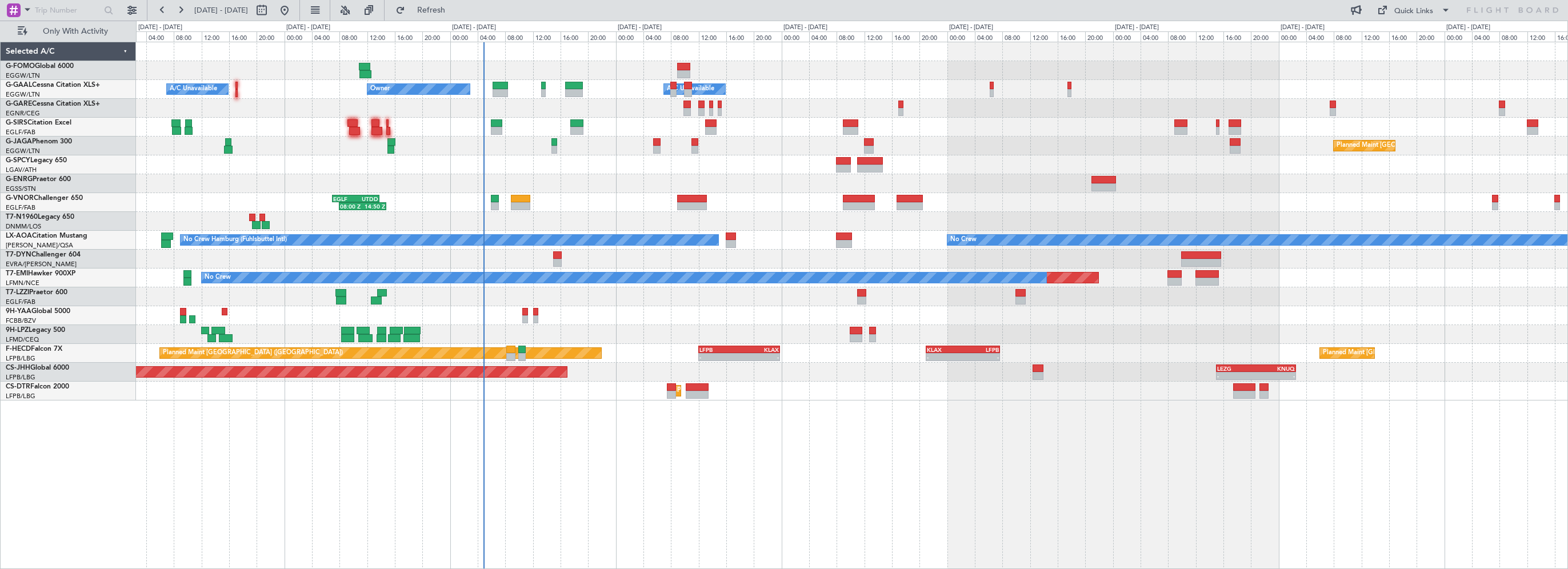
click at [601, 415] on div "- - EGGW 03:55 Z KSFO 14:45 Z Owner Owner A/C Unavailable A/C Unavailable Plann…" at bounding box center [851, 305] width 1432 height 528
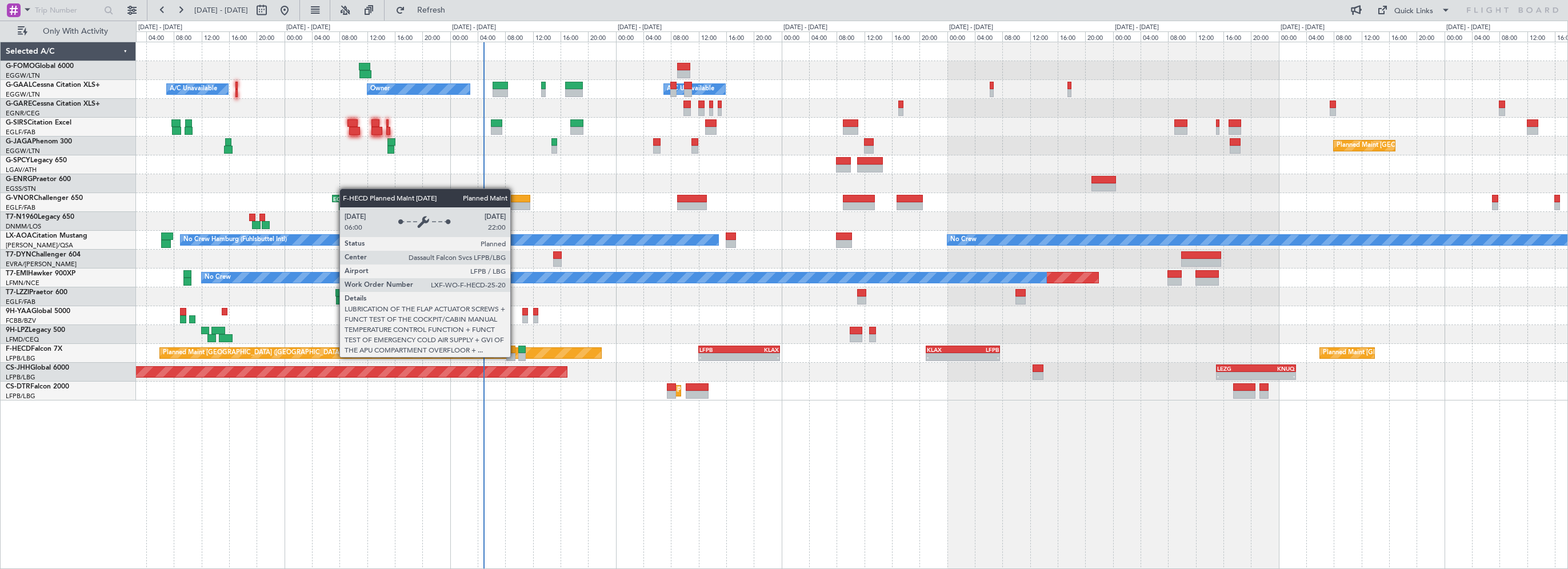
click at [511, 350] on div at bounding box center [511, 349] width 9 height 8
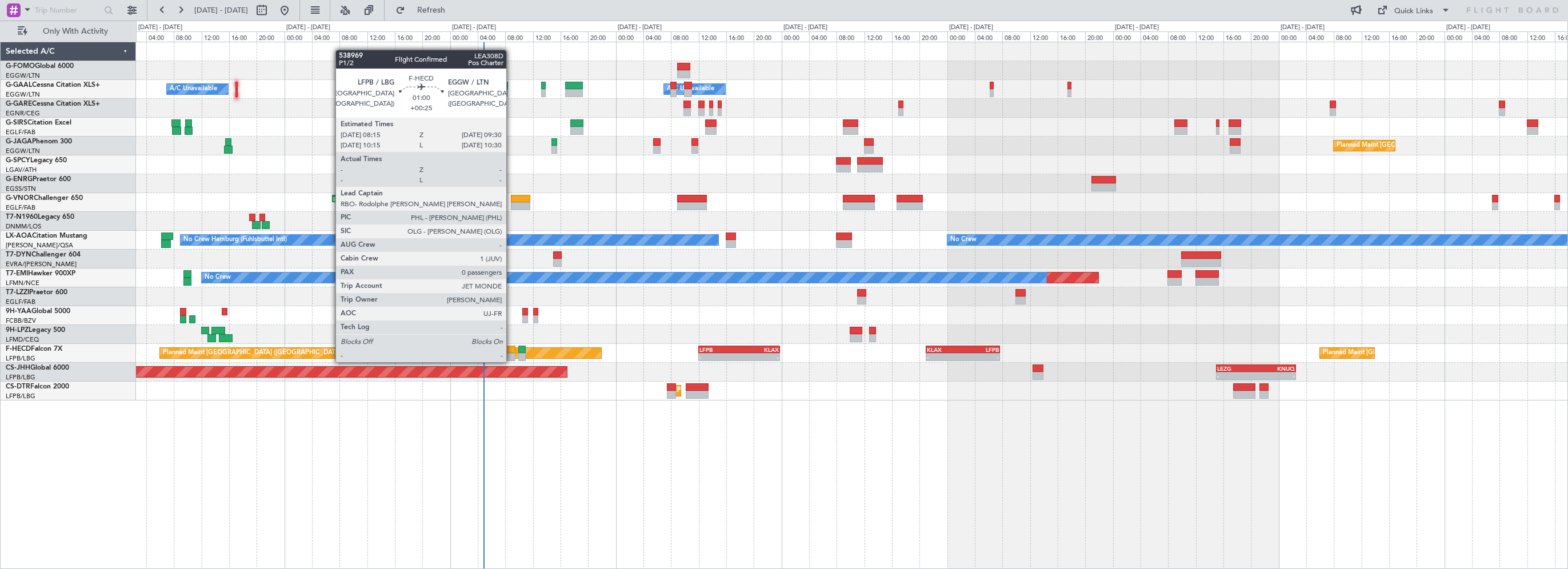
click at [511, 350] on div at bounding box center [511, 349] width 9 height 8
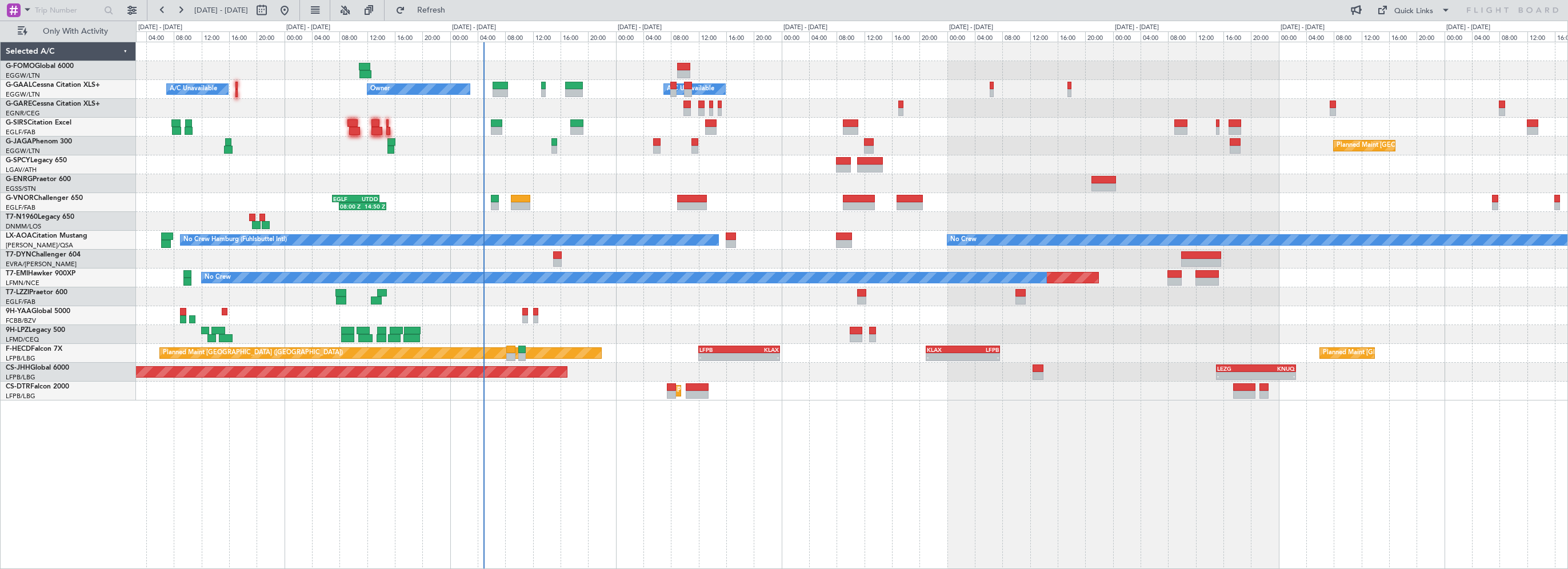
click at [536, 395] on div "Planned Maint Sofia" at bounding box center [851, 391] width 1431 height 19
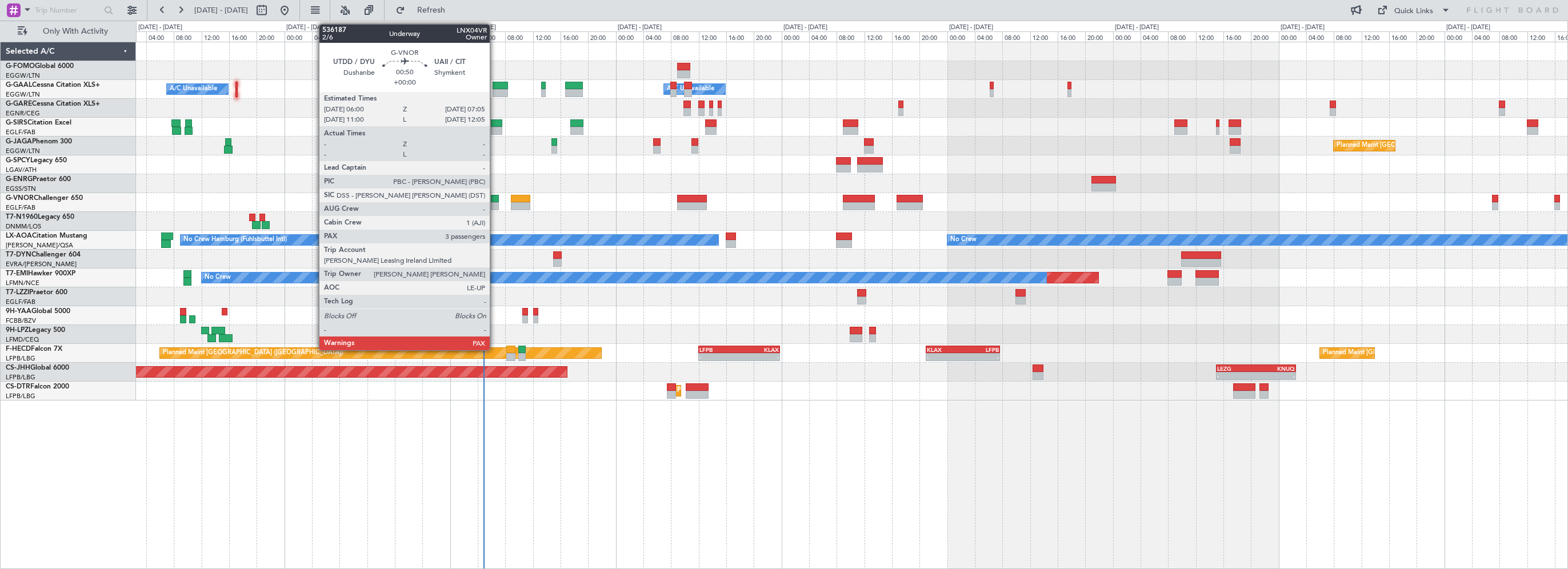
click at [496, 199] on div at bounding box center [494, 198] width 8 height 8
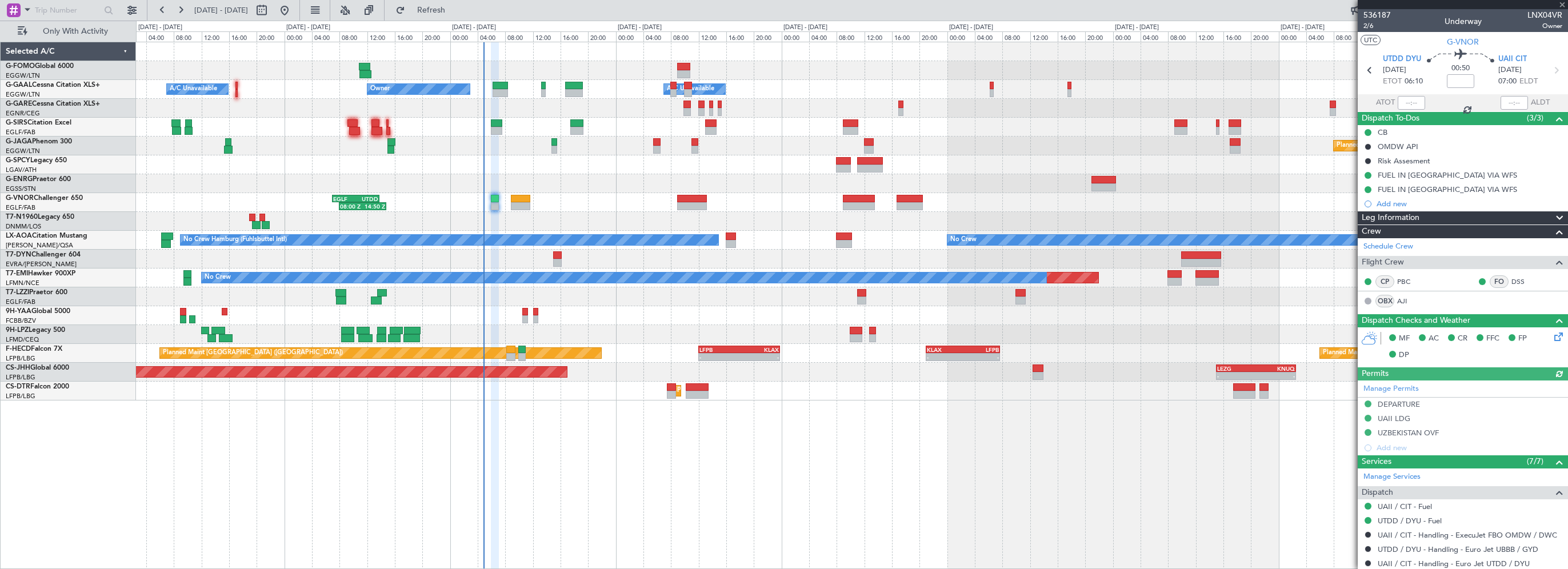
scroll to position [57, 0]
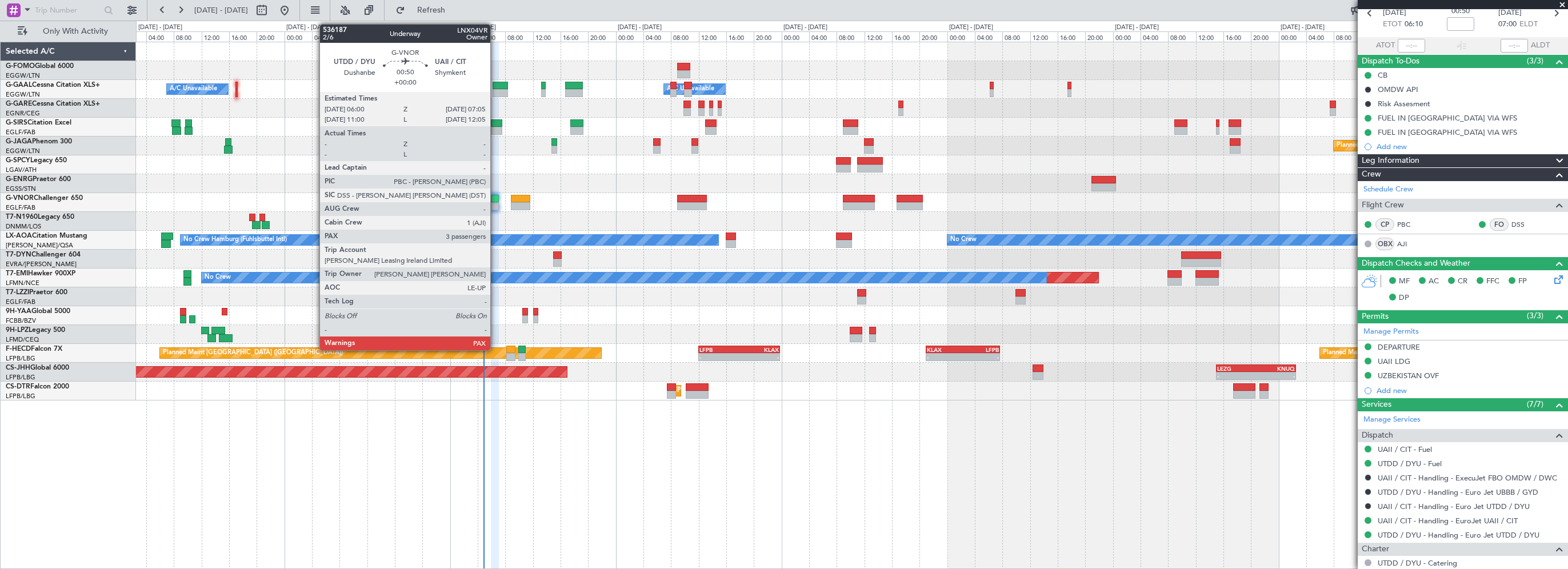
click at [494, 198] on div at bounding box center [494, 198] width 8 height 8
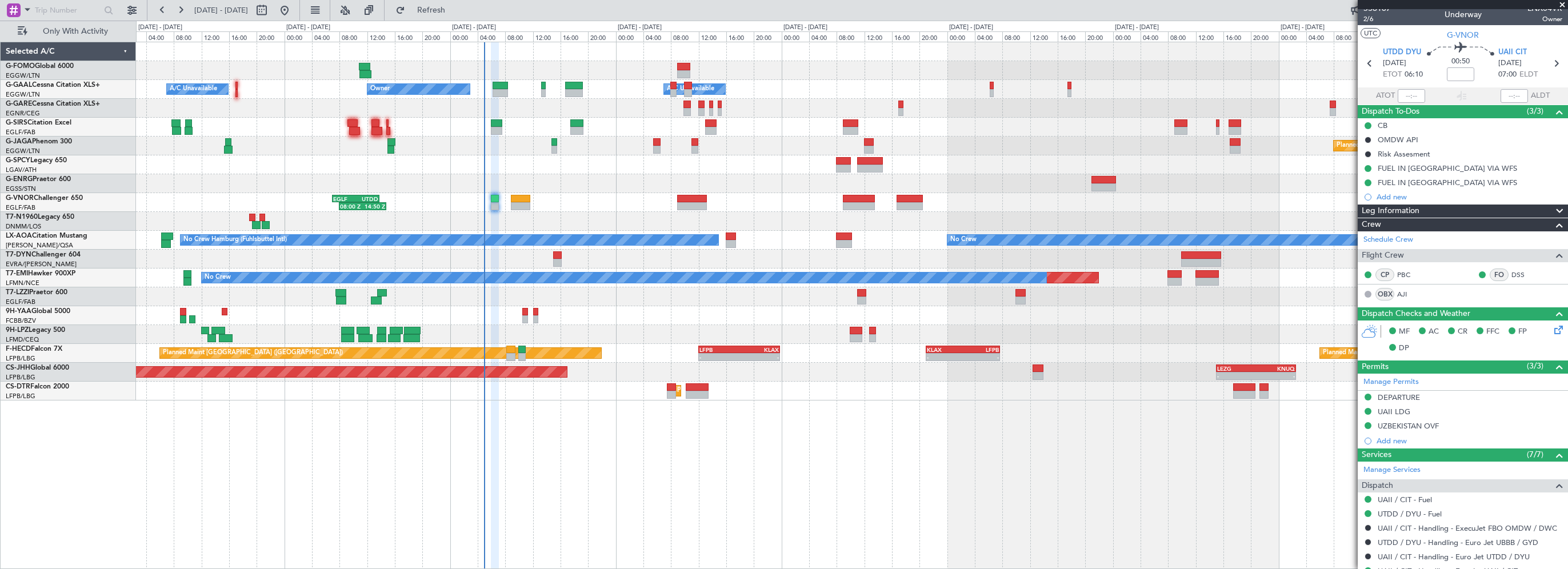
scroll to position [0, 0]
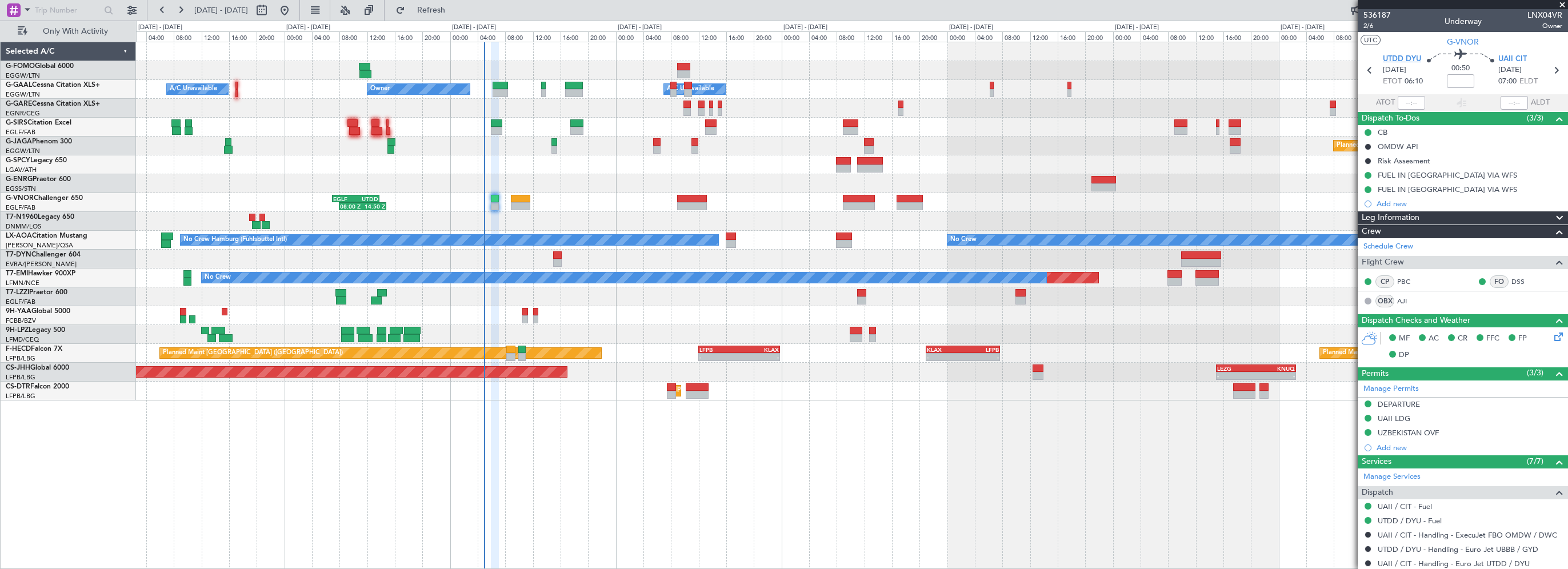
click at [1398, 60] on span "UTDD DYU" at bounding box center [1402, 59] width 38 height 11
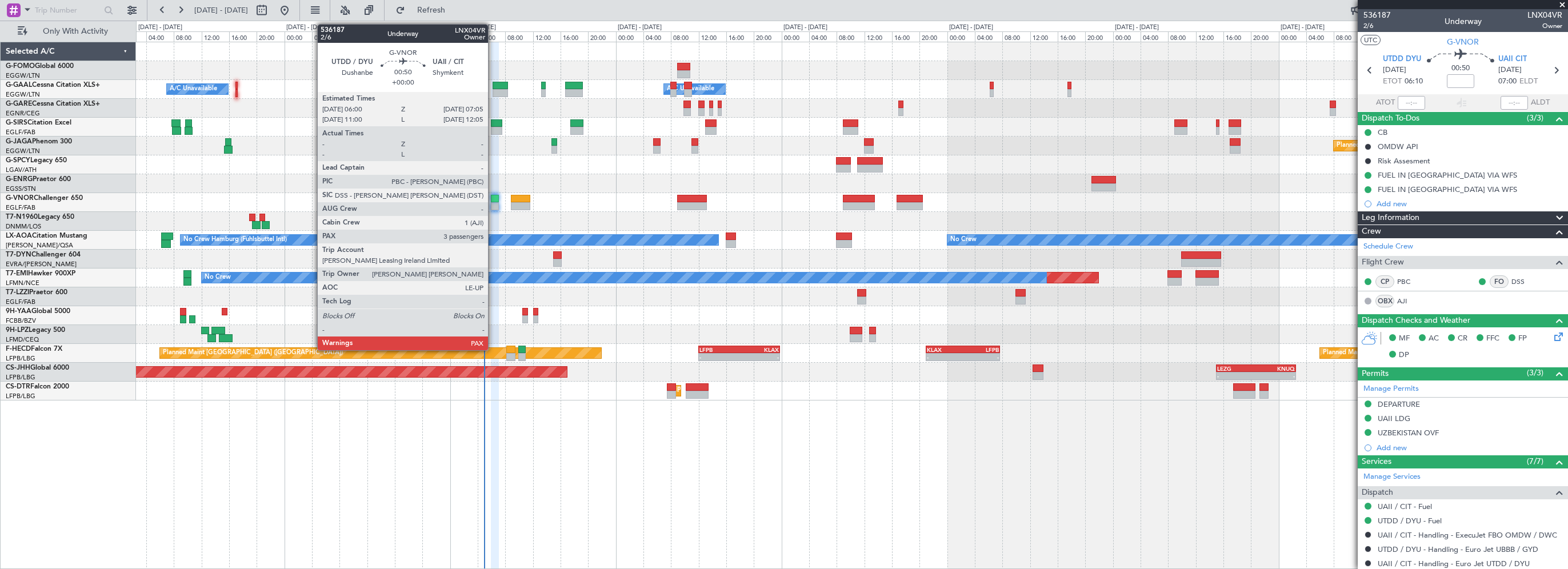
click at [493, 200] on div at bounding box center [494, 198] width 8 height 8
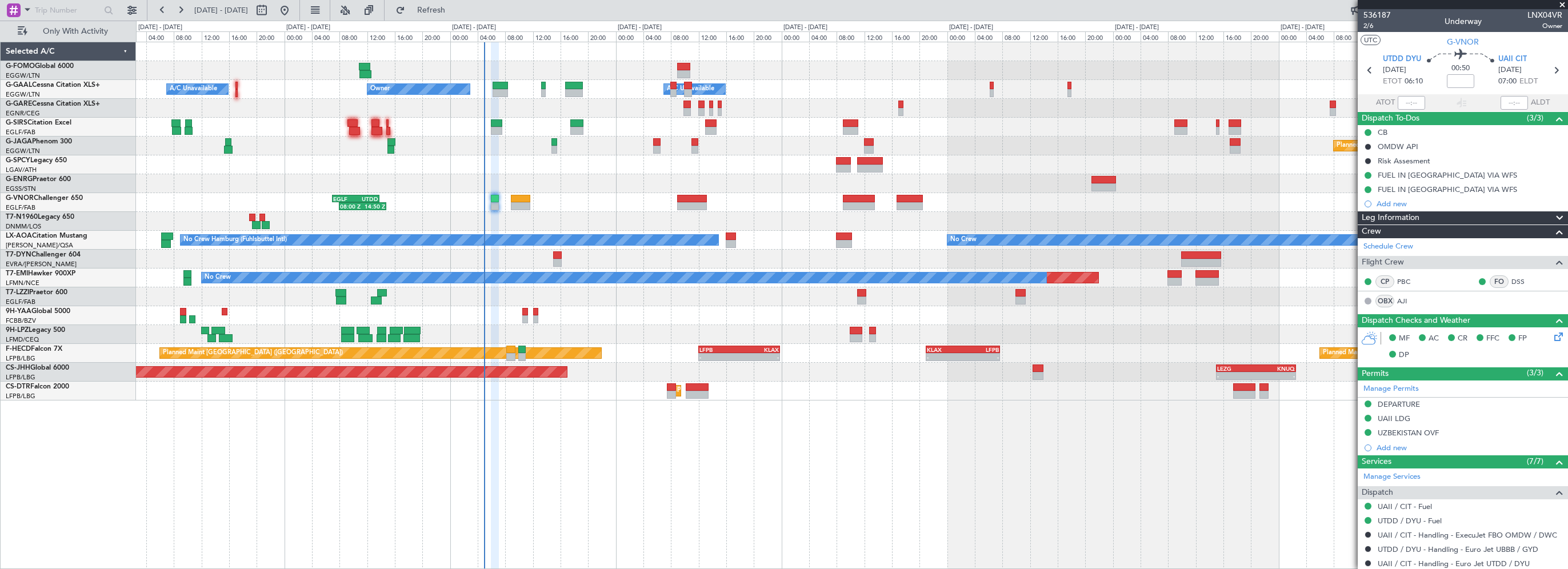
click at [561, 499] on div "- - EGGW 03:55 Z KSFO 14:45 Z Owner Owner A/C Unavailable A/C Unavailable Plann…" at bounding box center [851, 305] width 1432 height 528
click at [801, 479] on div "- - EGGW 03:55 Z KSFO 14:45 Z Owner Owner A/C Unavailable A/C Unavailable Plann…" at bounding box center [851, 305] width 1432 height 528
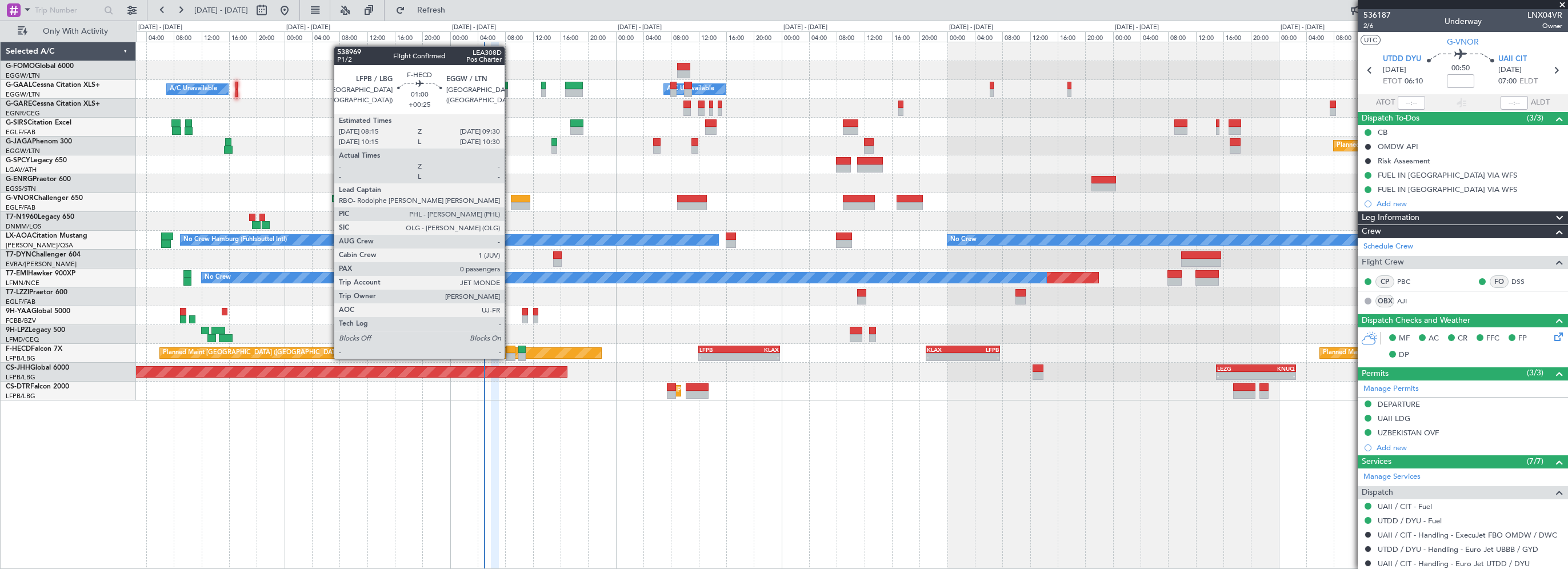
click at [509, 347] on div at bounding box center [511, 349] width 9 height 8
click at [511, 354] on div at bounding box center [511, 357] width 9 height 8
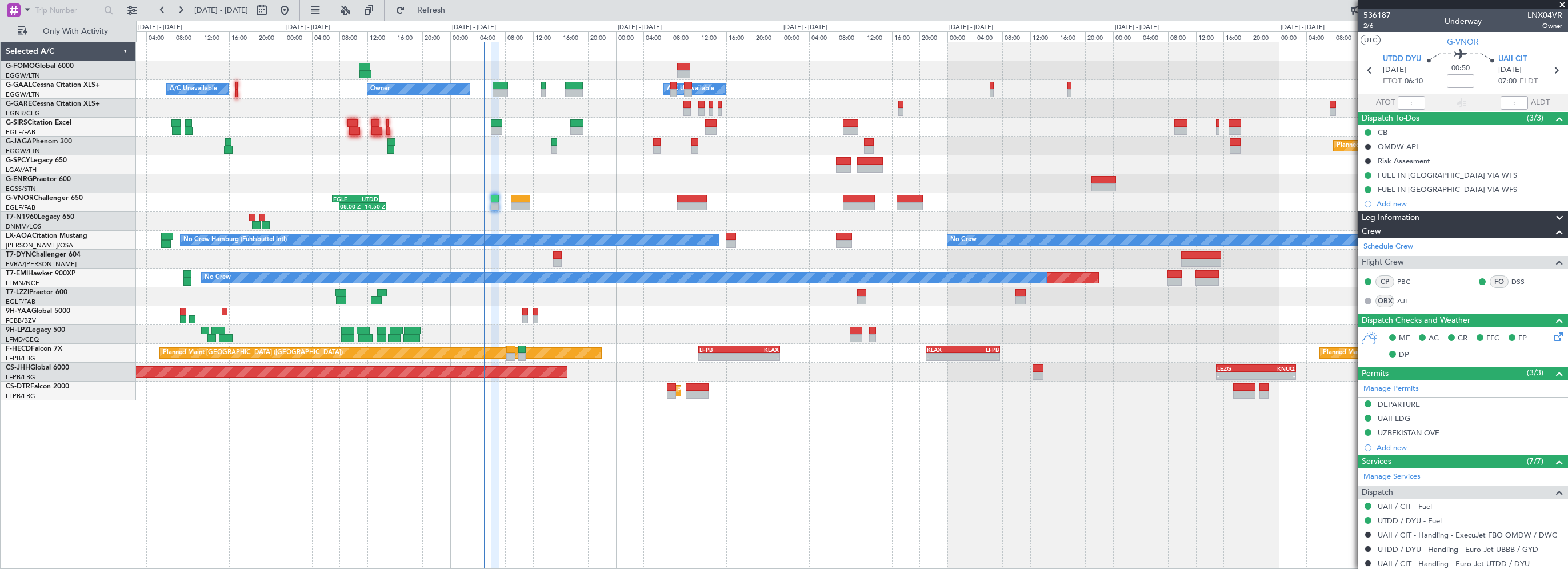
click at [539, 462] on div "- - EGGW 03:55 Z KSFO 14:45 Z Owner Owner A/C Unavailable A/C Unavailable Plann…" at bounding box center [851, 305] width 1432 height 528
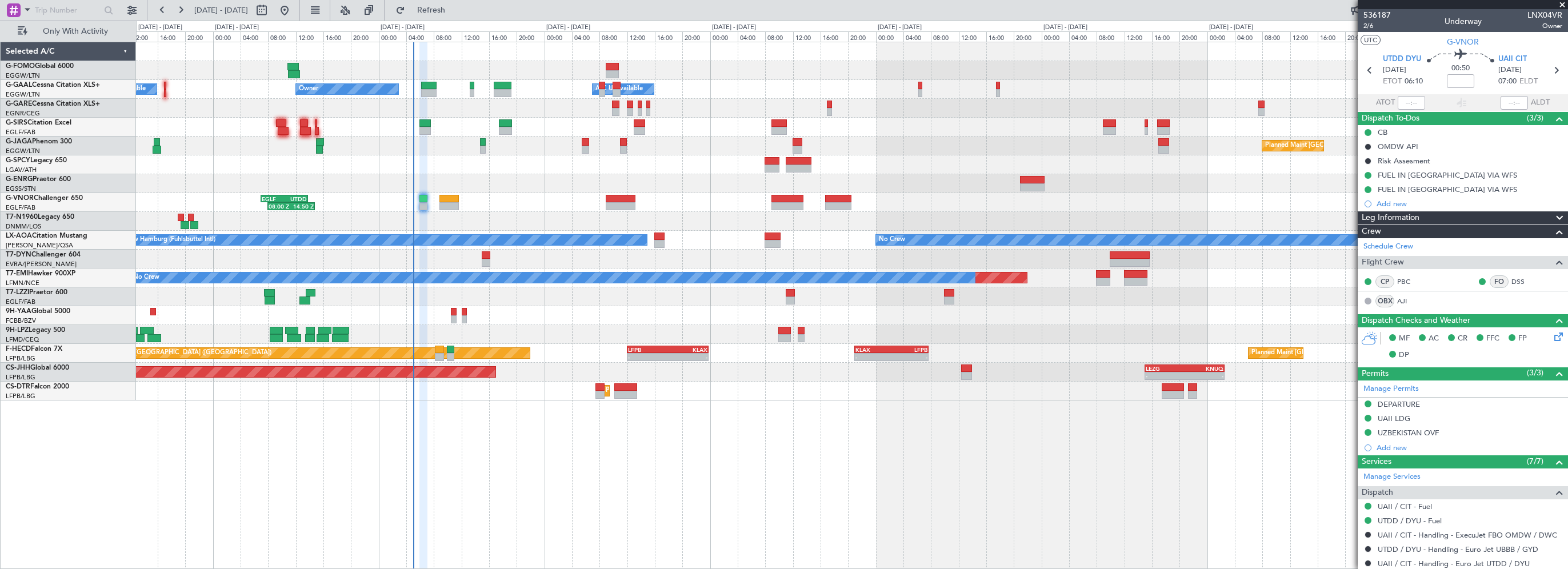
click at [441, 473] on div "- - EGGW 03:55 Z KSFO 14:45 Z - - KSFO 22:15 Z EGGW 08:00 Z Owner Owner A/C Una…" at bounding box center [851, 305] width 1432 height 528
click at [498, 450] on div "- - EGGW 03:55 Z KSFO 14:45 Z - - KSFO 22:15 Z EGGW 08:00 Z Owner Owner A/C Una…" at bounding box center [851, 305] width 1432 height 528
click at [271, 501] on div "- - EGGW 03:55 Z KSFO 14:45 Z - - KSFO 22:15 Z EGGW 08:00 Z Owner Owner A/C Una…" at bounding box center [851, 305] width 1432 height 528
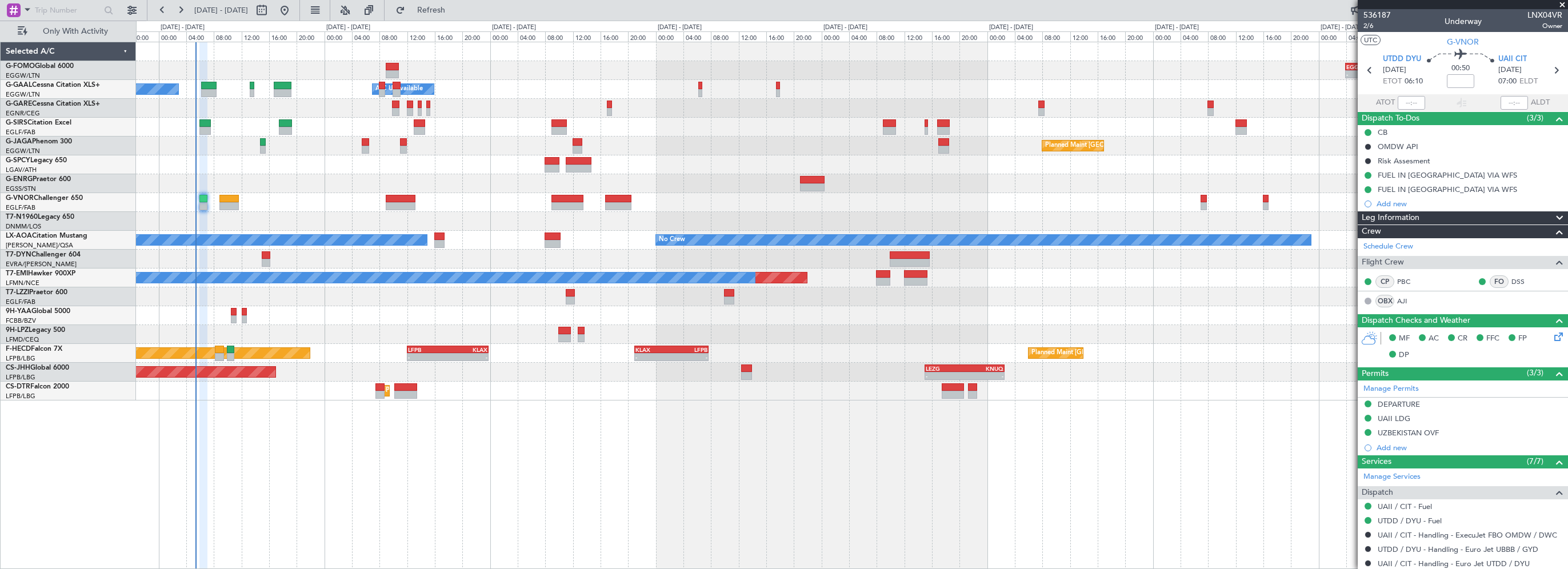
click at [507, 482] on div "- - EGGW 03:55 Z KSFO 14:45 Z - - KSFO 22:15 Z EGGW 08:00 Z Owner Owner A/C Una…" at bounding box center [851, 305] width 1432 height 528
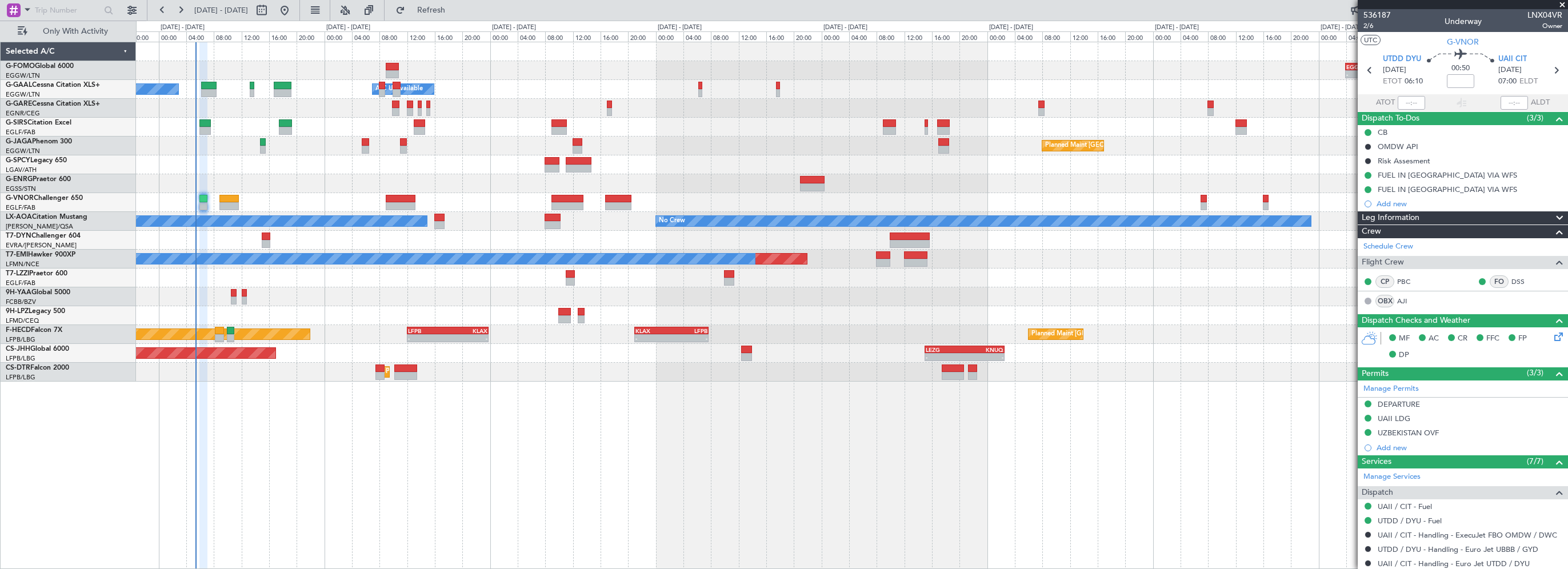
click at [378, 361] on div "Planned Maint [GEOGRAPHIC_DATA] ([GEOGRAPHIC_DATA]) - - LEZG 15:00 Z KNUQ 02:35…" at bounding box center [851, 354] width 1431 height 19
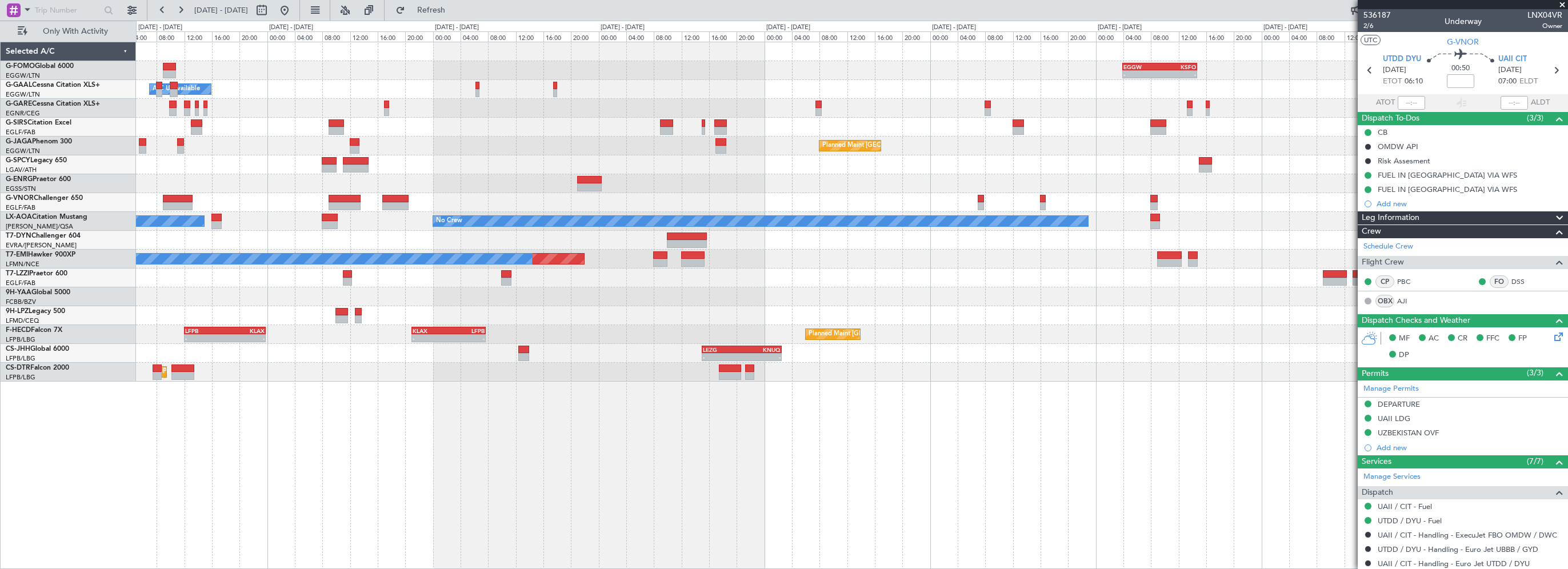
click at [398, 433] on div "- - EGGW 03:55 Z KSFO 14:45 Z - - KSFO 22:15 Z EGGW 08:00 Z Owner A/C Unavailab…" at bounding box center [851, 305] width 1432 height 528
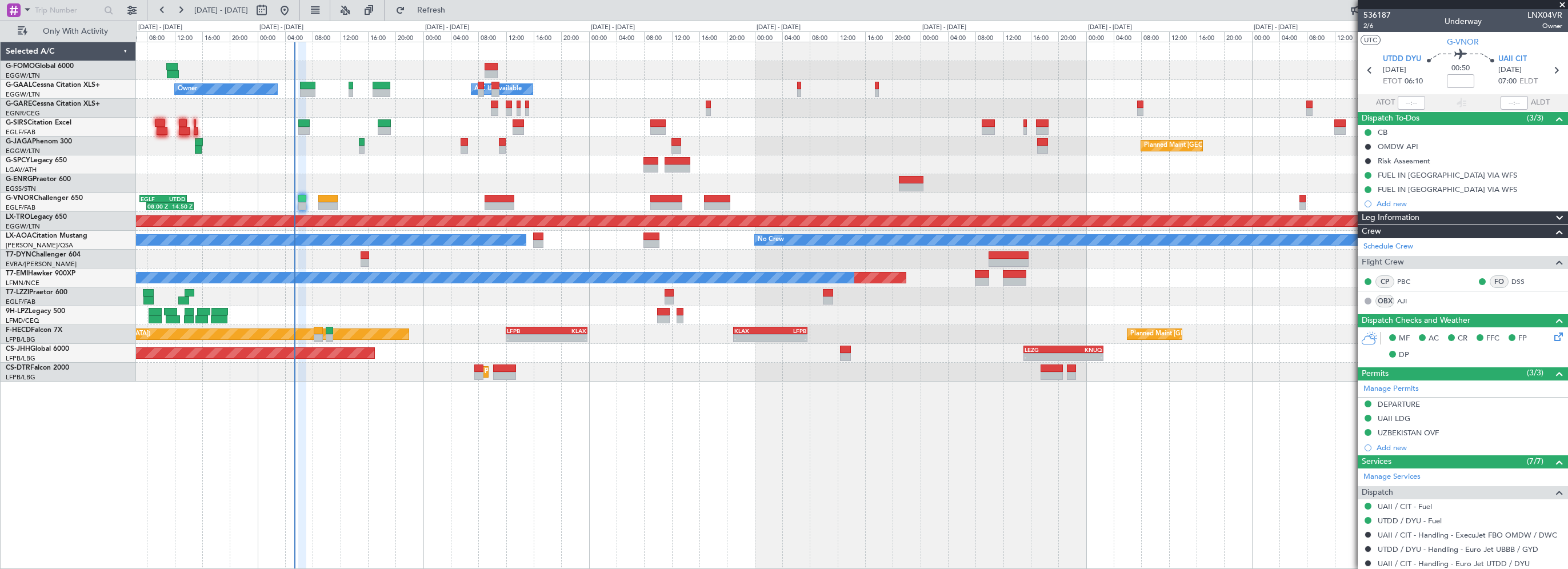
click at [778, 146] on div "Planned Maint [GEOGRAPHIC_DATA] ([GEOGRAPHIC_DATA]) No Crew" at bounding box center [851, 146] width 1431 height 19
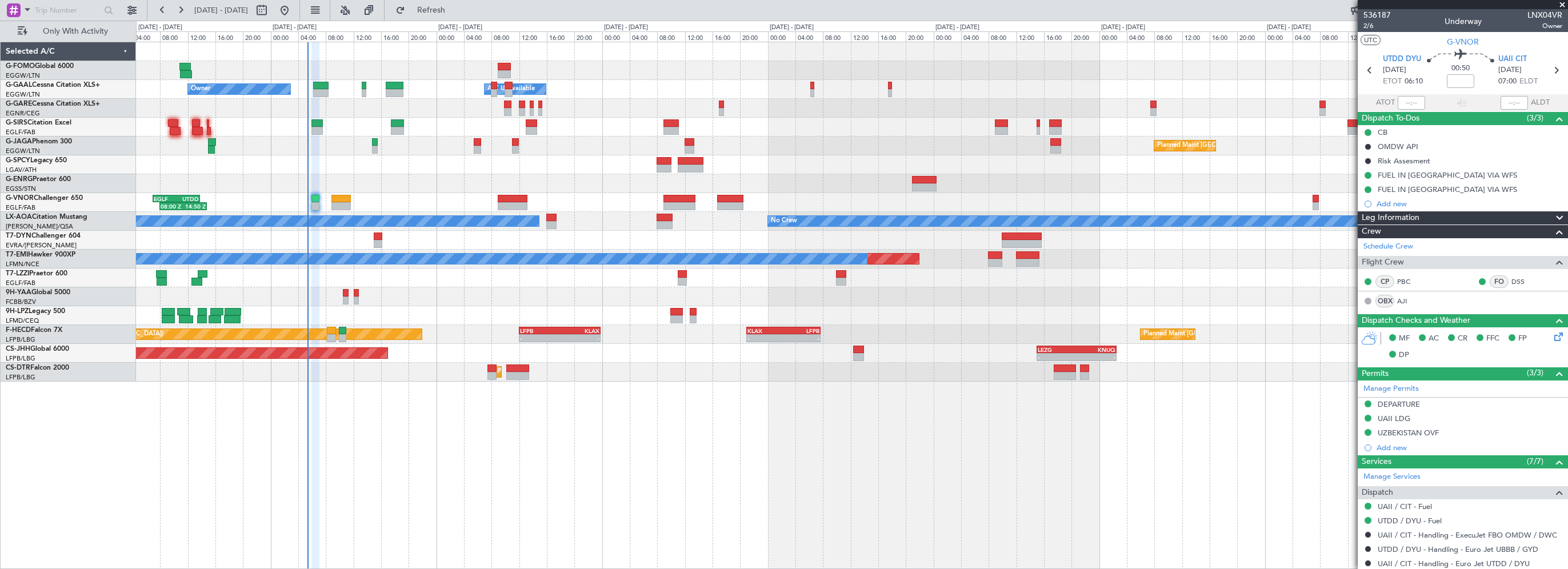
click at [585, 122] on div at bounding box center [851, 127] width 1431 height 19
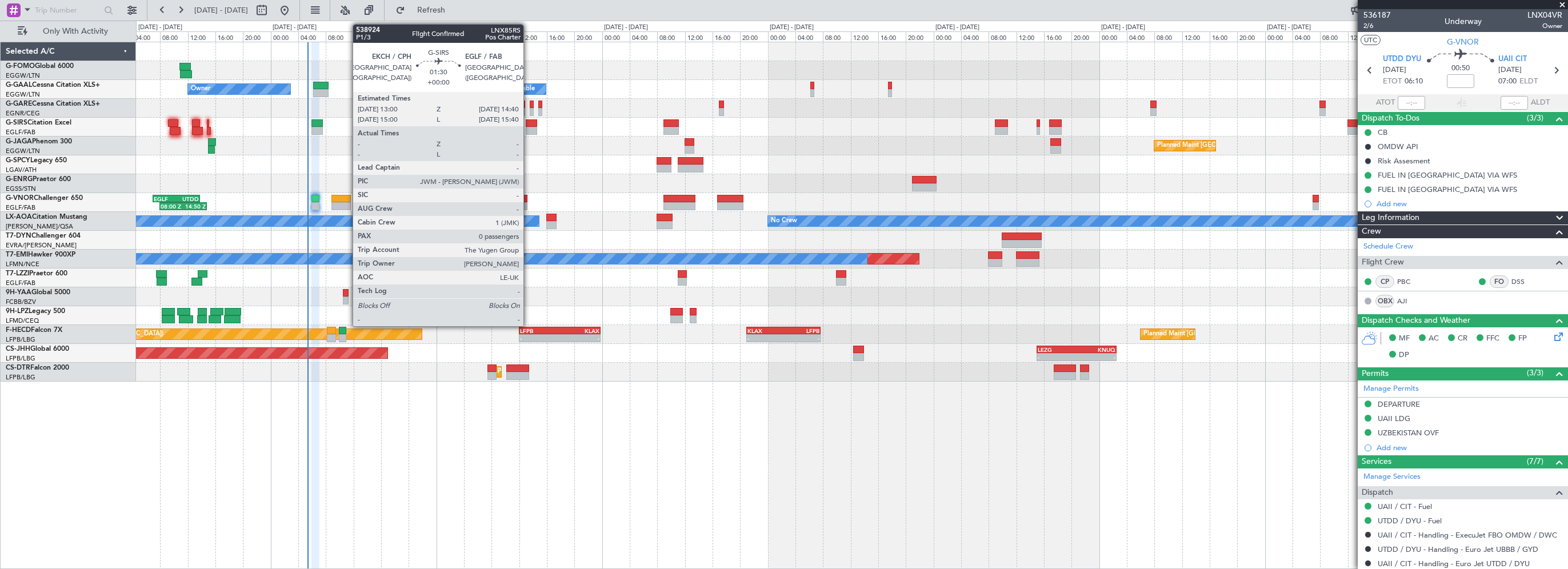
click at [528, 123] on div at bounding box center [531, 123] width 12 height 8
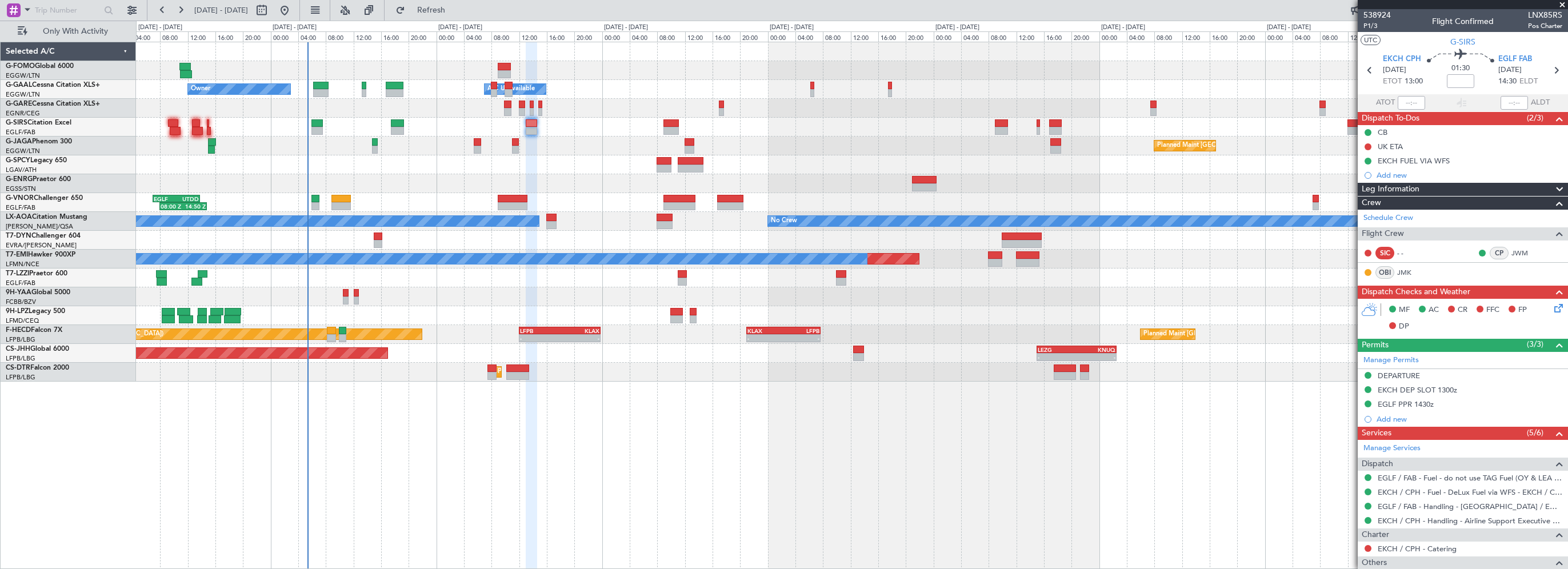
click at [537, 430] on div at bounding box center [531, 306] width 12 height 528
click at [436, 479] on div "- - EGGW 03:55 Z KSFO 14:45 Z - - KSFO 22:15 Z EGGW 08:00 Z Owner Owner A/C Una…" at bounding box center [851, 305] width 1432 height 528
click at [450, 10] on span "Refresh" at bounding box center [432, 10] width 48 height 8
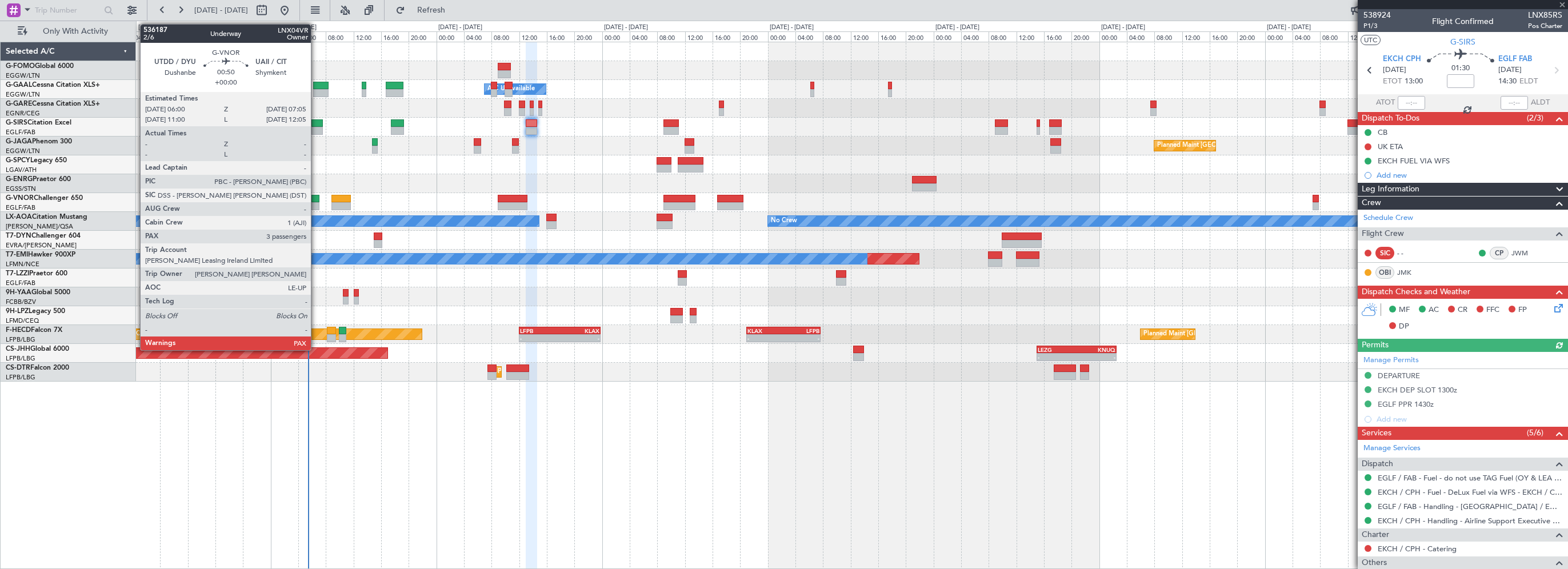
click at [316, 199] on div at bounding box center [315, 198] width 8 height 8
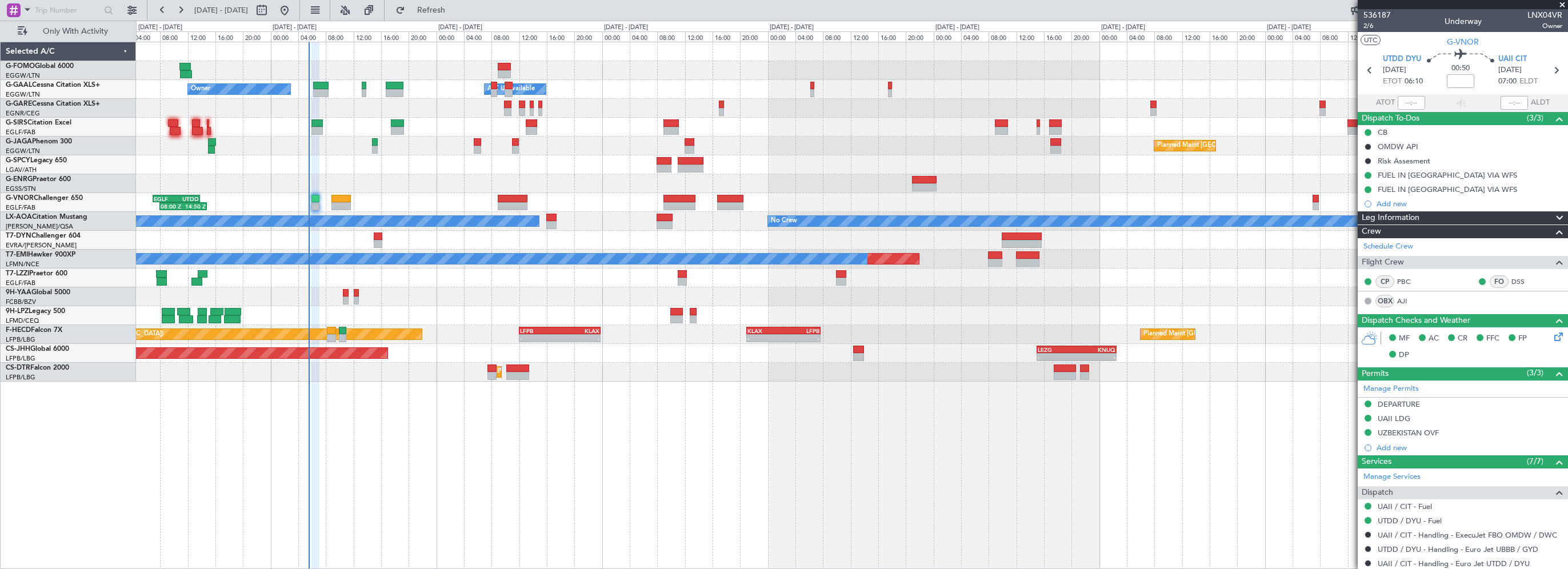
click at [368, 435] on div "- - EGGW 03:55 Z KSFO 14:45 Z - - KSFO 22:15 Z EGGW 08:00 Z Owner Owner A/C Una…" at bounding box center [851, 305] width 1432 height 528
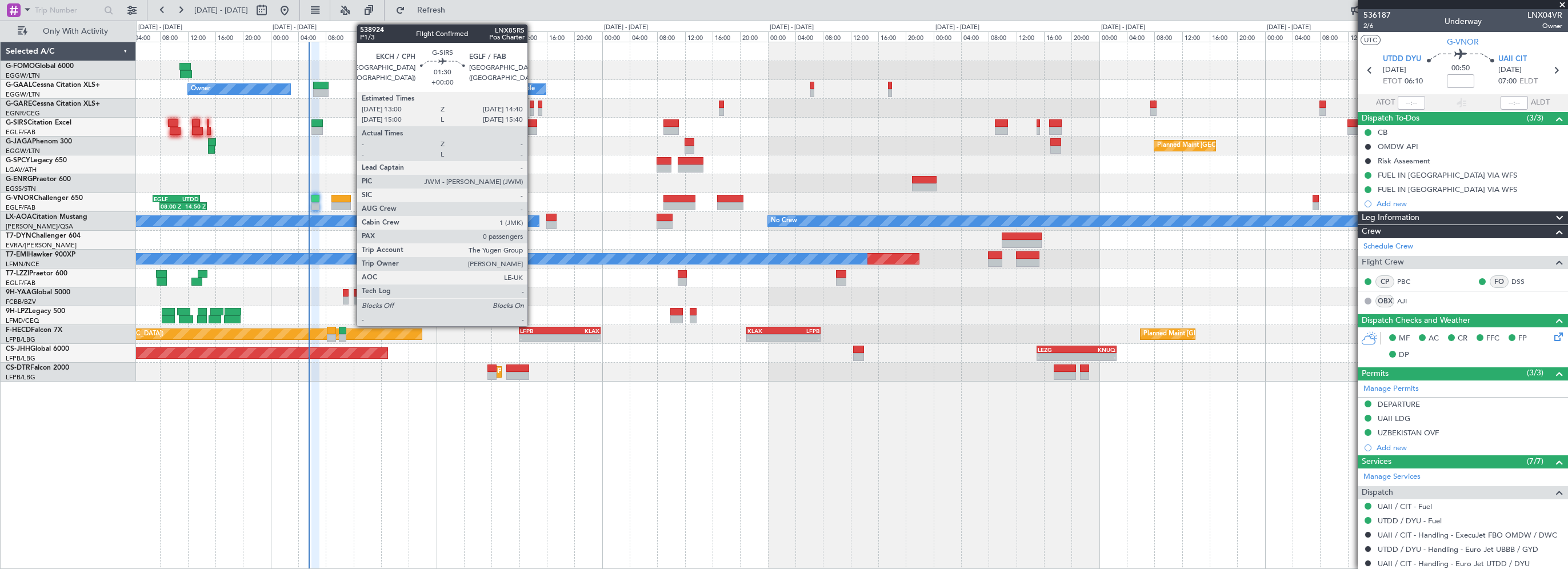
click at [533, 122] on div at bounding box center [531, 123] width 12 height 8
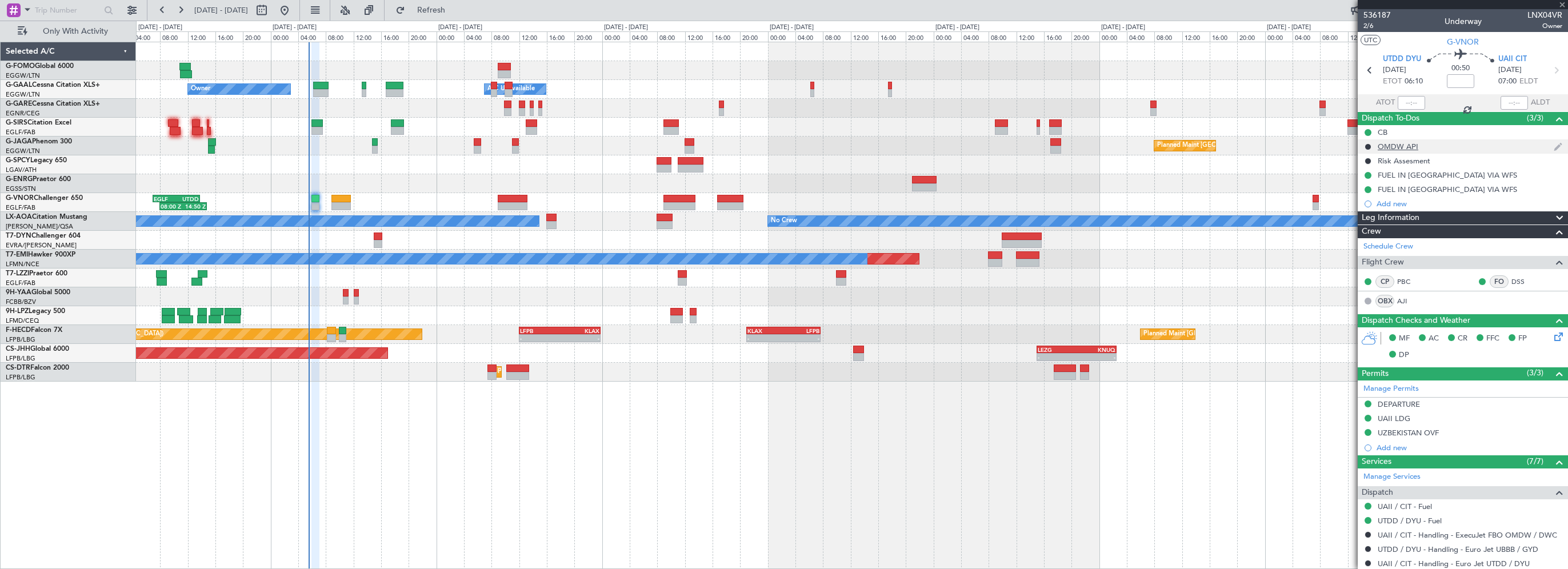
type input "0"
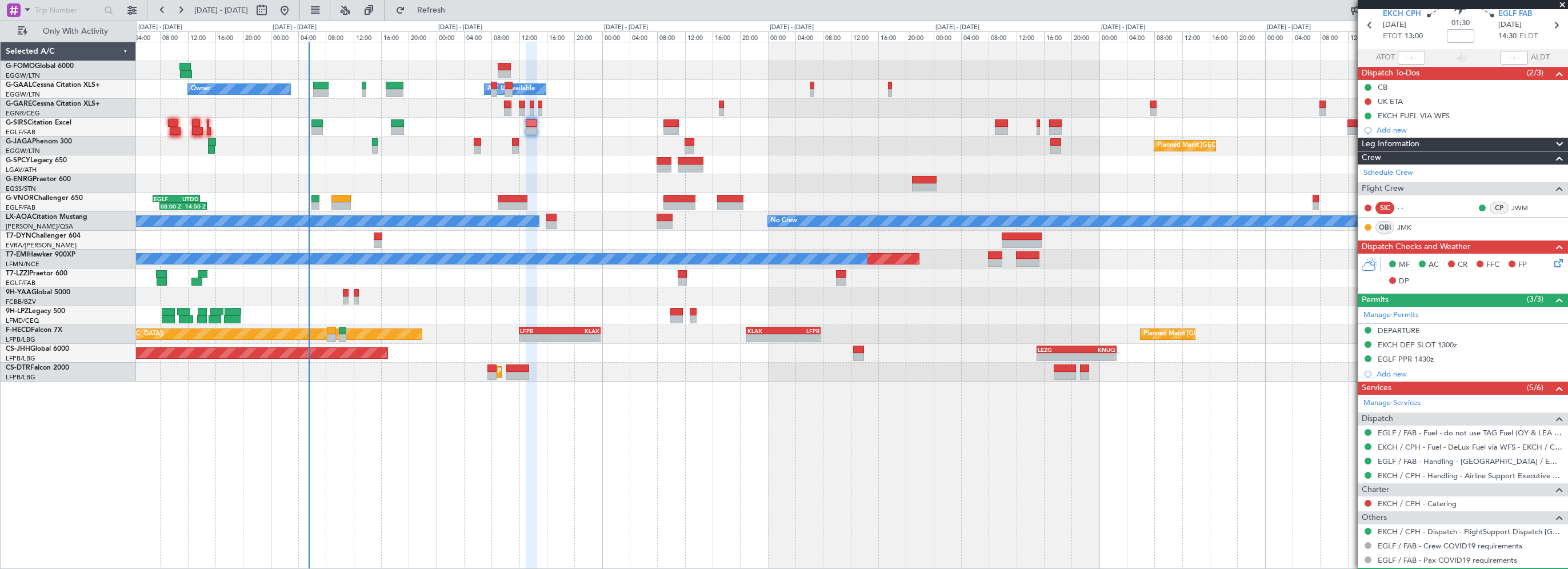
scroll to position [73, 0]
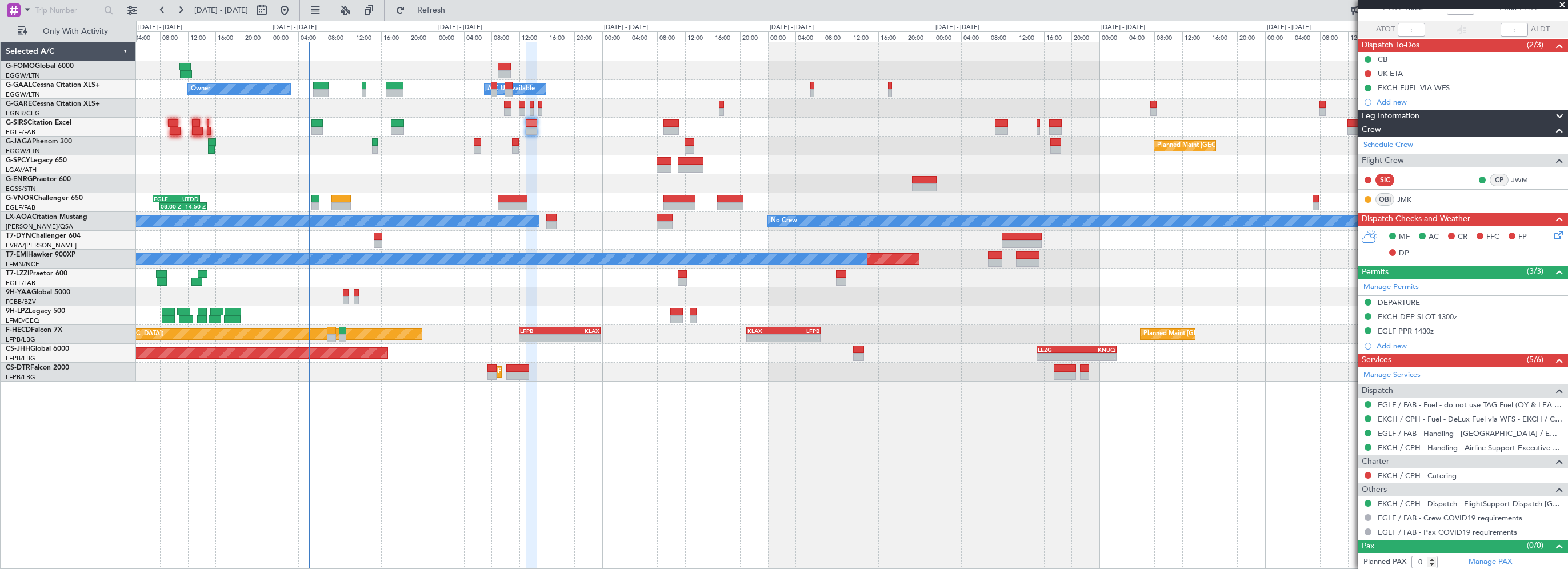
click at [1416, 119] on span "Leg Information" at bounding box center [1390, 116] width 58 height 13
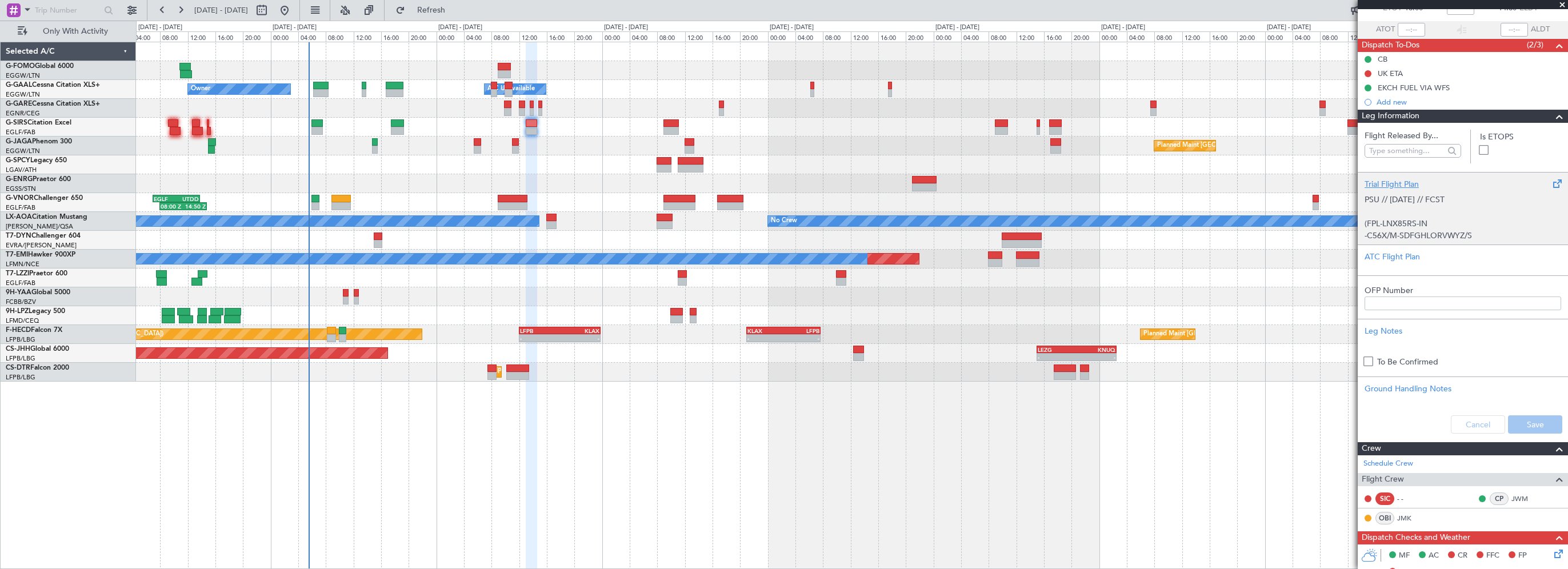
click at [1400, 187] on div "Trial Flight Plan" at bounding box center [1462, 184] width 197 height 12
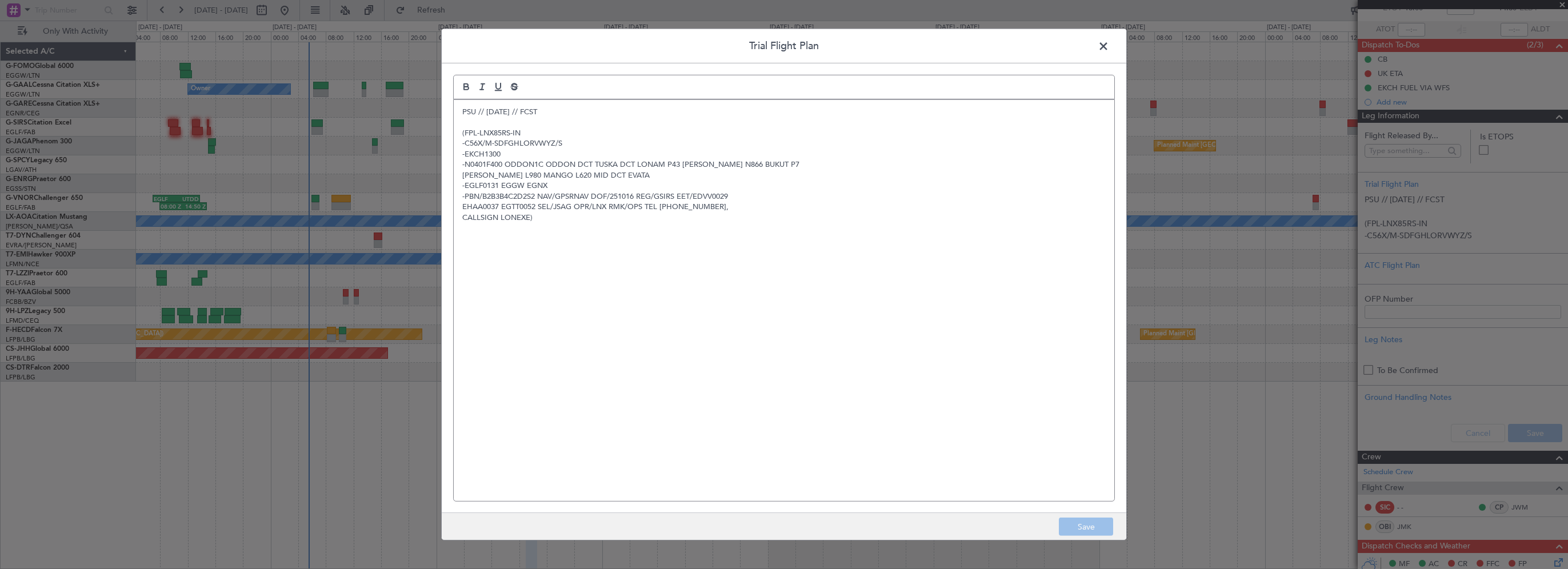
click at [463, 115] on p "PSU // [DATE] // FCST" at bounding box center [784, 112] width 643 height 10
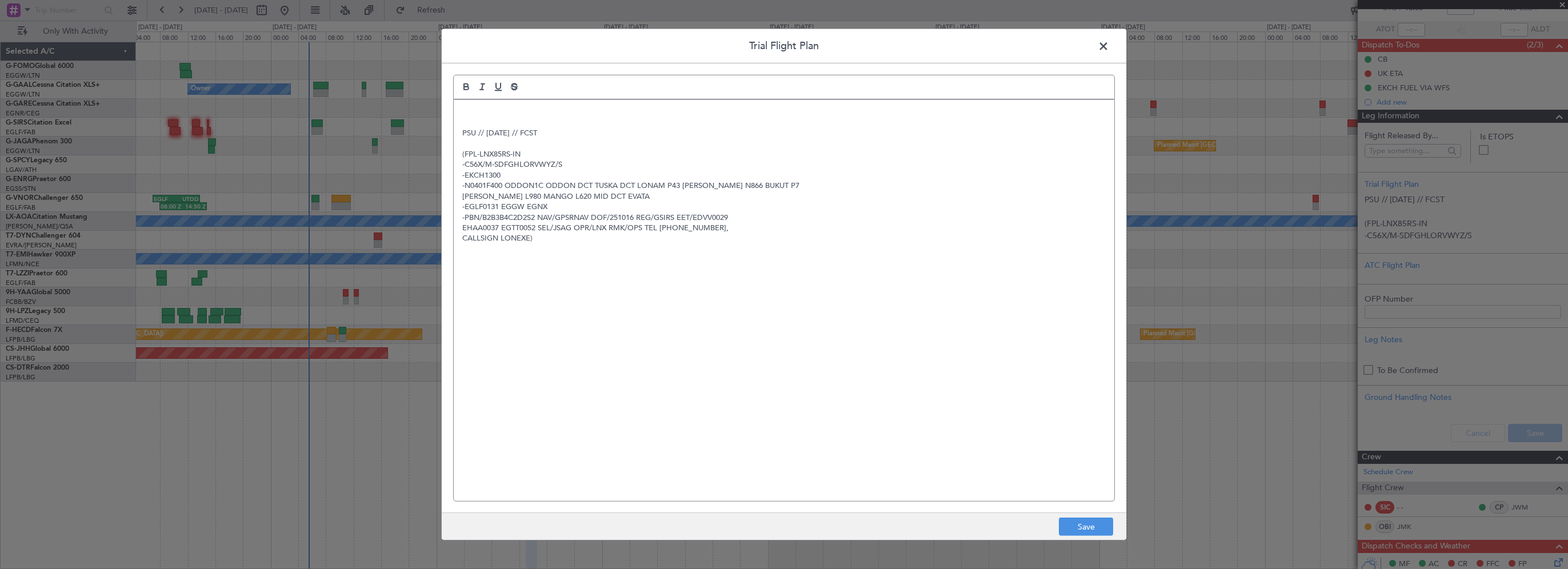
click at [555, 107] on p at bounding box center [784, 112] width 643 height 10
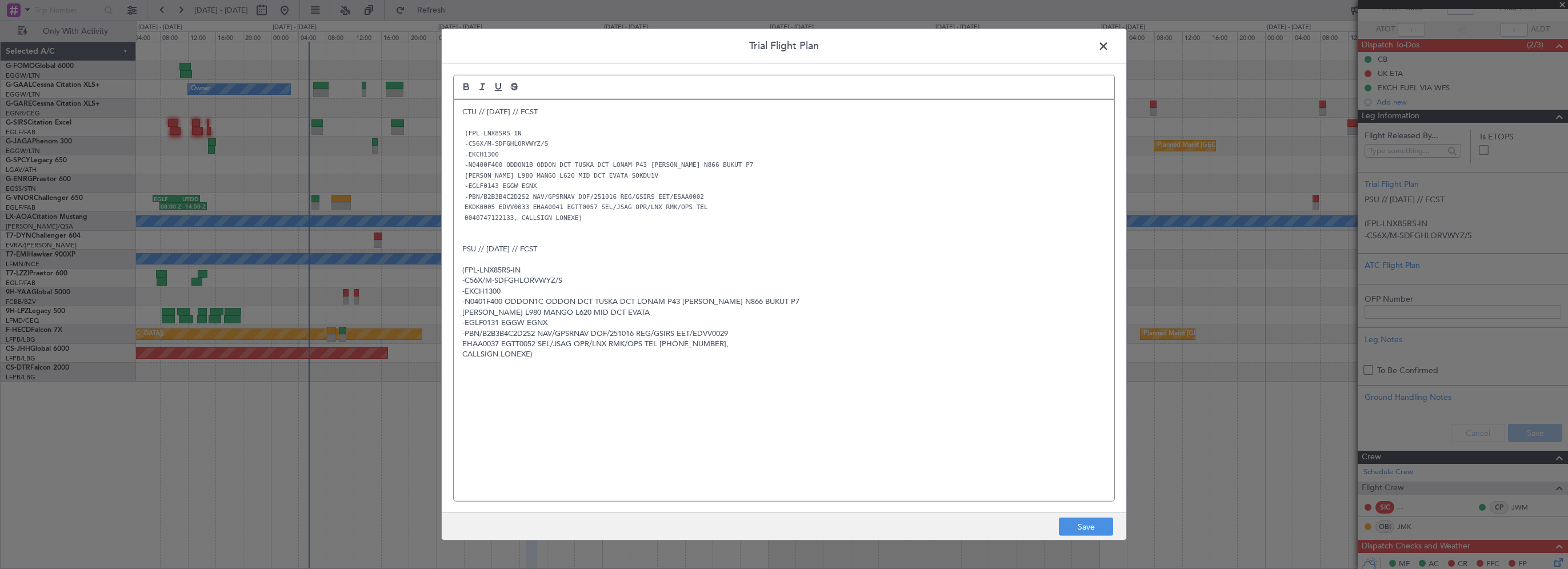
scroll to position [0, 0]
drag, startPoint x: 683, startPoint y: 379, endPoint x: 716, endPoint y: 380, distance: 33.0
click at [683, 379] on div "CTU // [DATE] // FCST (FPL-LNX85RS-IN -C56X/M-SDFGHLORVWYZ/S -EKCH1300 -N0400F4…" at bounding box center [783, 300] width 660 height 401
click at [1096, 528] on button "Save" at bounding box center [1086, 526] width 54 height 18
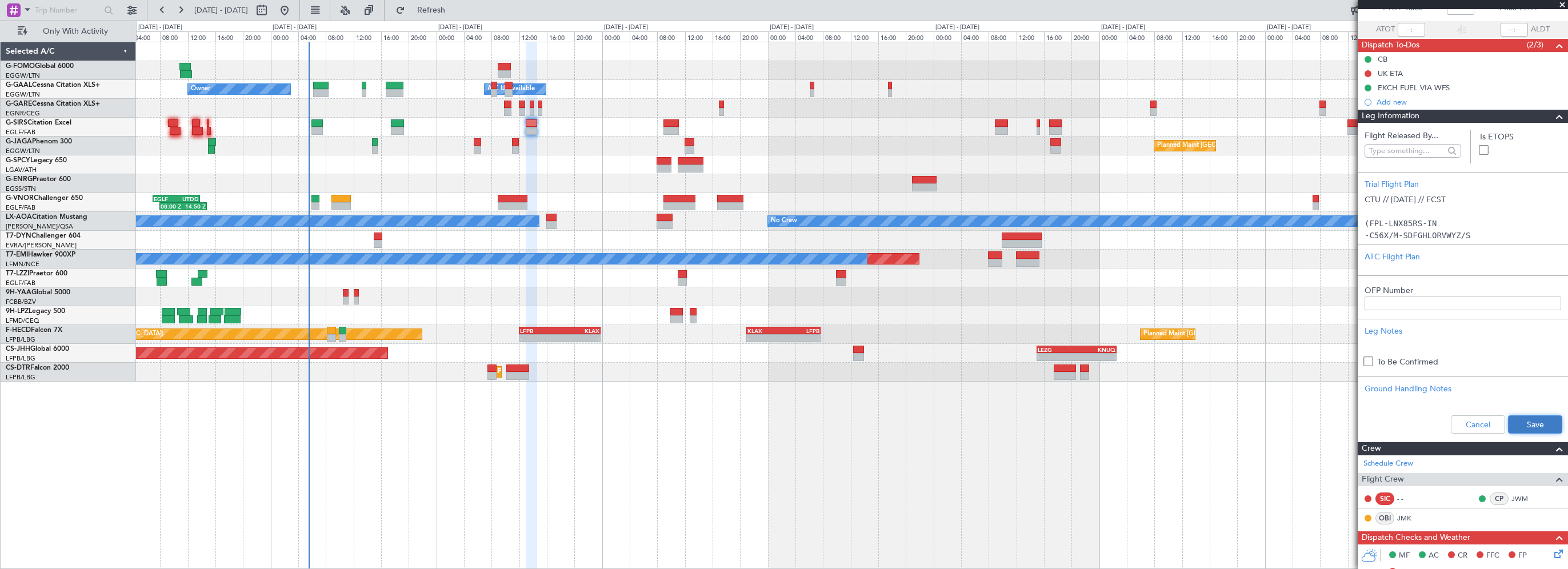
click at [1510, 423] on button "Save" at bounding box center [1535, 424] width 54 height 18
click at [648, 482] on div "- - EGGW 03:55 Z KSFO 14:45 Z - - KSFO 22:15 Z EGGW 08:00 Z Owner Owner A/C Una…" at bounding box center [851, 305] width 1432 height 528
click at [482, 140] on div "Planned Maint [GEOGRAPHIC_DATA] ([GEOGRAPHIC_DATA]) No Crew" at bounding box center [851, 146] width 1431 height 19
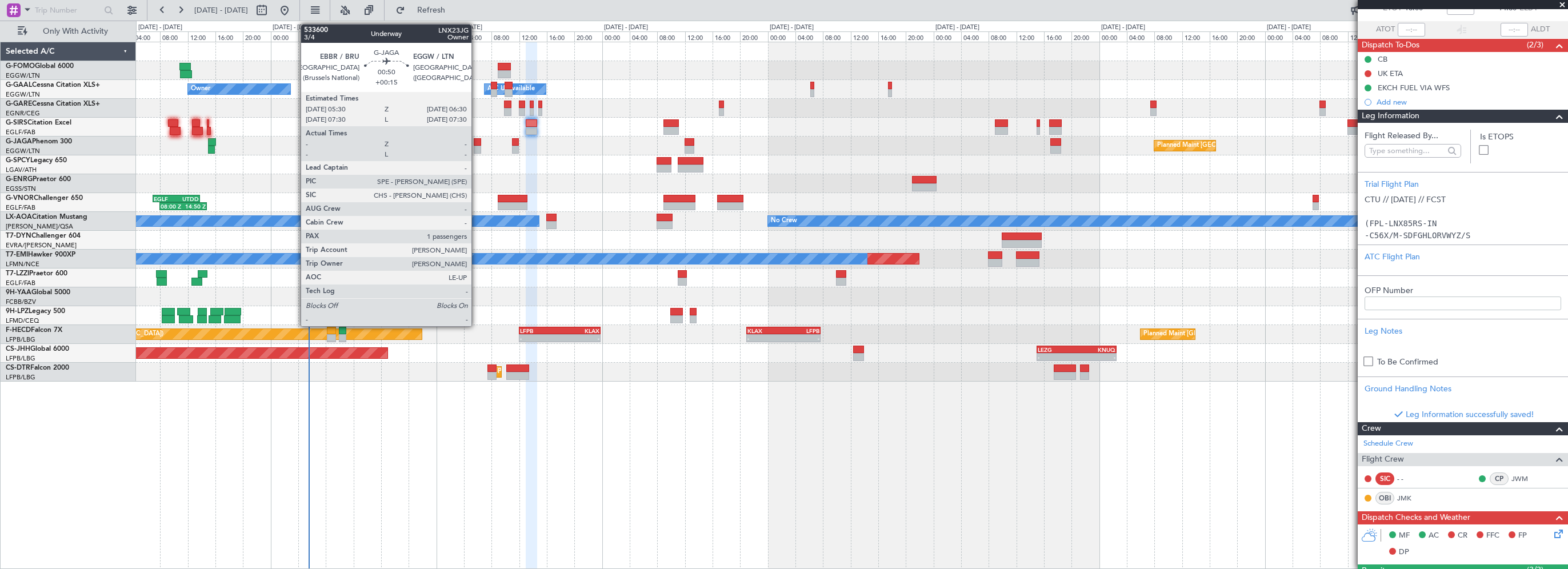
click at [477, 141] on div at bounding box center [477, 142] width 8 height 8
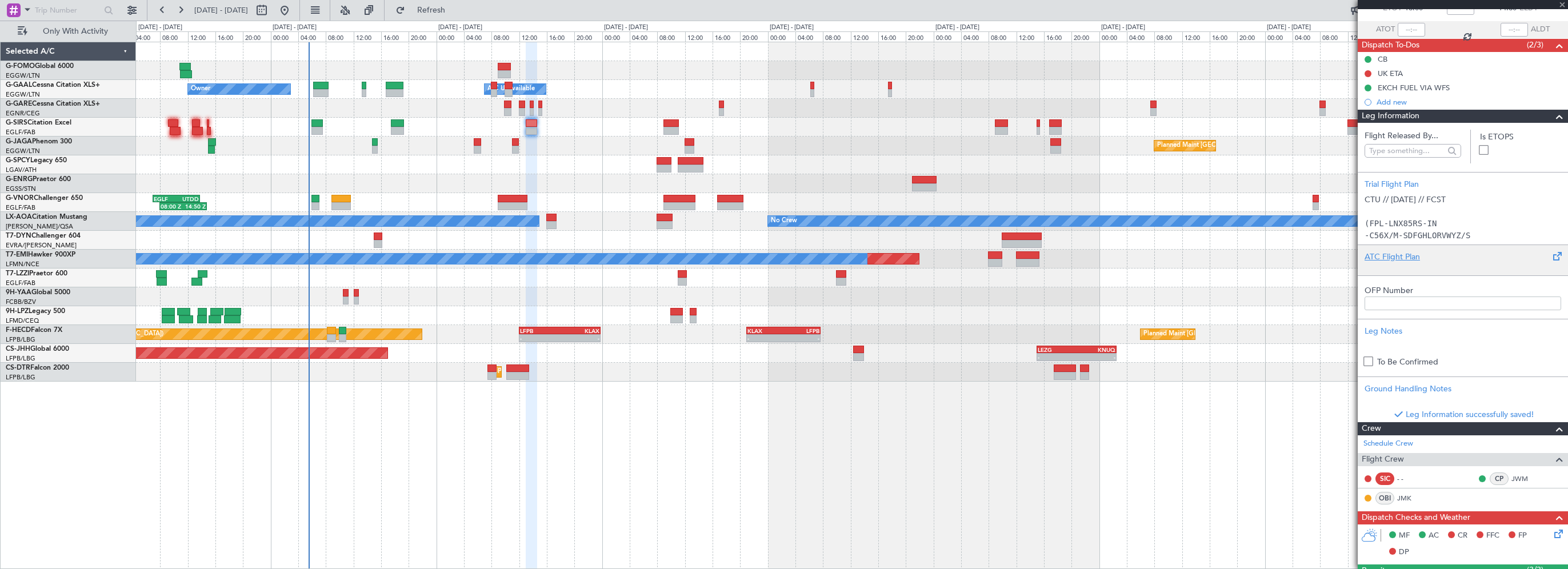
type input "+00:15"
type input "1"
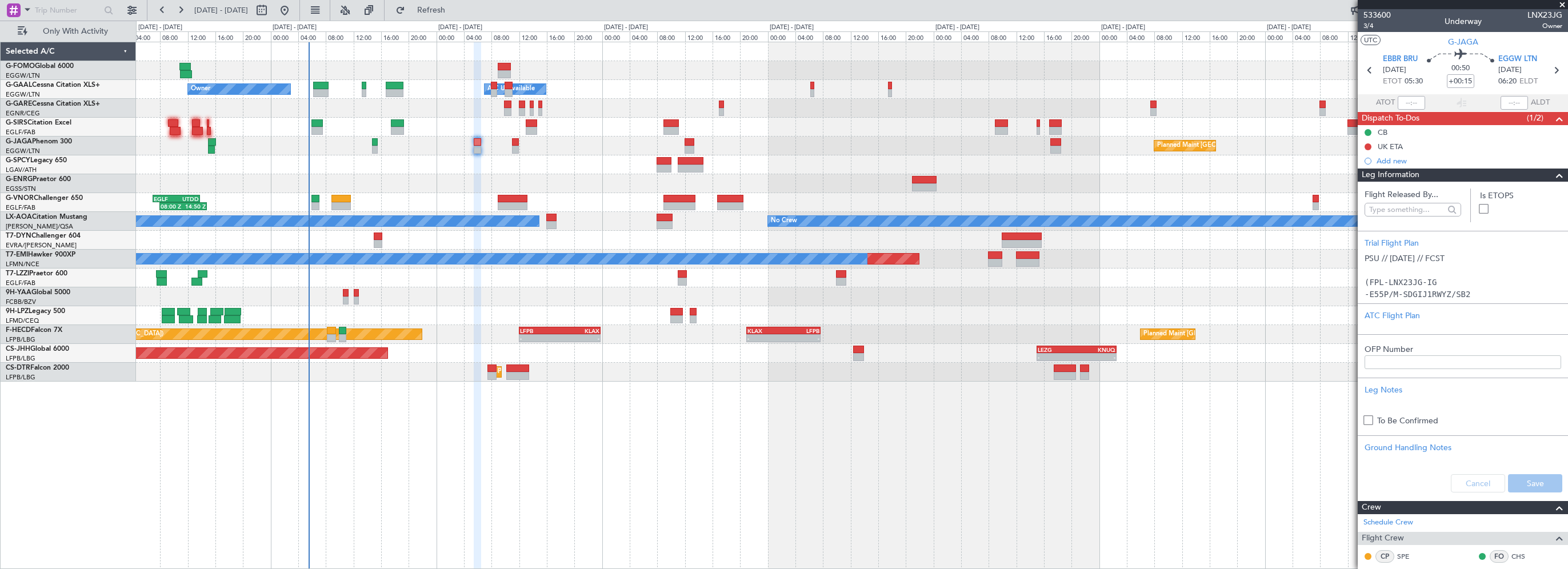
click at [1552, 172] on span at bounding box center [1559, 175] width 14 height 14
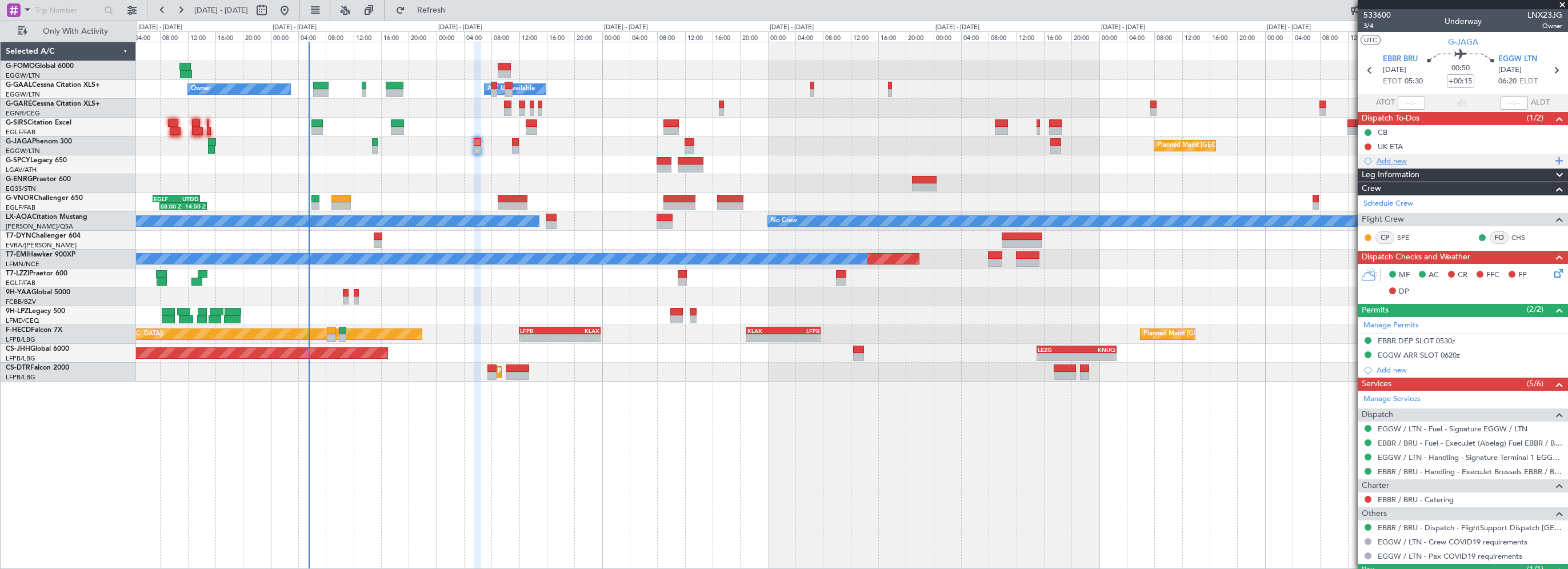
click at [1416, 165] on div "Add new" at bounding box center [1464, 160] width 175 height 9
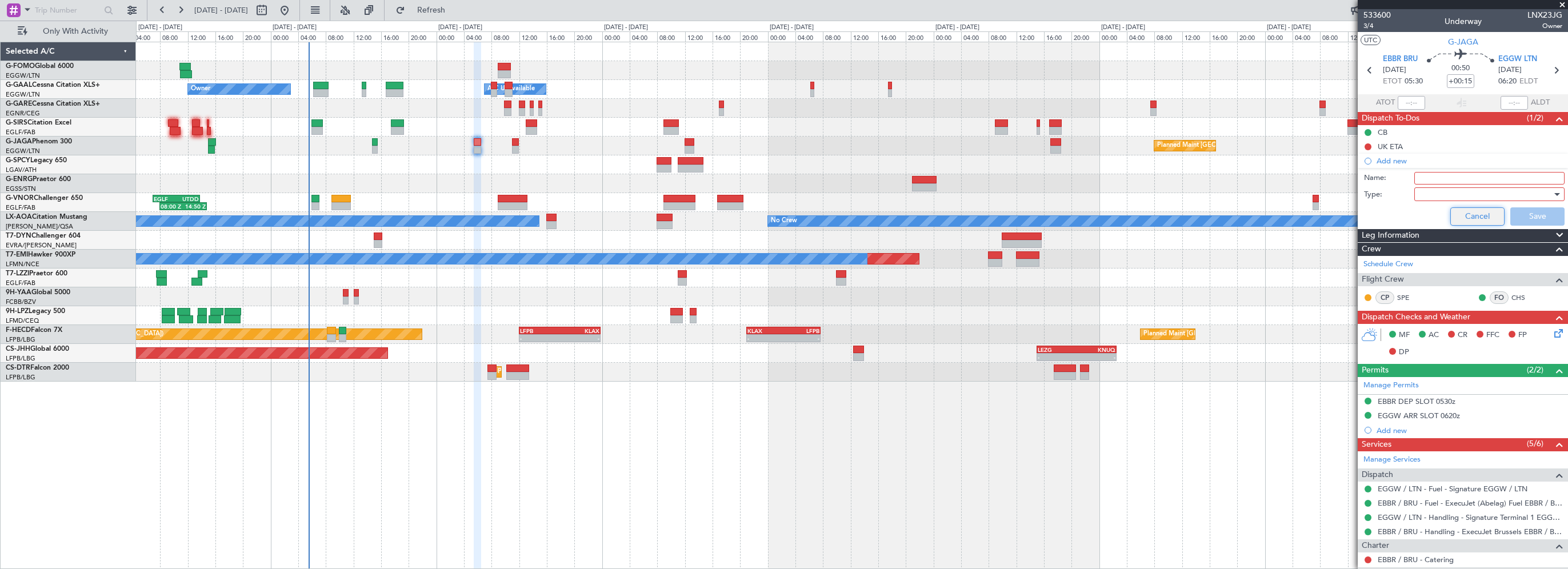
click at [1472, 212] on button "Cancel" at bounding box center [1477, 216] width 54 height 18
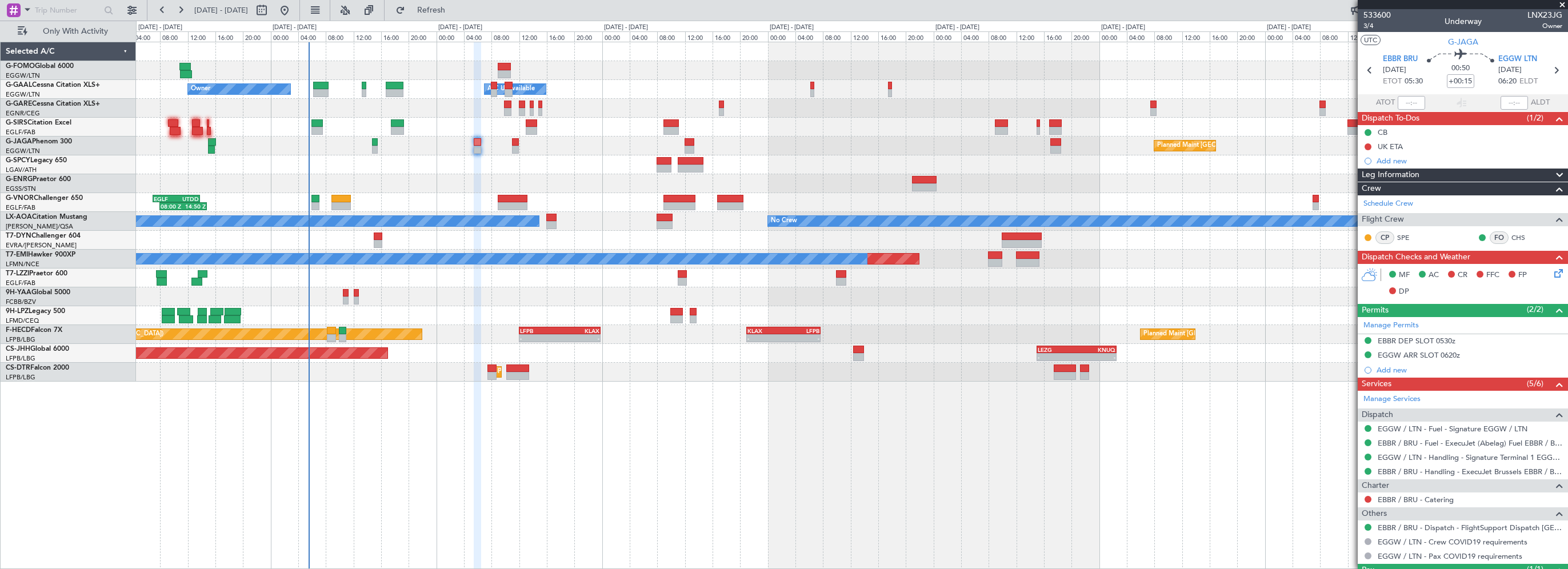
click at [1393, 174] on span "Leg Information" at bounding box center [1390, 175] width 58 height 13
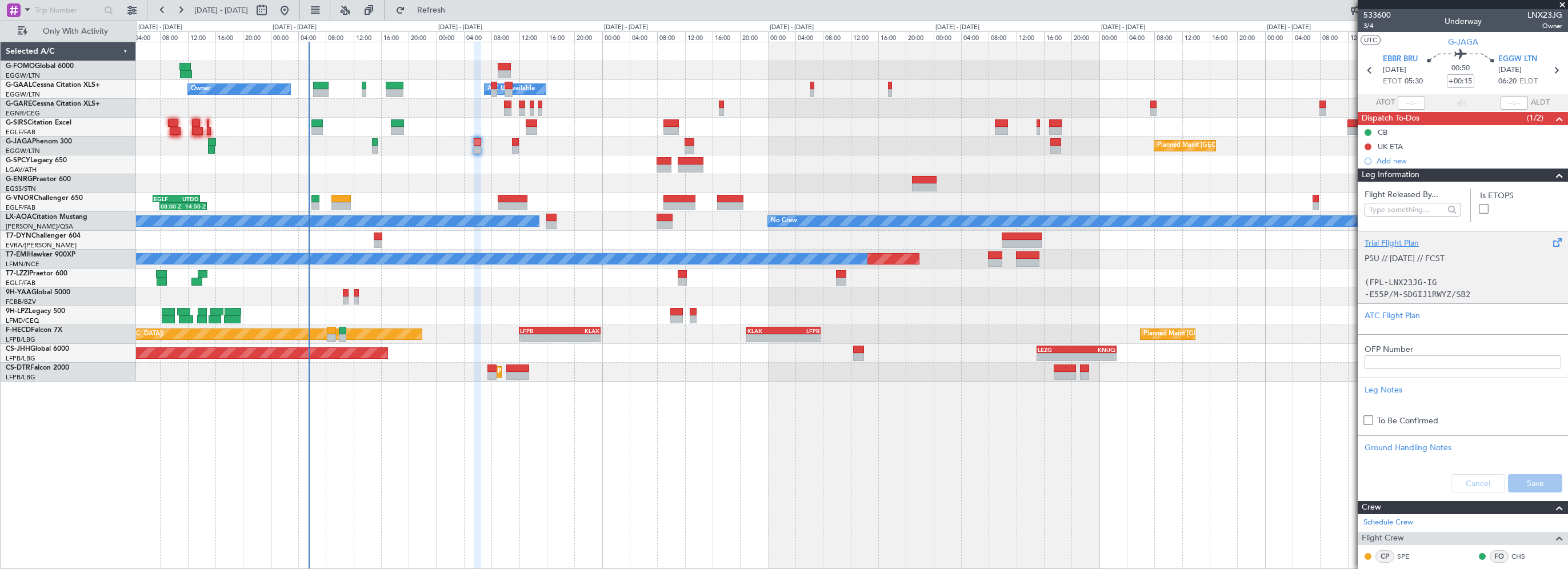
click at [1393, 239] on div "Trial Flight Plan" at bounding box center [1462, 242] width 197 height 12
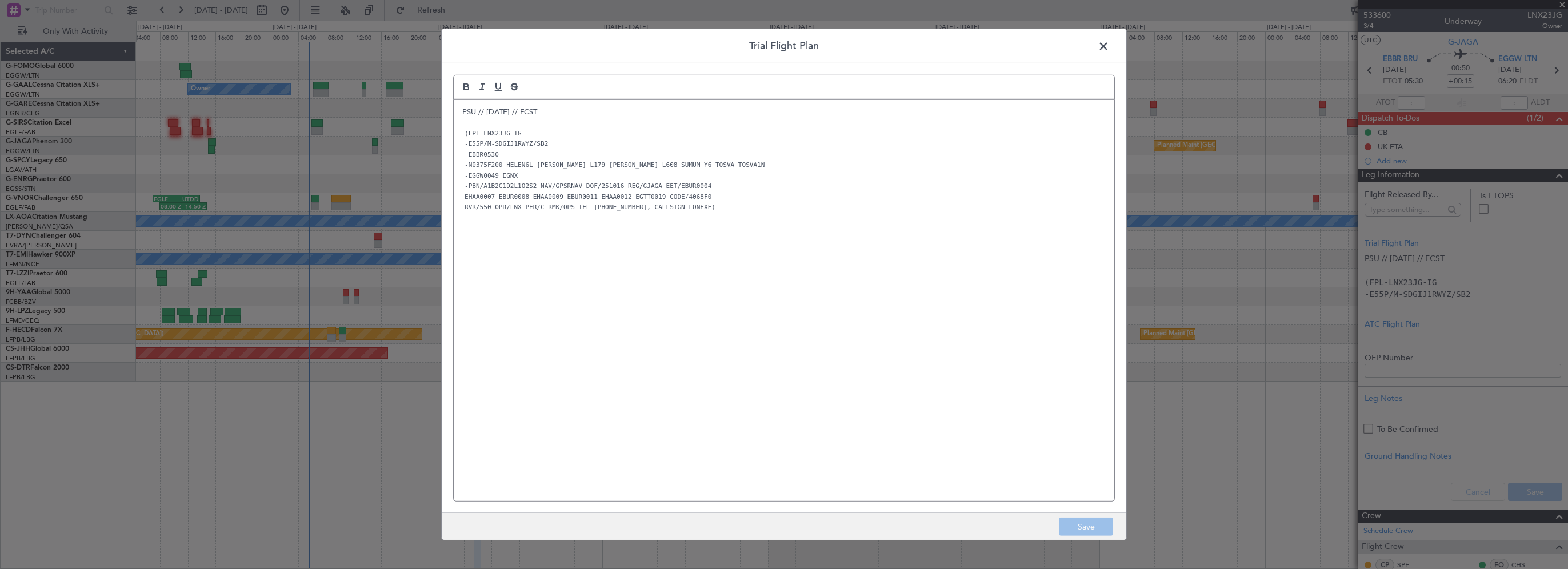
click at [462, 112] on p "PSU // [DATE] // FCST" at bounding box center [784, 112] width 643 height 10
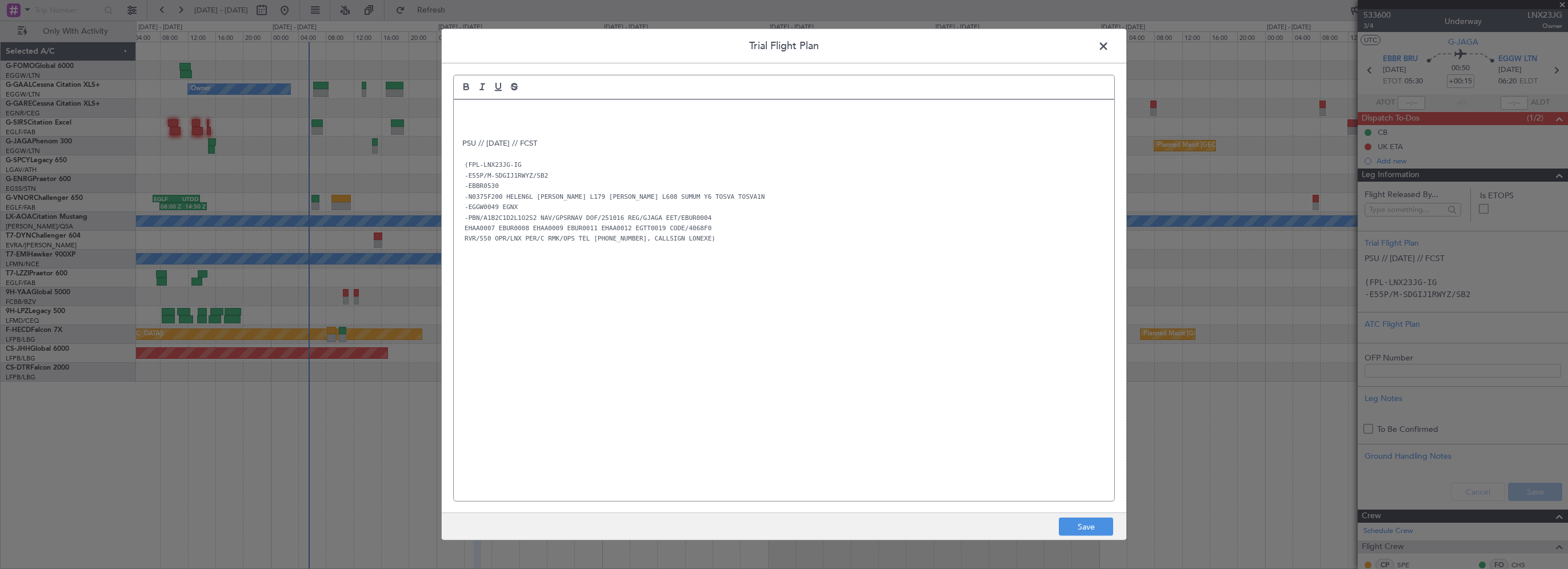
click at [533, 111] on p at bounding box center [784, 112] width 643 height 10
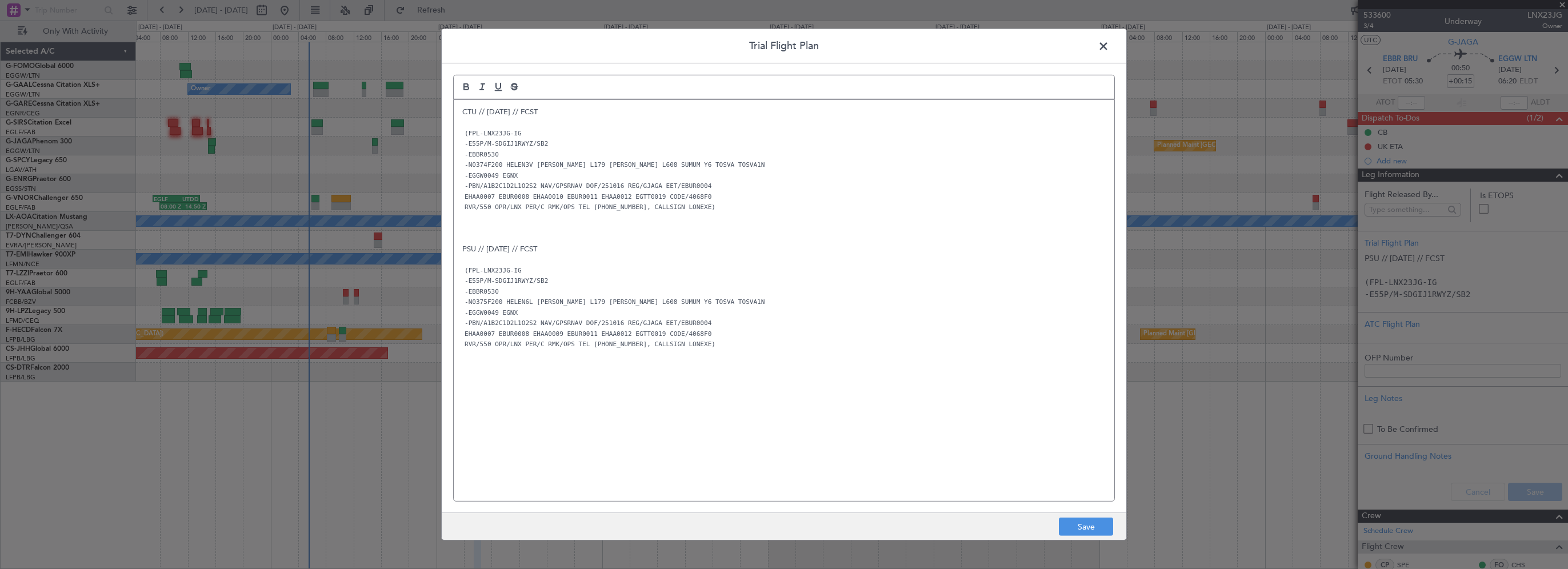
click at [706, 457] on div "CTU // [DATE] // FCST (FPL-LNX23JG-IG -E55P/M-SDGIJ1RWYZ/SB2 -EBBR0530 -N0374F2…" at bounding box center [783, 300] width 660 height 401
click at [498, 241] on p at bounding box center [784, 238] width 643 height 10
click at [957, 303] on p "-PBN/A1B2C1D2L1O2S2 NAV/GPSRNAV DOF/251016 REG/GJAGA EET/EBUR0004" at bounding box center [784, 301] width 643 height 10
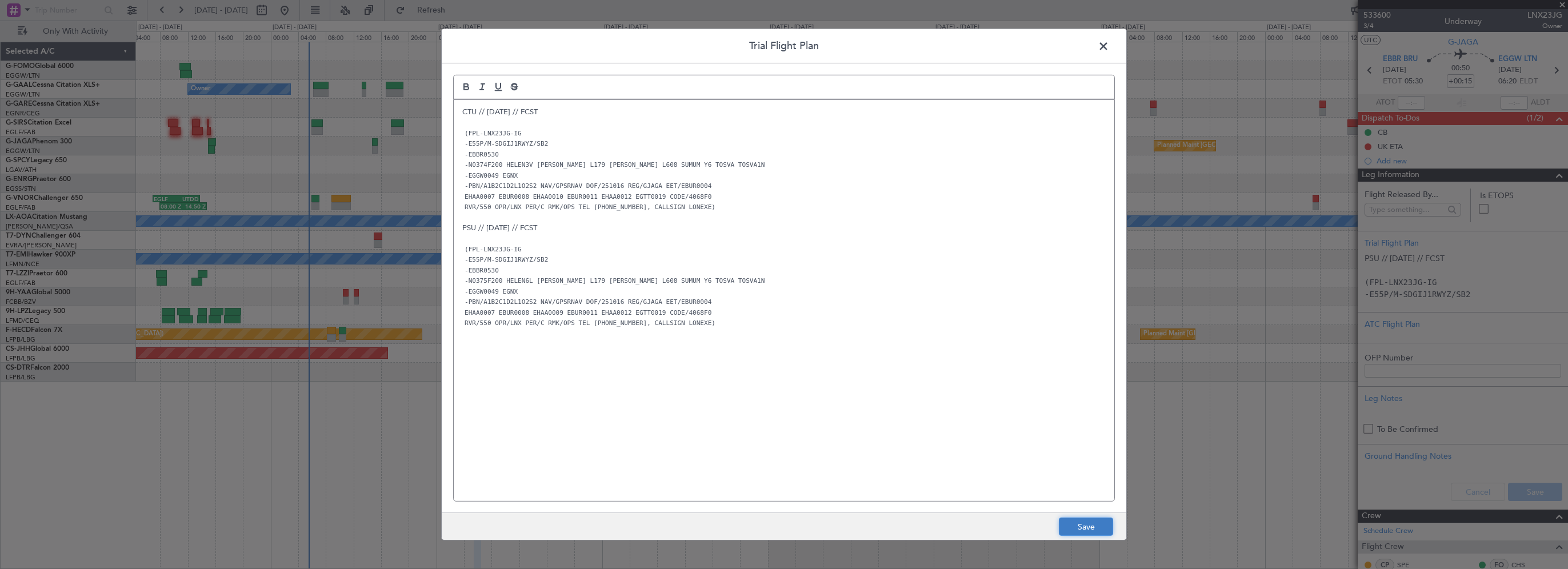
click at [1081, 529] on button "Save" at bounding box center [1086, 526] width 54 height 18
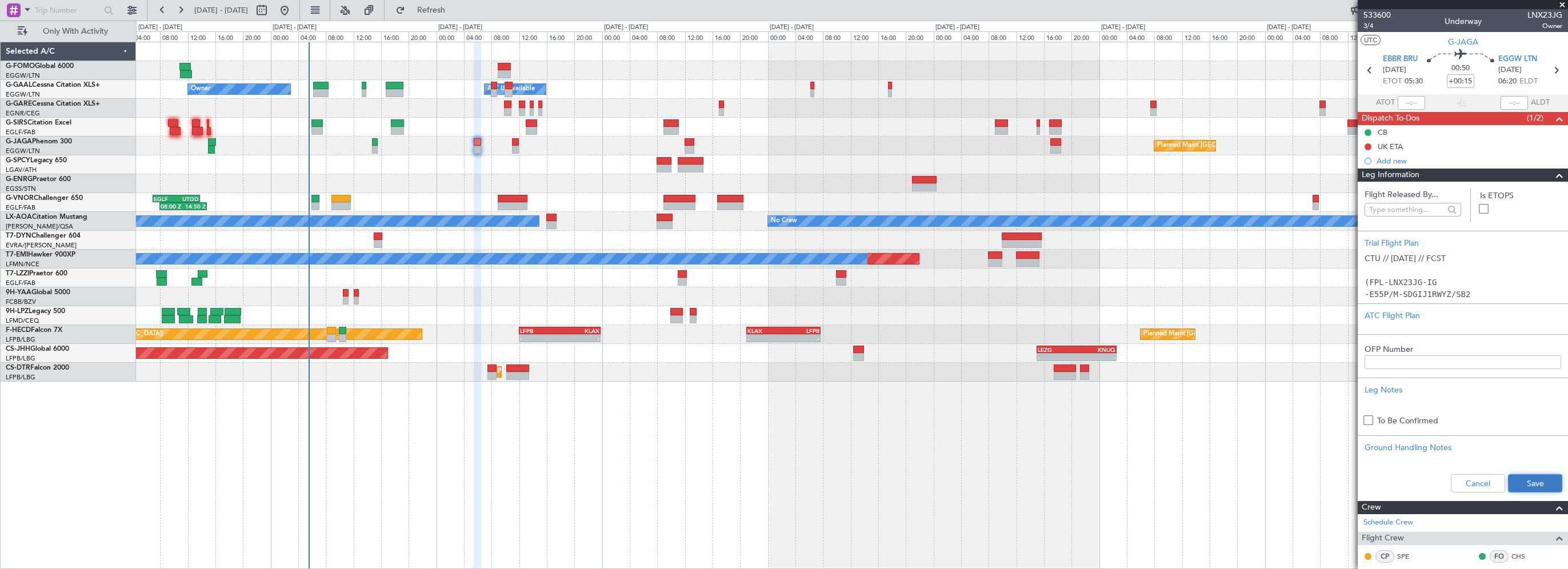
drag, startPoint x: 1518, startPoint y: 482, endPoint x: 1554, endPoint y: 470, distance: 37.9
click at [1519, 482] on button "Save" at bounding box center [1535, 483] width 54 height 18
click at [1552, 119] on span at bounding box center [1559, 119] width 14 height 14
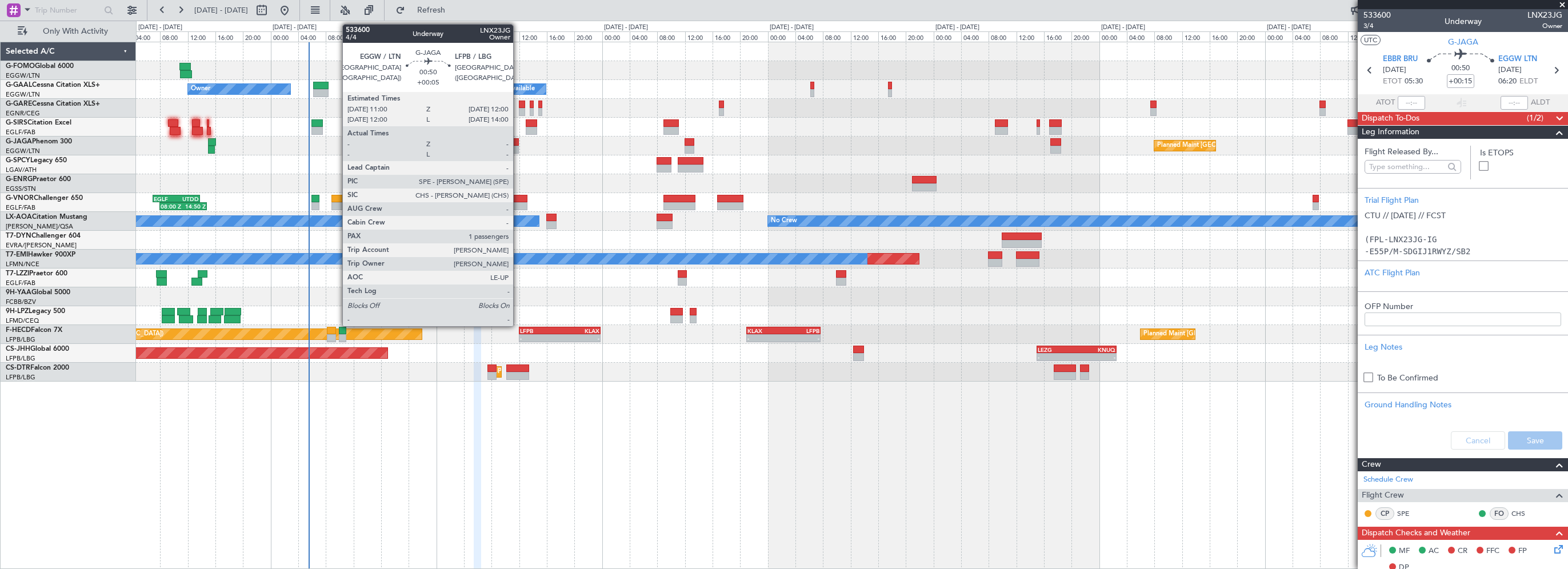
click at [518, 141] on div at bounding box center [516, 142] width 8 height 8
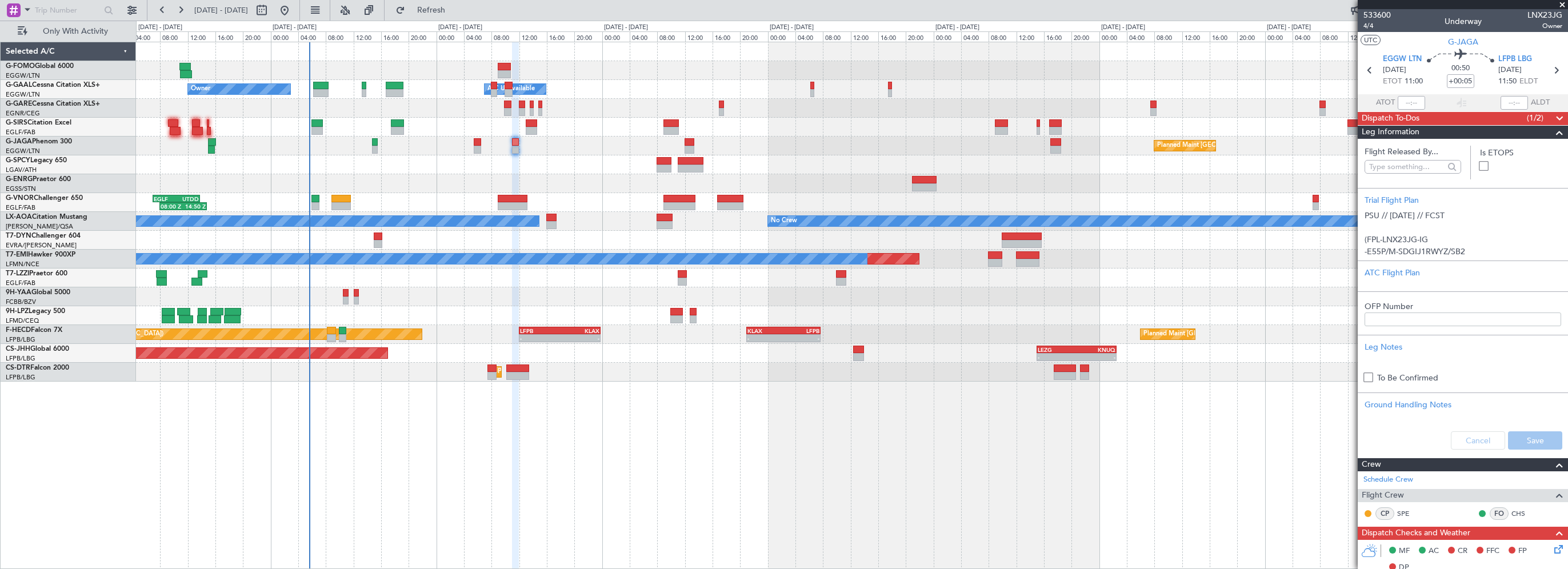
click at [1469, 438] on div "Cancel Save" at bounding box center [1462, 440] width 210 height 35
drag, startPoint x: 1550, startPoint y: 133, endPoint x: 1559, endPoint y: 116, distance: 19.2
click at [1552, 132] on span at bounding box center [1559, 133] width 14 height 14
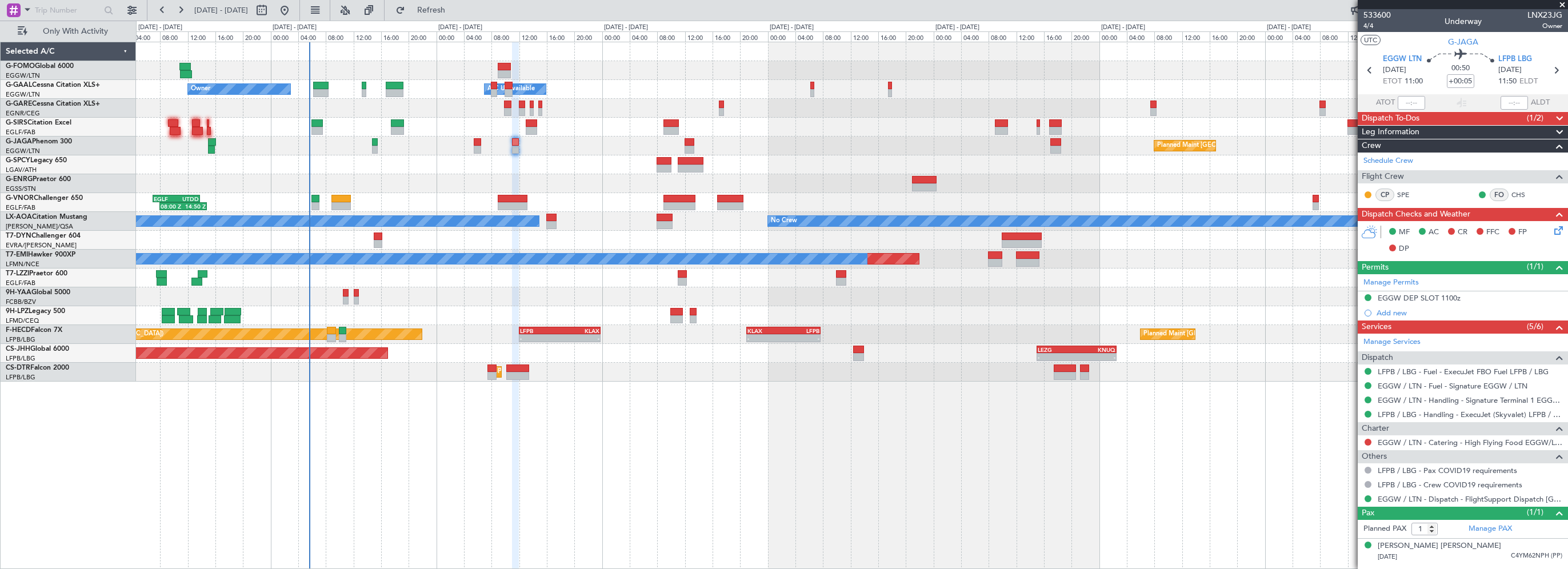
click at [1555, 117] on span at bounding box center [1559, 119] width 14 height 14
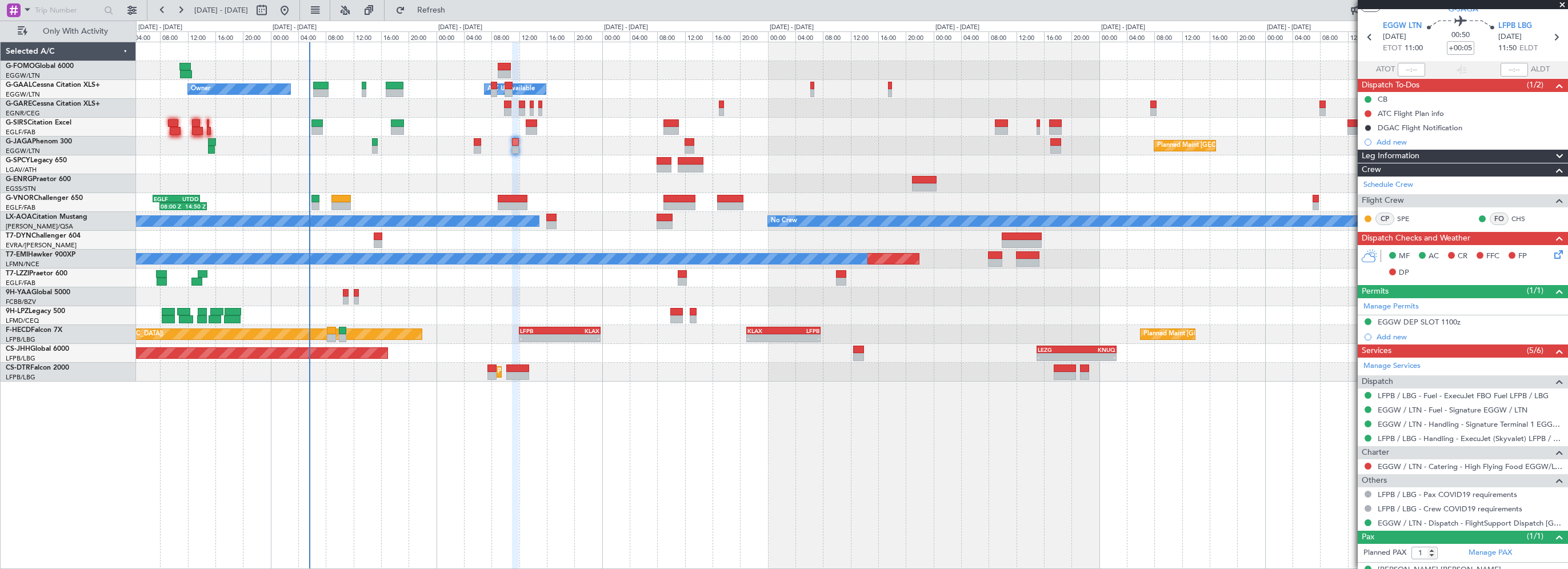
scroll to position [50, 0]
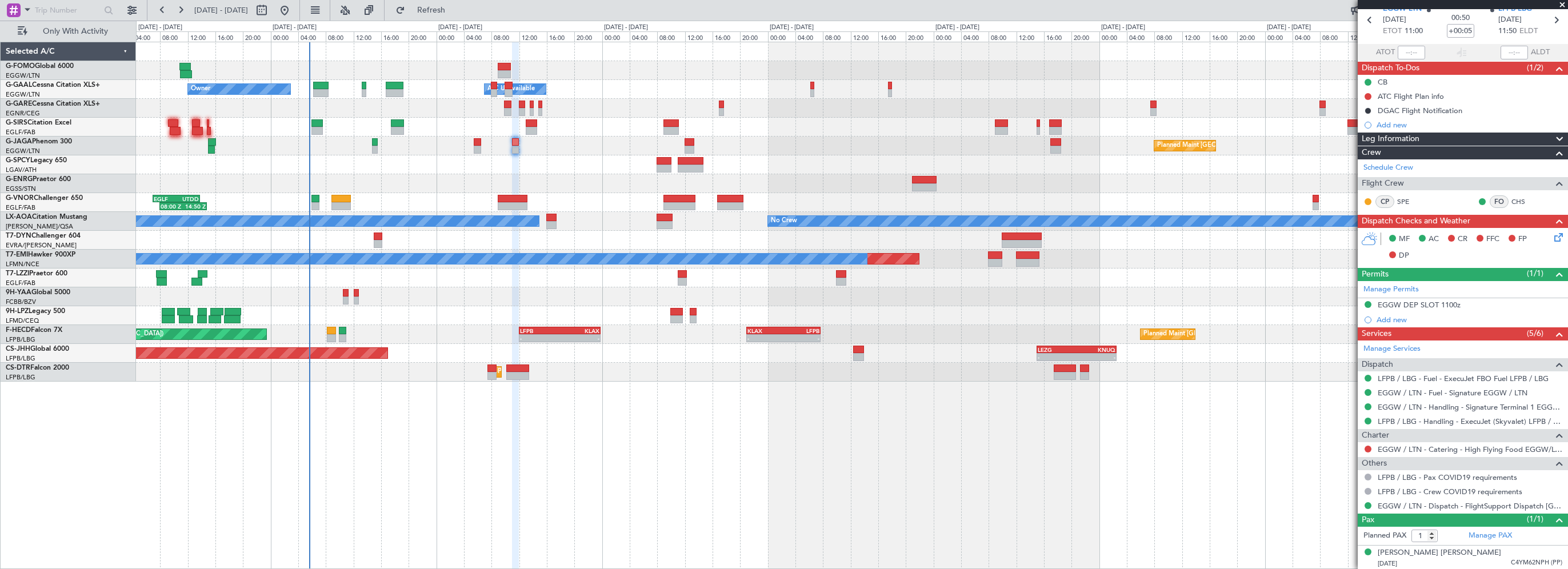
click at [1187, 485] on div "- - EGGW 03:55 Z KSFO 14:45 Z - - KSFO 22:15 Z EGGW 08:00 Z Owner Owner A/C Una…" at bounding box center [851, 305] width 1432 height 528
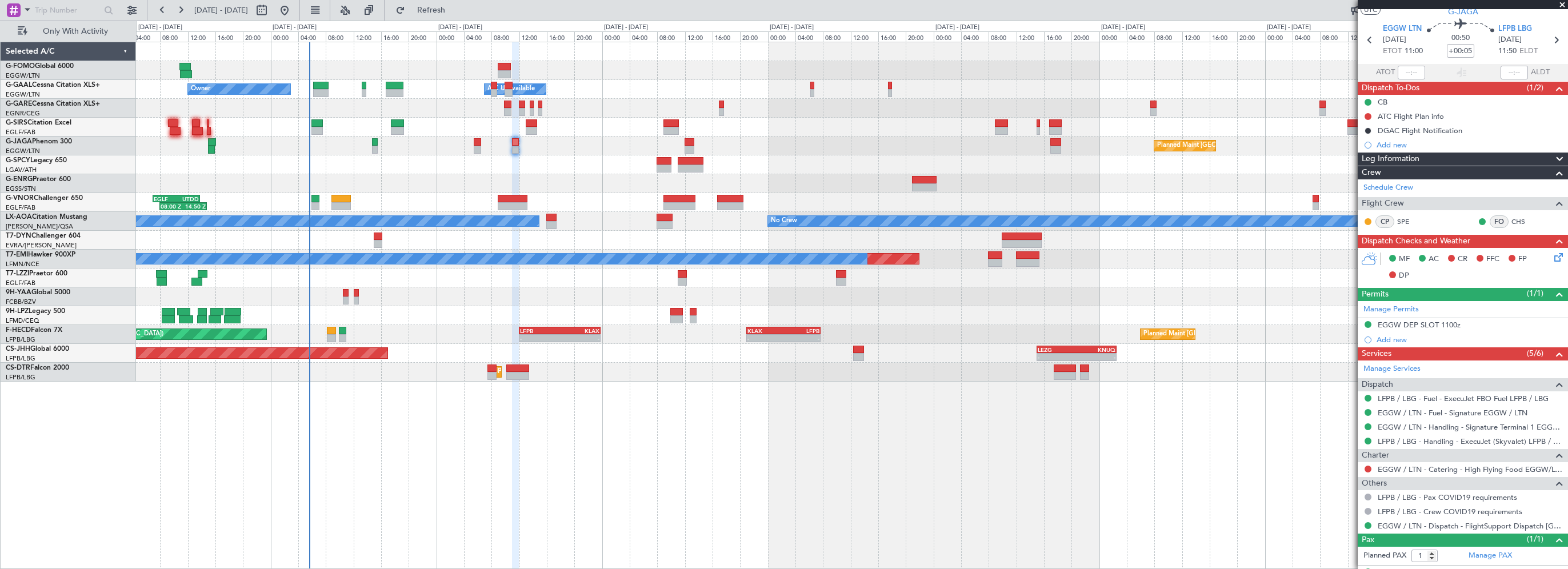
scroll to position [0, 0]
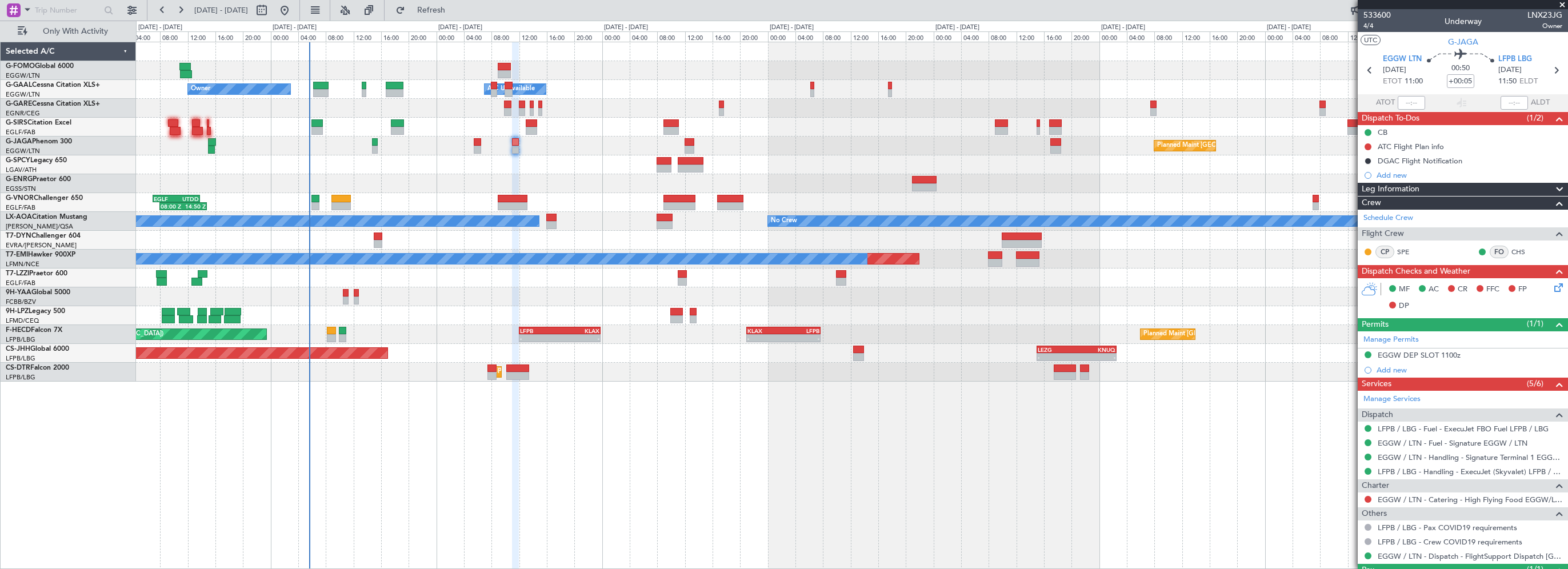
click at [1173, 513] on div "- - EGGW 03:55 Z KSFO 14:45 Z - - KSFO 22:15 Z EGGW 08:00 Z Owner Owner A/C Una…" at bounding box center [851, 305] width 1432 height 528
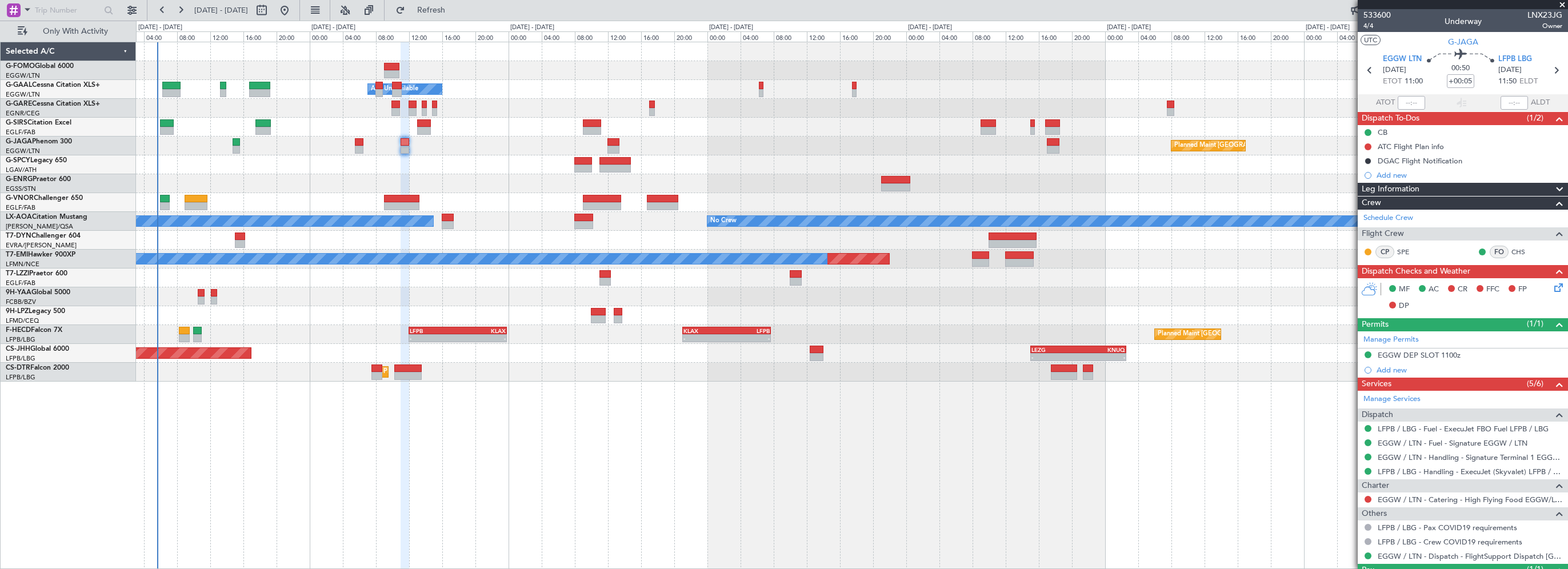
click at [883, 482] on div "- - EGGW 03:55 Z KSFO 14:45 Z - - KSFO 22:15 Z EGGW 08:00 Z Owner A/C Unavailab…" at bounding box center [851, 305] width 1432 height 528
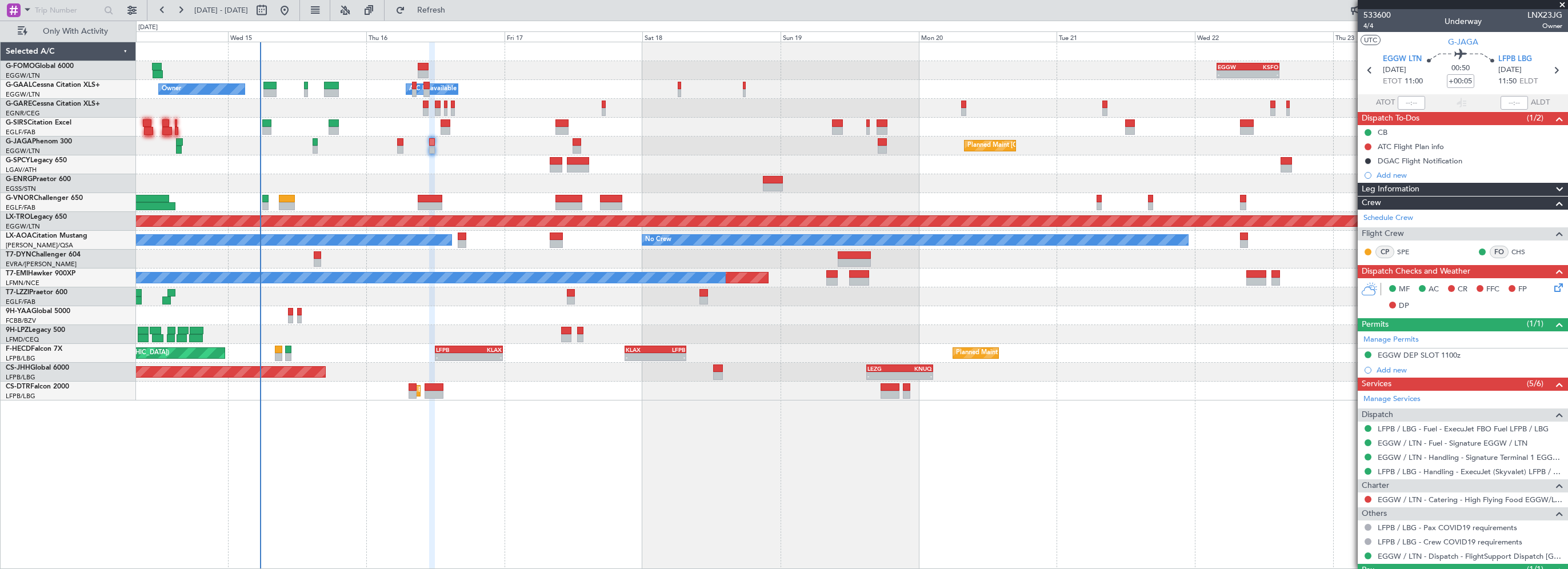
click at [489, 483] on div "- - EGGW 03:55 Z KSFO 14:45 Z - - KSFO 22:15 Z EGGW 08:00 Z Owner A/C Unavailab…" at bounding box center [851, 305] width 1432 height 528
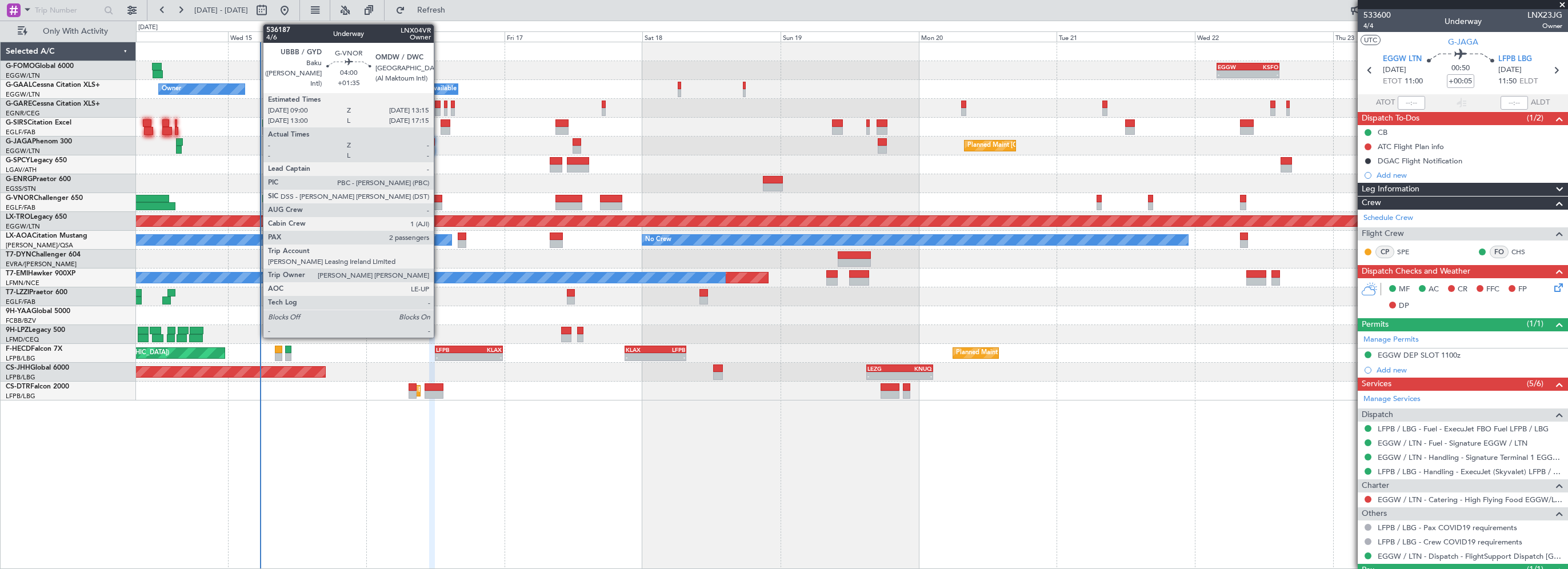
click at [439, 199] on div at bounding box center [430, 198] width 24 height 8
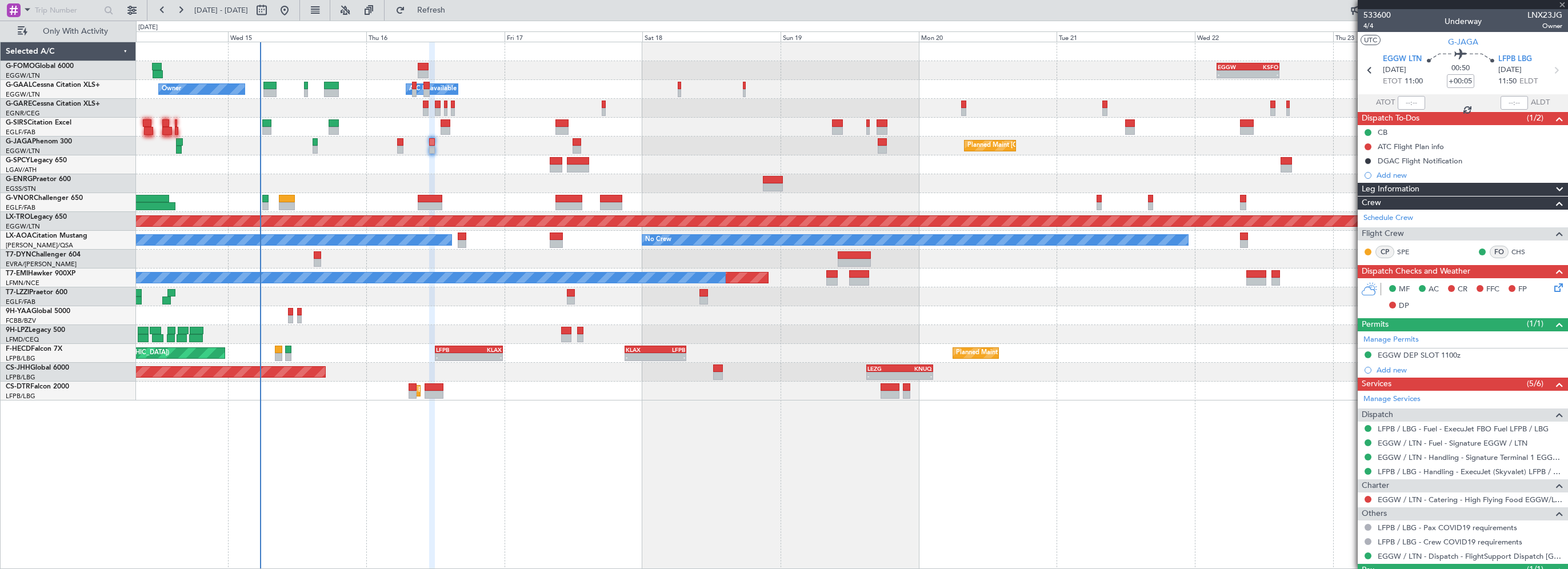
type input "+01:35"
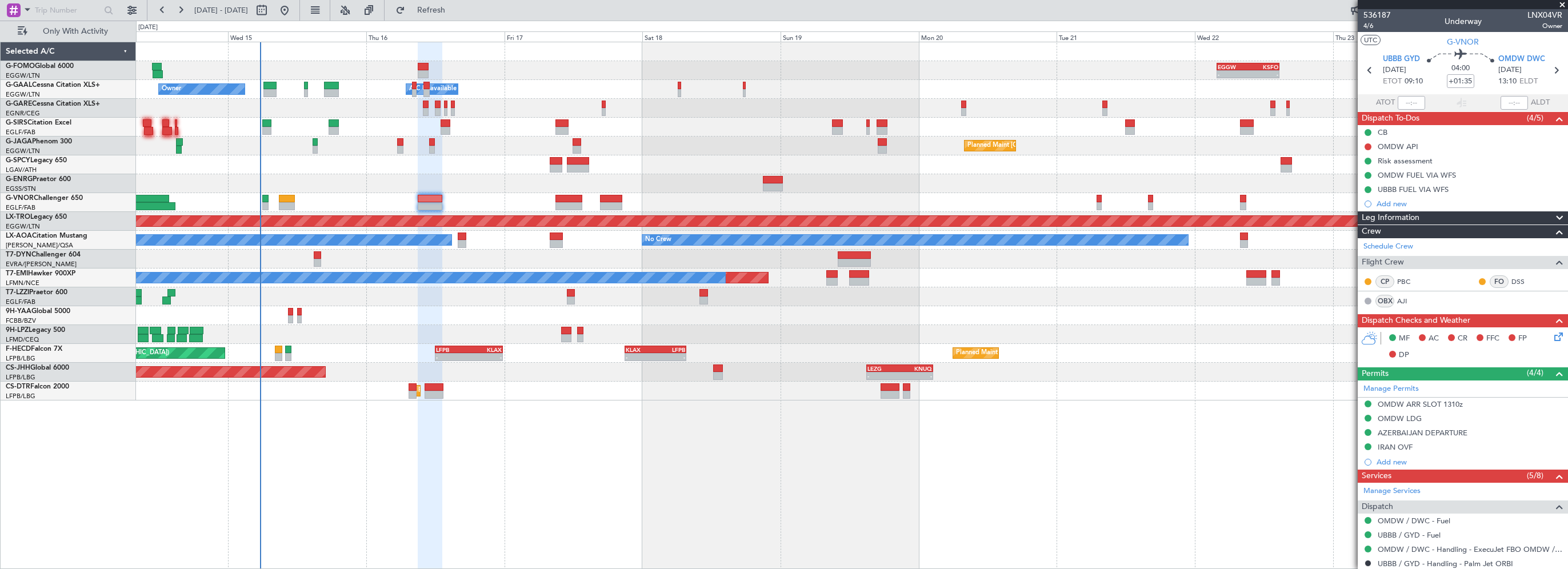
click at [504, 526] on div "- - EGGW 03:55 Z KSFO 14:45 Z - - KSFO 22:15 Z EGGW 08:00 Z Owner Owner A/C Una…" at bounding box center [851, 305] width 1432 height 528
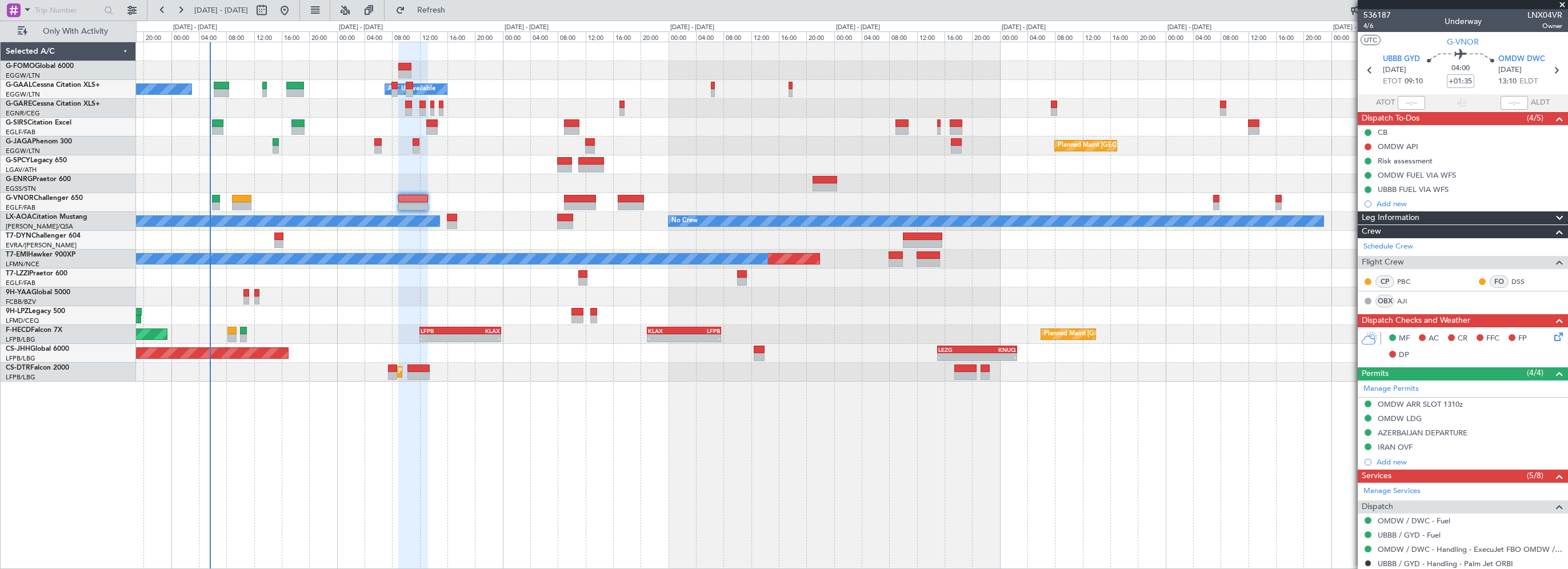
click at [729, 501] on div "- - EGGW 03:55 Z KSFO 14:45 Z - - KSFO 22:15 Z EGGW 08:00 Z Owner Owner A/C Una…" at bounding box center [851, 305] width 1432 height 528
click at [1531, 57] on span "OMDW DWC" at bounding box center [1522, 59] width 47 height 11
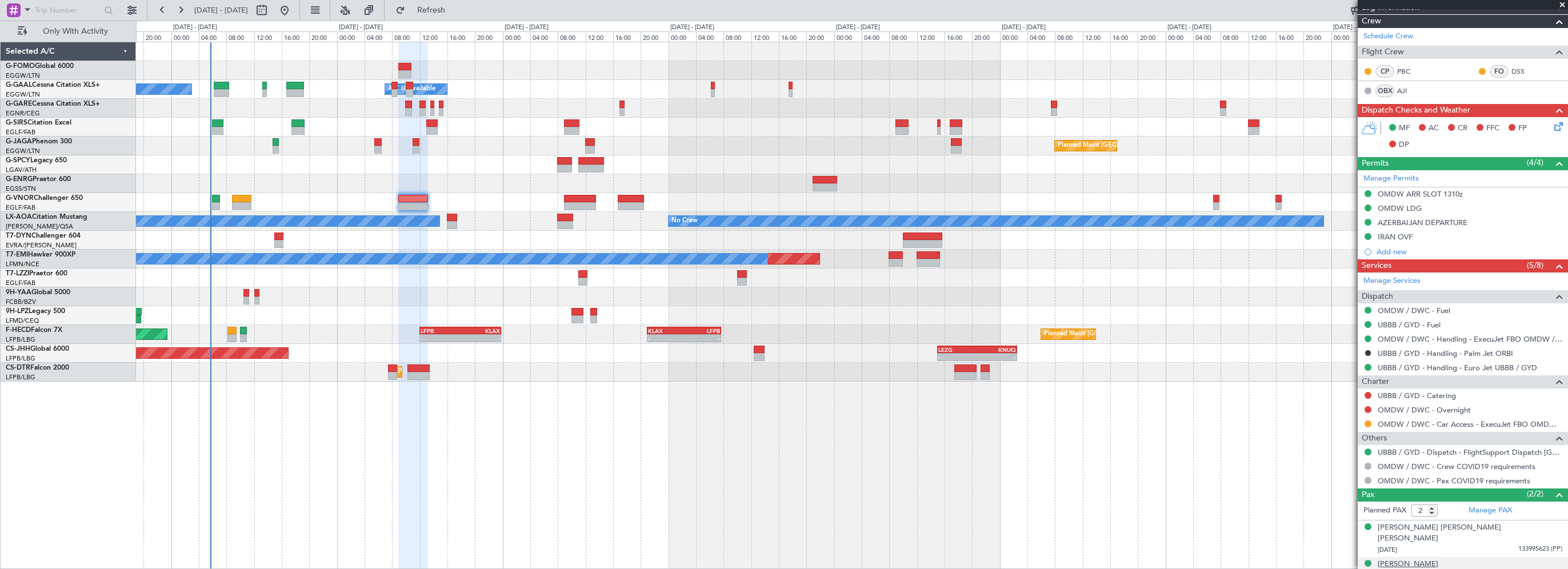
click at [1438, 559] on div "[PERSON_NAME]" at bounding box center [1408, 565] width 60 height 11
click at [693, 495] on div "- - EGGW 03:55 Z KSFO 14:45 Z - - KSFO 22:15 Z EGGW 08:00 Z Owner Owner A/C Una…" at bounding box center [851, 305] width 1432 height 528
click at [559, 443] on div "- - EGGW 03:55 Z KSFO 14:45 Z - - KSFO 22:15 Z EGGW 08:00 Z Owner Owner A/C Una…" at bounding box center [851, 305] width 1432 height 528
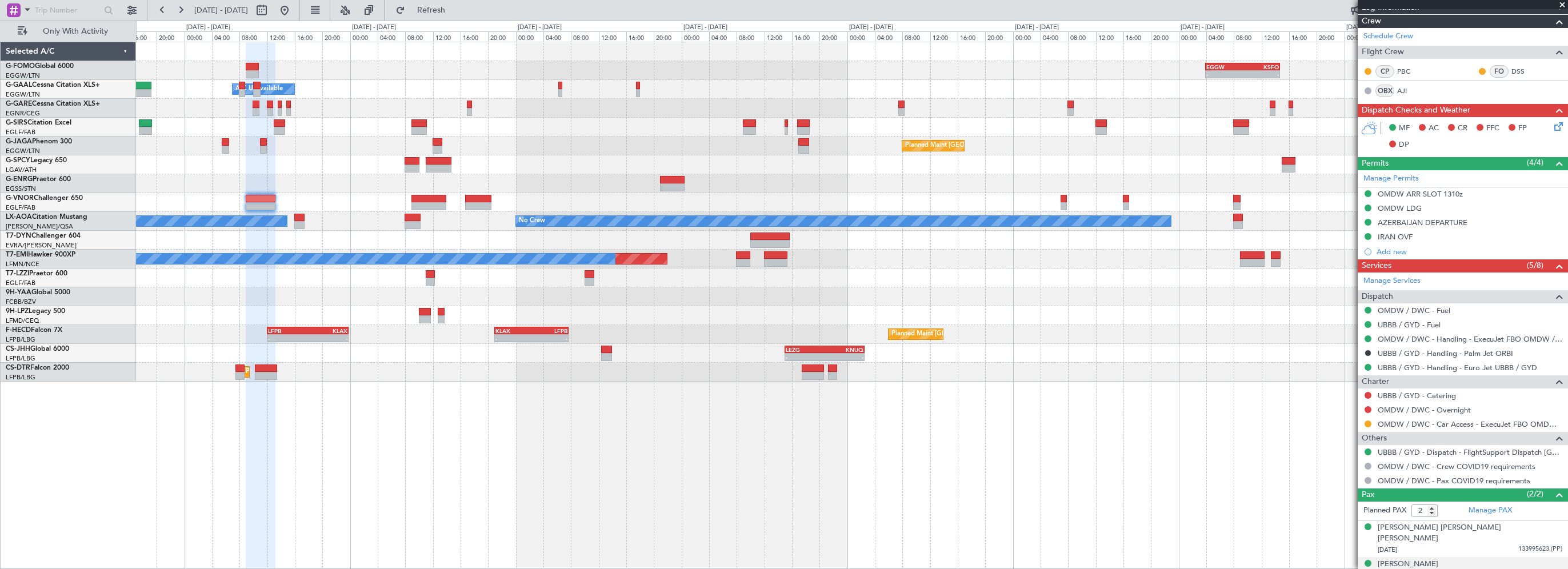
click at [433, 450] on div "- - EGGW 03:55 Z KSFO 14:45 Z - - KSFO 22:15 Z EGGW 08:00 Z Owner A/C Unavailab…" at bounding box center [851, 305] width 1432 height 528
click at [455, 11] on span "Refresh" at bounding box center [432, 10] width 48 height 8
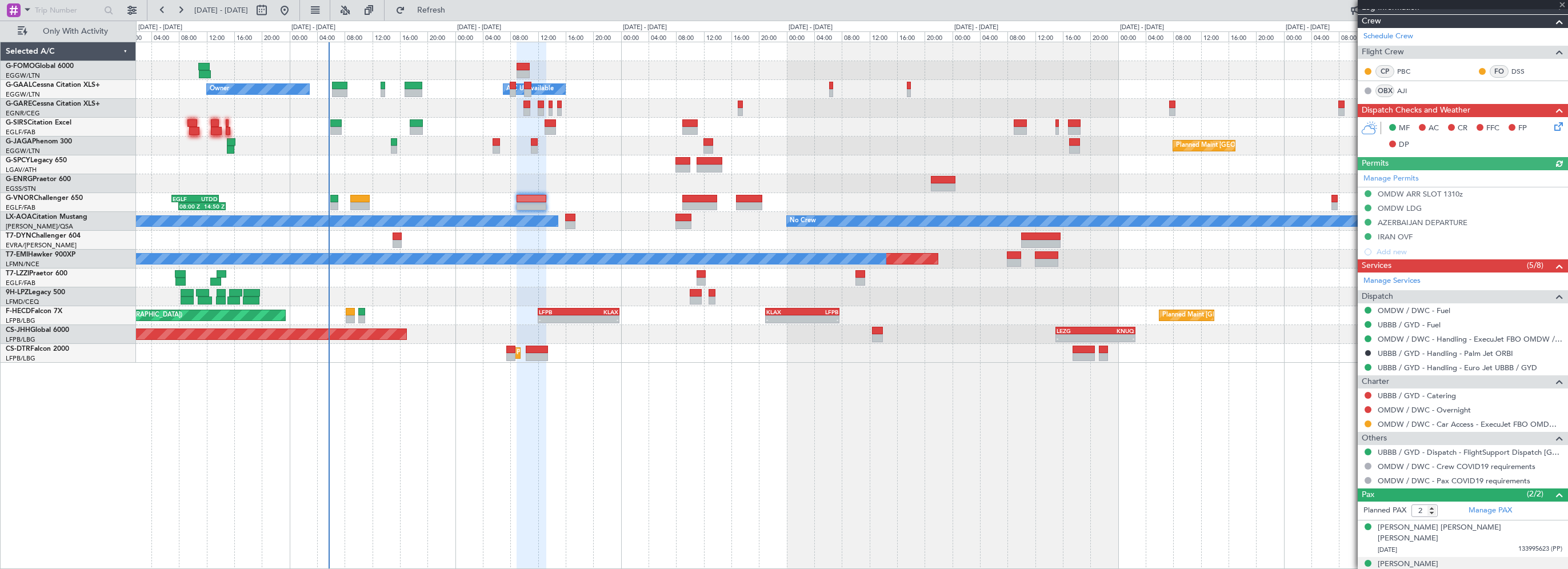
click at [486, 452] on div "- - EGGW 03:55 Z KSFO 14:45 Z - - KSFO 22:15 Z EGGW 08:00 Z Owner A/C Unavailab…" at bounding box center [851, 305] width 1432 height 528
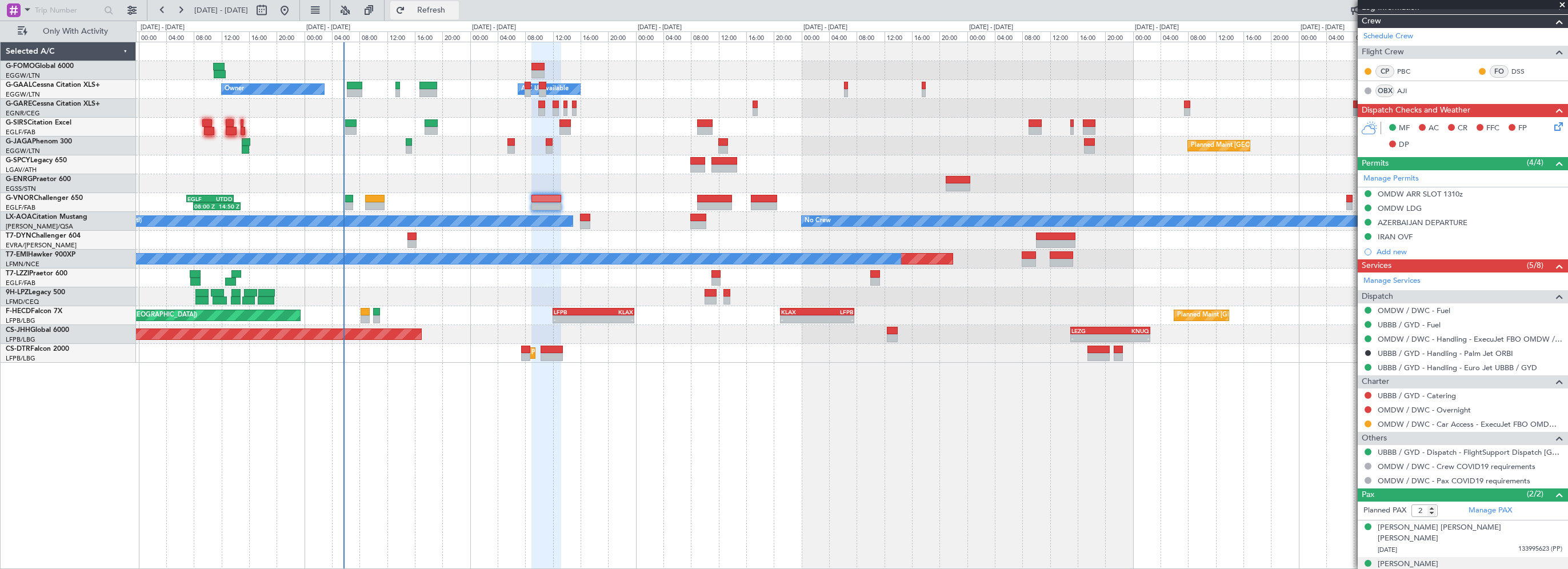
click at [455, 13] on span "Refresh" at bounding box center [432, 10] width 48 height 8
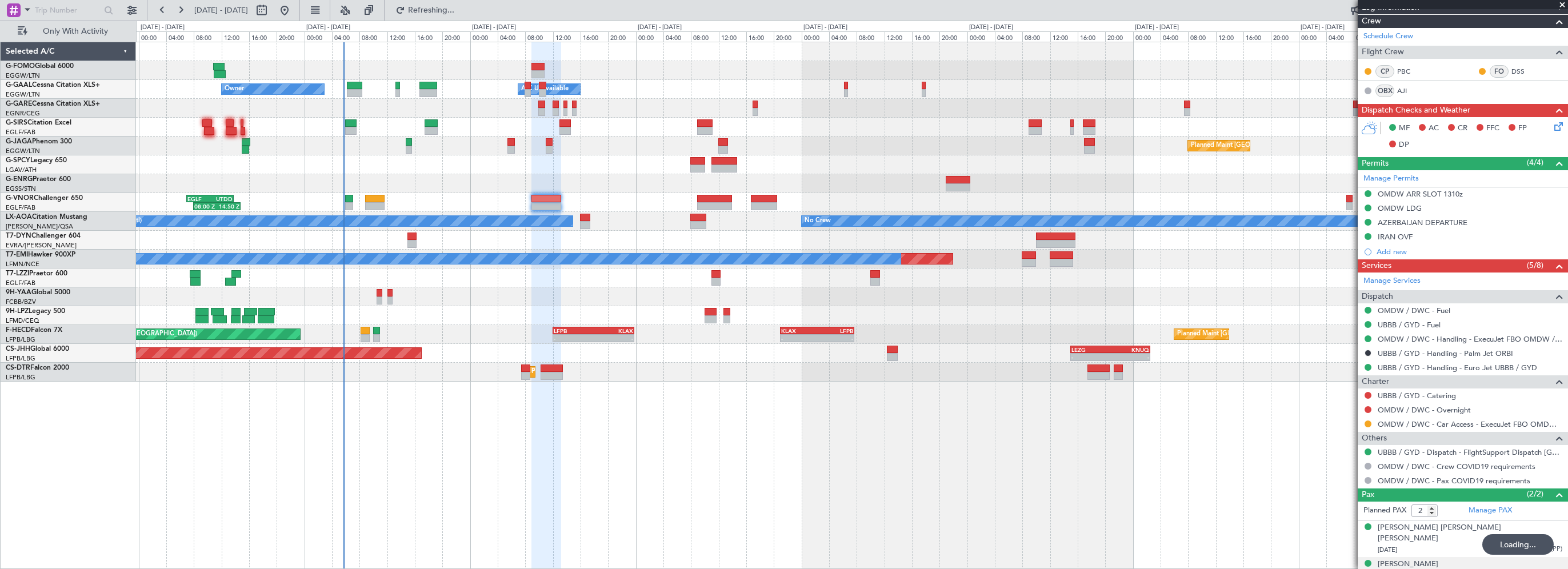
click at [435, 496] on div "- - EGGW 03:55 Z KSFO 14:45 Z - - KSFO 22:15 Z EGGW 08:00 Z Owner A/C Unavailab…" at bounding box center [851, 305] width 1432 height 528
click at [773, 417] on div "- - EGGW 03:55 Z KSFO 14:45 Z - - KSFO 22:15 Z EGGW 08:00 Z Owner Owner A/C Una…" at bounding box center [851, 305] width 1432 height 528
click at [455, 8] on span "Refresh" at bounding box center [432, 10] width 48 height 8
drag, startPoint x: 1561, startPoint y: 3, endPoint x: 1143, endPoint y: 85, distance: 426.0
click at [1561, 3] on span at bounding box center [1562, 5] width 11 height 10
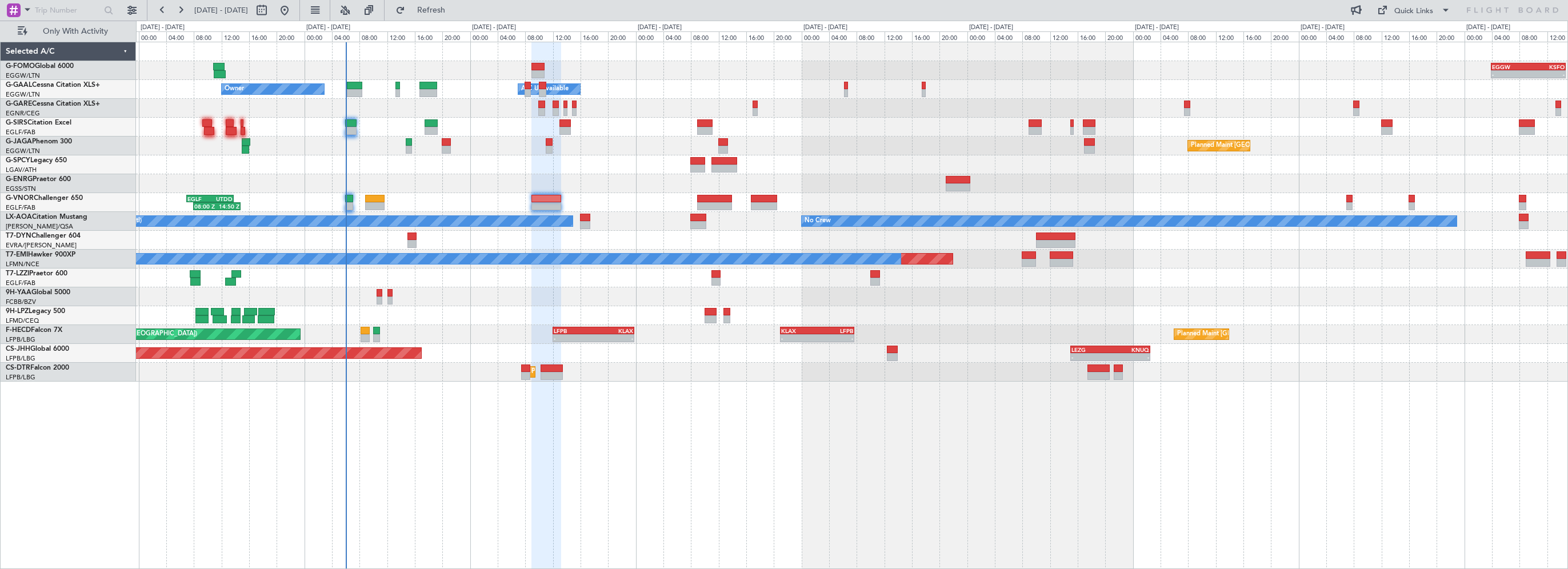
type input "0"
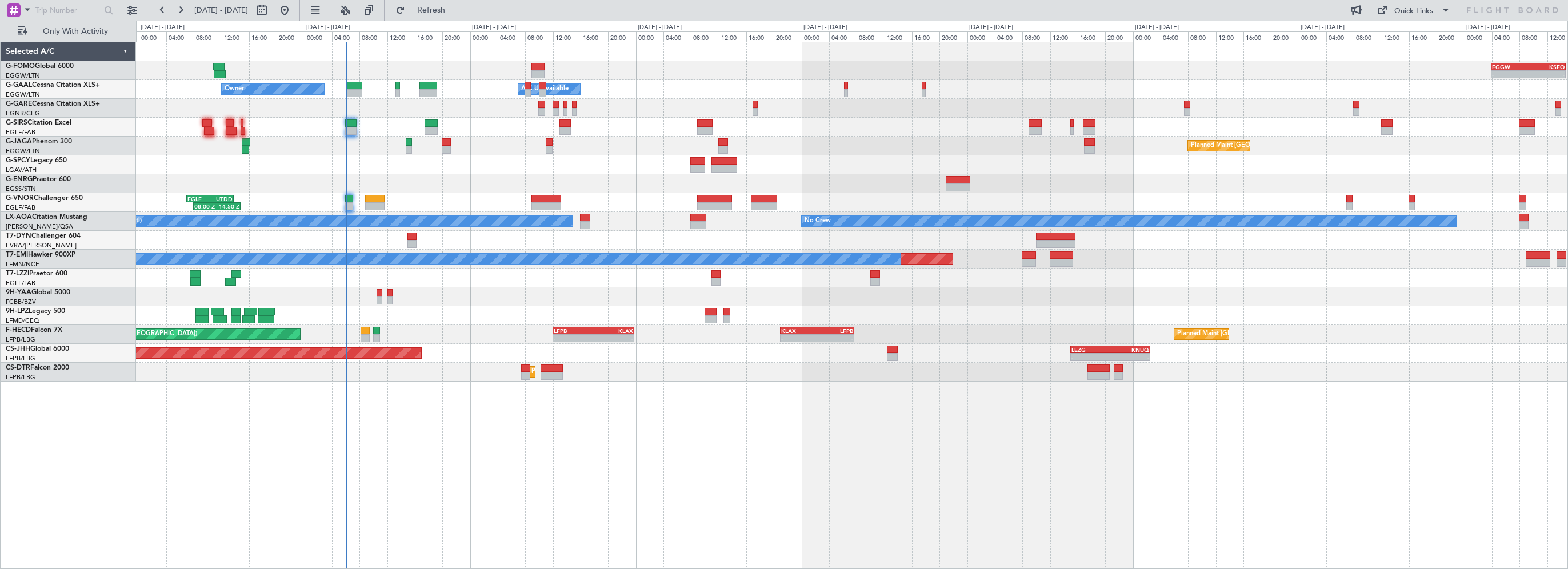
scroll to position [0, 0]
click at [662, 503] on div "- - EGGW 03:55 Z KSFO 14:45 Z - - KSFO 22:15 Z EGGW 08:00 Z Owner Owner A/C Una…" at bounding box center [851, 305] width 1432 height 528
click at [455, 14] on span "Refresh" at bounding box center [432, 10] width 48 height 8
